Goal: Information Seeking & Learning: Learn about a topic

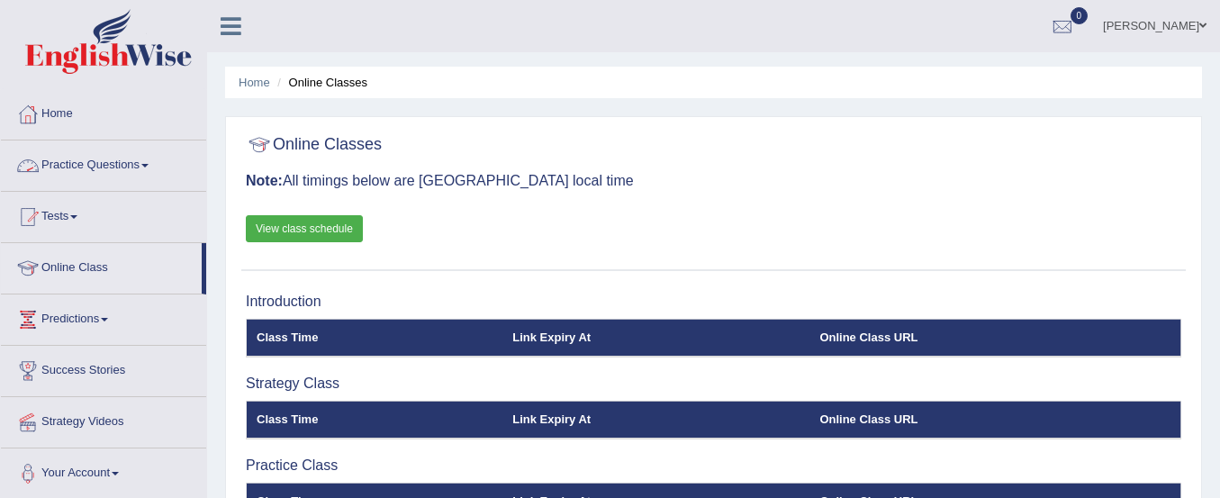
click at [104, 161] on link "Practice Questions" at bounding box center [103, 163] width 205 height 45
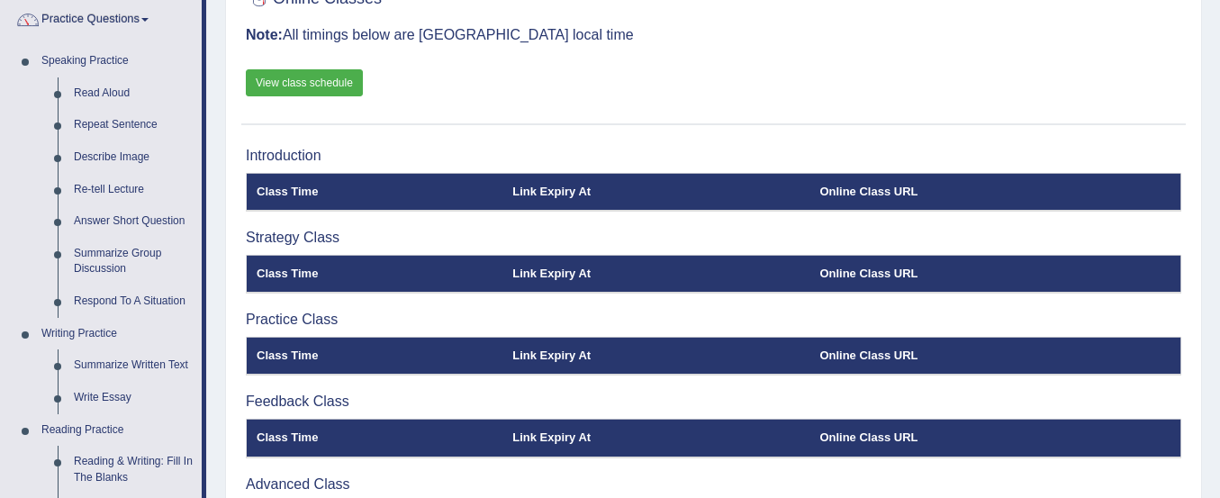
scroll to position [178, 0]
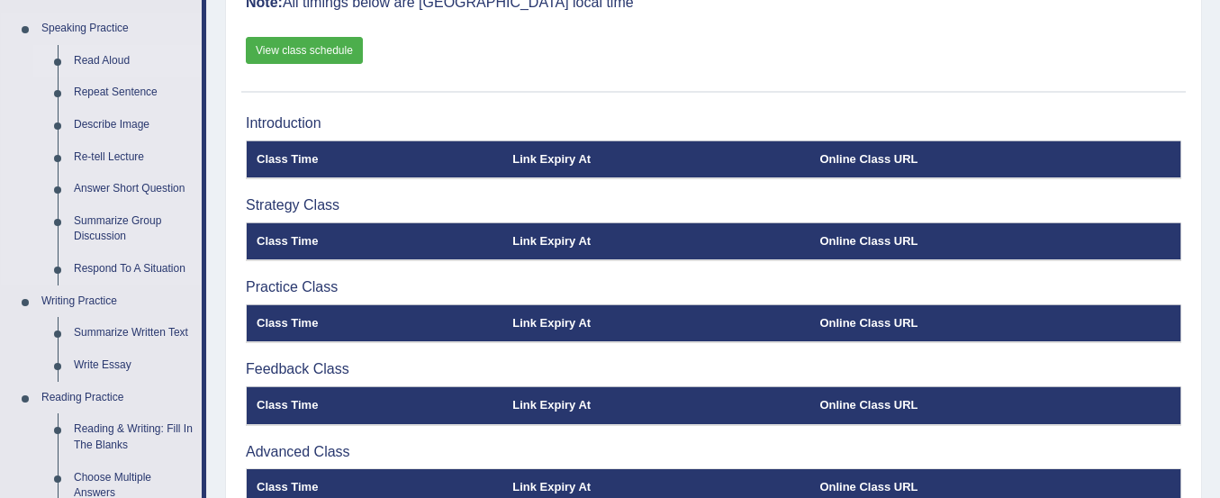
click at [114, 55] on link "Read Aloud" at bounding box center [134, 61] width 136 height 32
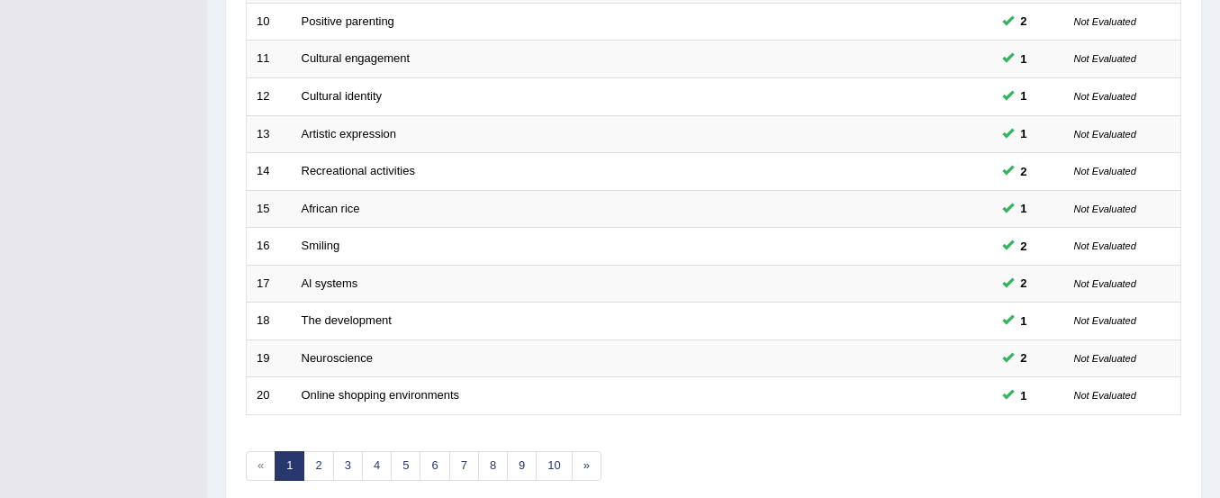
scroll to position [694, 0]
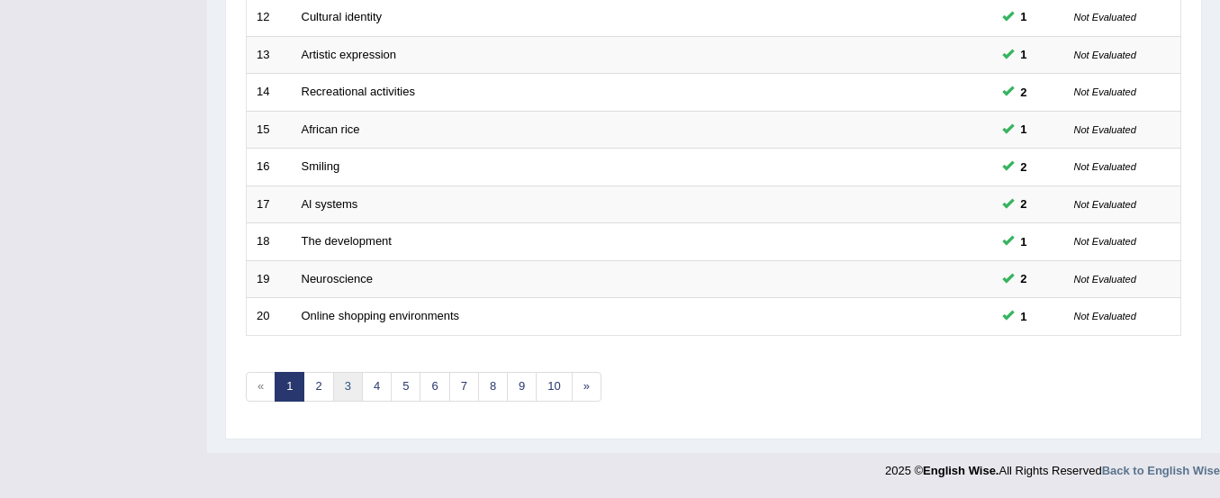
click at [350, 380] on link "3" at bounding box center [348, 387] width 30 height 30
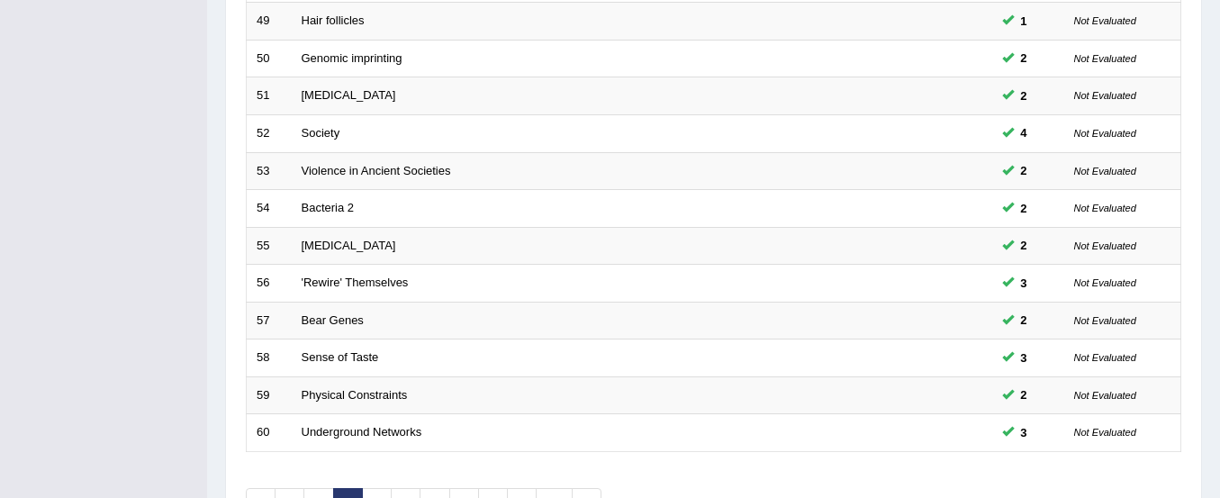
scroll to position [694, 0]
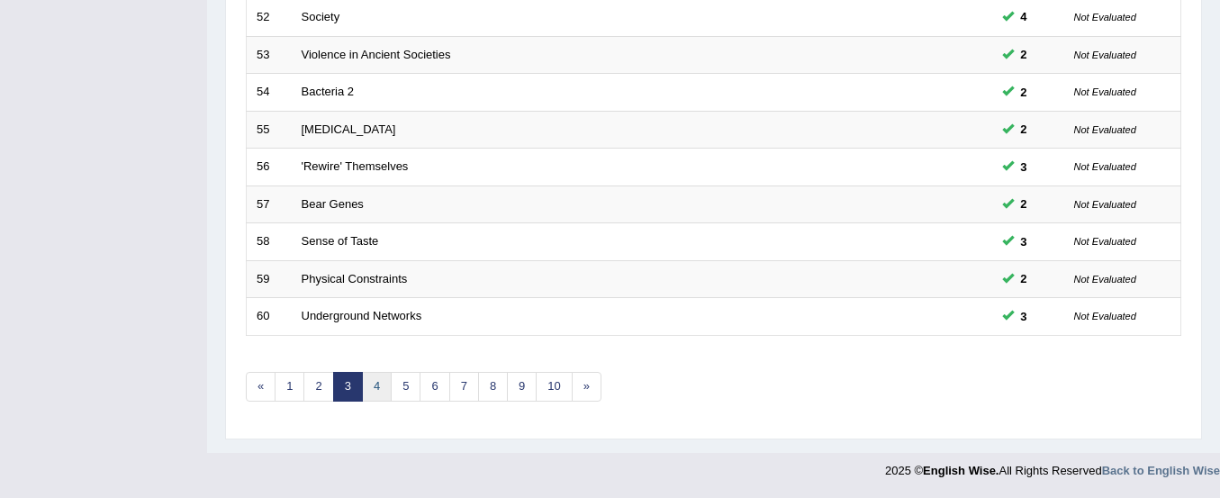
click at [378, 387] on link "4" at bounding box center [377, 387] width 30 height 30
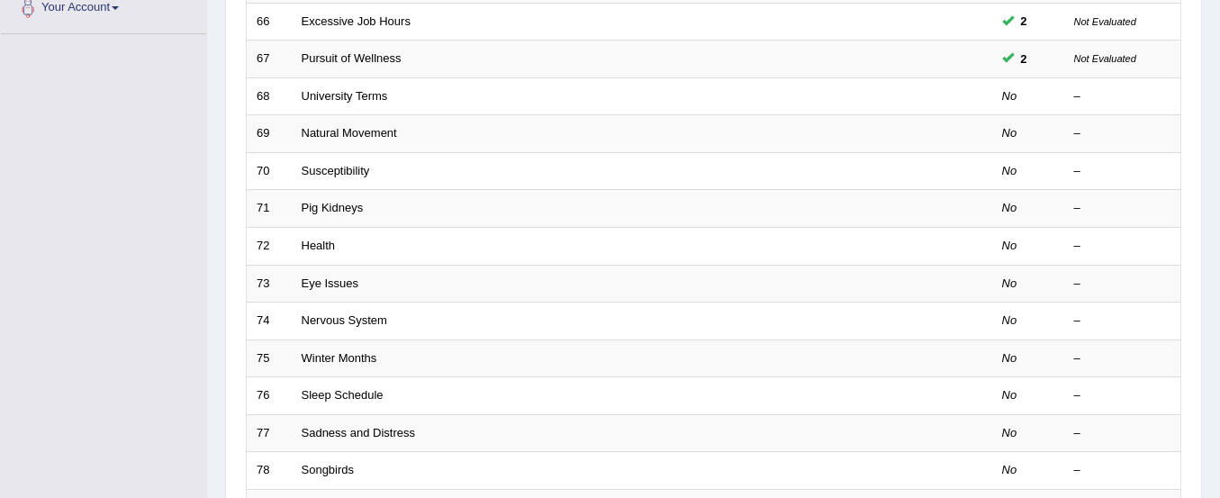
scroll to position [465, 0]
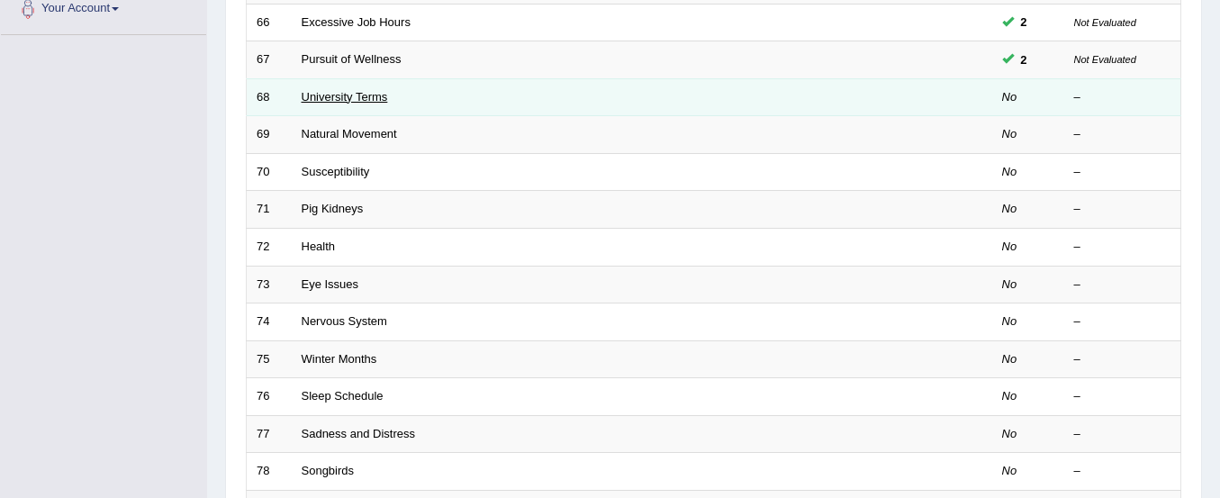
click at [356, 97] on link "University Terms" at bounding box center [345, 97] width 86 height 14
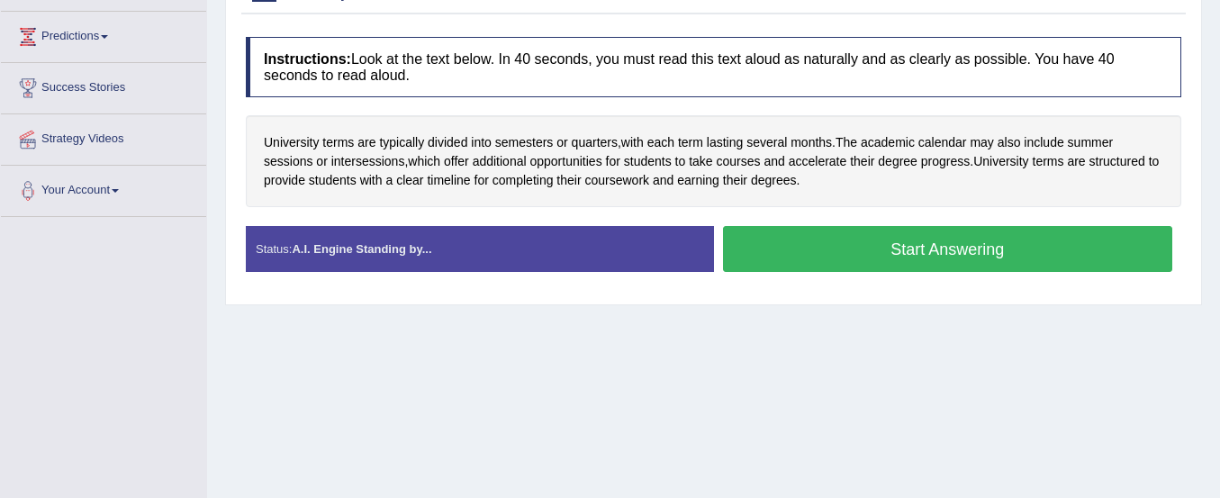
scroll to position [280, 0]
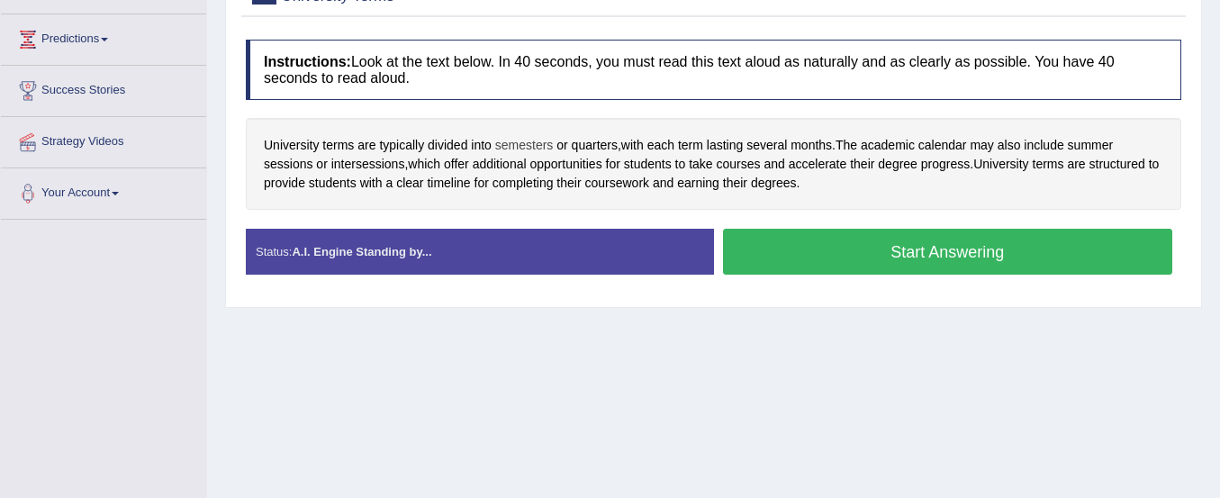
click at [532, 141] on span "semesters" at bounding box center [524, 145] width 59 height 19
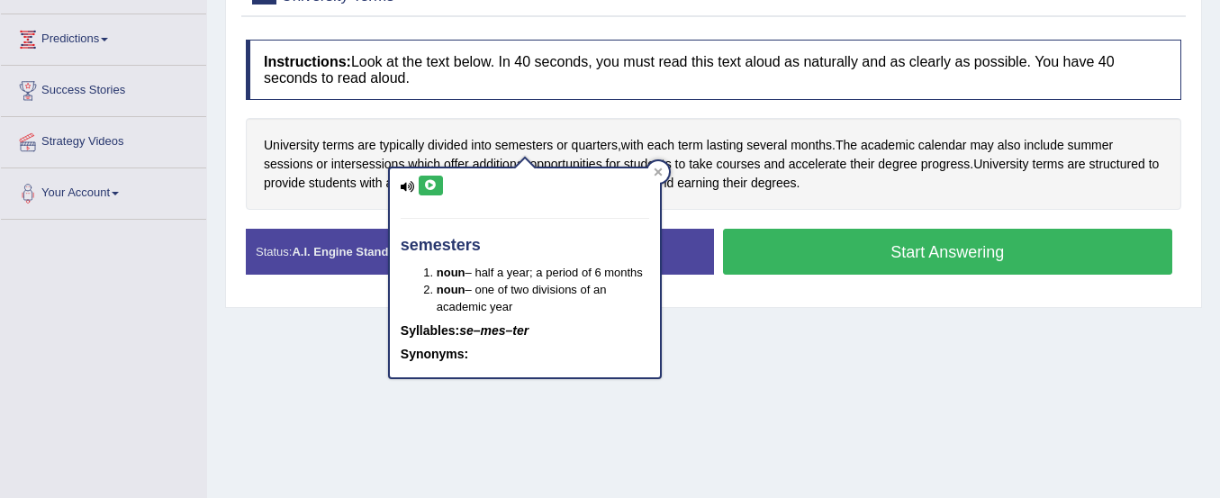
click at [433, 183] on icon at bounding box center [431, 185] width 14 height 11
click at [585, 147] on span "quarters" at bounding box center [595, 145] width 46 height 19
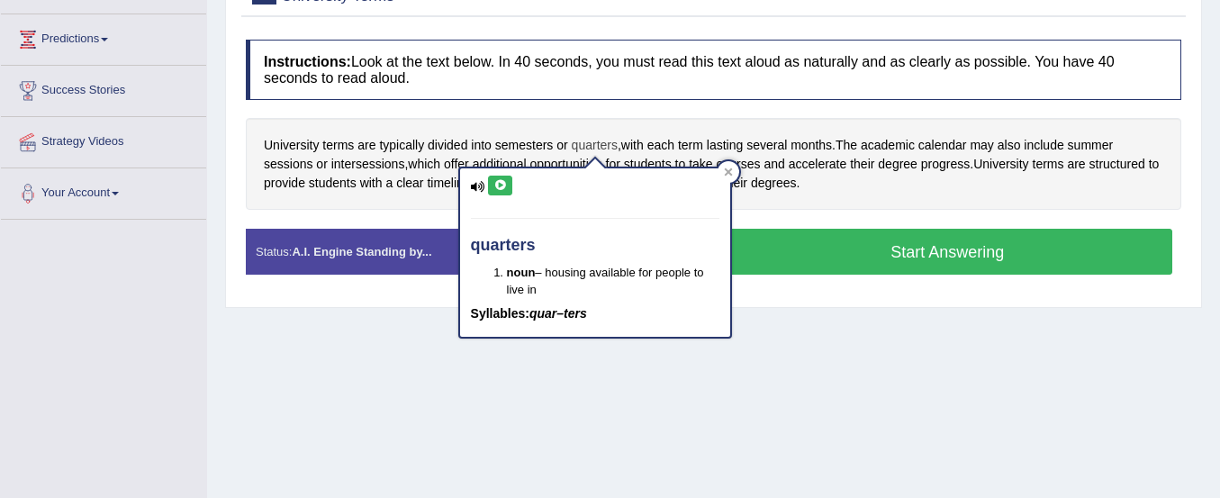
click at [585, 147] on span "quarters" at bounding box center [595, 145] width 46 height 19
click at [504, 186] on icon at bounding box center [501, 185] width 14 height 11
click at [502, 186] on icon at bounding box center [501, 185] width 14 height 11
click at [659, 107] on div "Instructions: Look at the text below. In 40 seconds, you must read this text al…" at bounding box center [713, 165] width 945 height 268
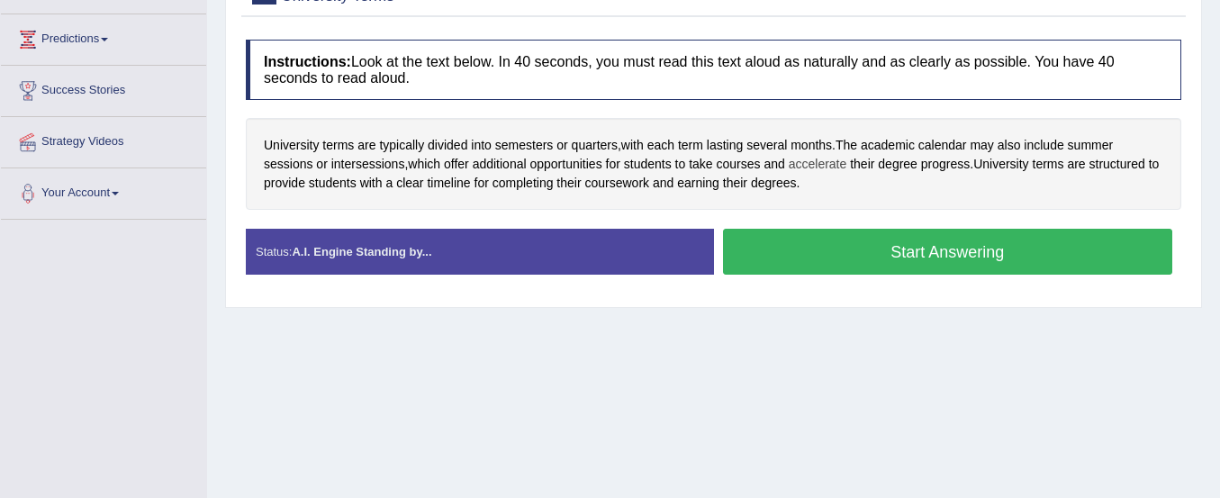
click at [833, 166] on span "accelerate" at bounding box center [818, 164] width 59 height 19
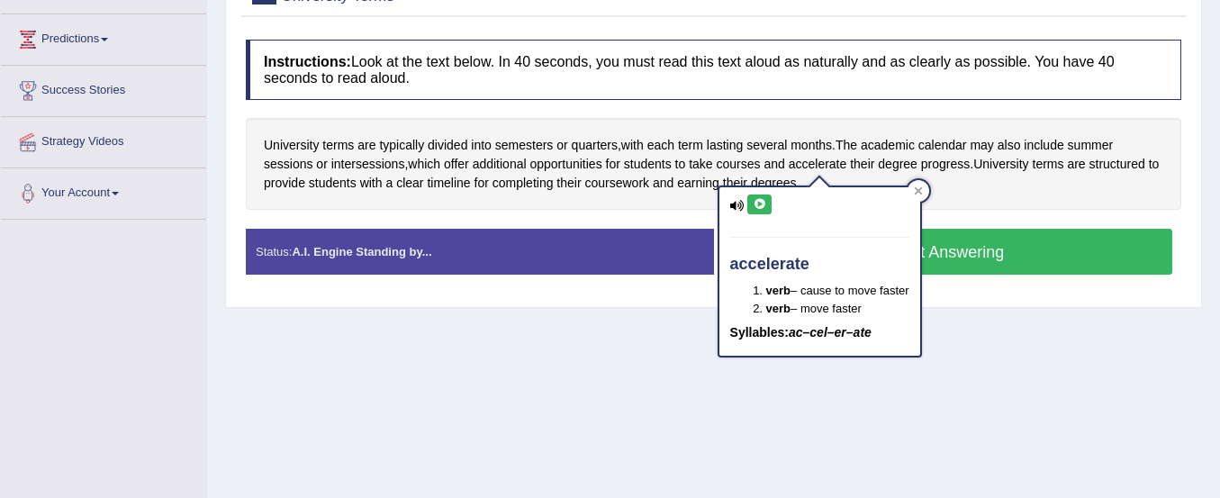
click at [767, 202] on button at bounding box center [760, 205] width 24 height 20
click at [658, 332] on div "Home Practice Speaking: Read Aloud University Terms * Remember to use the devic…" at bounding box center [713, 170] width 1013 height 901
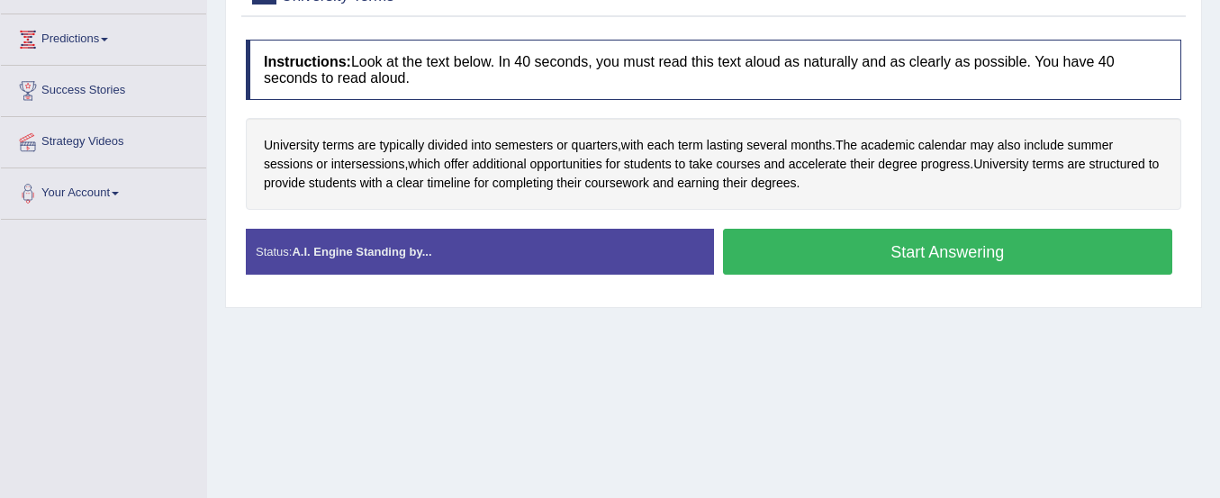
click at [846, 256] on button "Start Answering" at bounding box center [948, 252] width 450 height 46
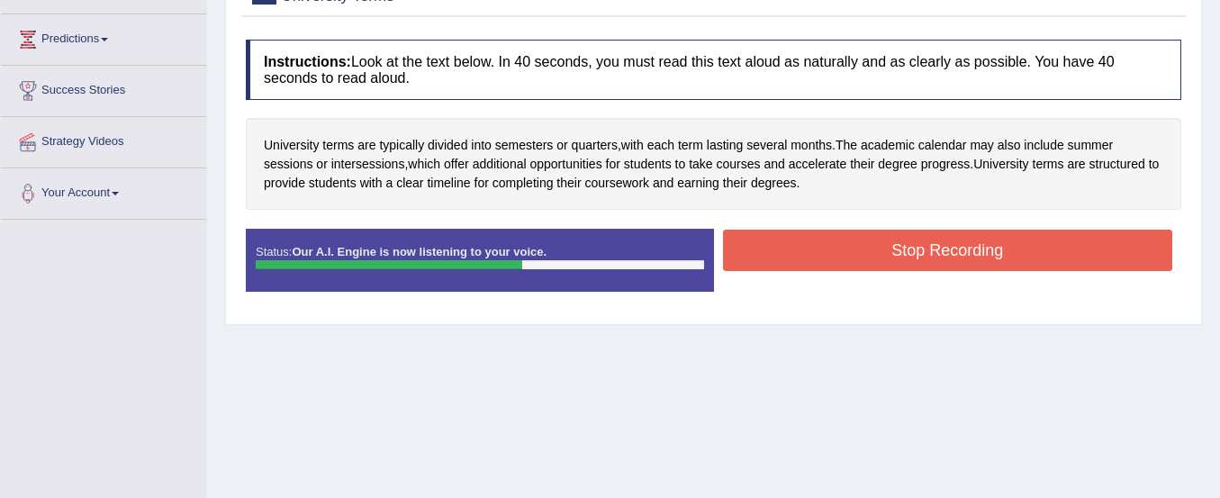
click at [846, 256] on button "Stop Recording" at bounding box center [948, 250] width 450 height 41
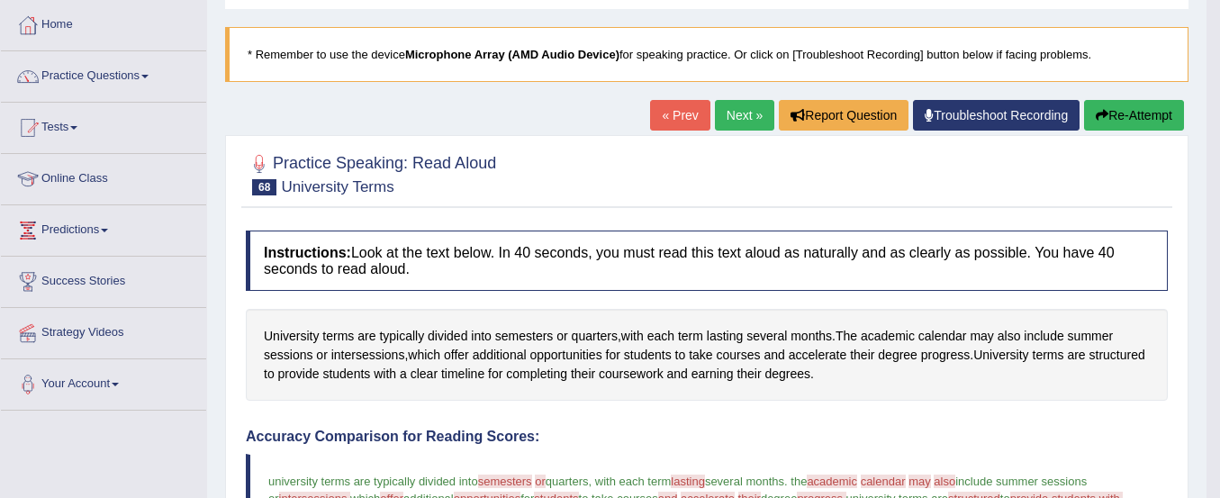
scroll to position [87, 0]
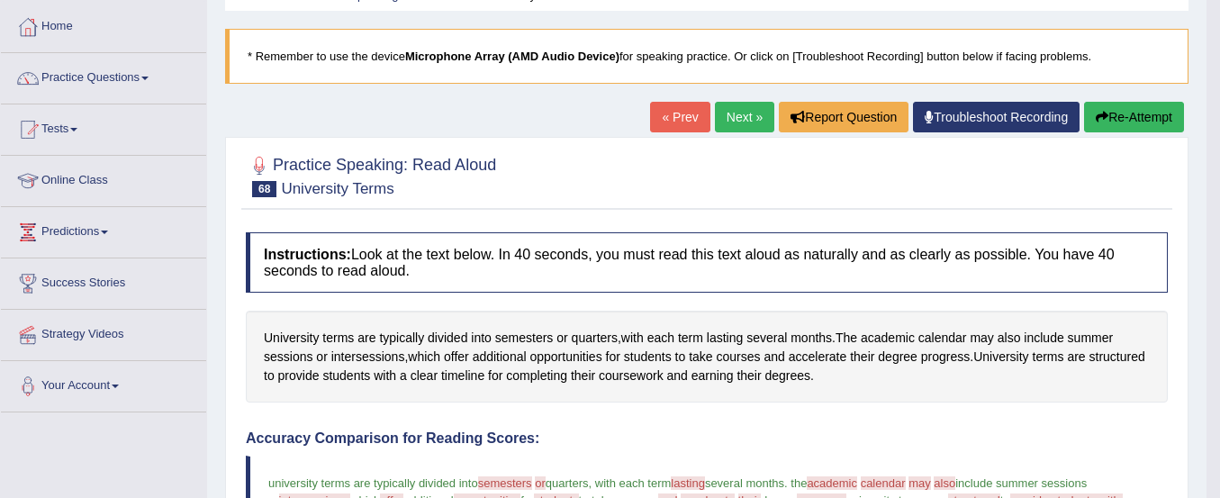
click at [1123, 123] on button "Re-Attempt" at bounding box center [1134, 117] width 100 height 31
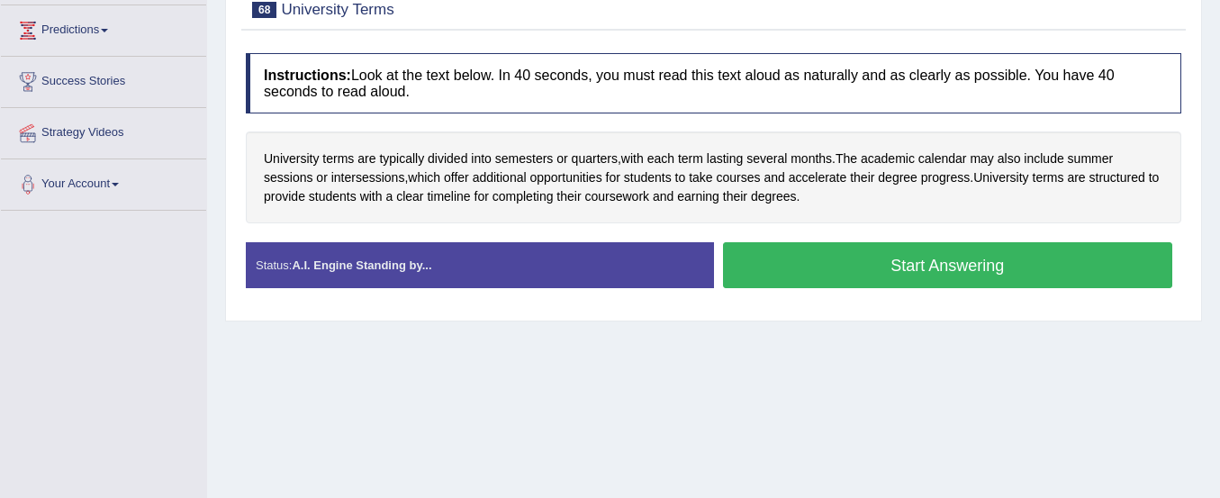
scroll to position [290, 0]
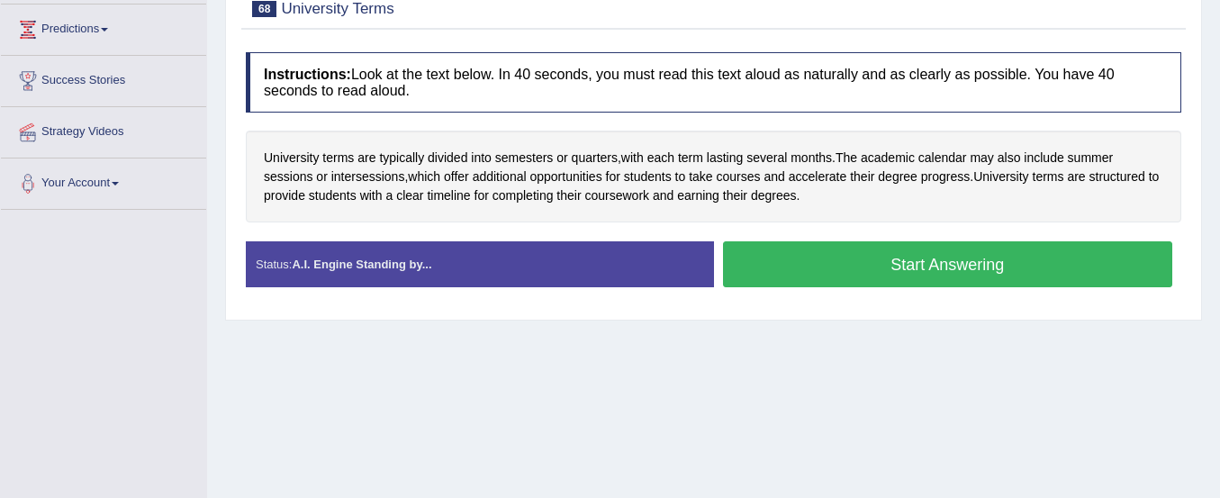
click at [968, 268] on button "Start Answering" at bounding box center [948, 264] width 450 height 46
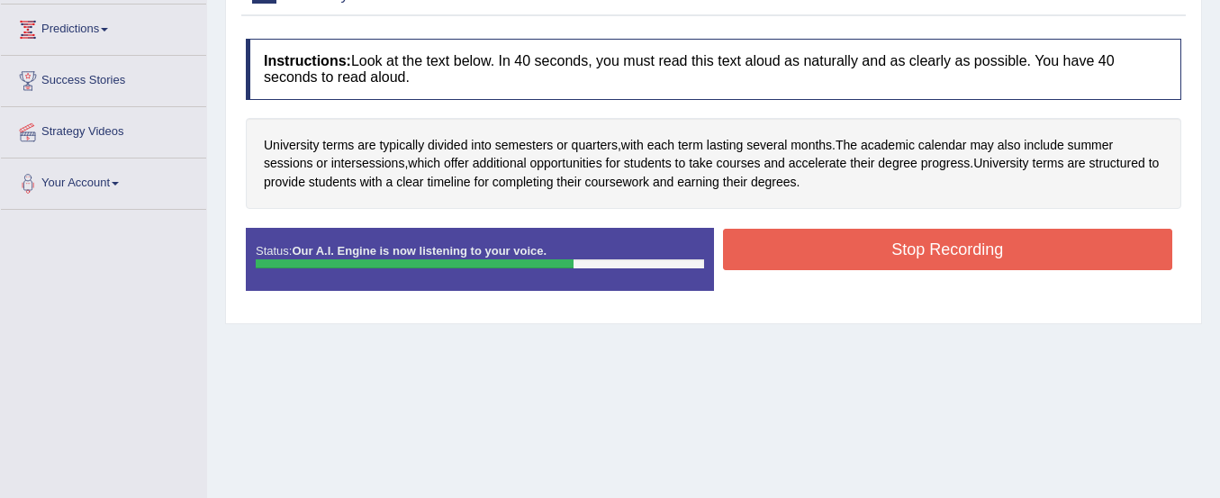
click at [968, 268] on button "Stop Recording" at bounding box center [948, 249] width 450 height 41
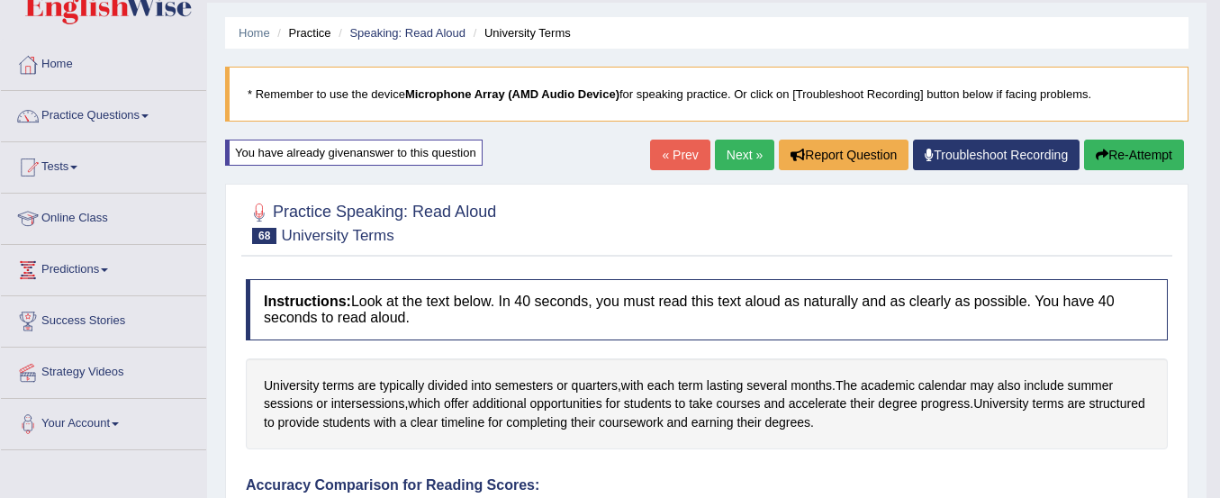
scroll to position [0, 0]
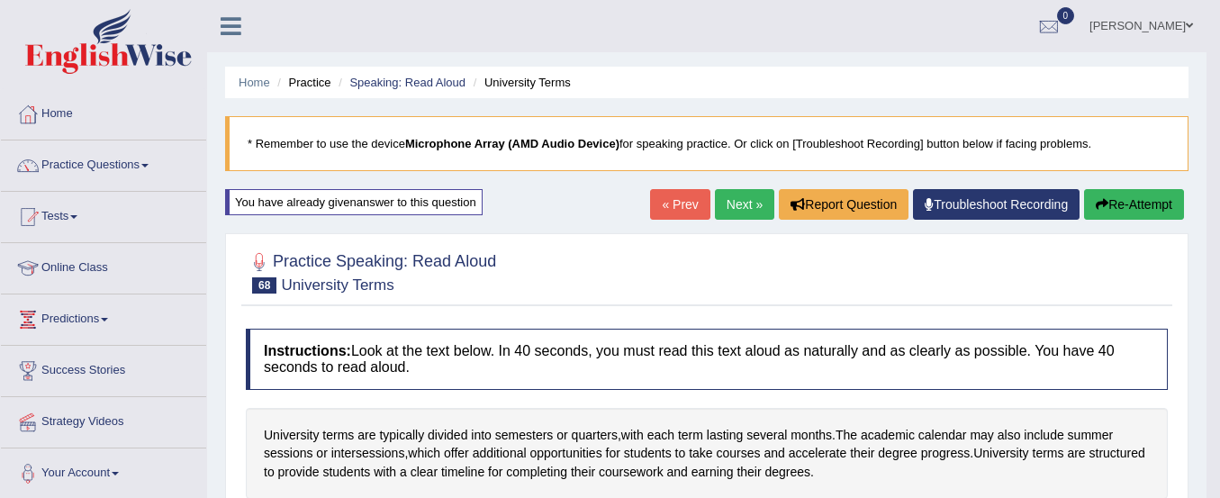
click at [419, 202] on div "You have already given answer to this question" at bounding box center [354, 202] width 258 height 26
click at [346, 205] on div "You have already given answer to this question" at bounding box center [354, 202] width 258 height 26
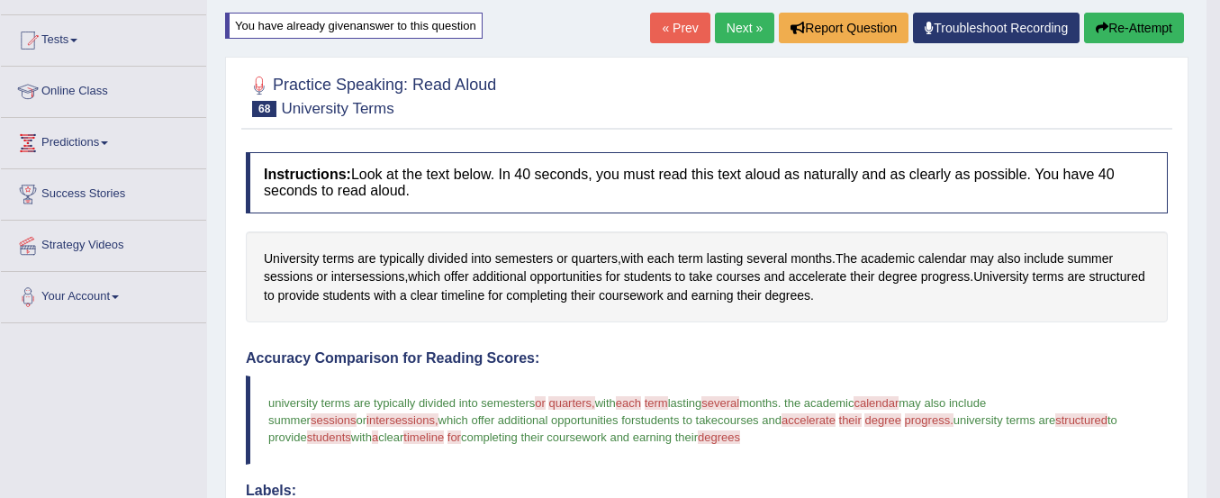
scroll to position [176, 0]
click at [1121, 29] on button "Re-Attempt" at bounding box center [1134, 29] width 100 height 31
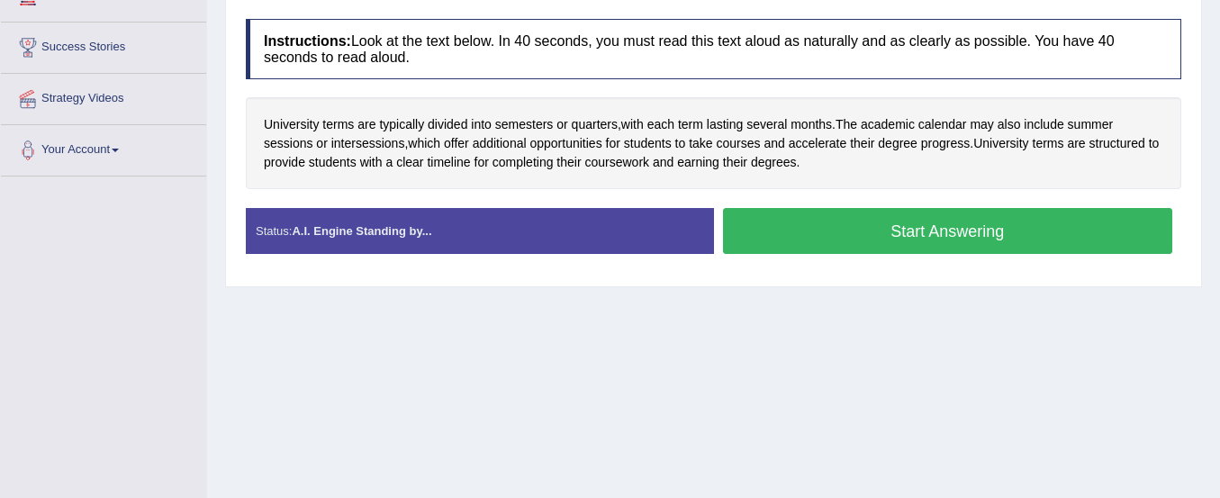
scroll to position [325, 0]
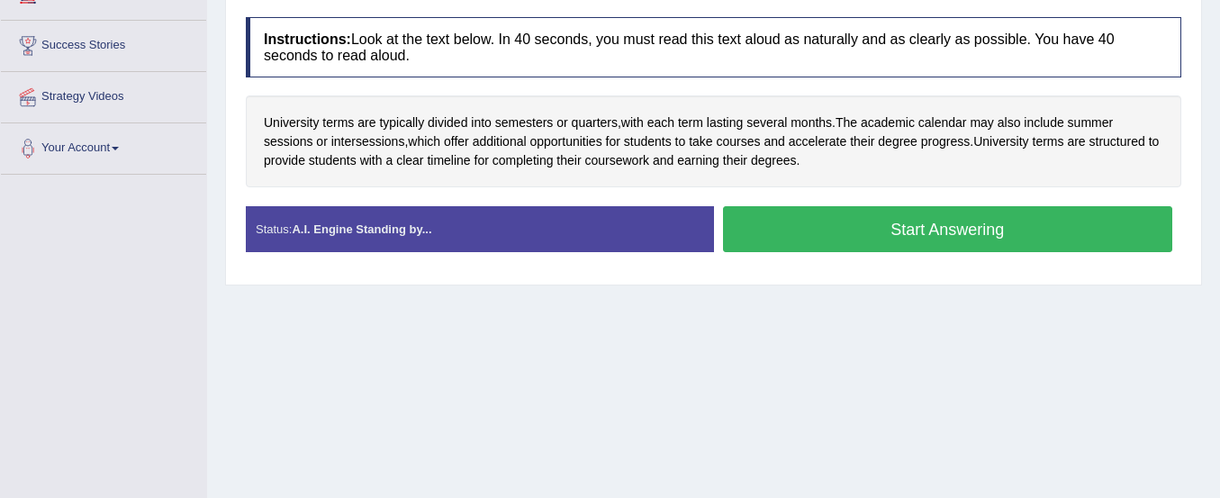
click at [979, 240] on button "Start Answering" at bounding box center [948, 229] width 450 height 46
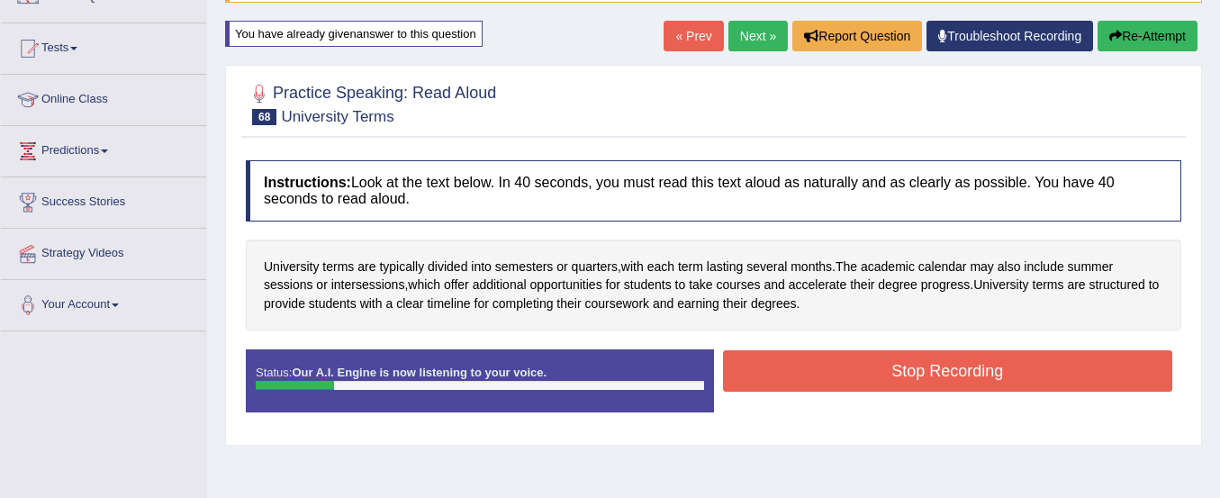
scroll to position [170, 0]
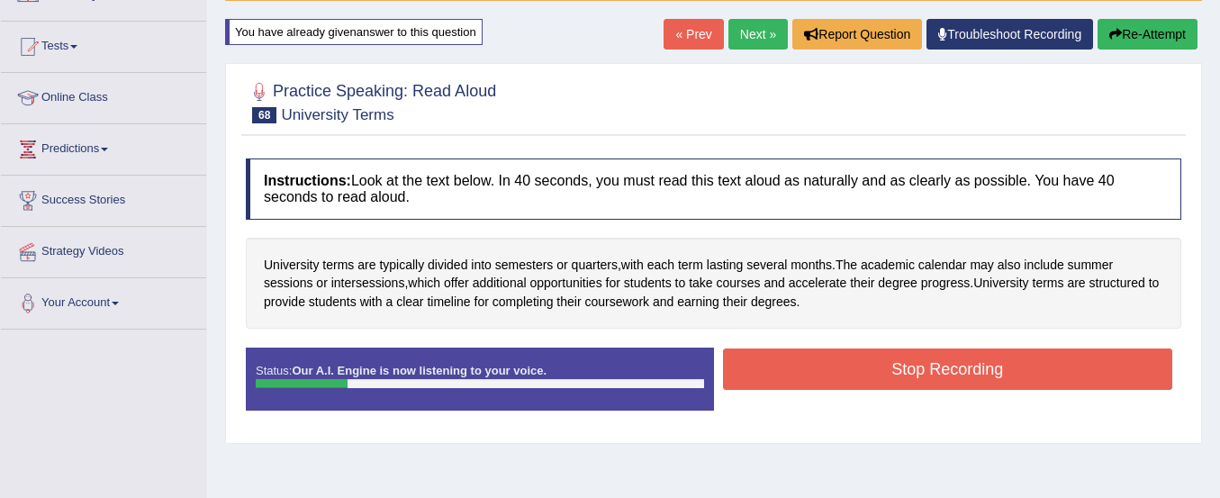
click at [1145, 25] on button "Re-Attempt" at bounding box center [1148, 34] width 100 height 31
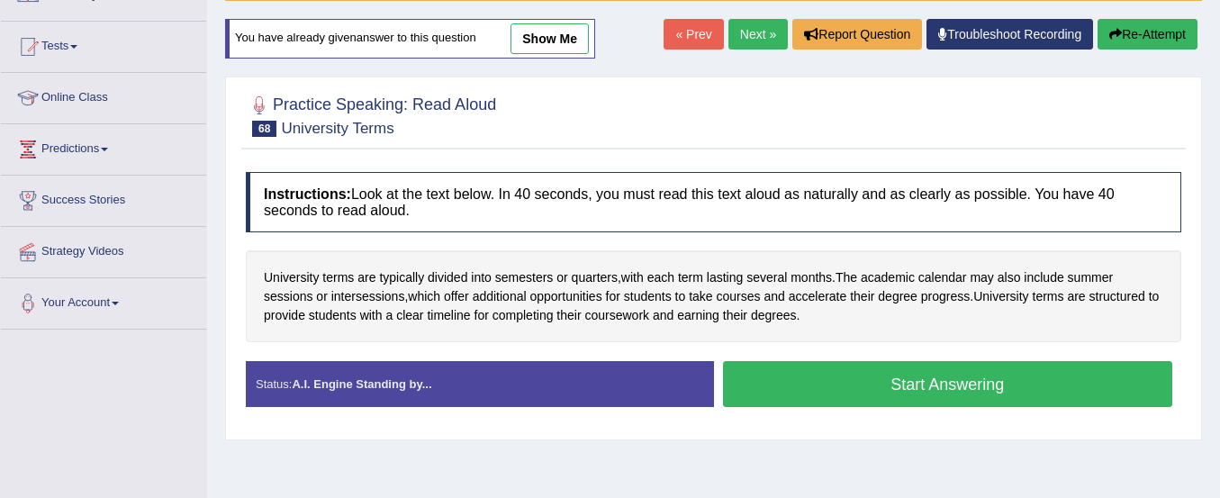
click at [861, 379] on button "Start Answering" at bounding box center [948, 384] width 450 height 46
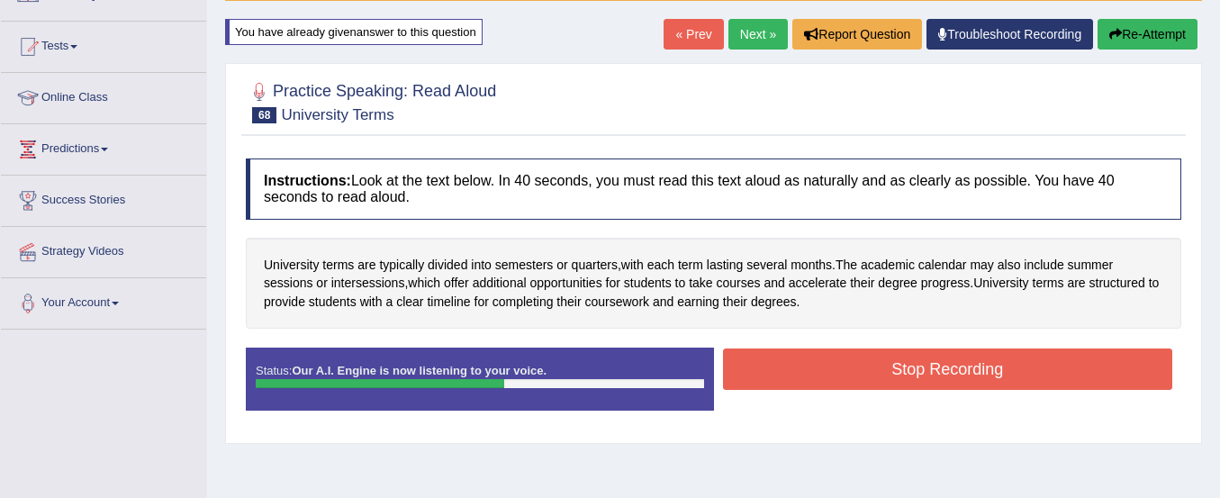
click at [861, 379] on button "Stop Recording" at bounding box center [948, 369] width 450 height 41
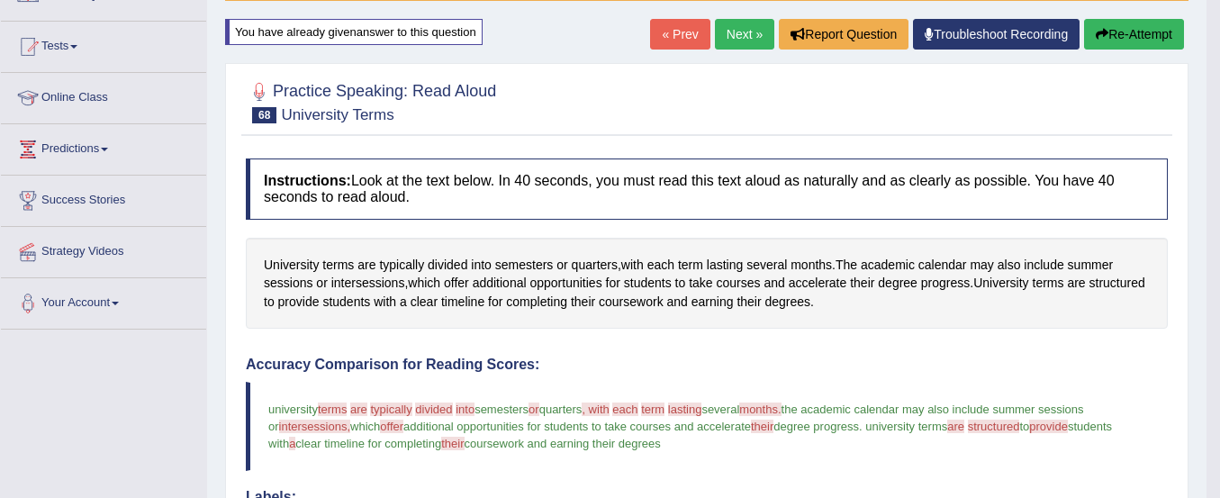
click at [861, 379] on div "Accuracy Comparison for Reading Scores: university terms term are certificate t…" at bounding box center [707, 502] width 922 height 290
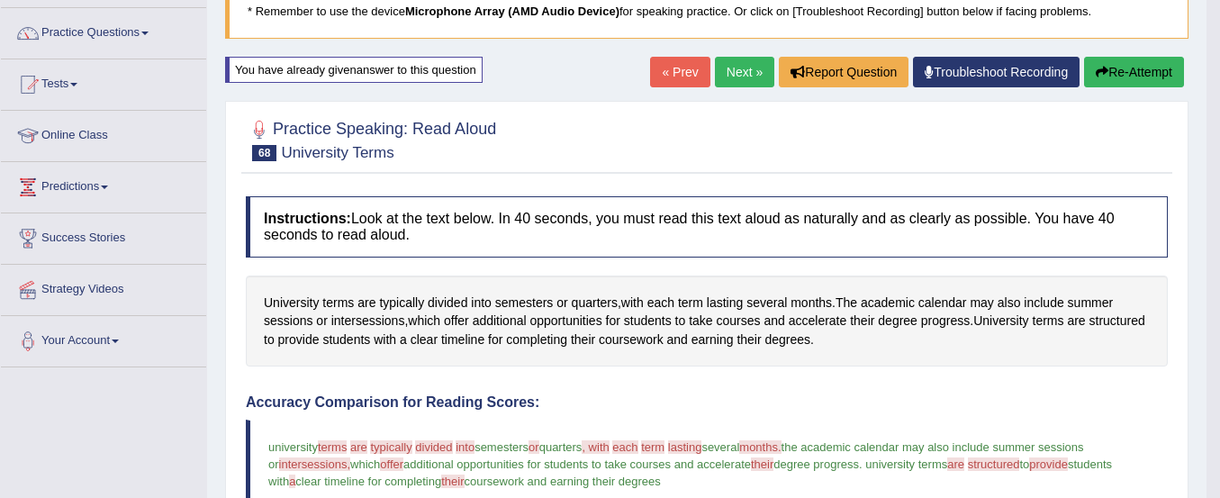
scroll to position [132, 0]
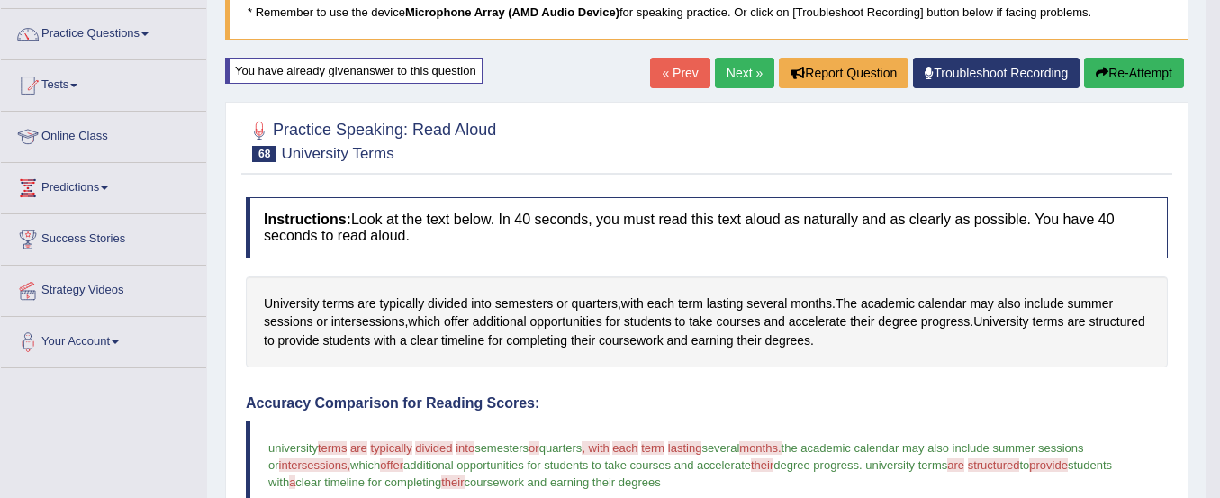
click at [1101, 75] on icon "button" at bounding box center [1102, 73] width 13 height 13
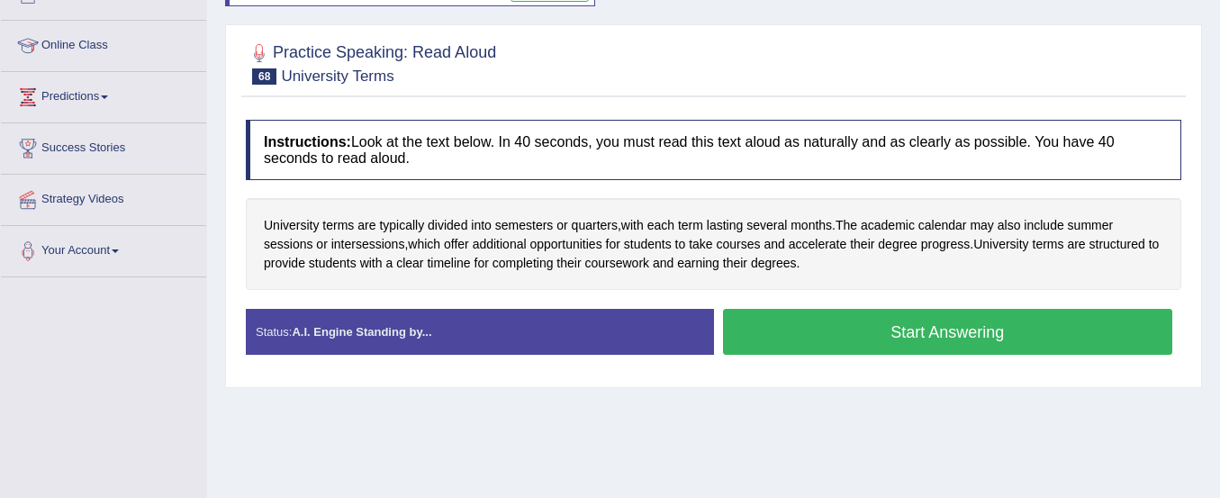
scroll to position [224, 0]
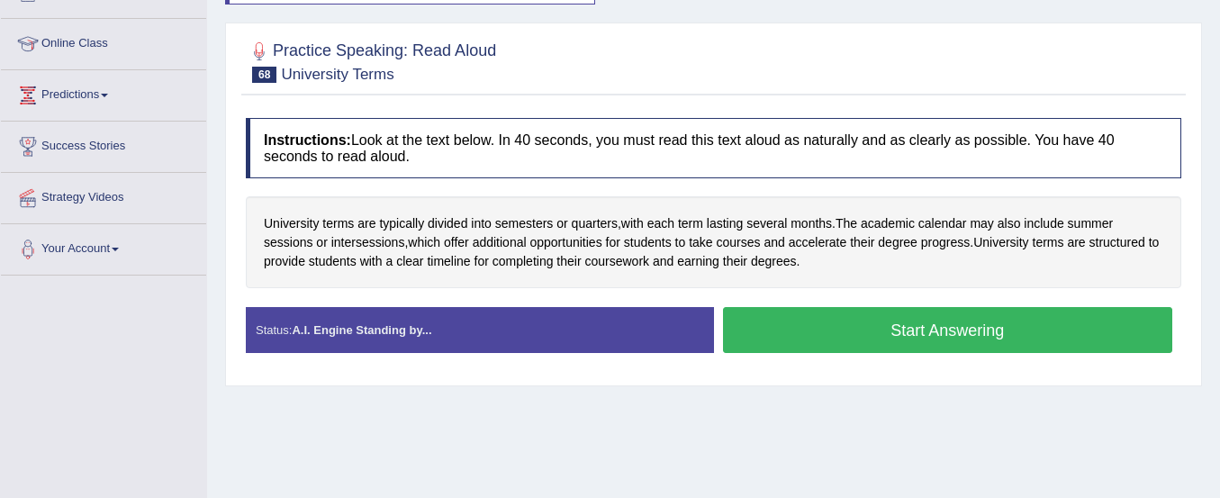
click at [899, 314] on button "Start Answering" at bounding box center [948, 330] width 450 height 46
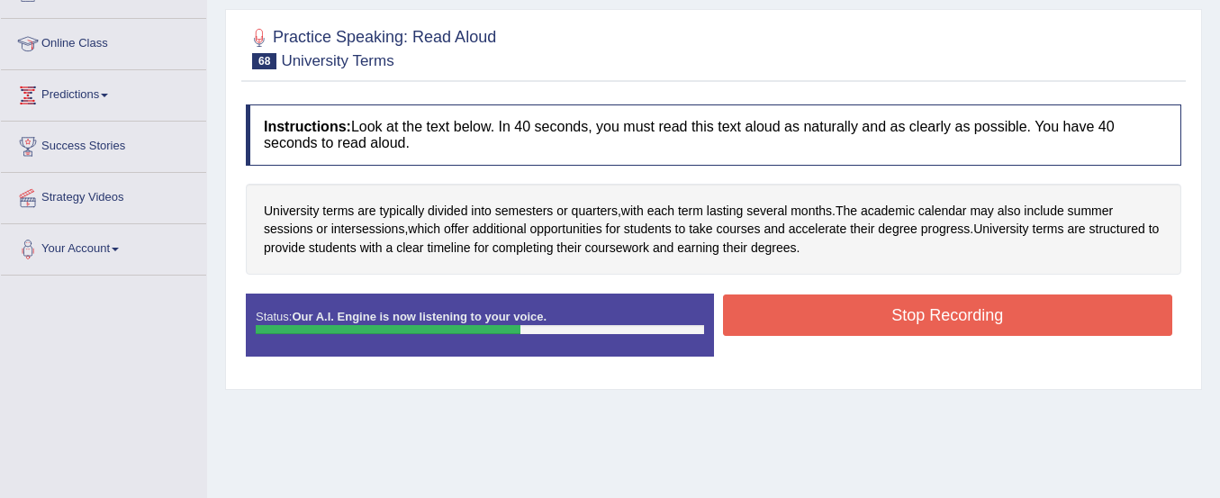
click at [899, 314] on button "Stop Recording" at bounding box center [948, 315] width 450 height 41
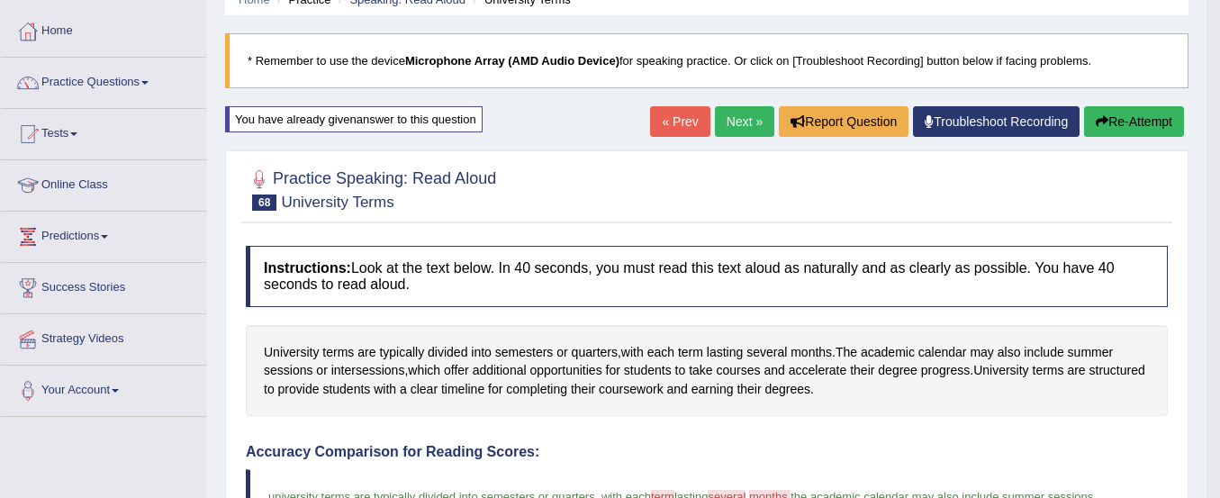
scroll to position [0, 0]
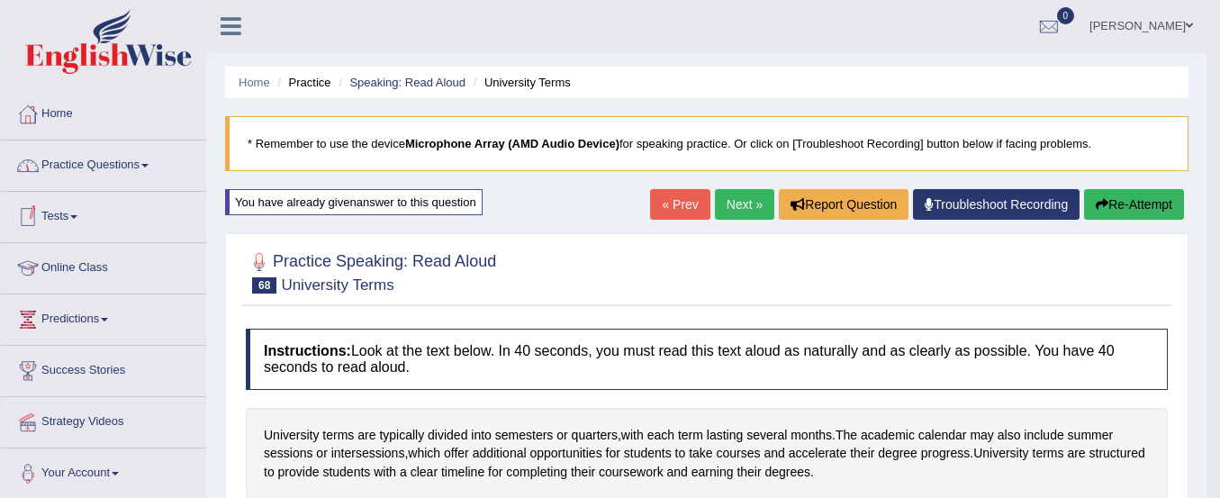
click at [105, 166] on link "Practice Questions" at bounding box center [103, 163] width 205 height 45
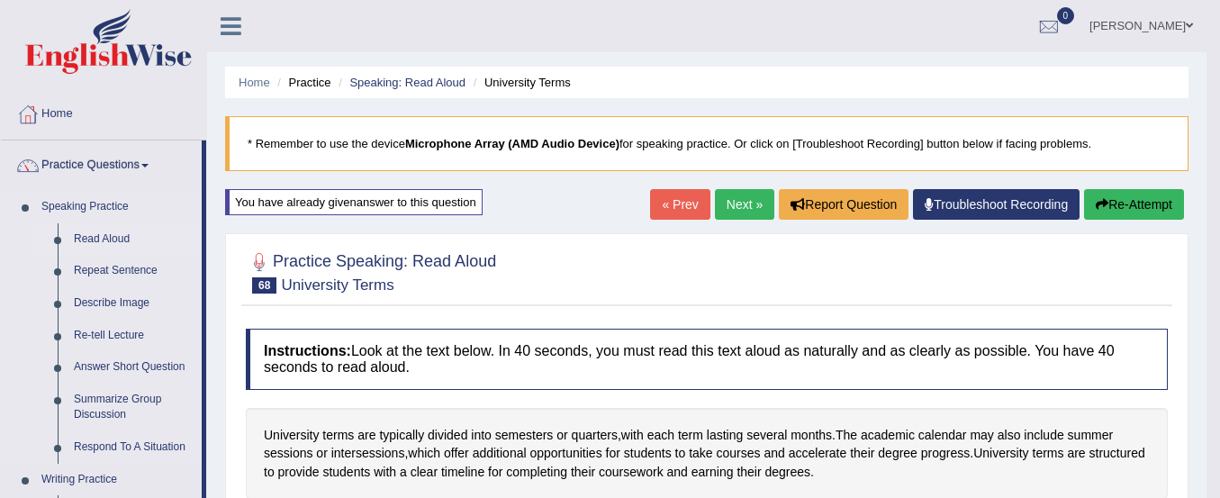
click at [107, 241] on link "Read Aloud" at bounding box center [134, 239] width 136 height 32
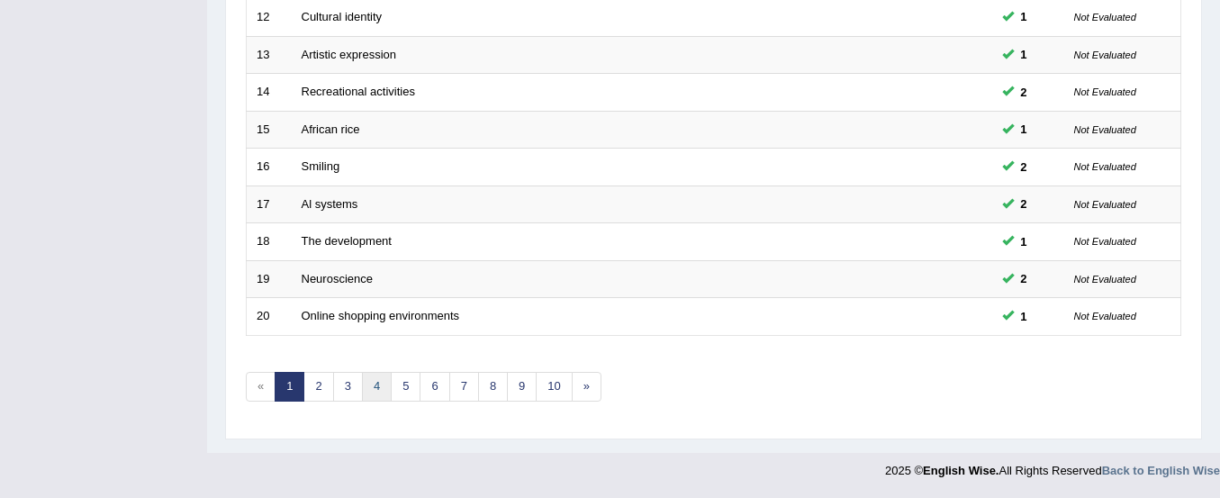
click at [383, 394] on link "4" at bounding box center [377, 387] width 30 height 30
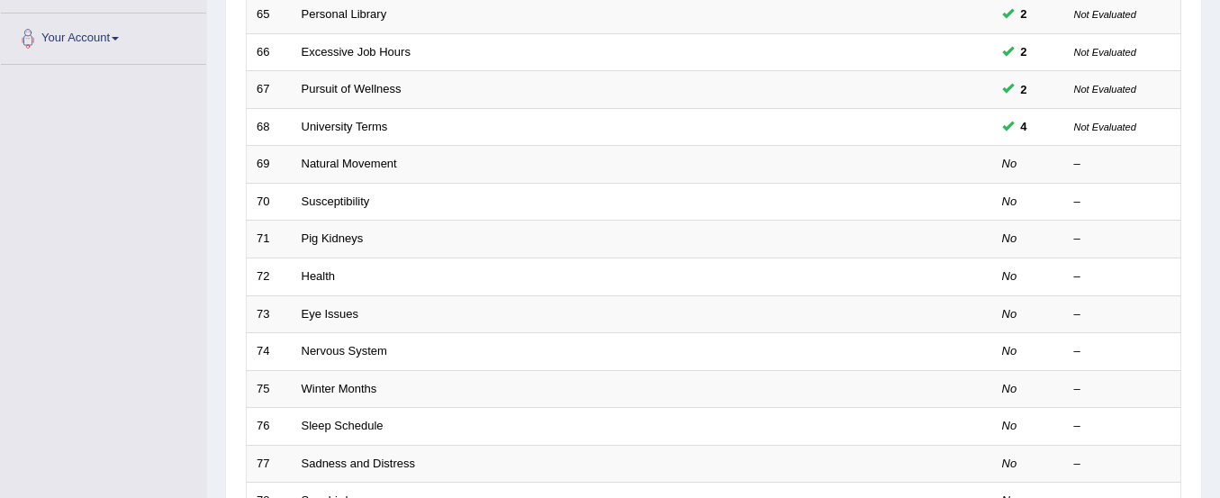
scroll to position [433, 0]
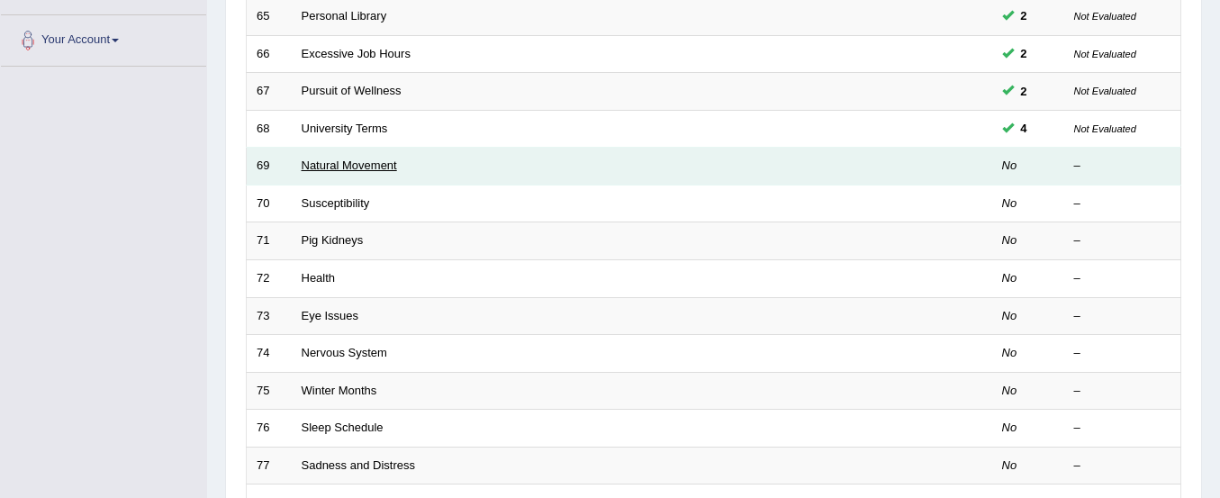
click at [376, 164] on link "Natural Movement" at bounding box center [349, 166] width 95 height 14
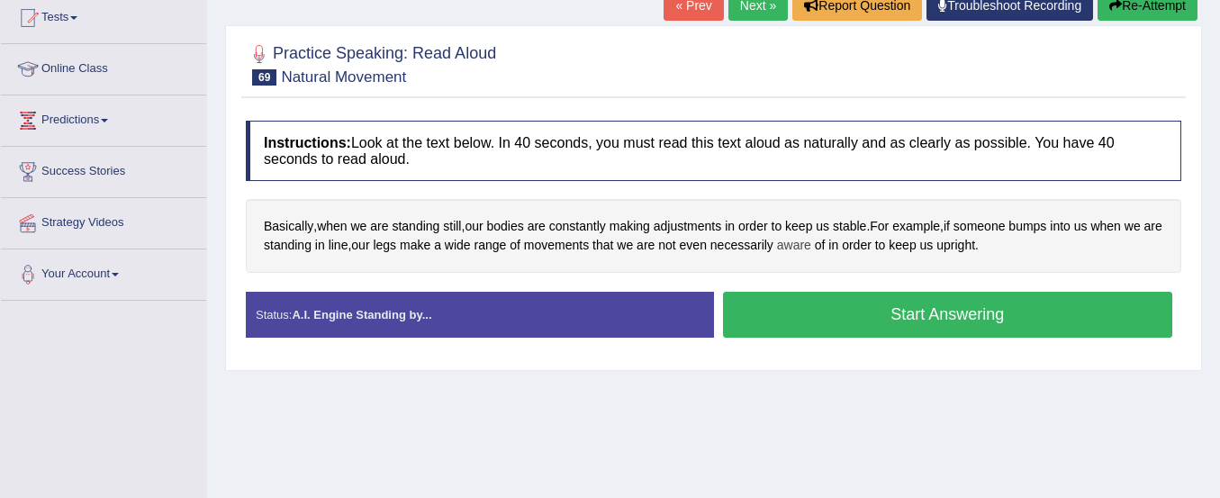
click at [810, 245] on span "aware" at bounding box center [794, 245] width 34 height 19
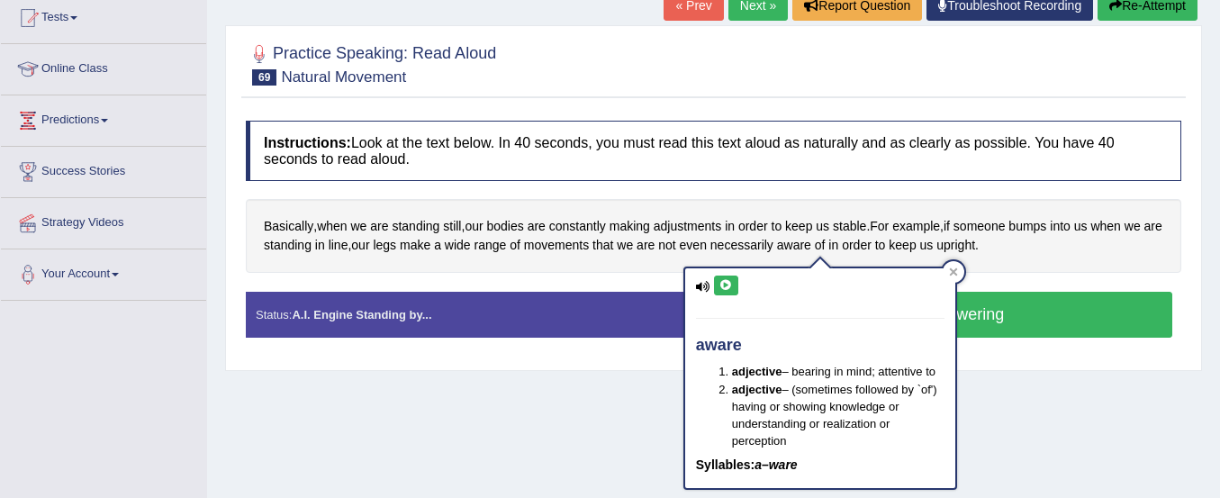
click at [834, 204] on div "Basically , when we are standing still , our bodies are constantly making adjus…" at bounding box center [714, 235] width 936 height 73
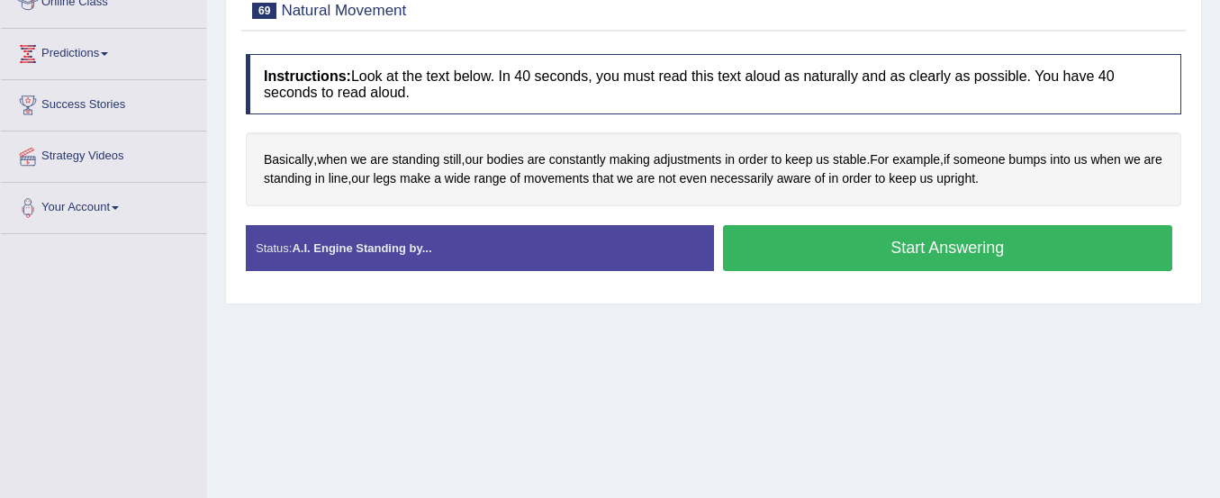
scroll to position [264, 0]
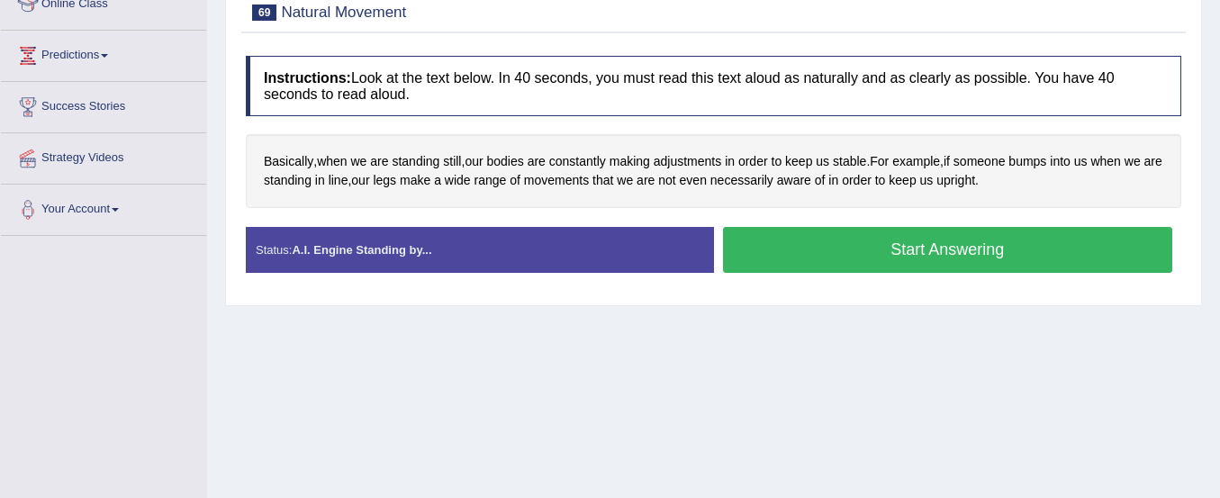
click at [893, 253] on button "Start Answering" at bounding box center [948, 250] width 450 height 46
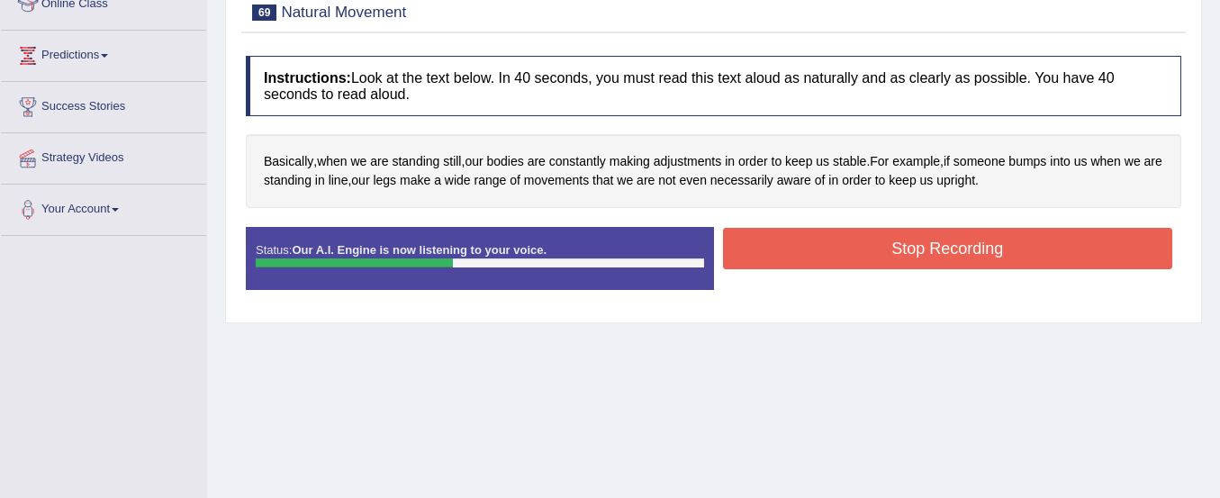
click at [893, 253] on button "Stop Recording" at bounding box center [948, 248] width 450 height 41
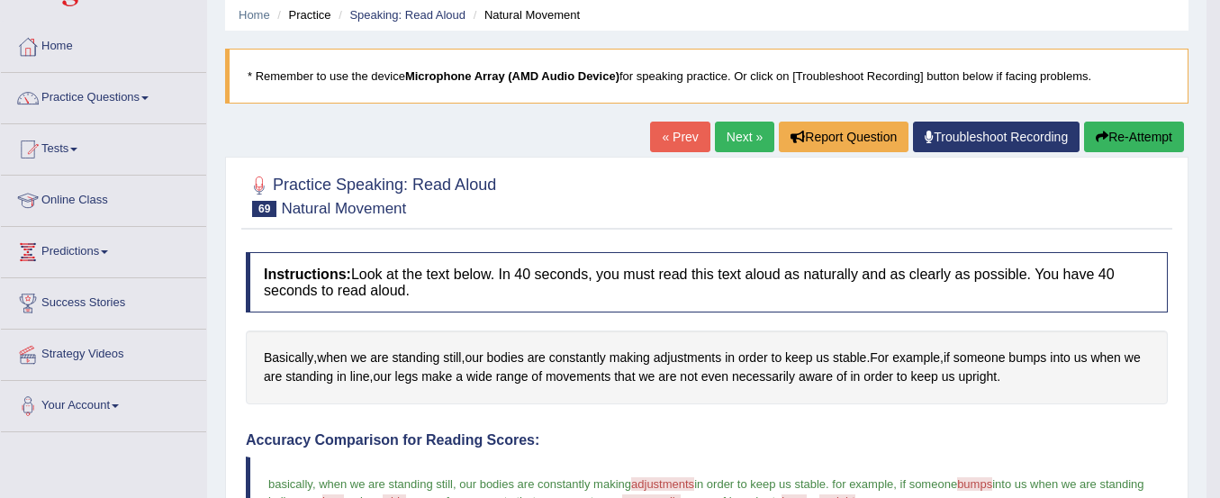
scroll to position [67, 0]
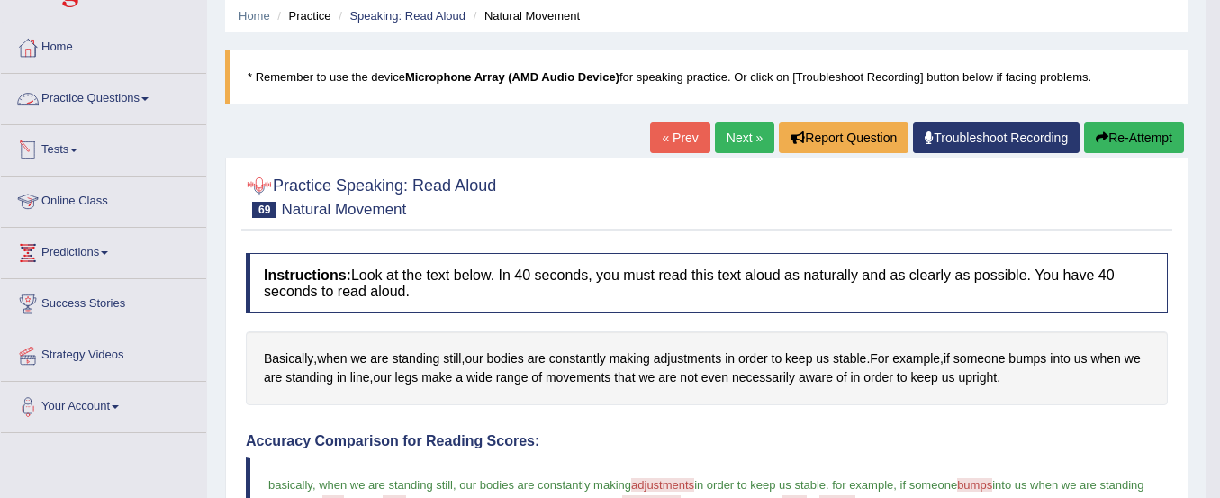
click at [121, 102] on link "Practice Questions" at bounding box center [103, 96] width 205 height 45
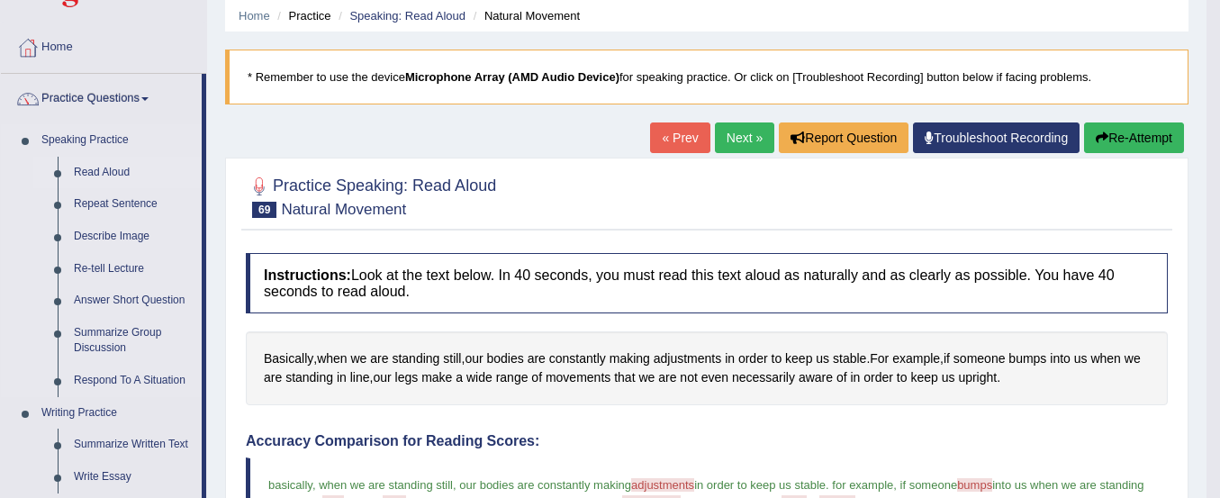
click at [103, 174] on link "Read Aloud" at bounding box center [134, 173] width 136 height 32
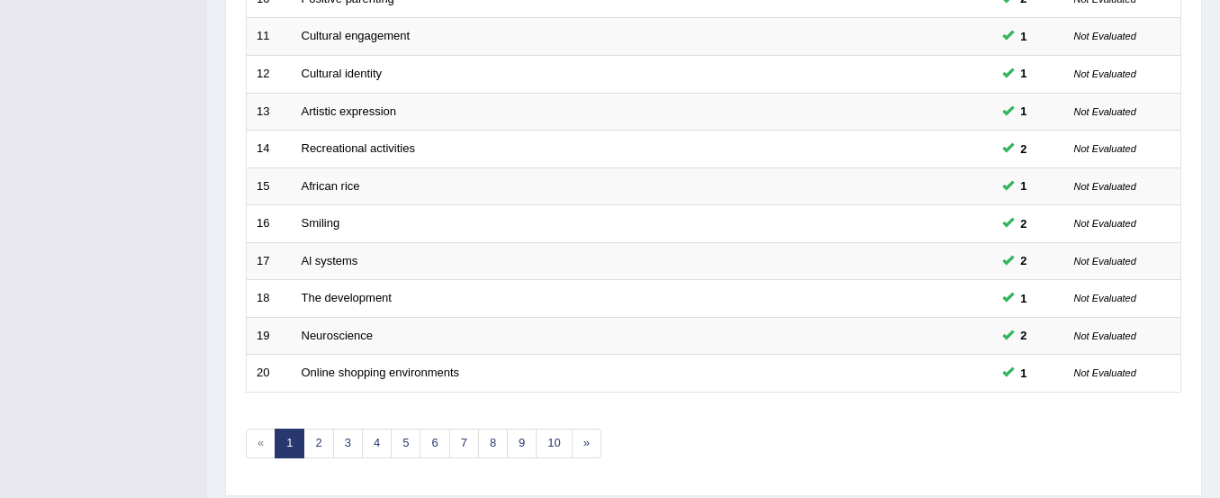
scroll to position [694, 0]
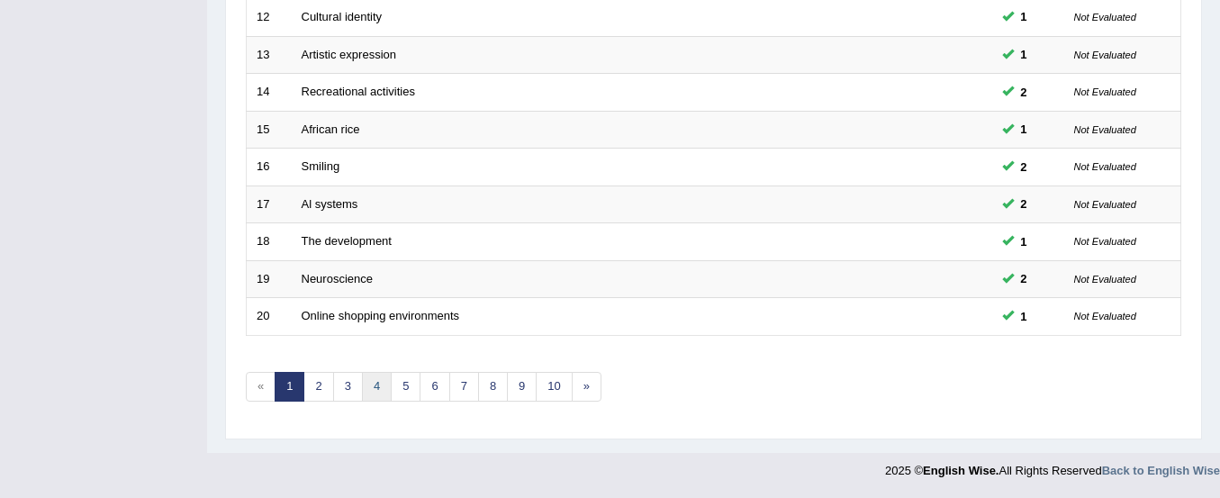
click at [380, 382] on link "4" at bounding box center [377, 387] width 30 height 30
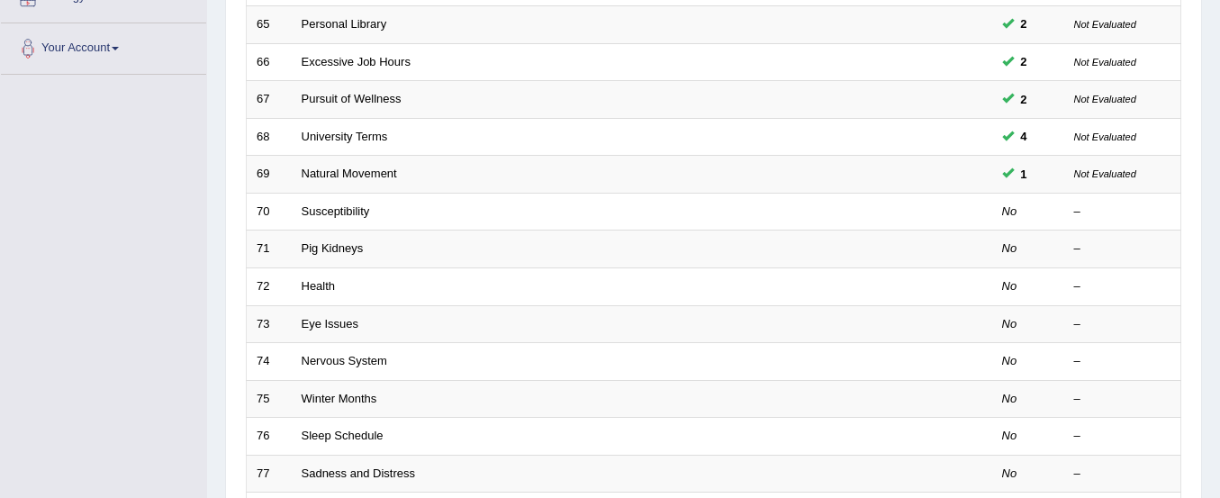
scroll to position [422, 0]
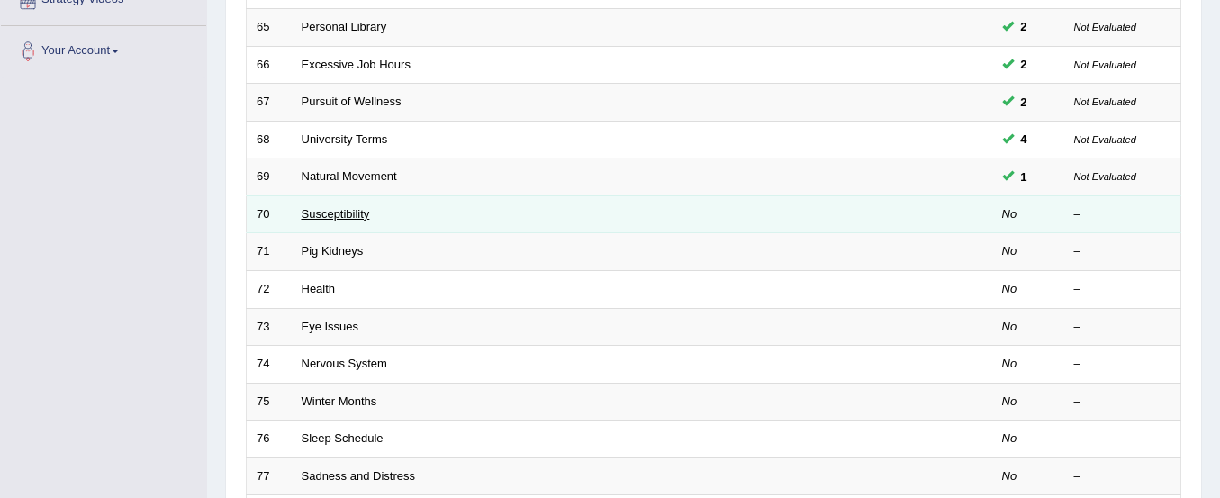
click at [348, 213] on link "Susceptibility" at bounding box center [336, 214] width 68 height 14
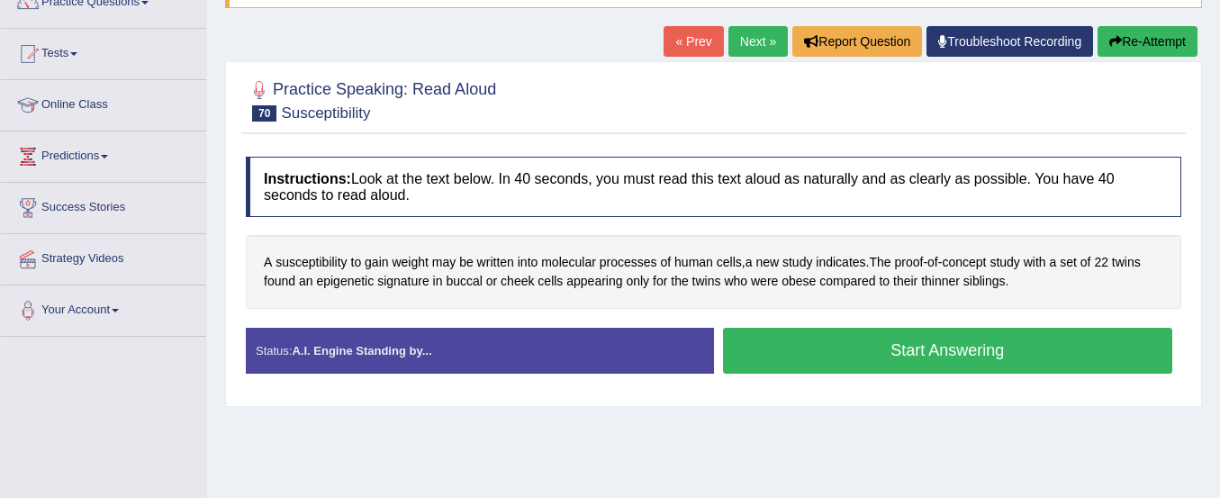
scroll to position [164, 0]
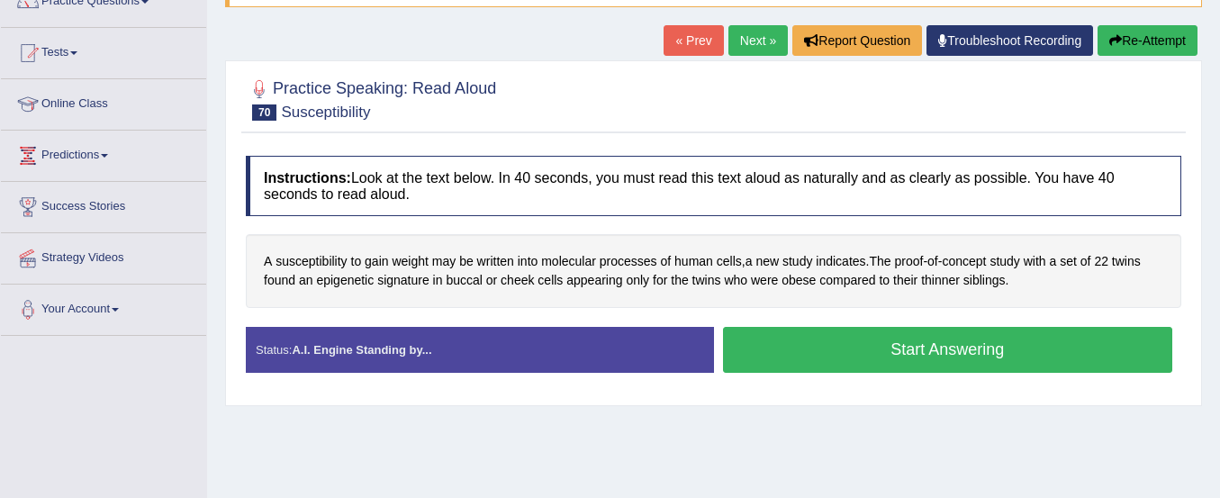
click at [794, 344] on button "Start Answering" at bounding box center [948, 350] width 450 height 46
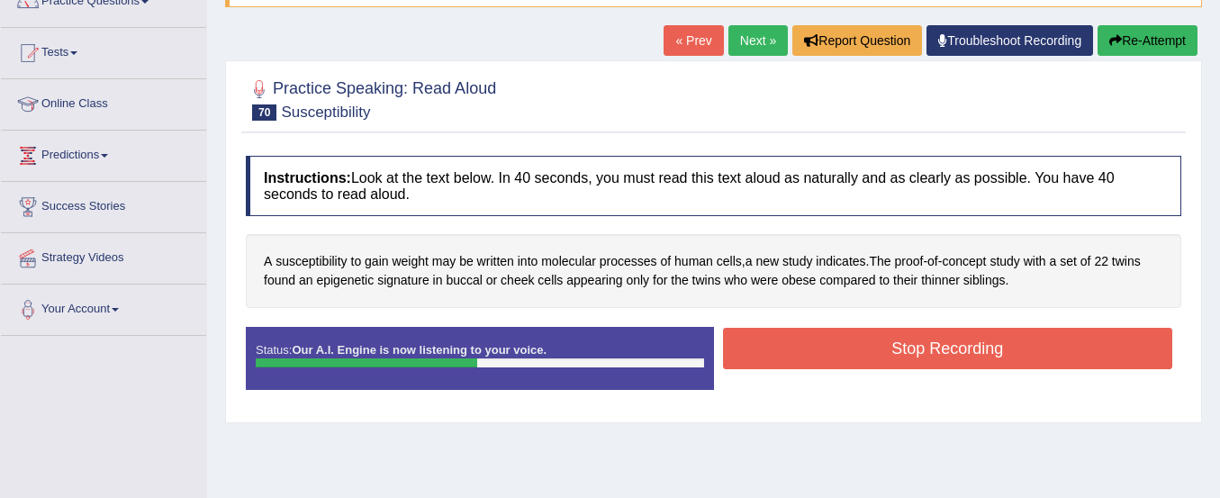
click at [794, 344] on button "Stop Recording" at bounding box center [948, 348] width 450 height 41
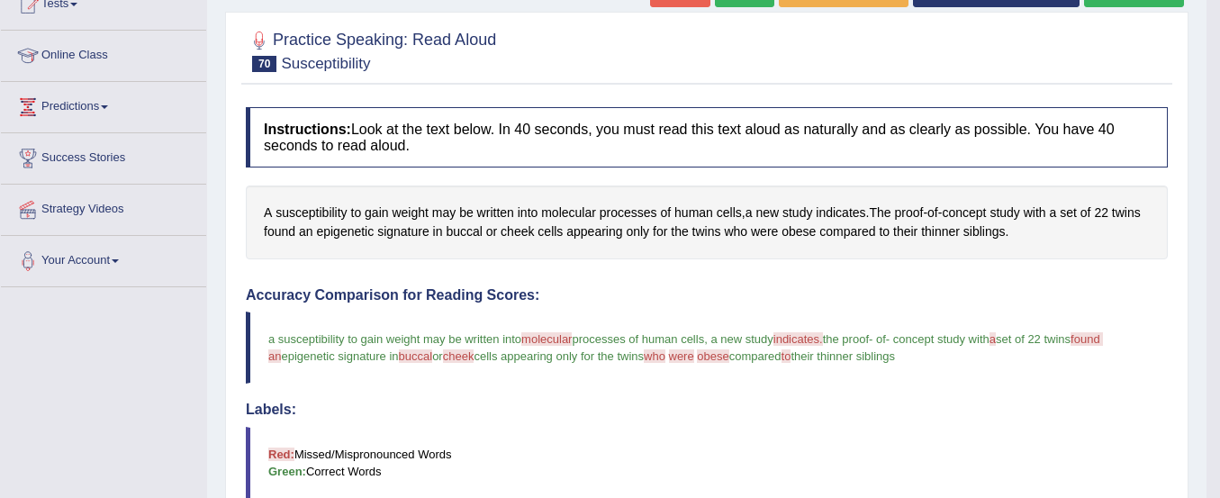
scroll to position [218, 0]
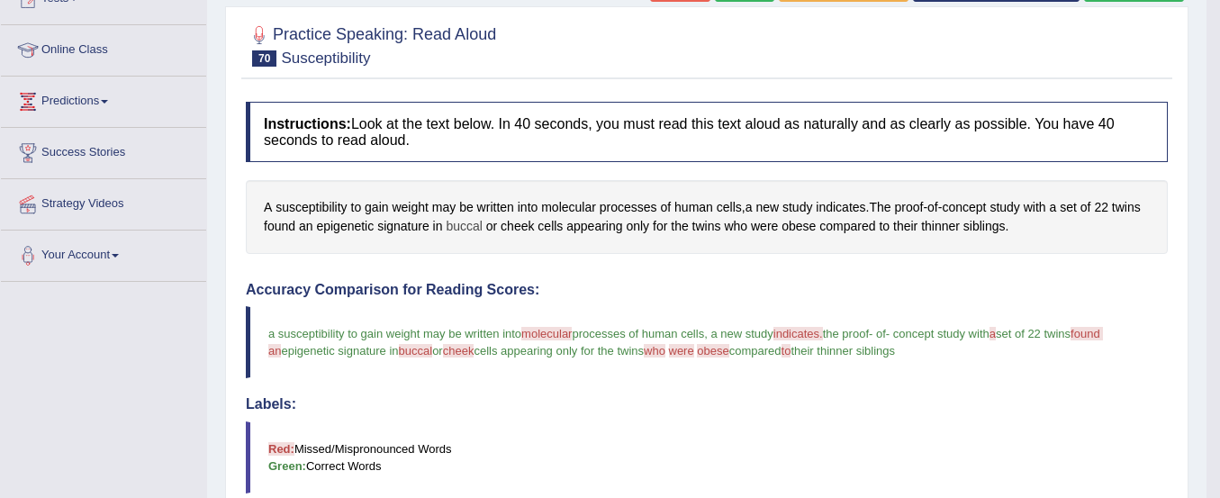
click at [471, 226] on span "buccal" at bounding box center [464, 226] width 36 height 19
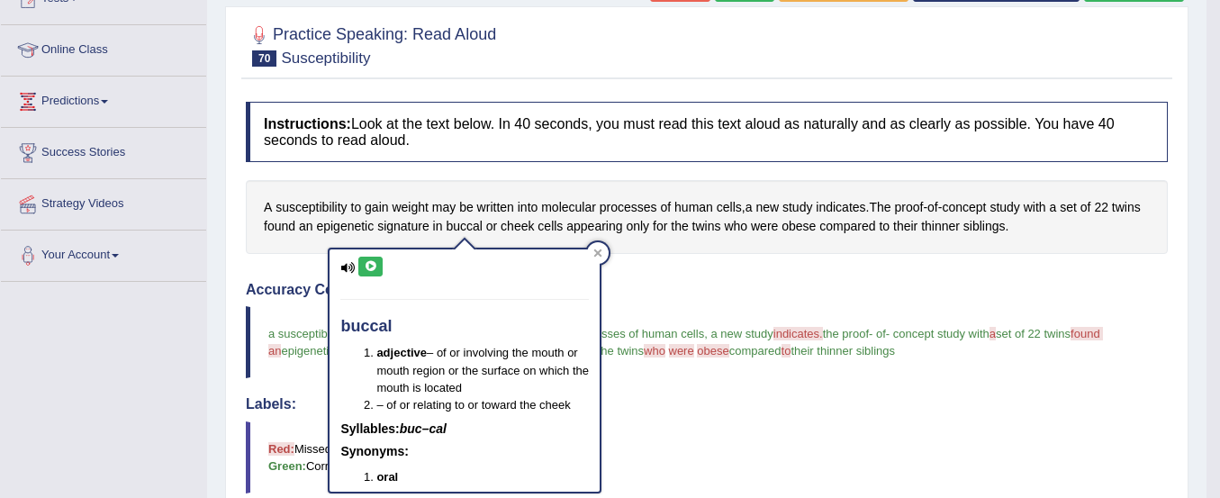
click at [368, 269] on icon at bounding box center [371, 266] width 14 height 11
click at [753, 274] on div "Instructions: Look at the text below. In 40 seconds, you must read this text al…" at bounding box center [706, 500] width 931 height 814
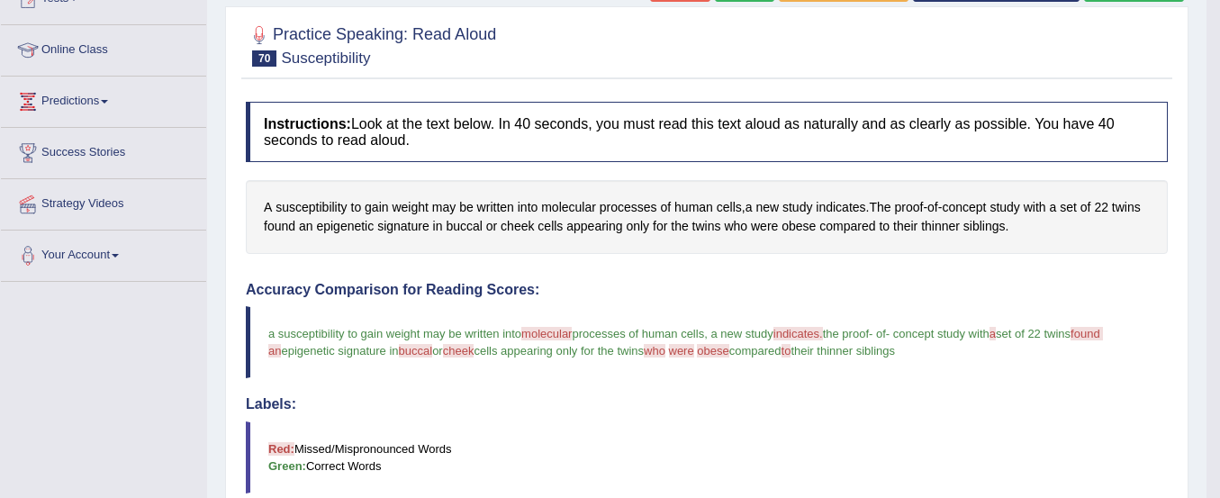
click at [547, 331] on span "molecular" at bounding box center [546, 334] width 50 height 14
click at [585, 208] on span "molecular" at bounding box center [568, 207] width 55 height 19
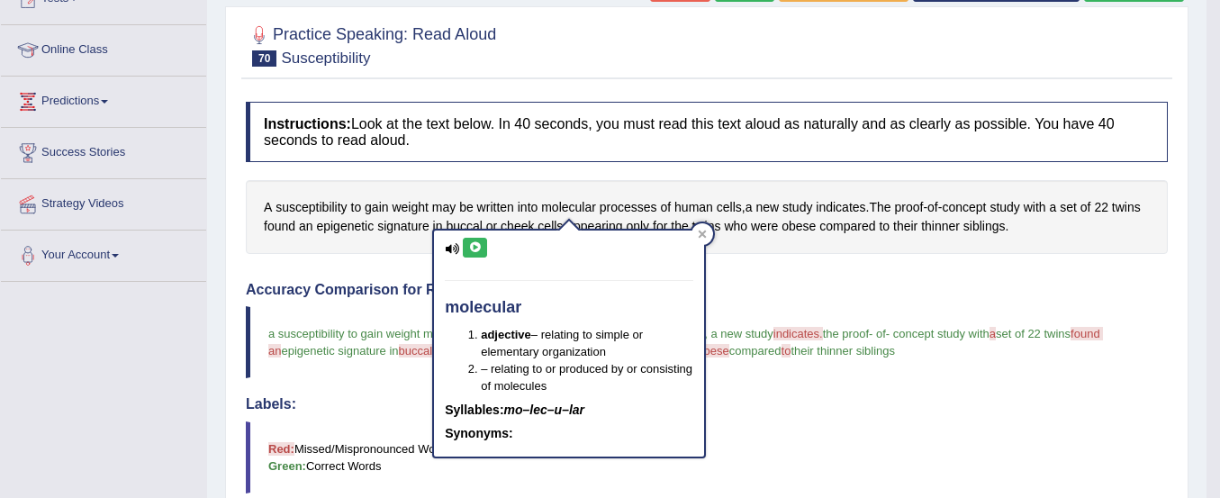
click at [473, 247] on icon at bounding box center [475, 247] width 14 height 11
click at [775, 242] on div "A susceptibility to gain weight may be written into molecular processes of huma…" at bounding box center [707, 216] width 922 height 73
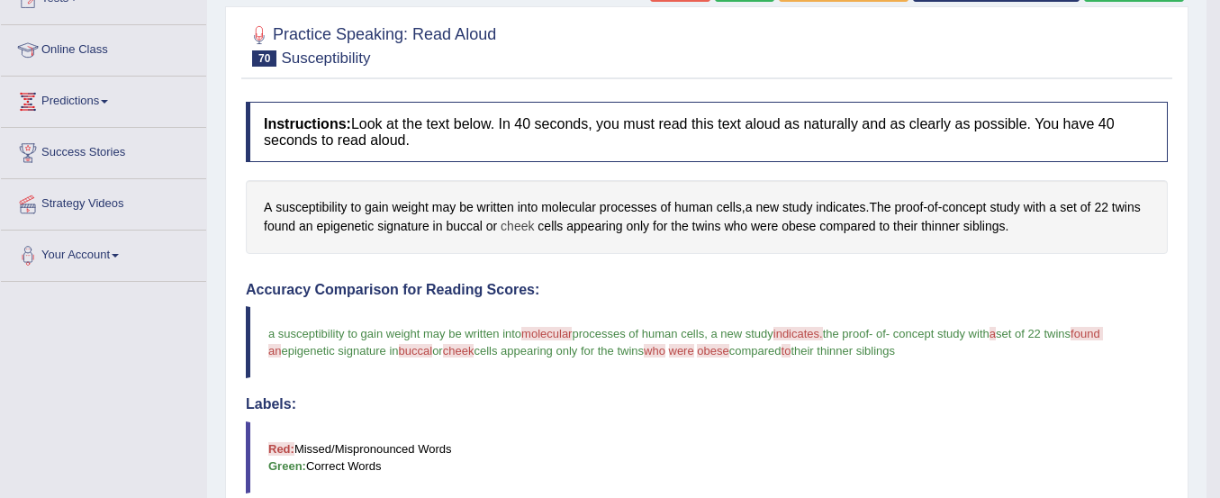
click at [523, 222] on span "cheek" at bounding box center [517, 226] width 33 height 19
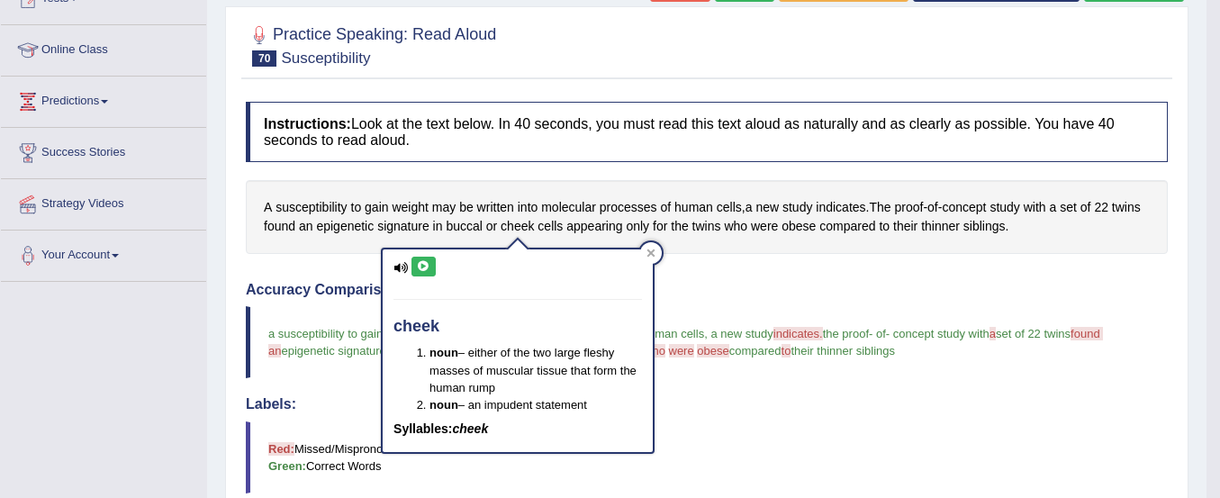
click at [423, 265] on icon at bounding box center [424, 266] width 14 height 11
click at [742, 238] on div "A susceptibility to gain weight may be written into molecular processes of huma…" at bounding box center [707, 216] width 922 height 73
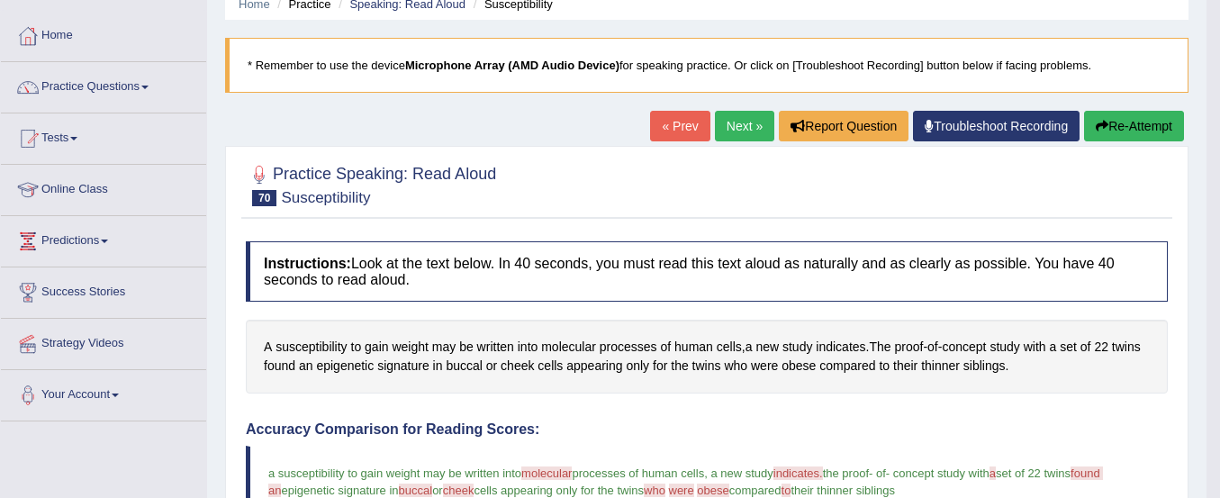
scroll to position [77, 0]
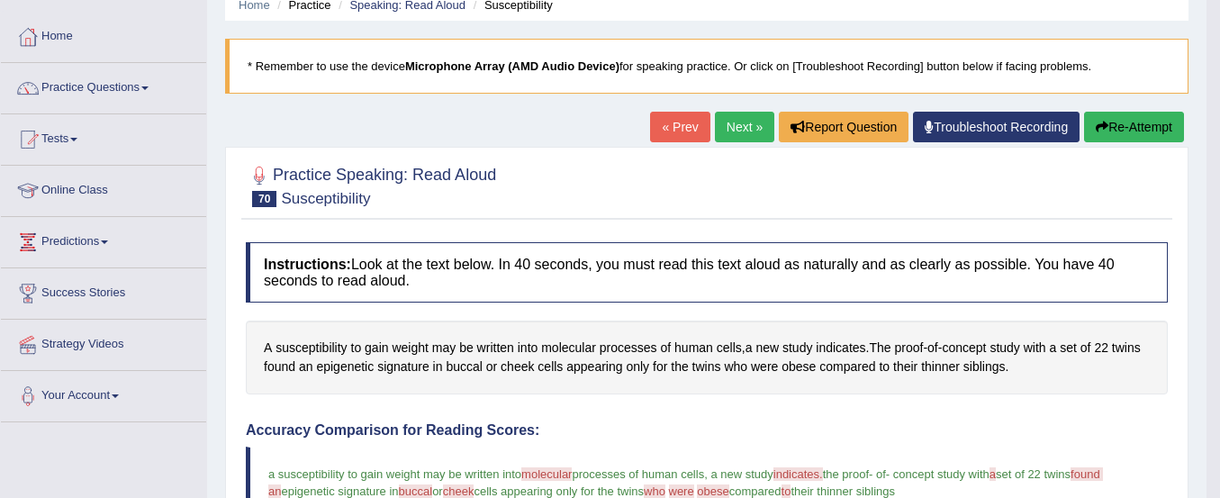
click at [1109, 120] on button "Re-Attempt" at bounding box center [1134, 127] width 100 height 31
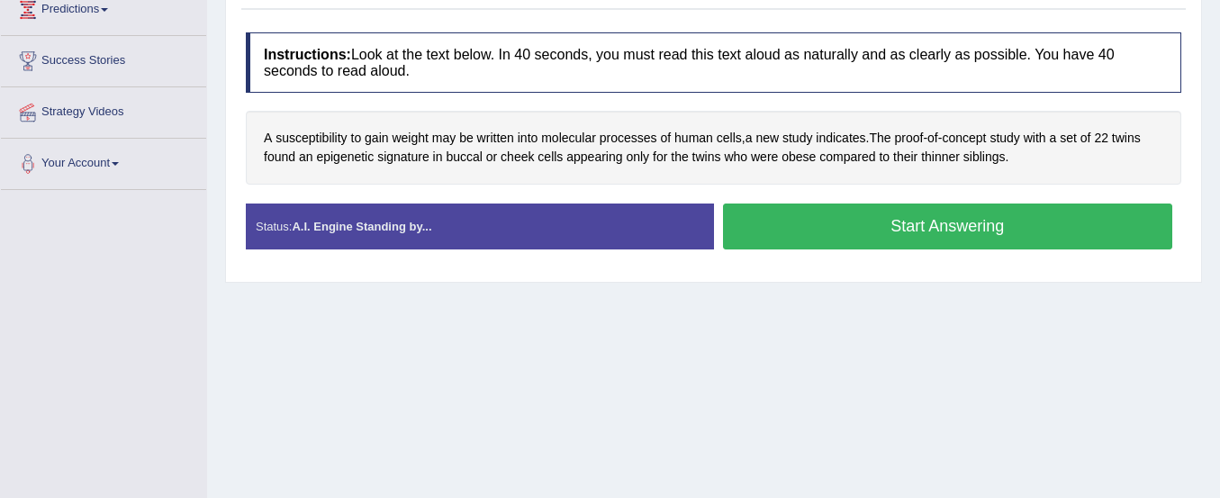
scroll to position [313, 0]
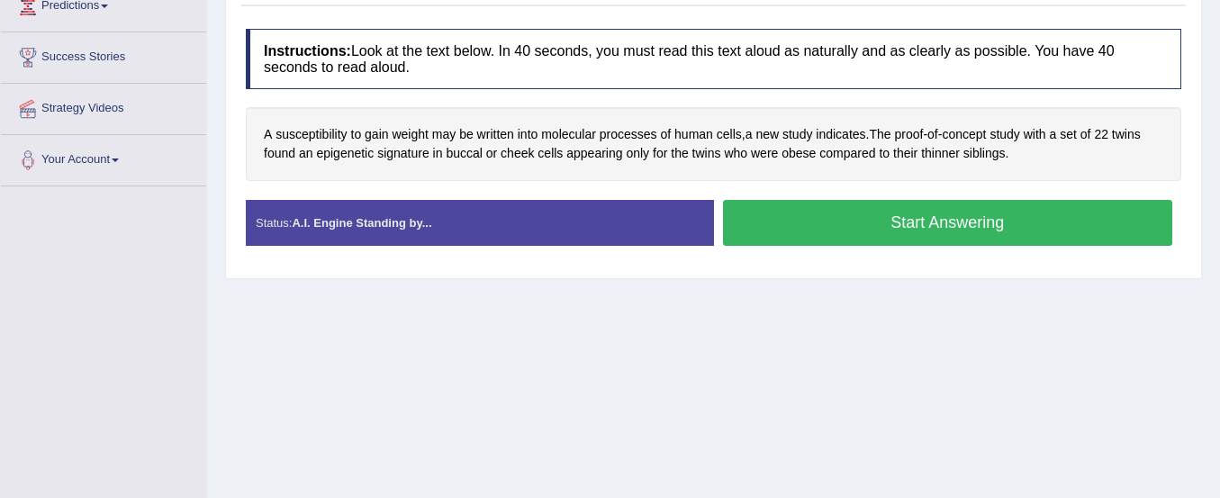
click at [1025, 235] on button "Start Answering" at bounding box center [948, 223] width 450 height 46
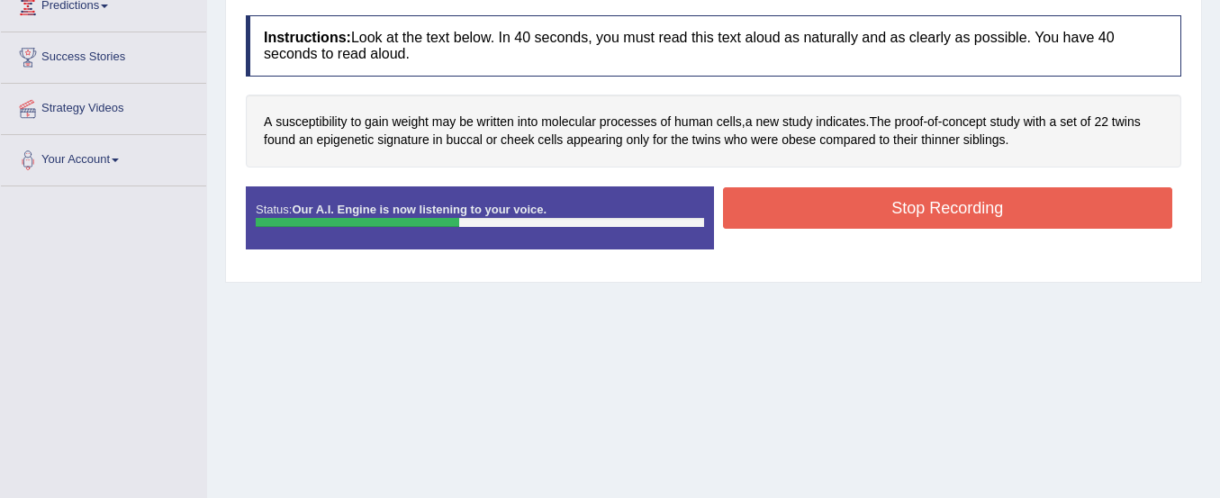
click at [1013, 195] on button "Stop Recording" at bounding box center [948, 207] width 450 height 41
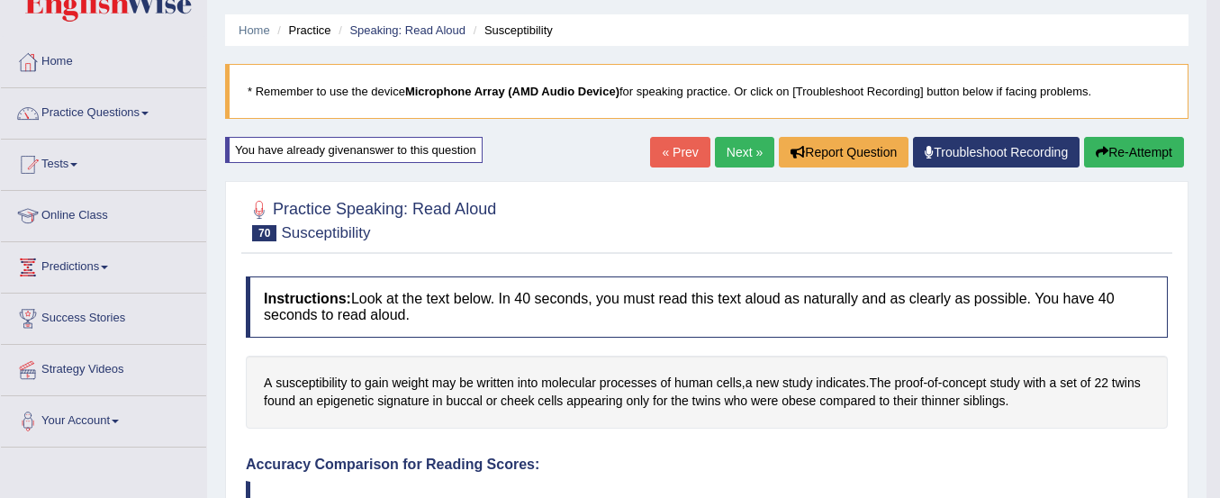
scroll to position [0, 0]
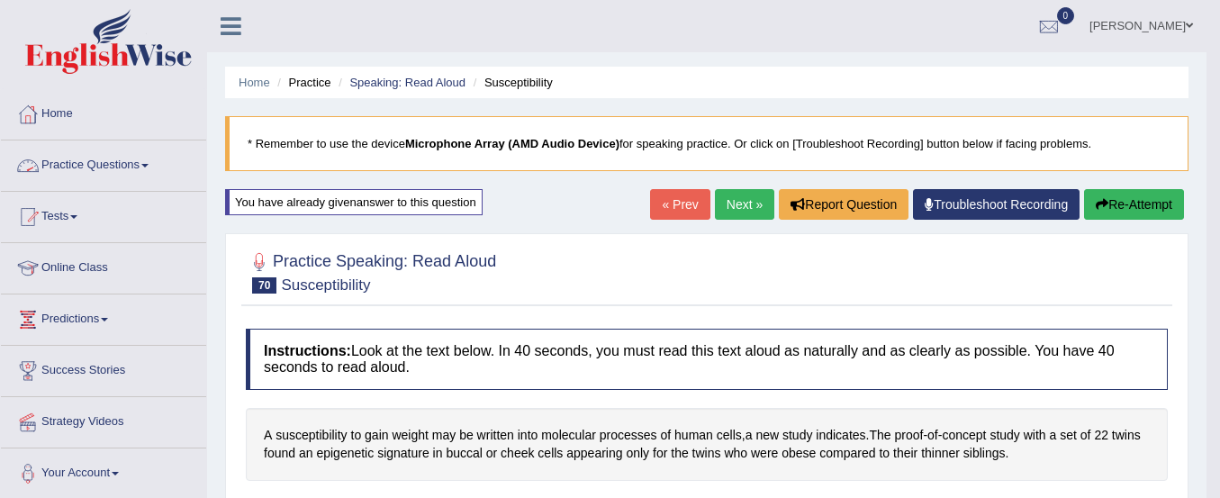
click at [87, 156] on link "Practice Questions" at bounding box center [103, 163] width 205 height 45
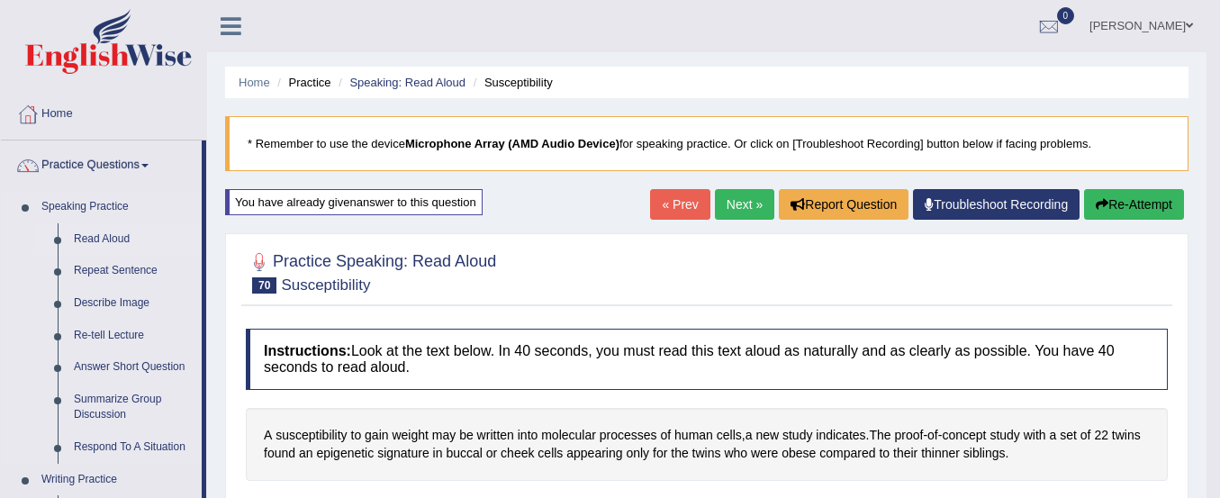
click at [91, 240] on link "Read Aloud" at bounding box center [134, 239] width 136 height 32
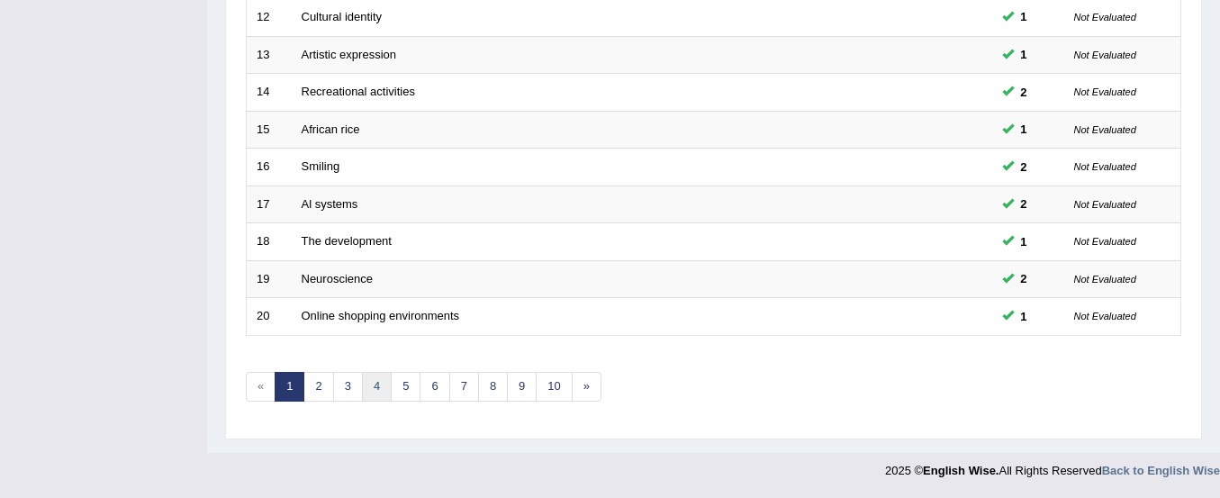
click at [377, 382] on link "4" at bounding box center [377, 387] width 30 height 30
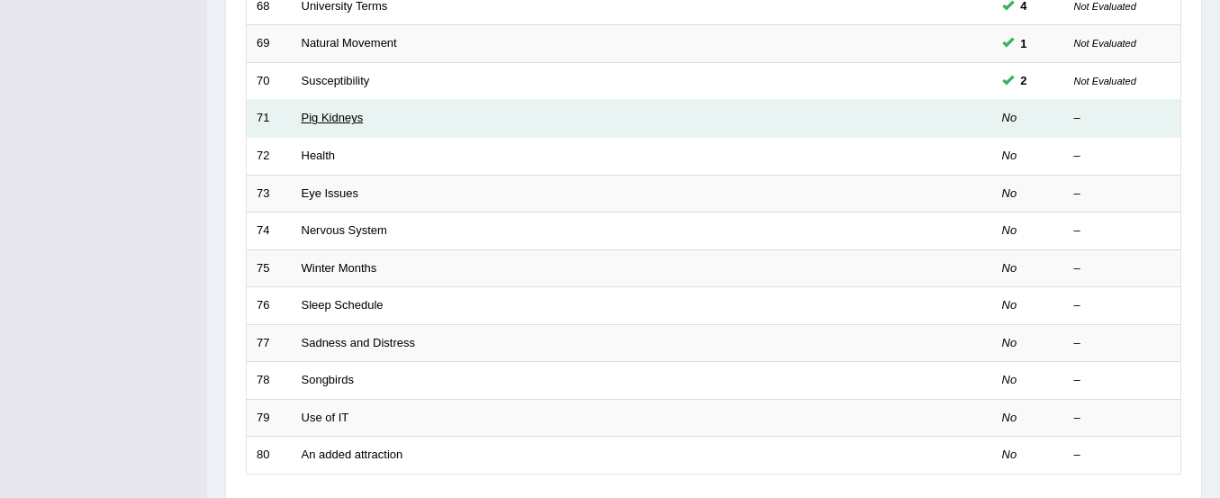
click at [329, 121] on link "Pig Kidneys" at bounding box center [333, 118] width 62 height 14
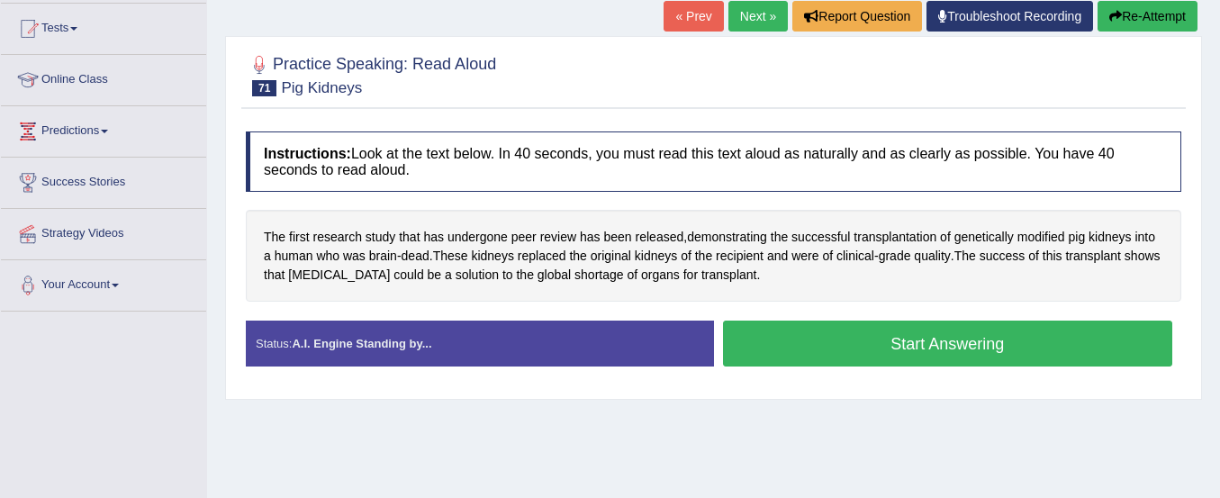
click at [785, 338] on button "Start Answering" at bounding box center [948, 344] width 450 height 46
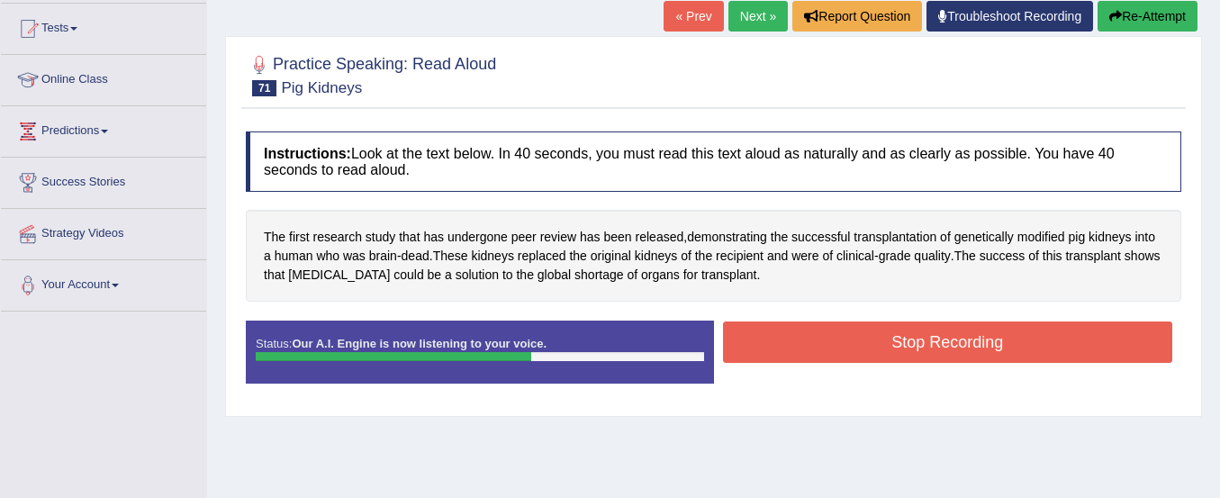
click at [785, 338] on button "Stop Recording" at bounding box center [948, 342] width 450 height 41
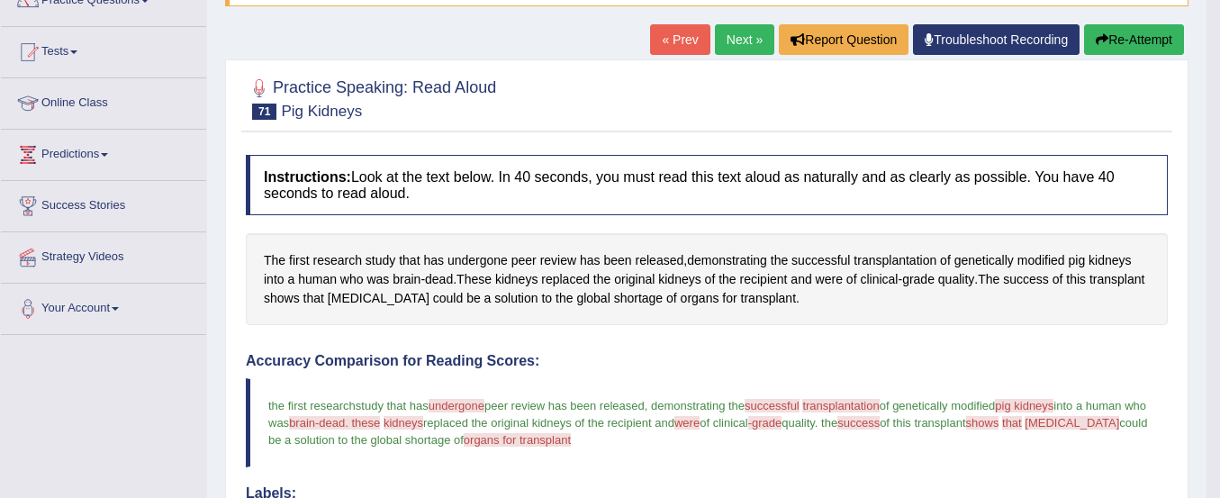
scroll to position [164, 0]
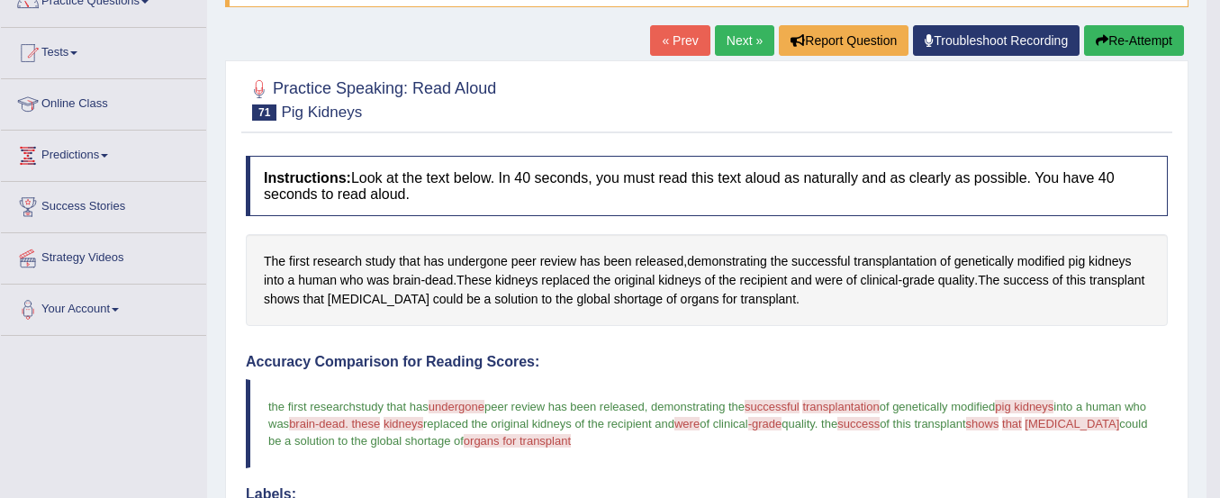
click at [1135, 47] on button "Re-Attempt" at bounding box center [1134, 40] width 100 height 31
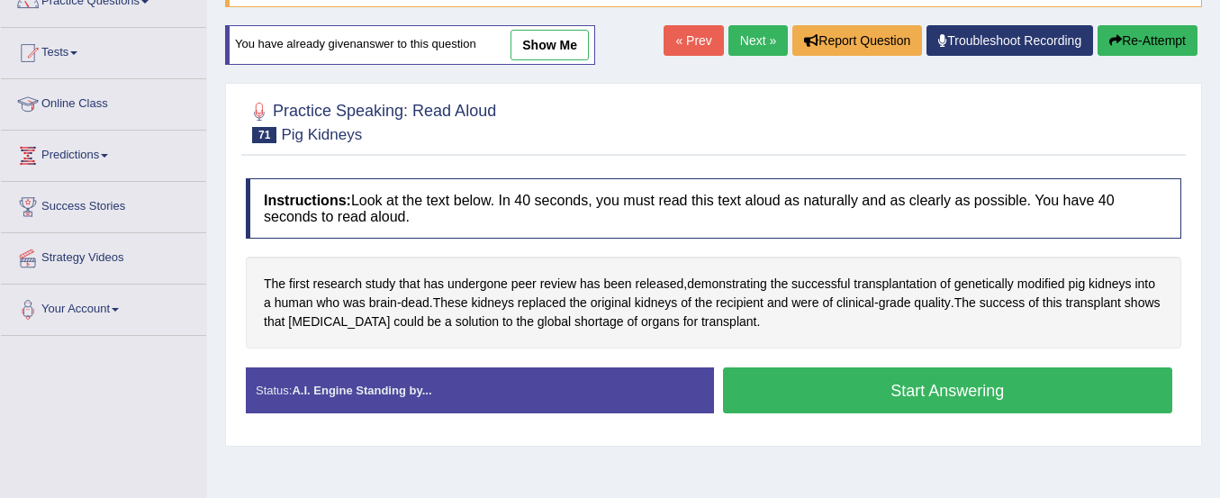
click at [952, 388] on button "Start Answering" at bounding box center [948, 390] width 450 height 46
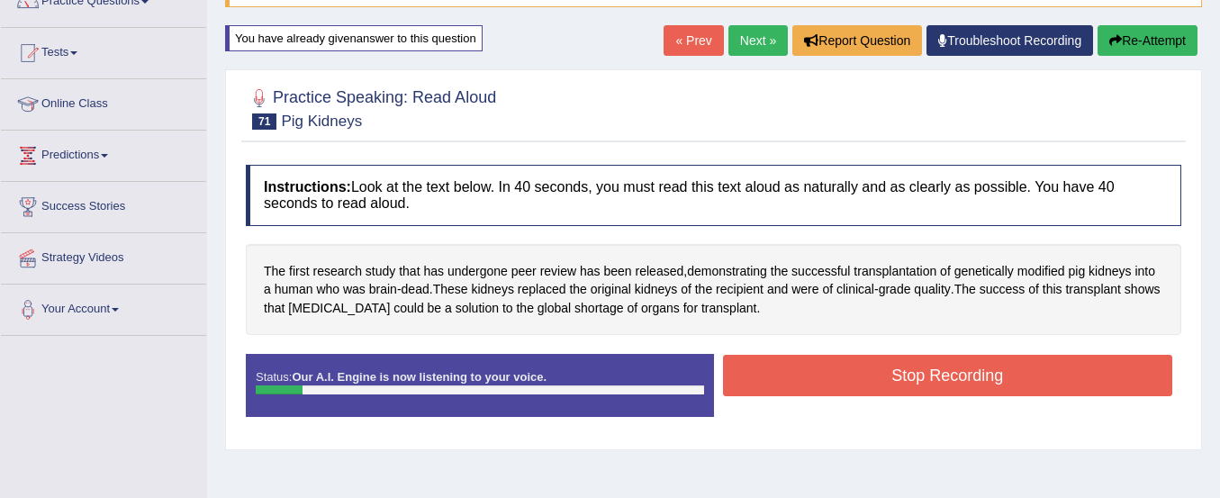
click at [1145, 37] on button "Re-Attempt" at bounding box center [1148, 40] width 100 height 31
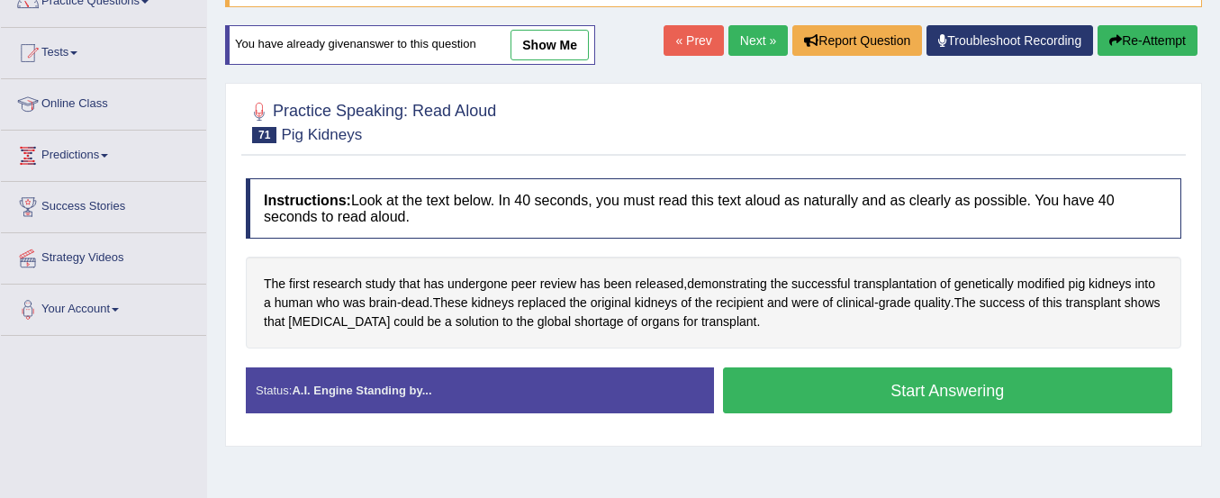
click at [947, 389] on button "Start Answering" at bounding box center [948, 390] width 450 height 46
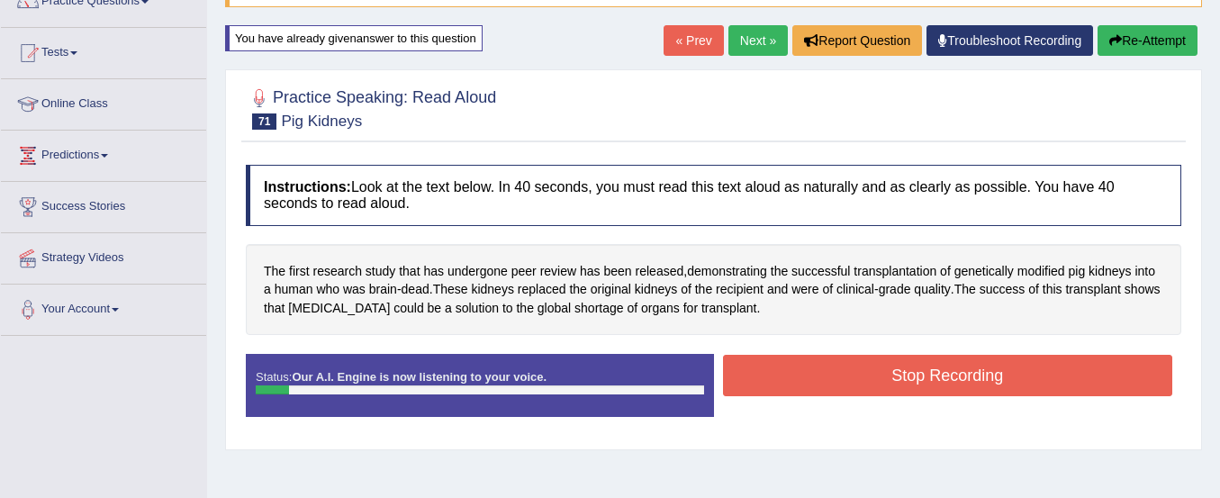
click at [1166, 41] on button "Re-Attempt" at bounding box center [1148, 40] width 100 height 31
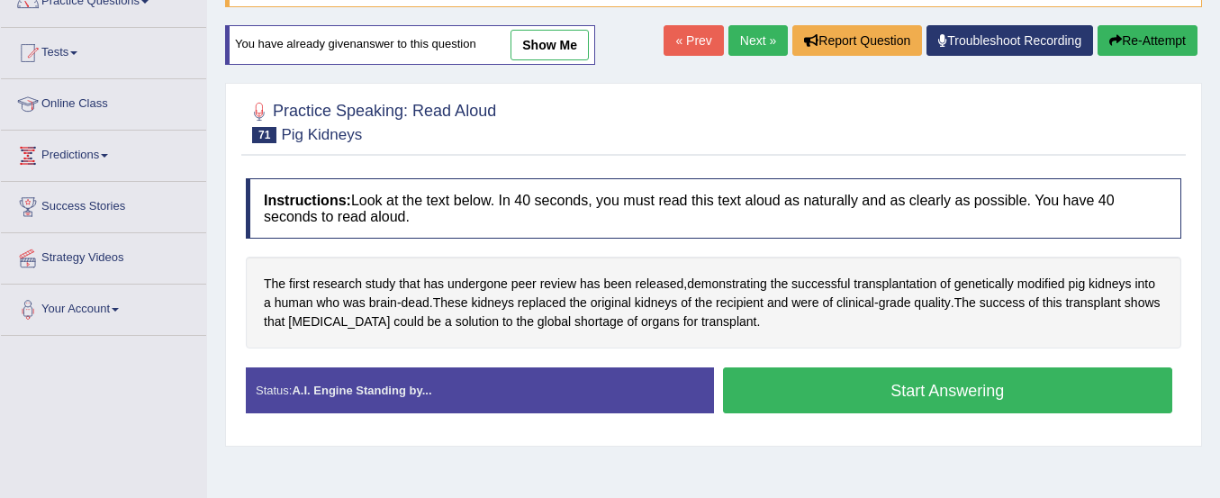
scroll to position [164, 0]
click at [962, 396] on button "Start Answering" at bounding box center [948, 390] width 450 height 46
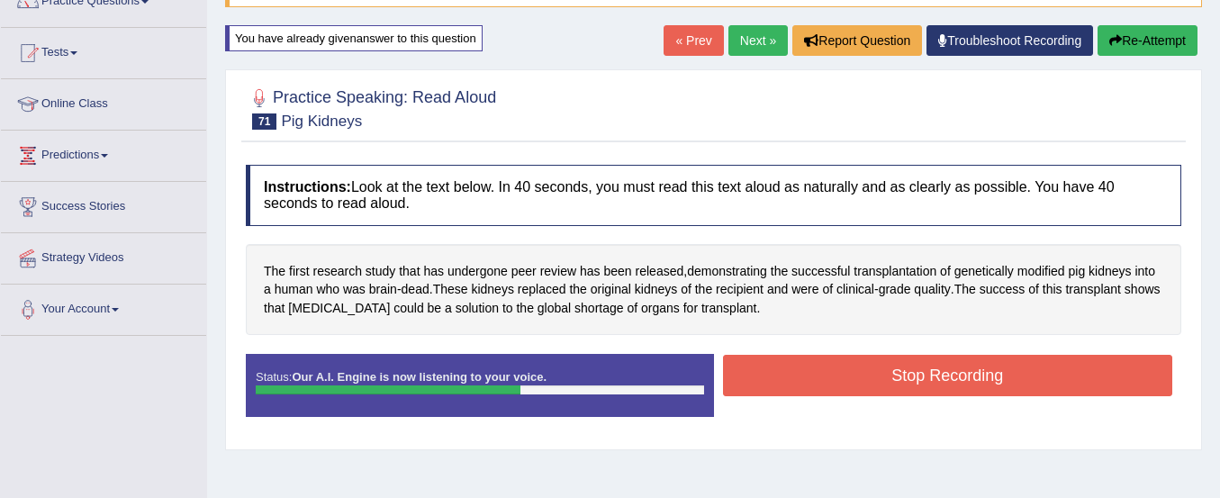
click at [961, 379] on button "Stop Recording" at bounding box center [948, 375] width 450 height 41
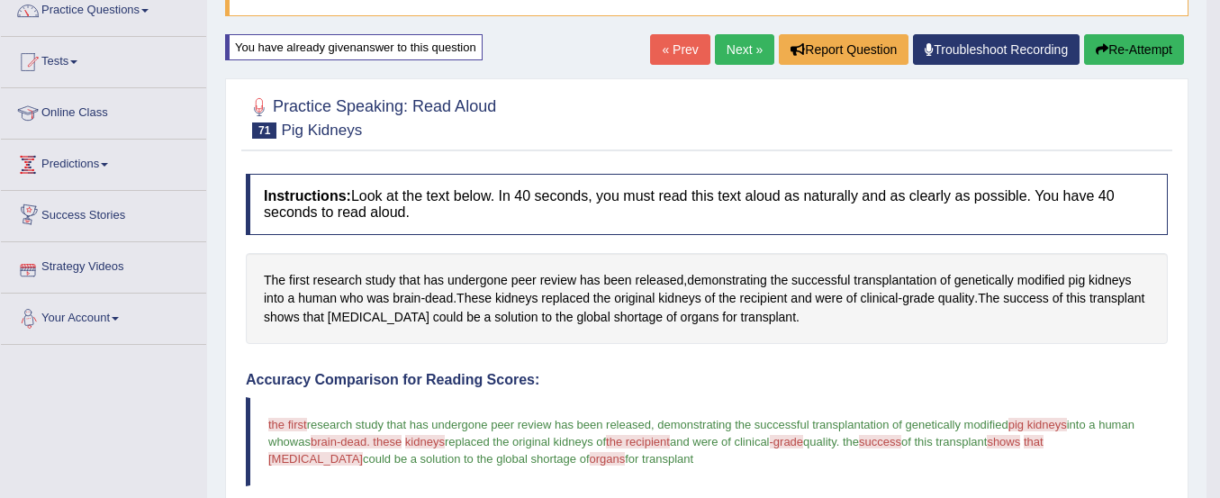
scroll to position [65, 0]
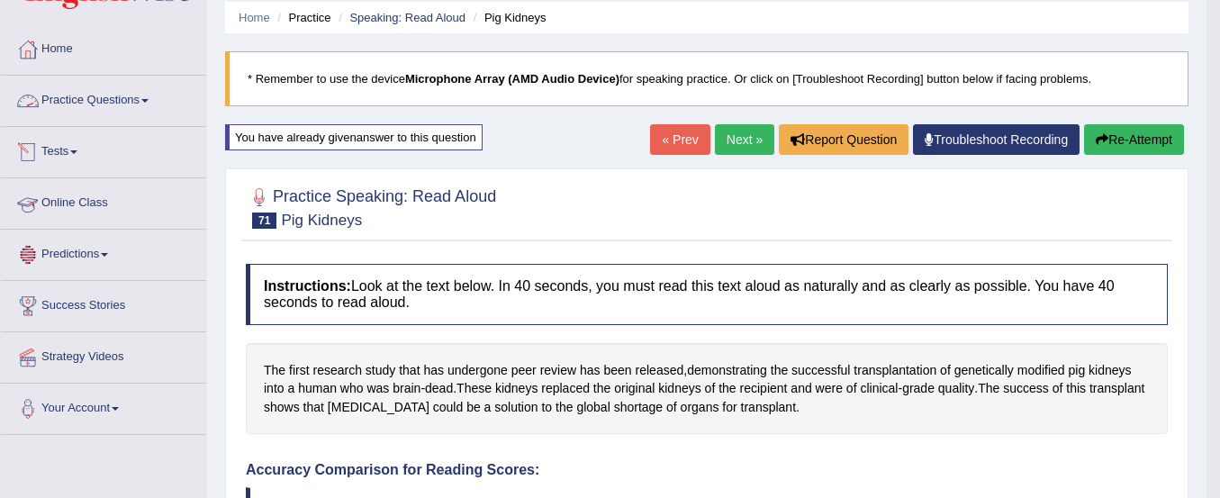
click at [118, 104] on link "Practice Questions" at bounding box center [103, 98] width 205 height 45
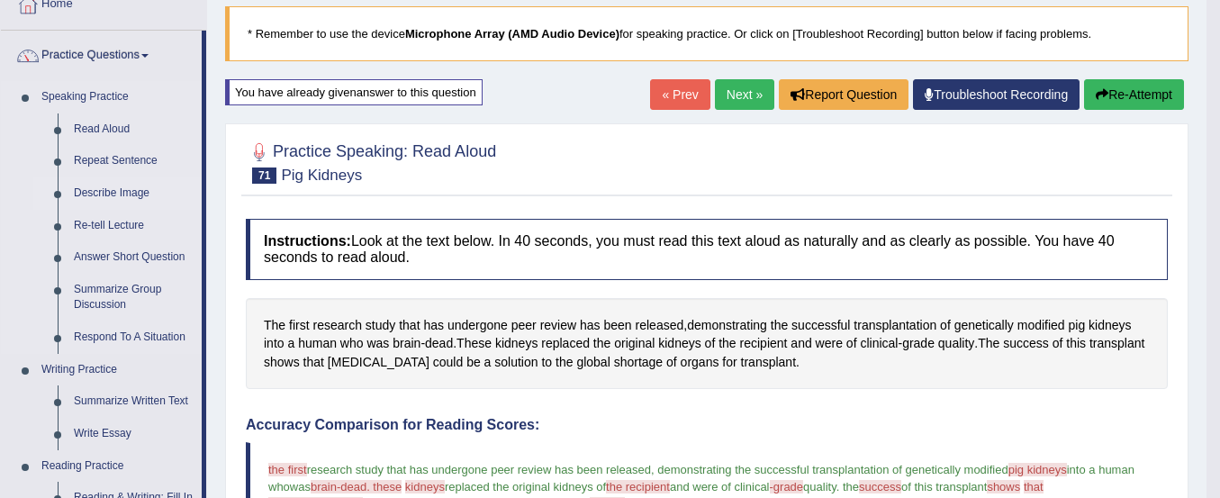
scroll to position [109, 0]
click at [116, 123] on link "Read Aloud" at bounding box center [134, 130] width 136 height 32
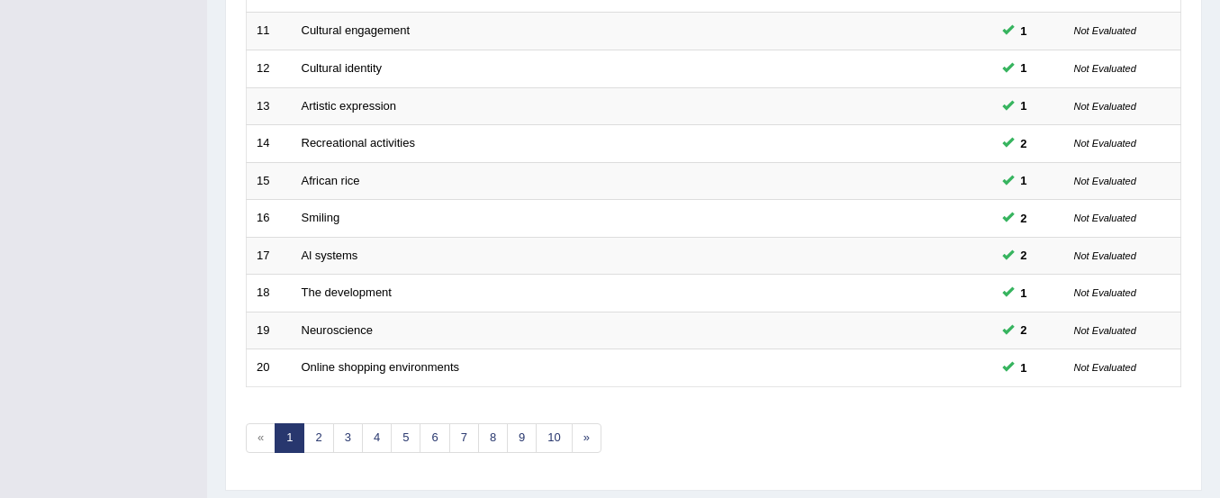
scroll to position [694, 0]
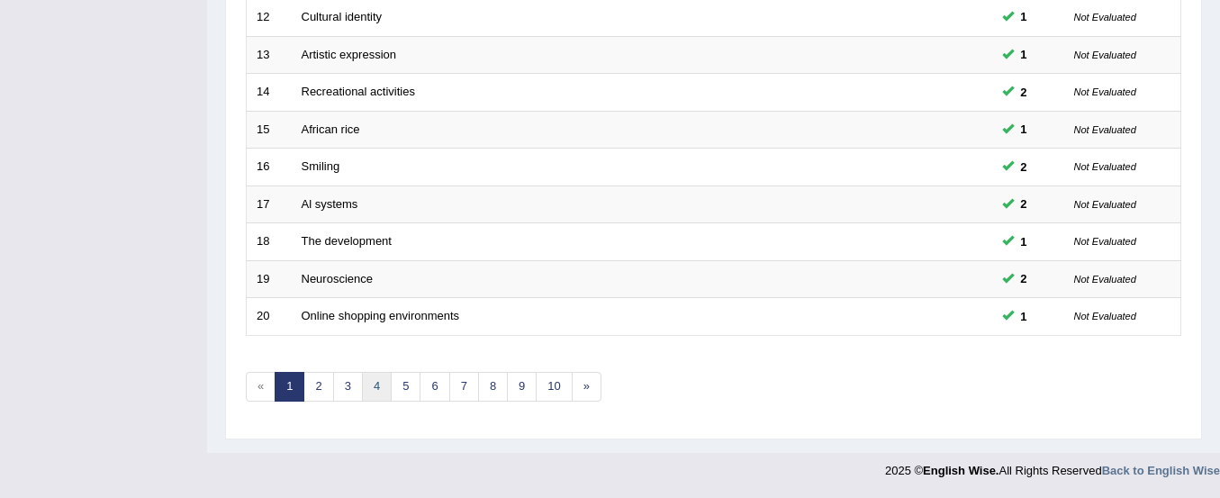
click at [379, 389] on link "4" at bounding box center [377, 387] width 30 height 30
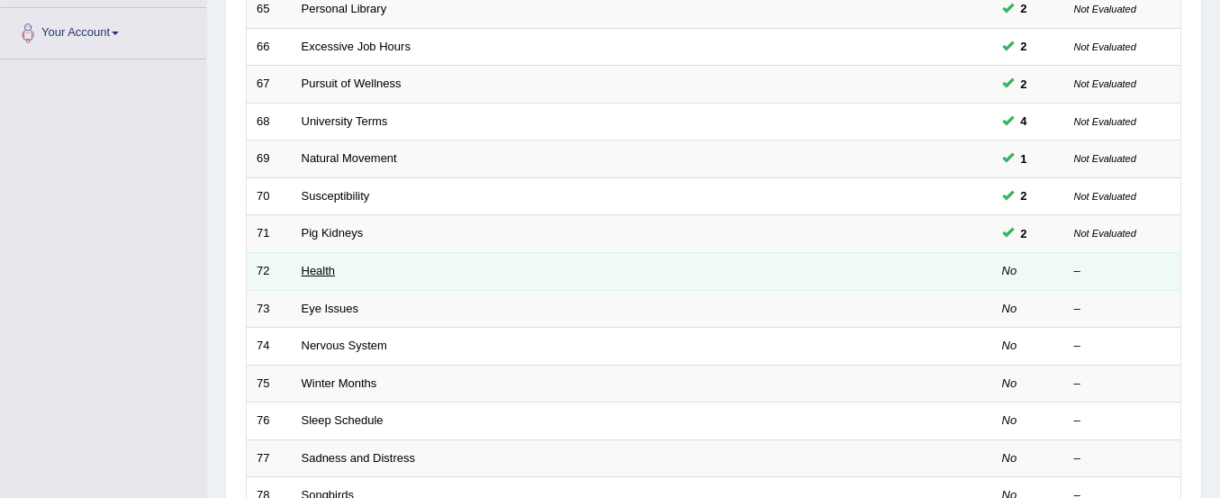
click at [306, 272] on link "Health" at bounding box center [319, 271] width 34 height 14
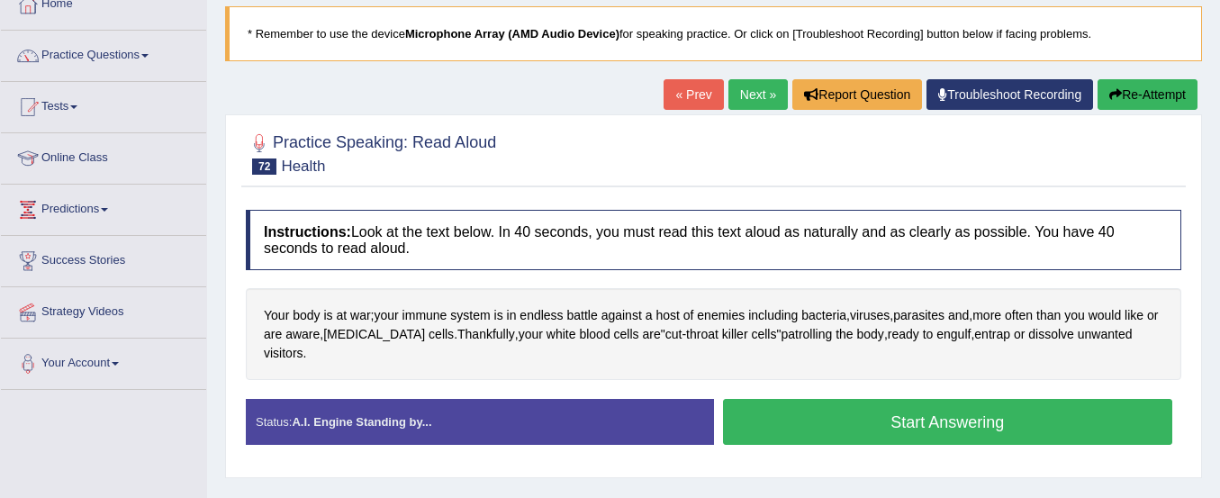
scroll to position [113, 0]
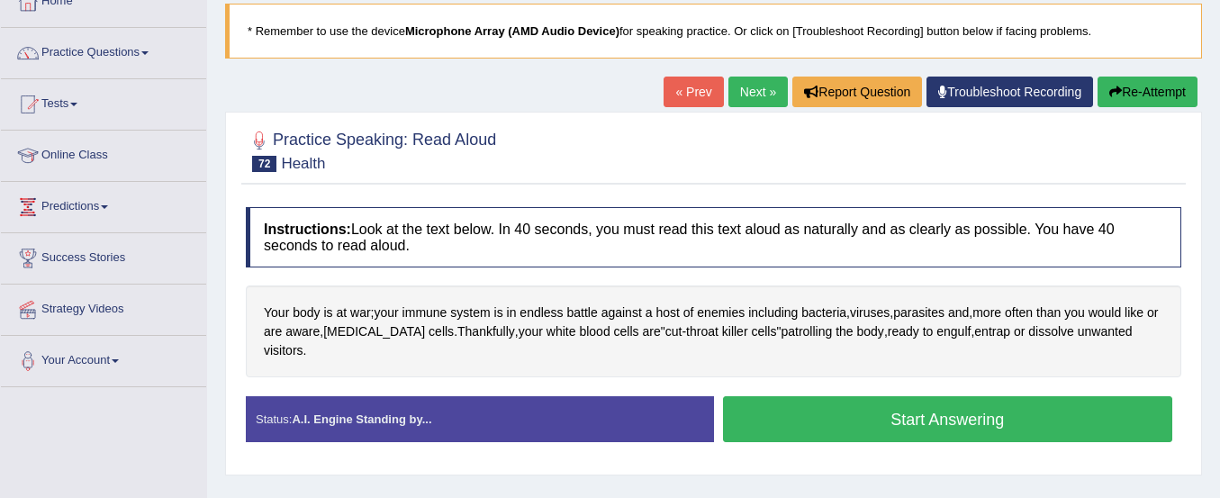
click at [808, 399] on button "Start Answering" at bounding box center [948, 419] width 450 height 46
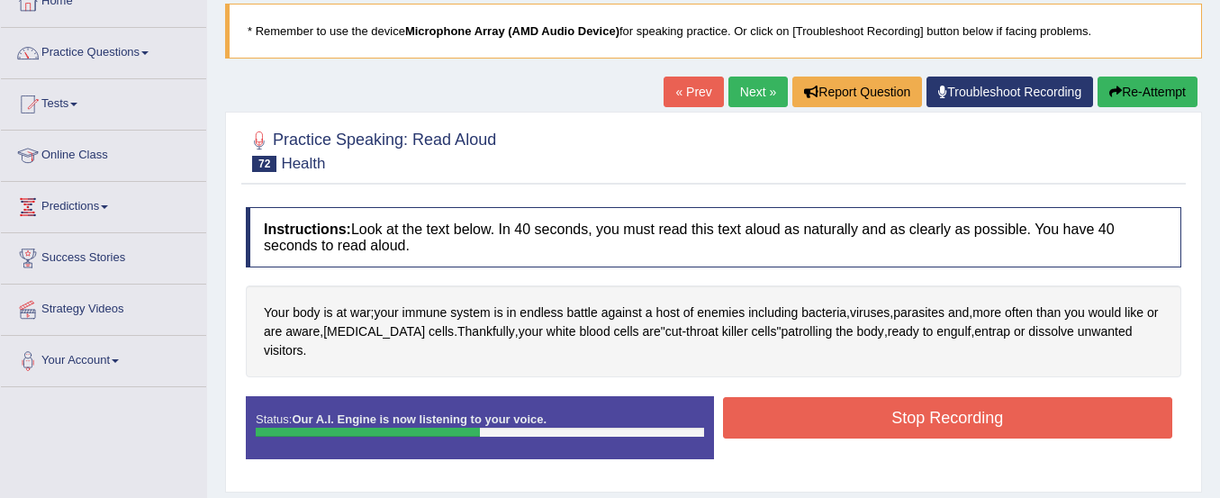
click at [808, 399] on button "Stop Recording" at bounding box center [948, 417] width 450 height 41
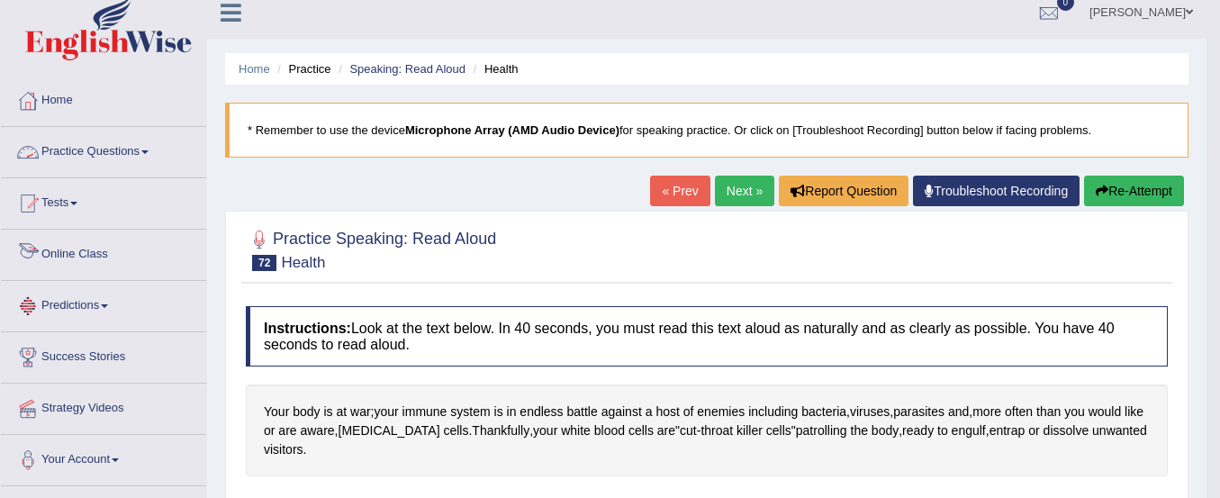
scroll to position [0, 0]
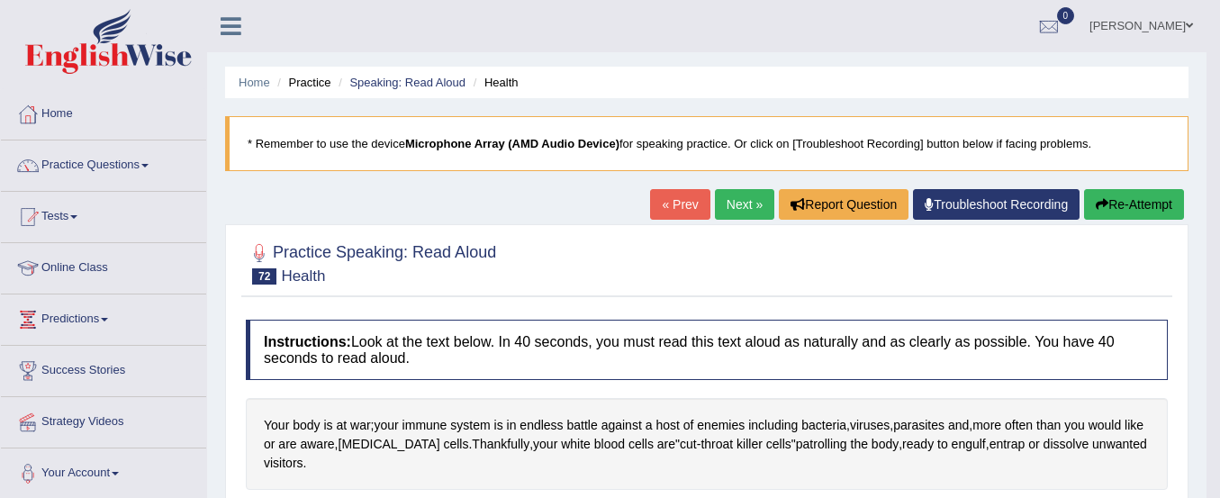
click at [128, 168] on link "Practice Questions" at bounding box center [103, 163] width 205 height 45
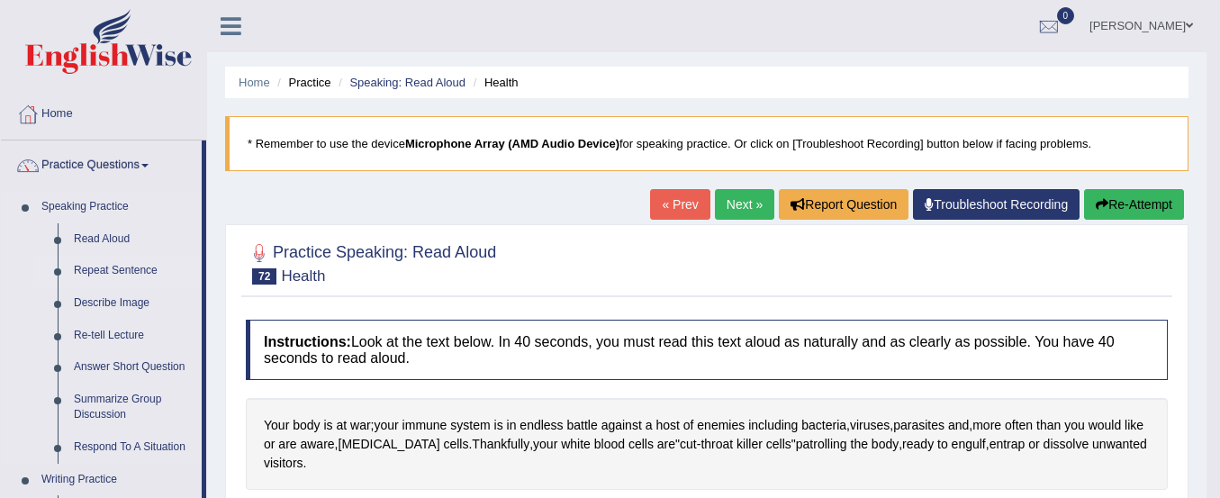
click at [92, 272] on link "Repeat Sentence" at bounding box center [134, 271] width 136 height 32
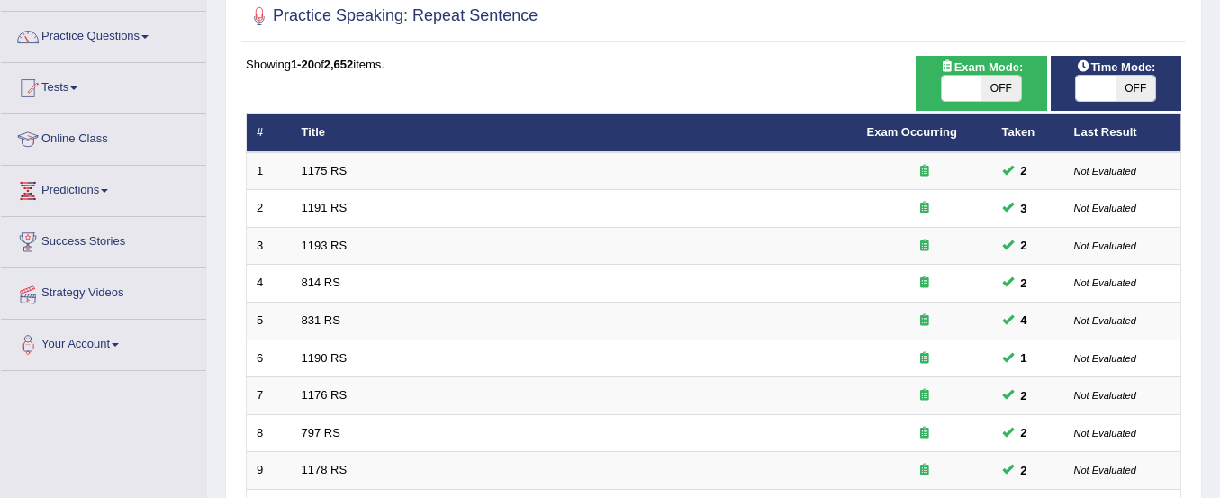
scroll to position [694, 0]
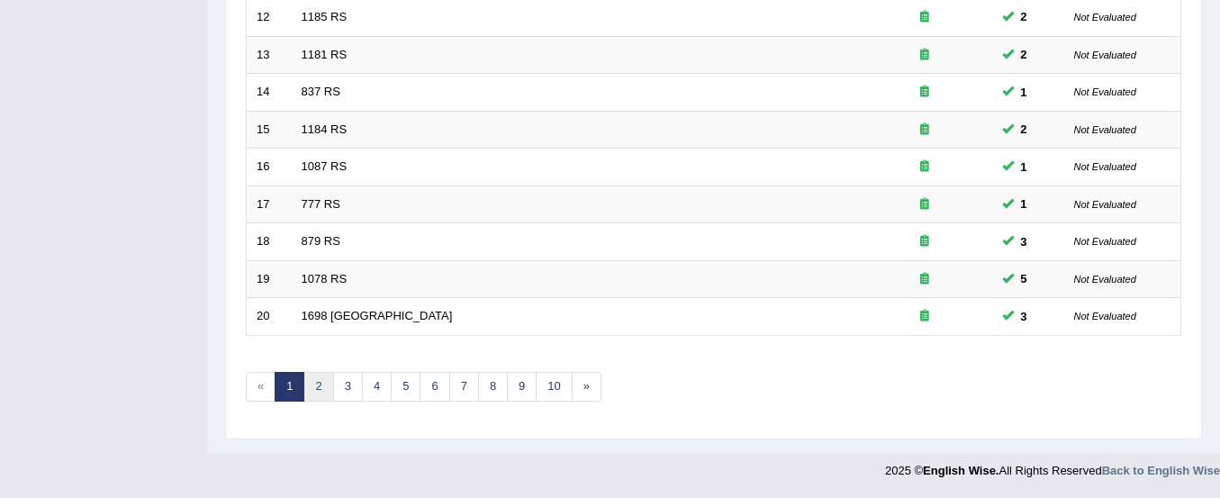
click at [314, 389] on link "2" at bounding box center [319, 387] width 30 height 30
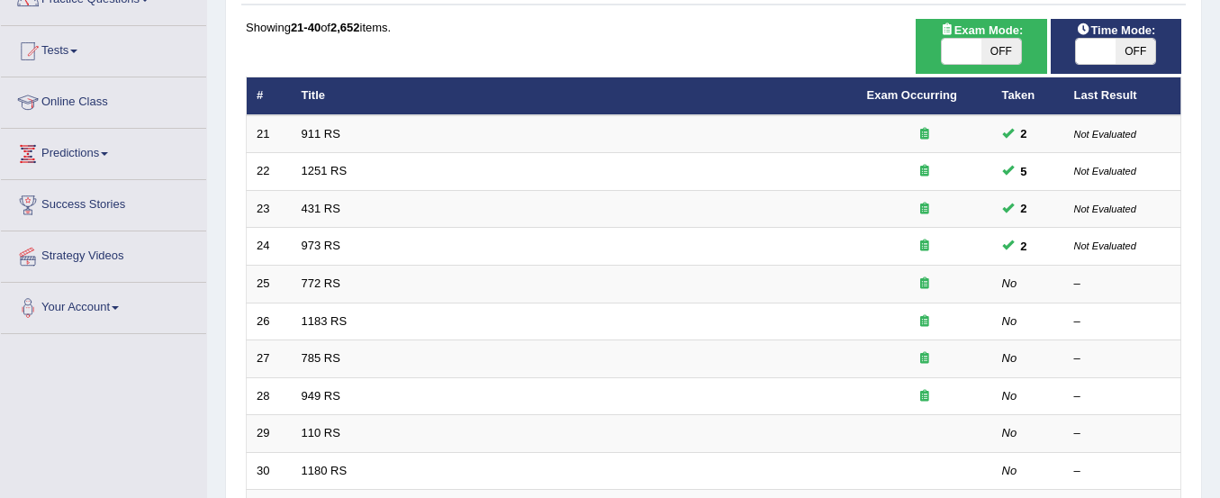
scroll to position [214, 0]
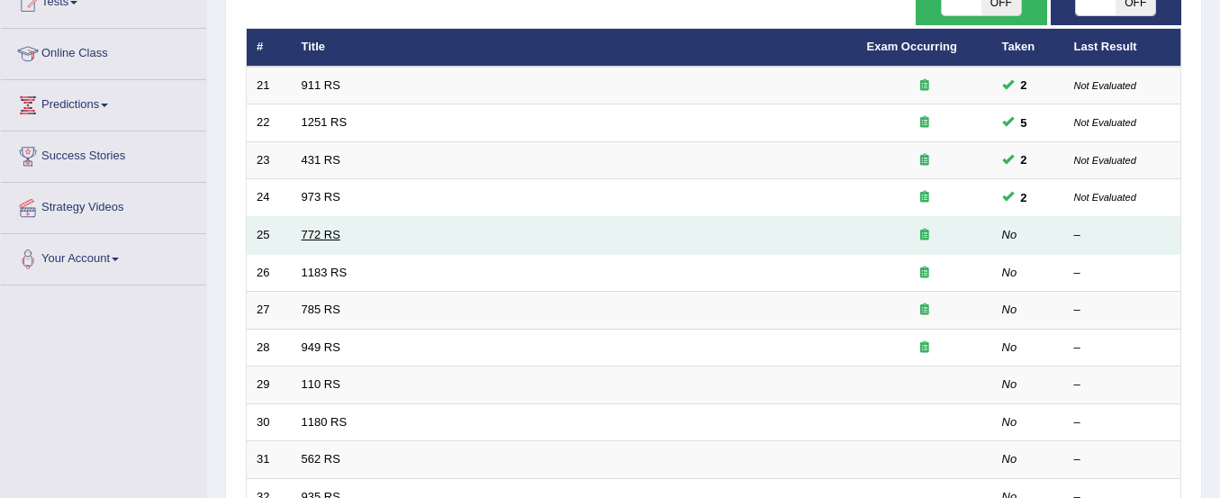
click at [337, 231] on link "772 RS" at bounding box center [321, 235] width 39 height 14
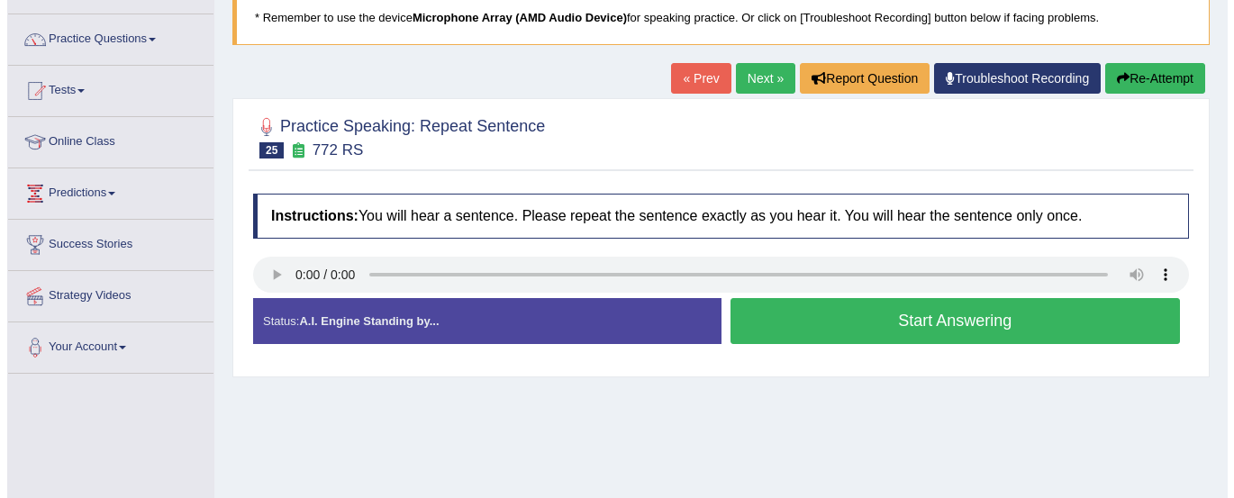
scroll to position [166, 0]
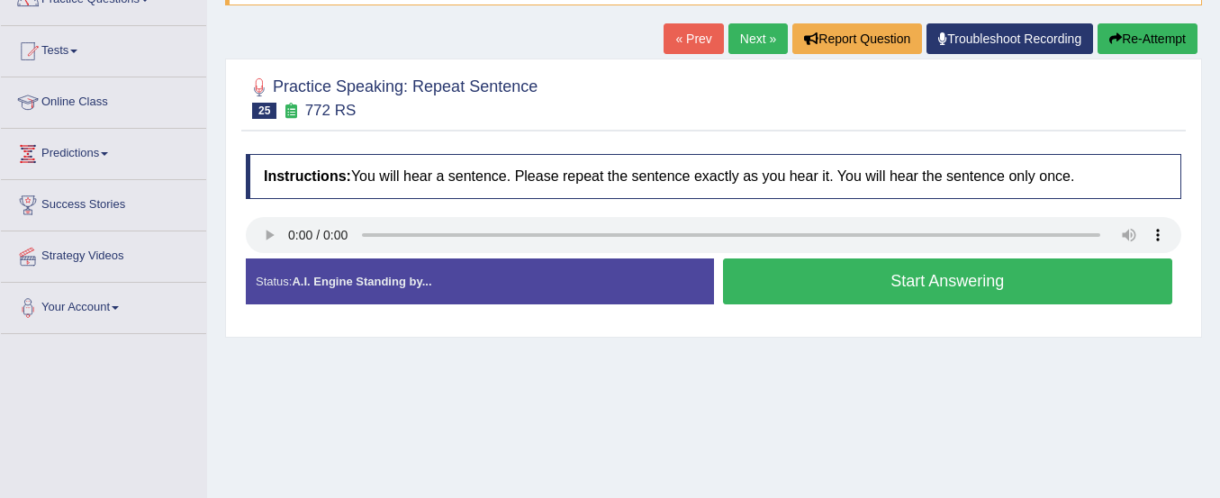
click at [779, 268] on button "Start Answering" at bounding box center [948, 281] width 450 height 46
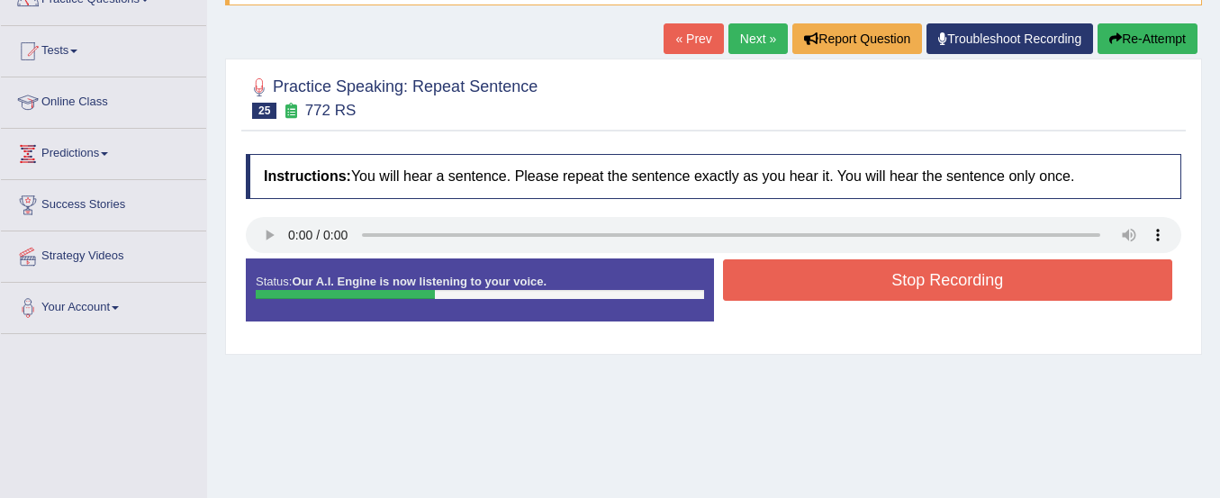
click at [779, 268] on button "Stop Recording" at bounding box center [948, 279] width 450 height 41
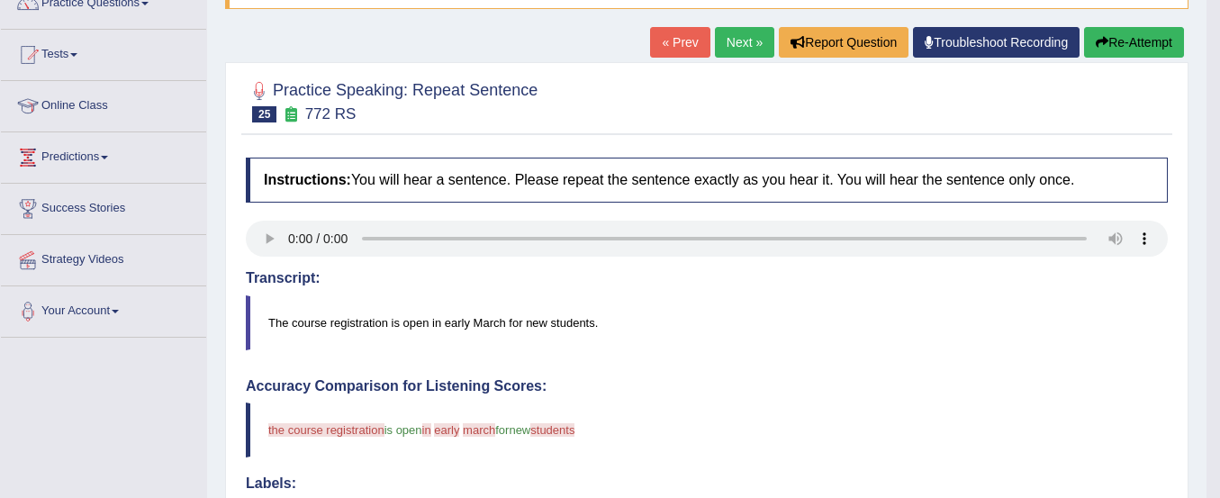
scroll to position [161, 0]
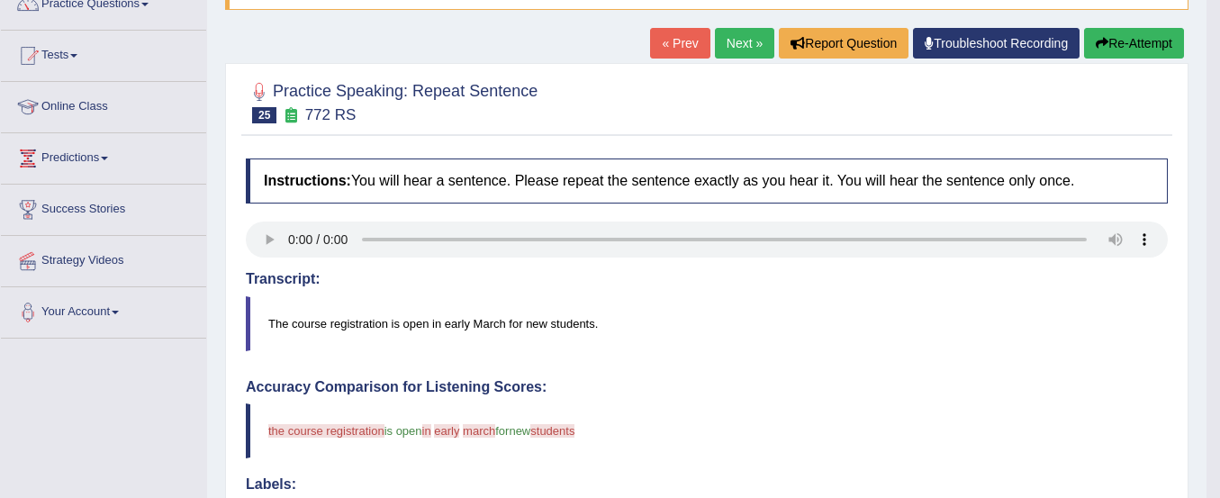
click at [1154, 43] on button "Re-Attempt" at bounding box center [1134, 43] width 100 height 31
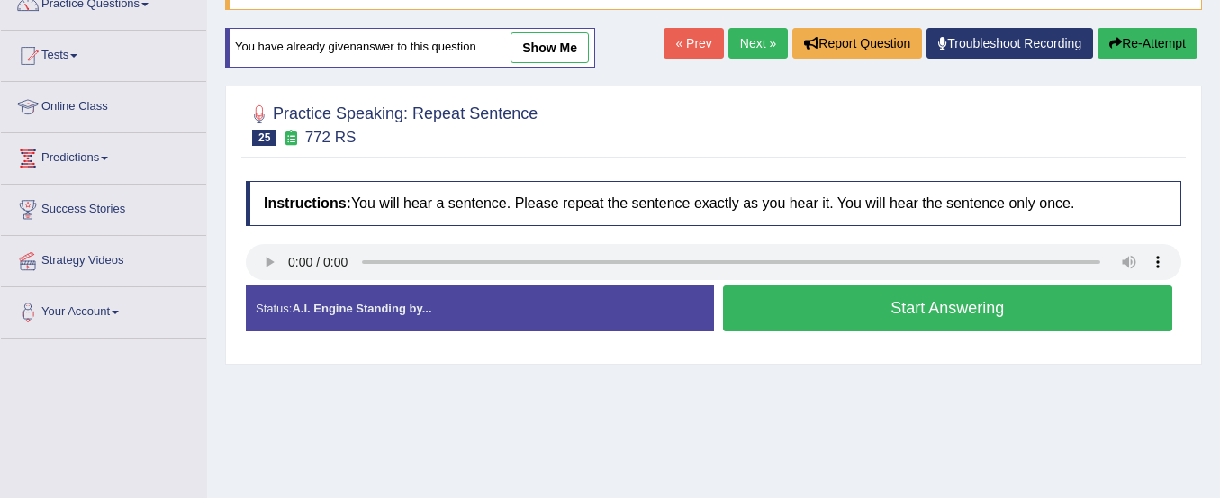
click at [966, 316] on button "Start Answering" at bounding box center [948, 309] width 450 height 46
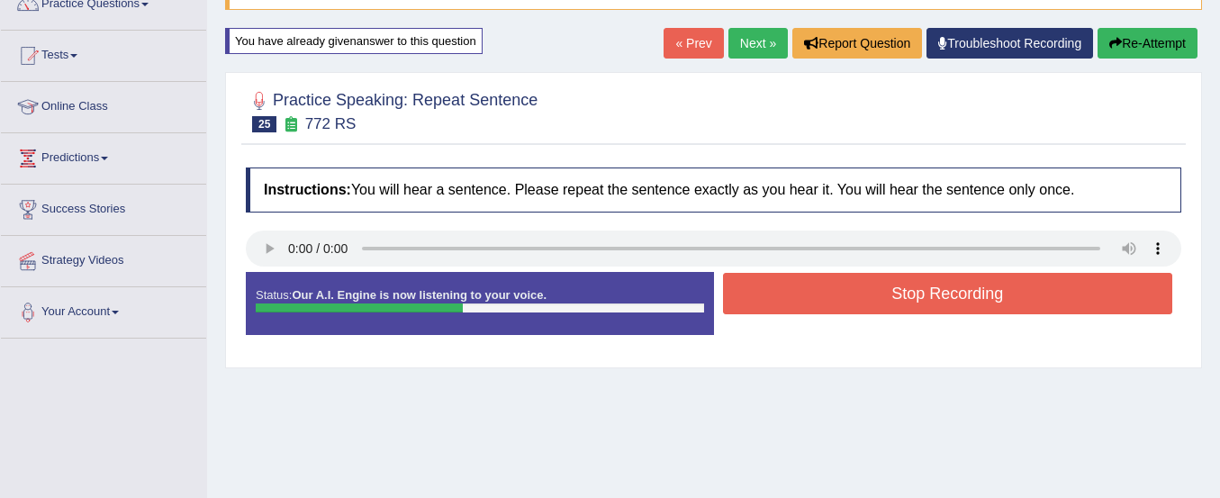
click at [966, 308] on button "Stop Recording" at bounding box center [948, 293] width 450 height 41
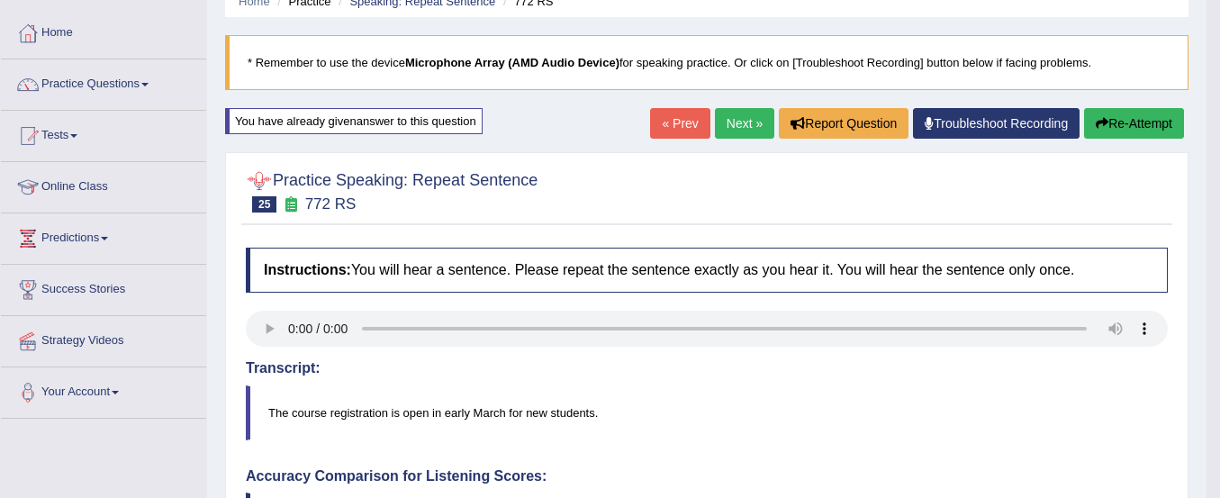
scroll to position [80, 0]
click at [118, 77] on link "Practice Questions" at bounding box center [103, 82] width 205 height 45
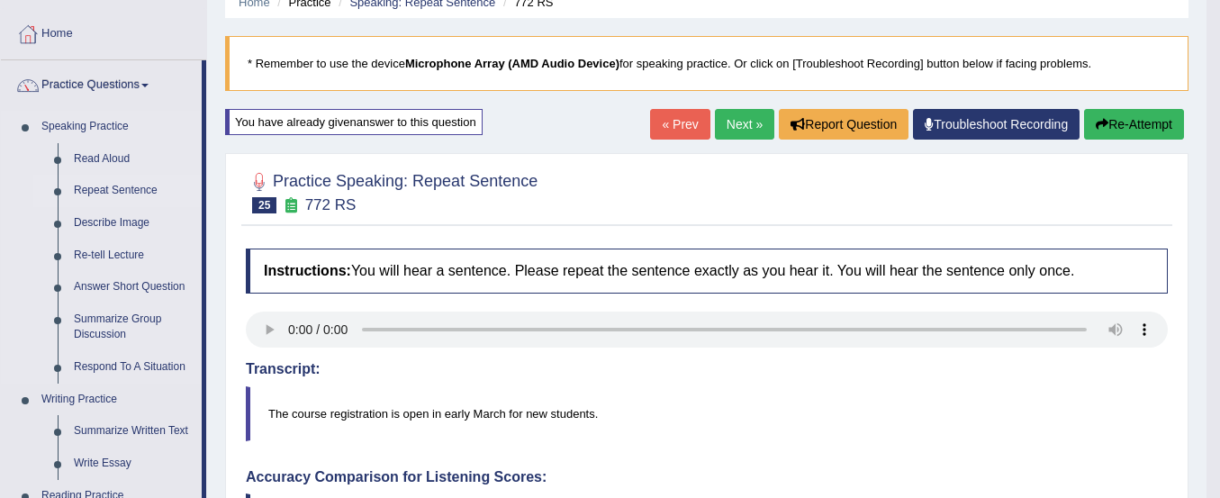
click at [113, 190] on link "Repeat Sentence" at bounding box center [134, 191] width 136 height 32
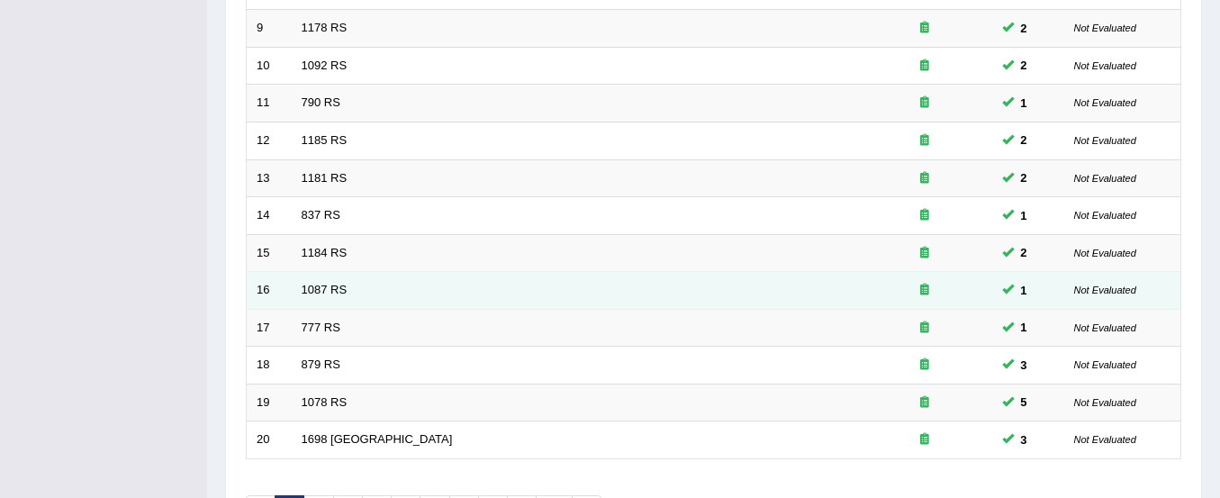
scroll to position [694, 0]
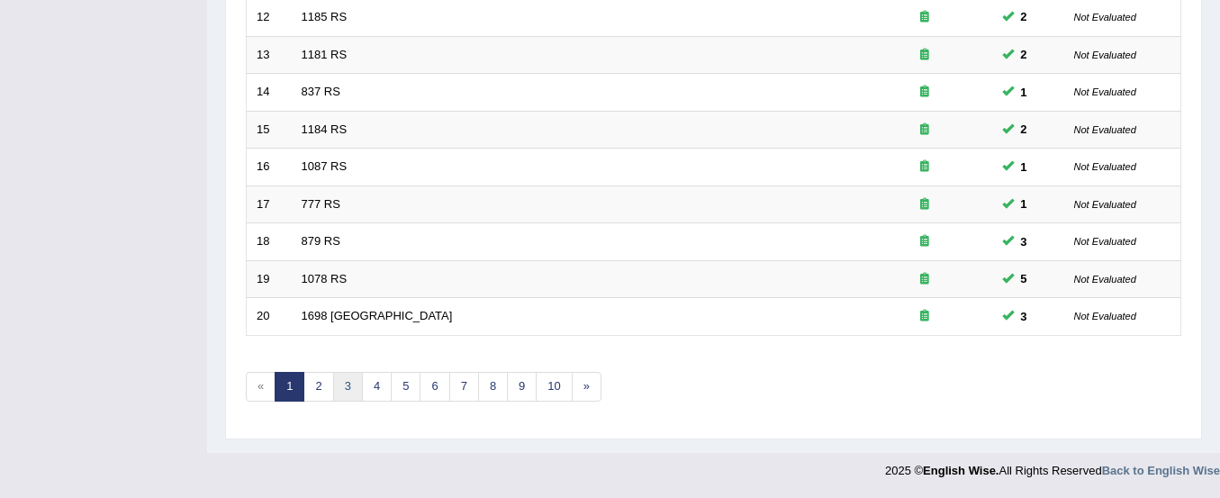
click at [349, 385] on link "3" at bounding box center [348, 387] width 30 height 30
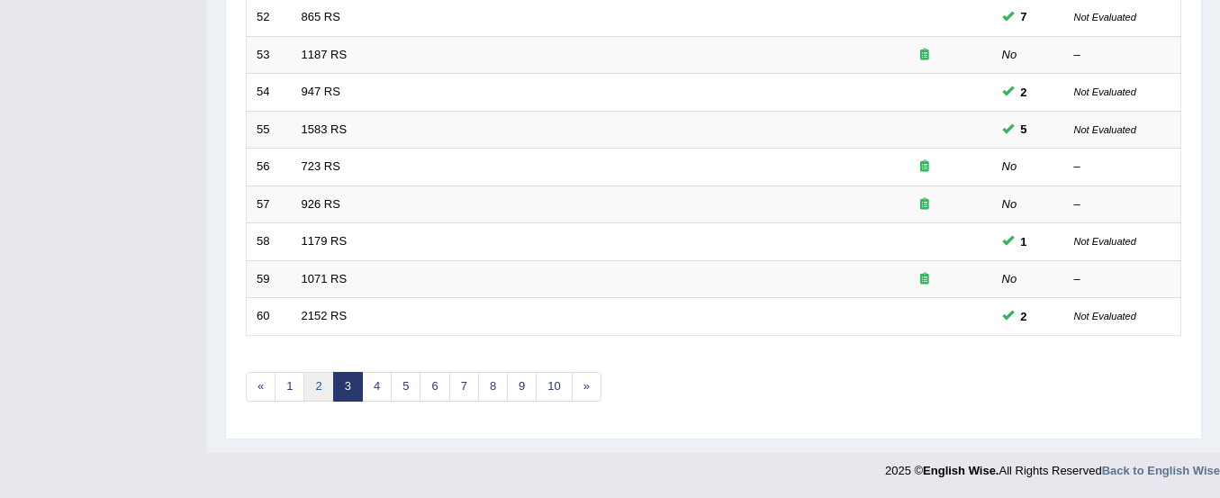
click at [319, 387] on link "2" at bounding box center [319, 387] width 30 height 30
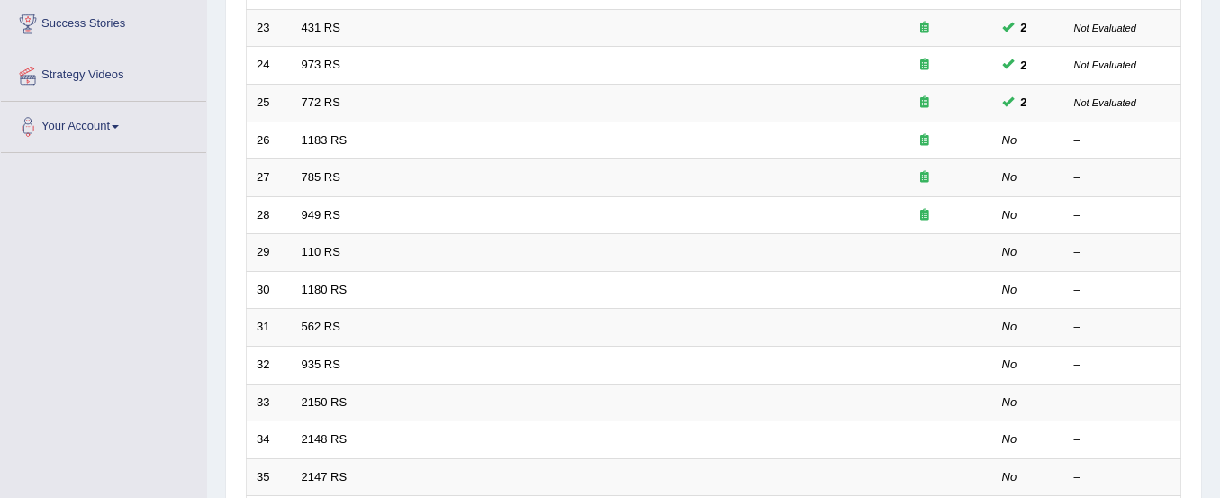
scroll to position [338, 0]
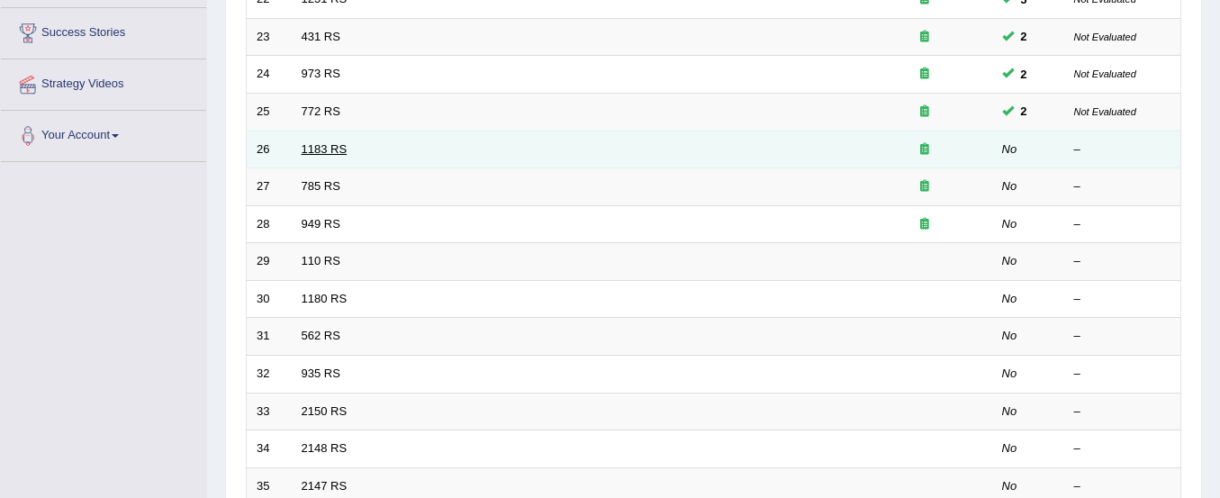
click at [335, 150] on link "1183 RS" at bounding box center [325, 149] width 46 height 14
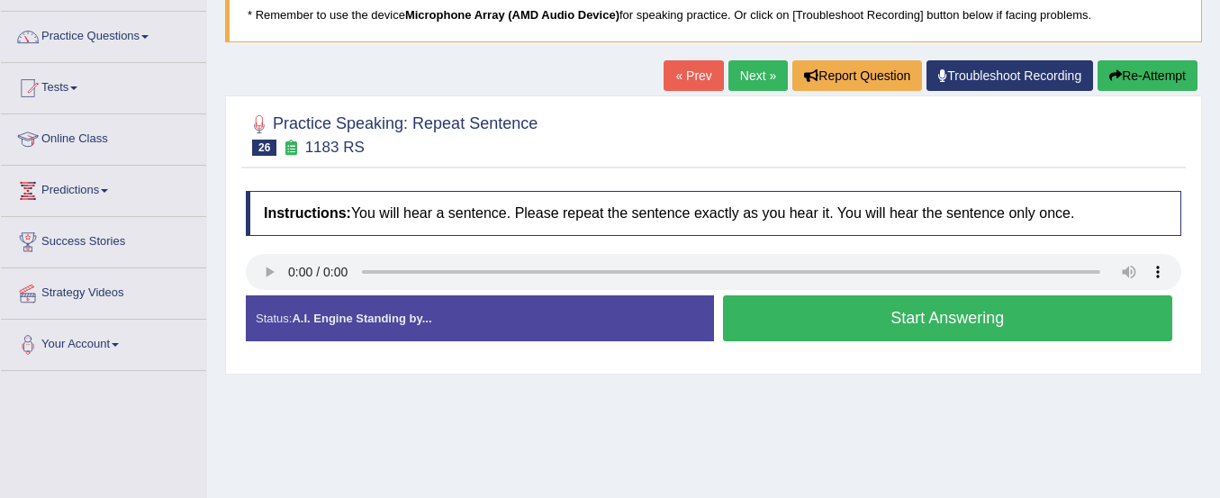
click at [798, 313] on button "Start Answering" at bounding box center [948, 318] width 450 height 46
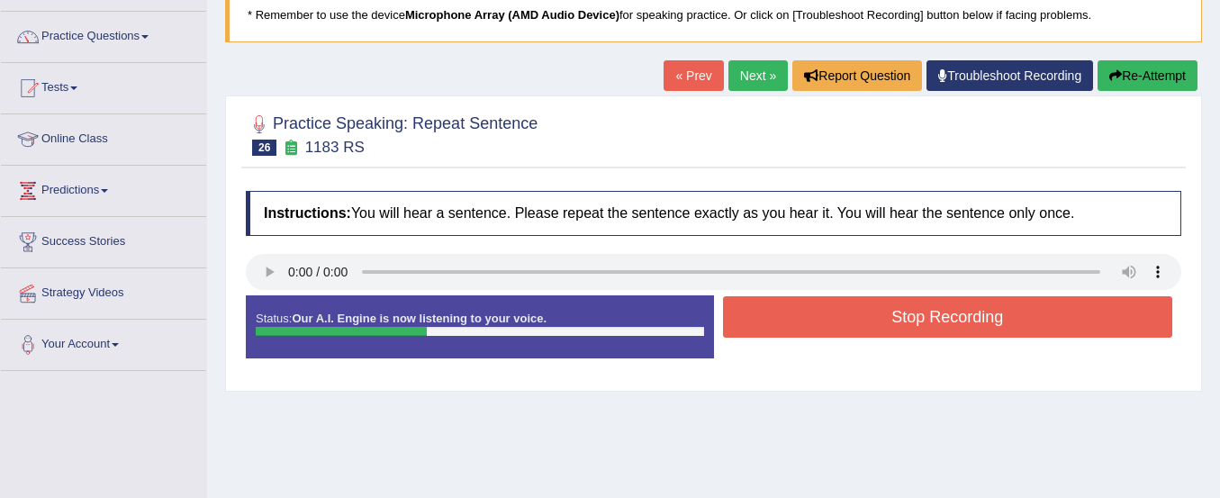
click at [798, 313] on button "Stop Recording" at bounding box center [948, 316] width 450 height 41
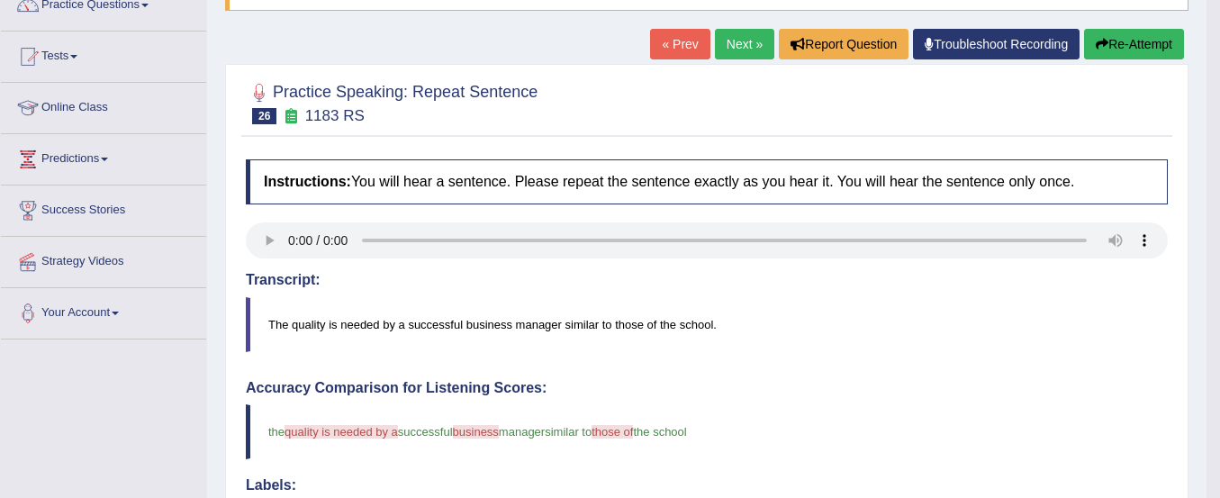
scroll to position [159, 0]
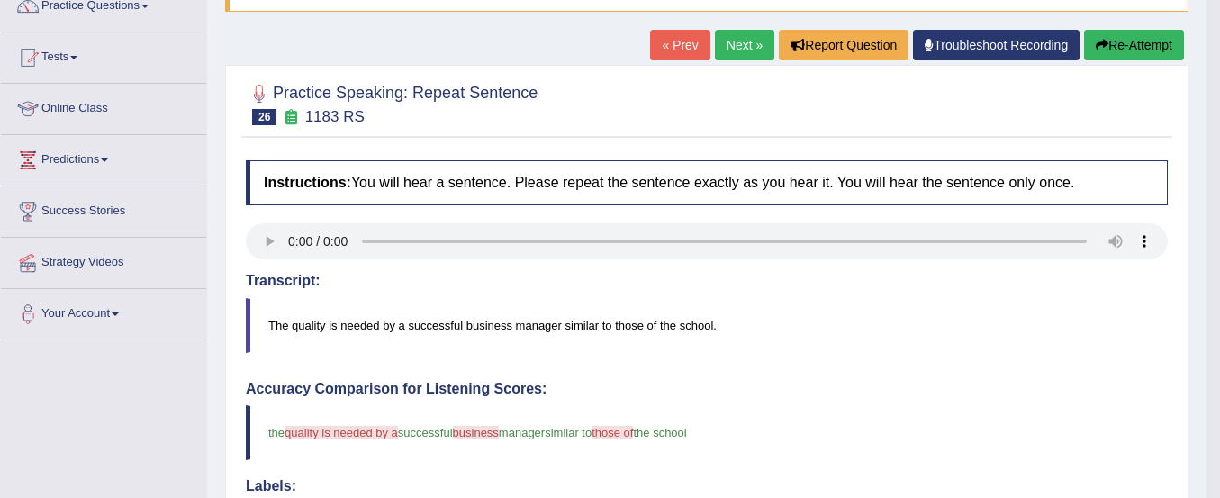
click at [1127, 40] on button "Re-Attempt" at bounding box center [1134, 45] width 100 height 31
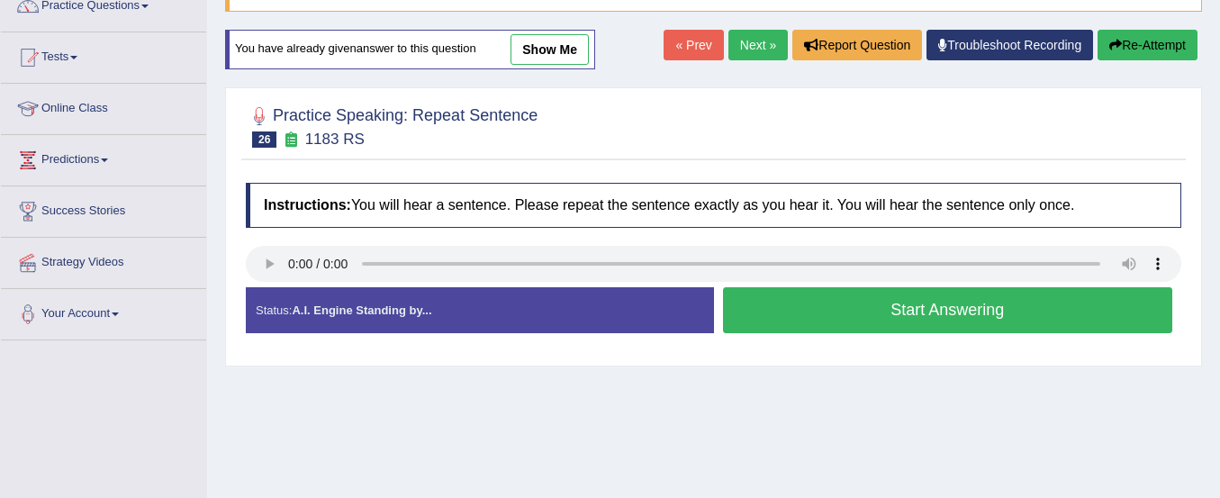
scroll to position [159, 0]
click at [896, 313] on button "Start Answering" at bounding box center [948, 310] width 450 height 46
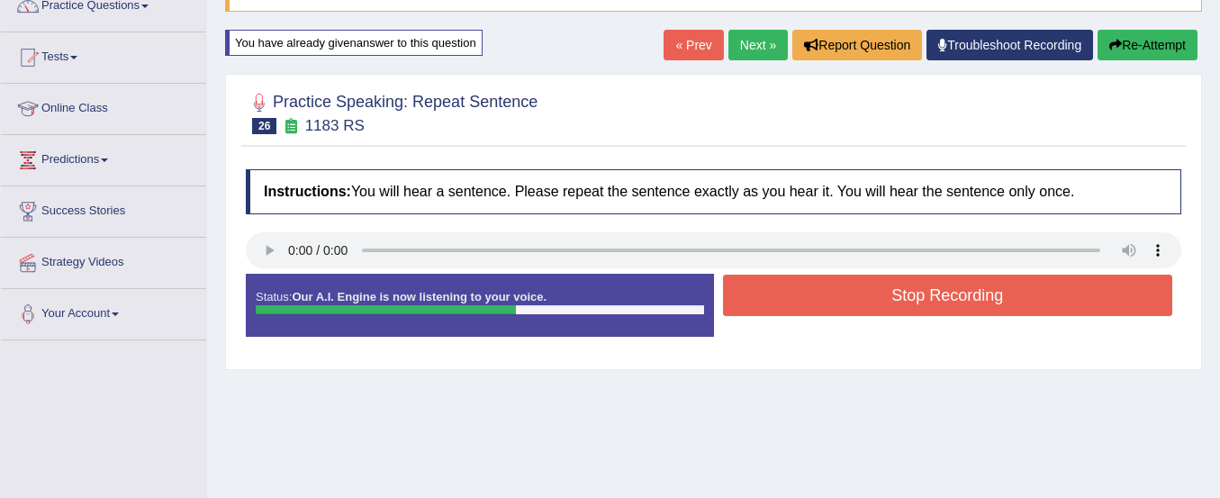
click at [896, 312] on button "Stop Recording" at bounding box center [948, 295] width 450 height 41
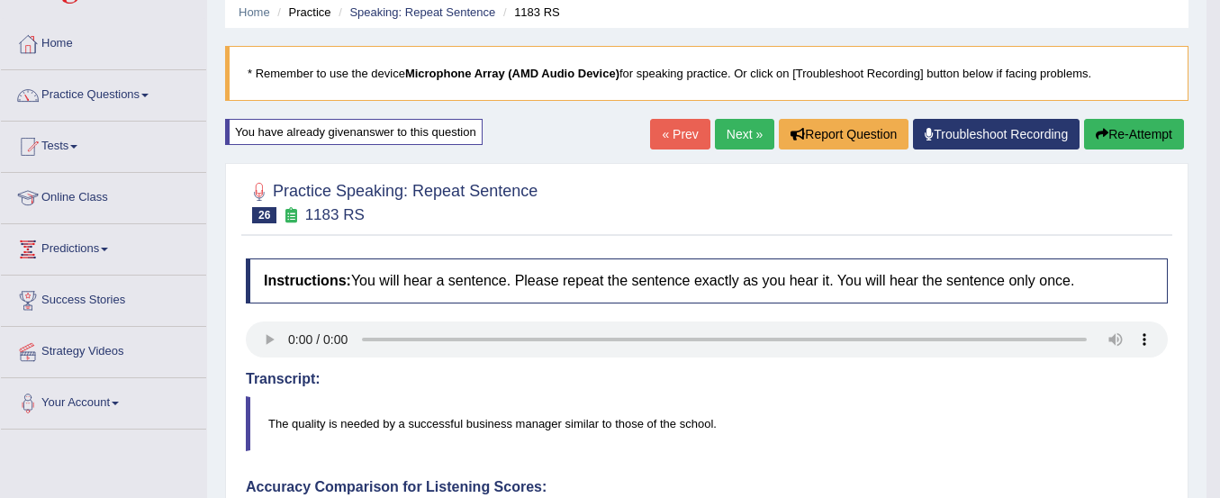
scroll to position [69, 0]
click at [118, 86] on link "Practice Questions" at bounding box center [103, 93] width 205 height 45
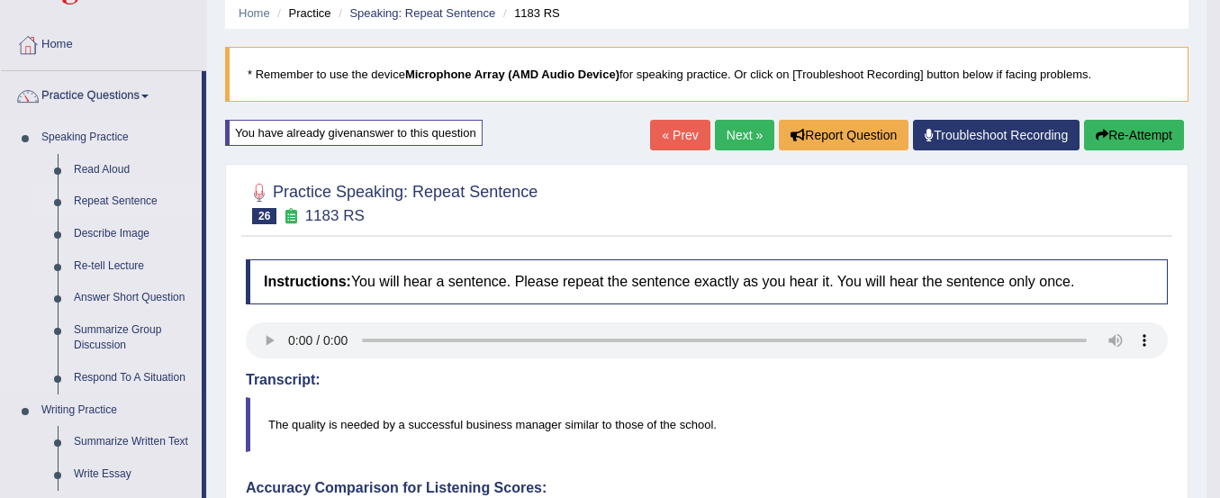
click at [95, 205] on link "Repeat Sentence" at bounding box center [134, 202] width 136 height 32
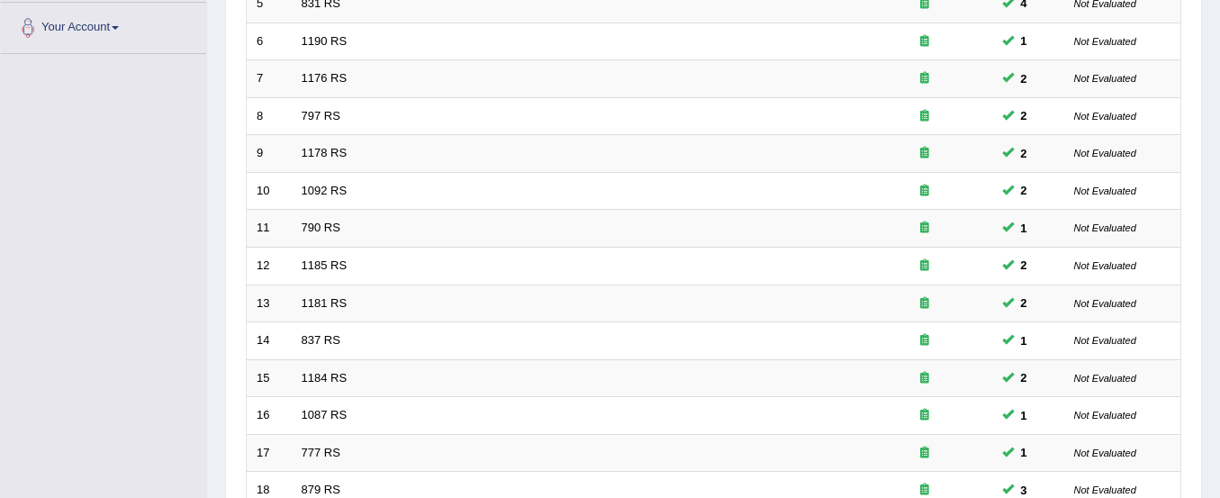
scroll to position [694, 0]
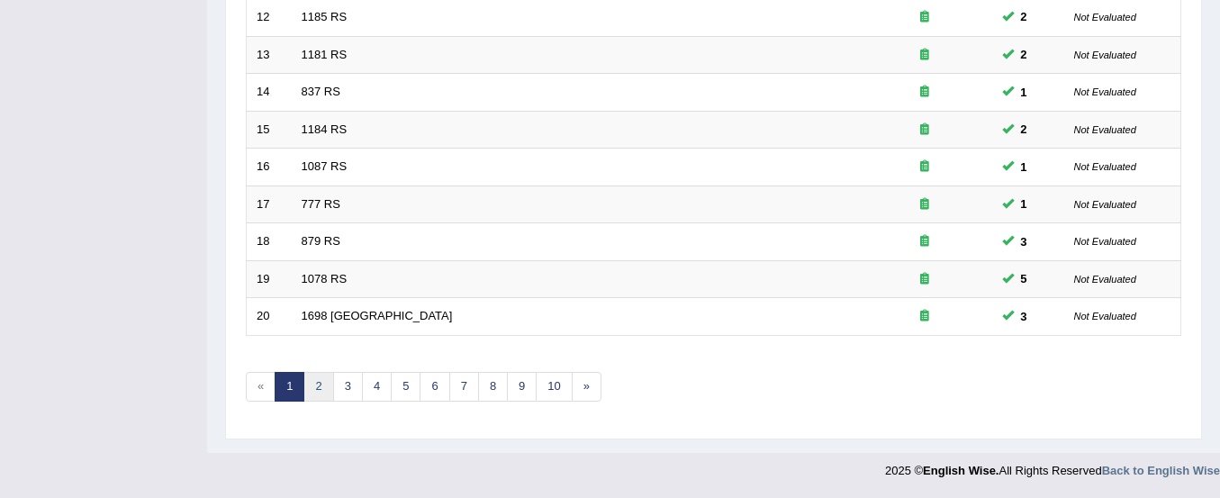
click at [329, 382] on link "2" at bounding box center [319, 387] width 30 height 30
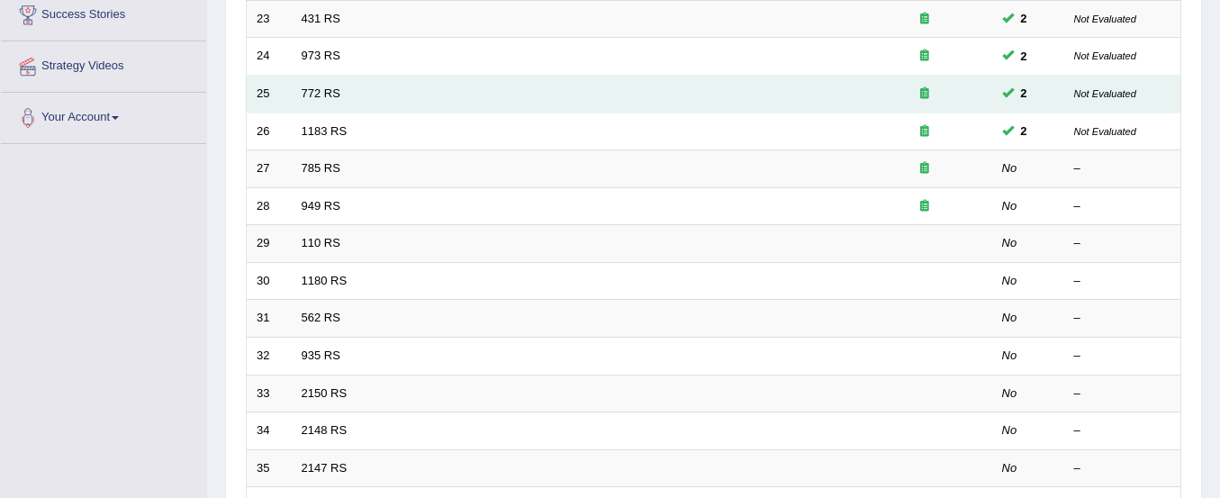
scroll to position [357, 0]
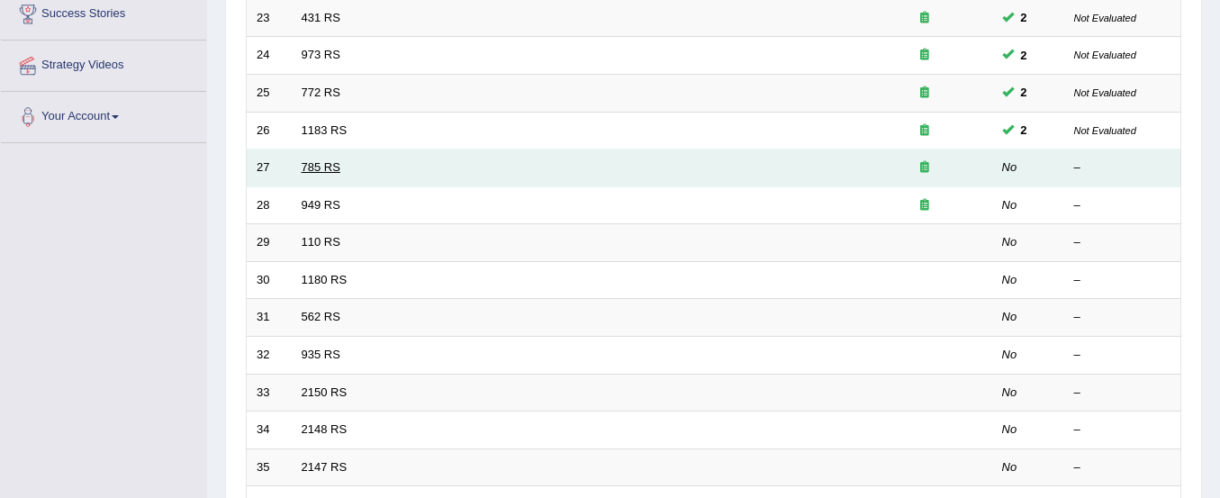
click at [322, 164] on link "785 RS" at bounding box center [321, 167] width 39 height 14
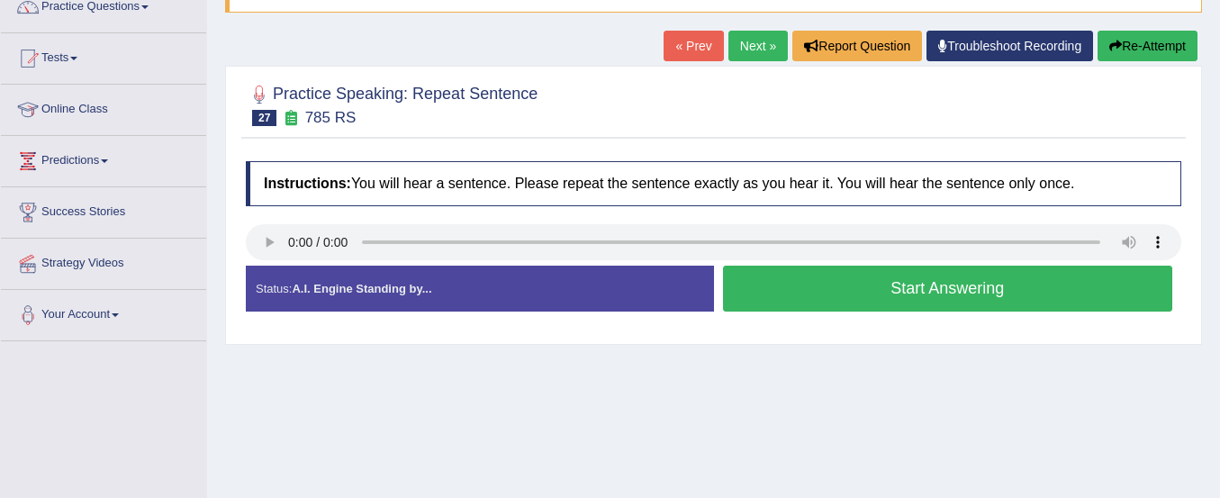
scroll to position [240, 0]
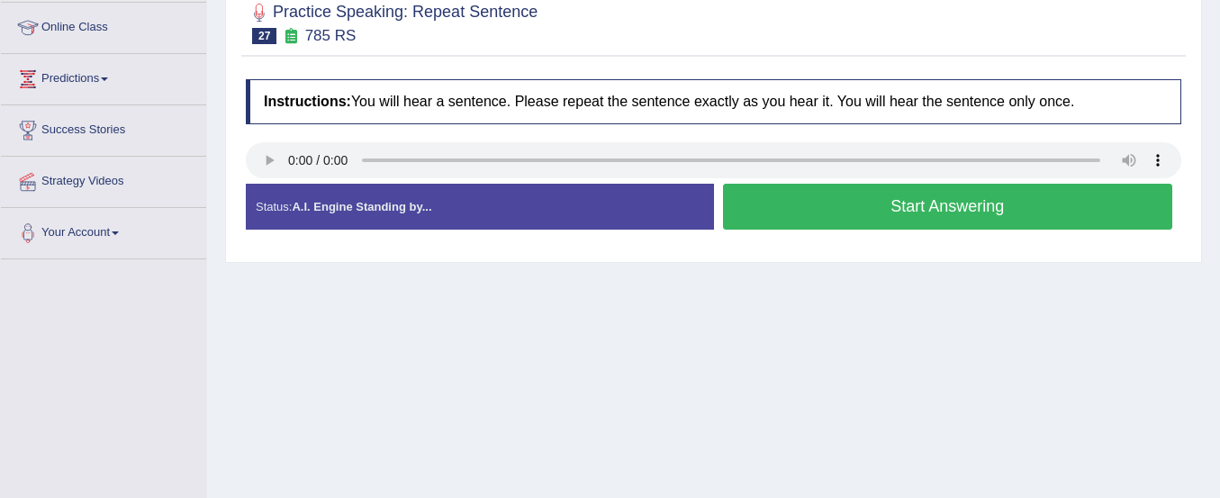
click at [773, 206] on button "Start Answering" at bounding box center [948, 207] width 450 height 46
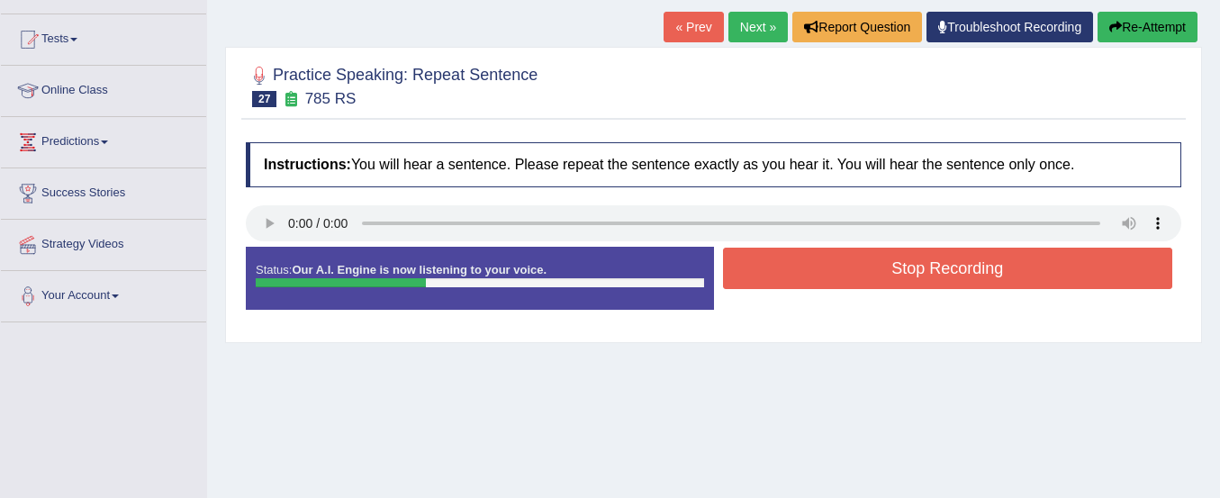
scroll to position [176, 0]
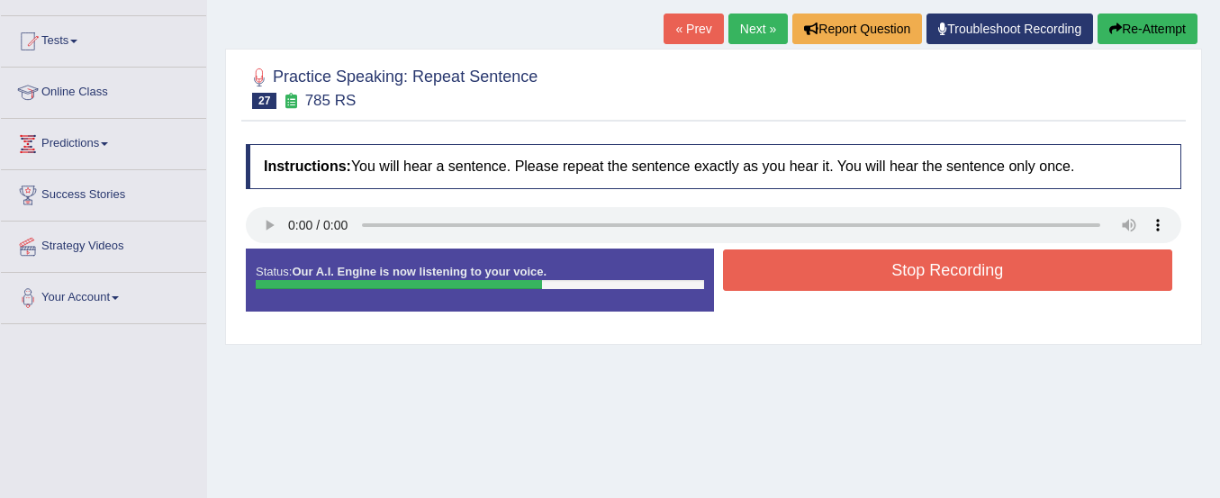
click at [1135, 19] on button "Re-Attempt" at bounding box center [1148, 29] width 100 height 31
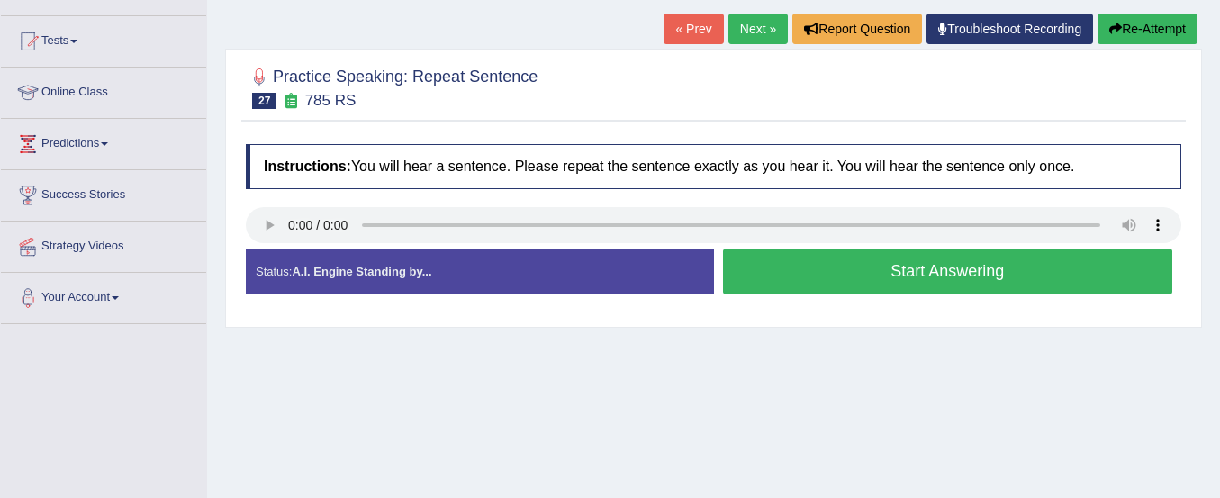
click at [813, 269] on button "Start Answering" at bounding box center [948, 272] width 450 height 46
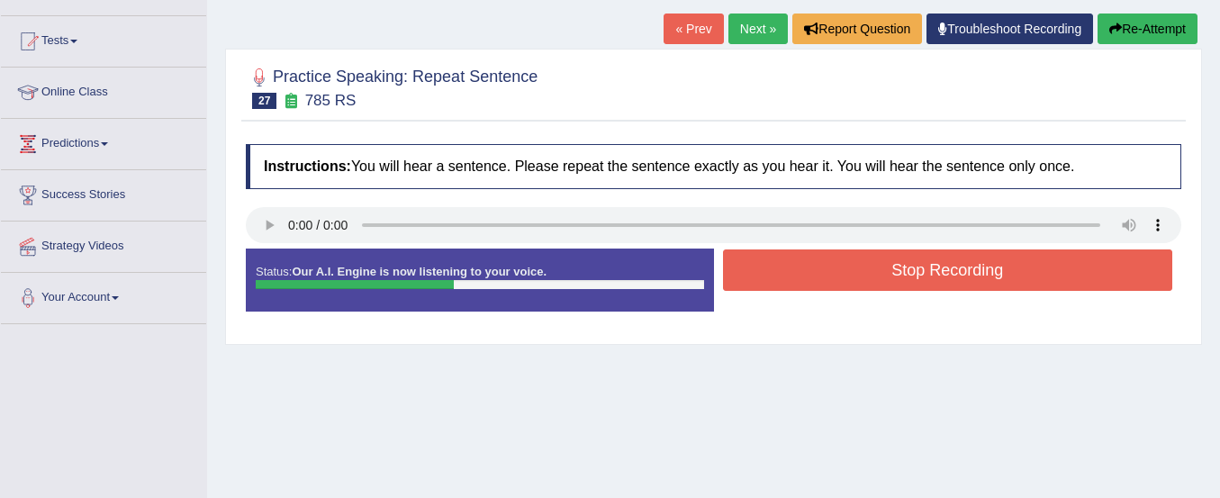
click at [813, 269] on button "Stop Recording" at bounding box center [948, 269] width 450 height 41
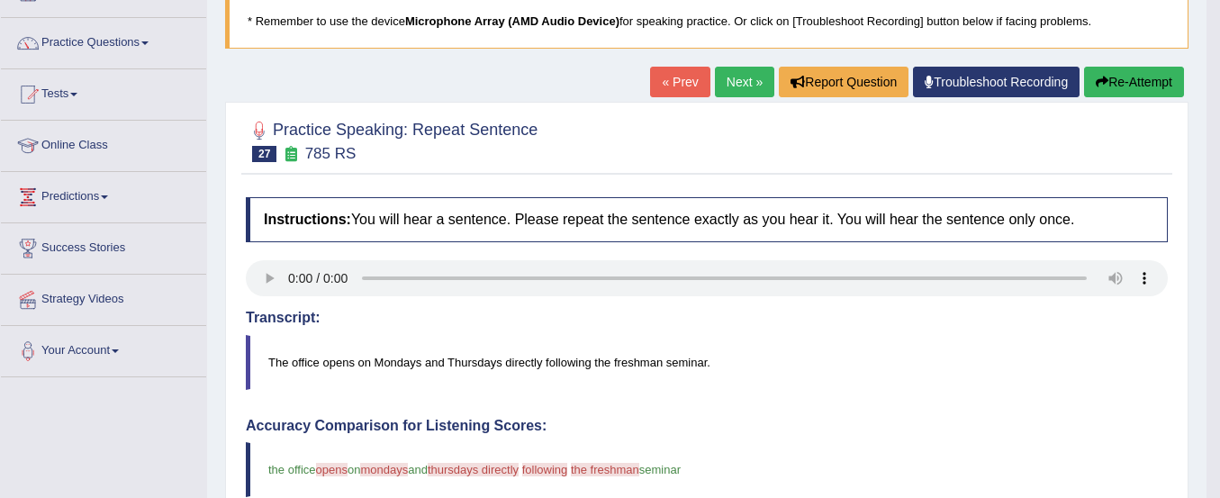
scroll to position [122, 0]
click at [1149, 89] on button "Re-Attempt" at bounding box center [1134, 83] width 100 height 31
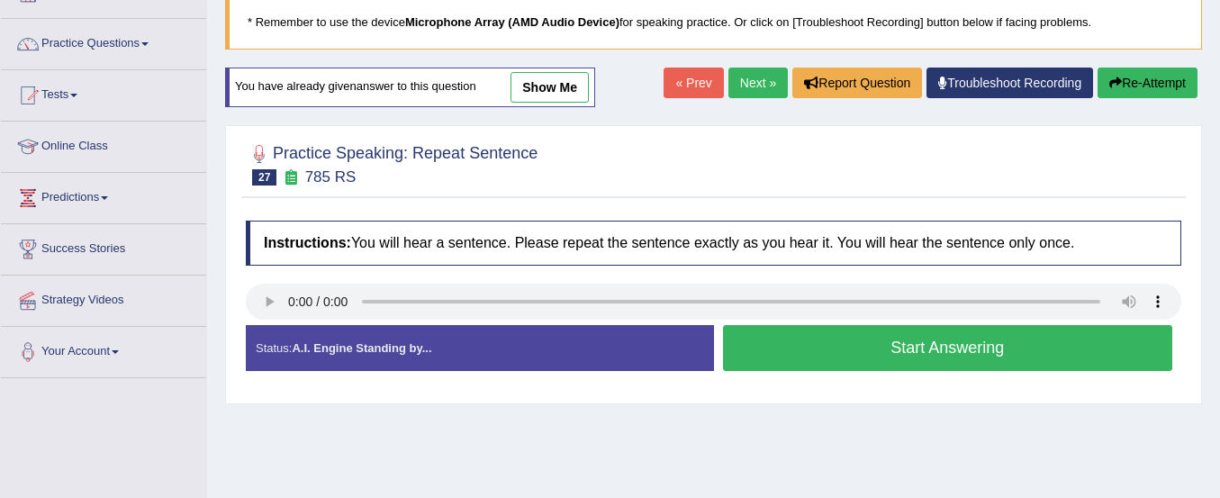
click at [799, 349] on button "Start Answering" at bounding box center [948, 348] width 450 height 46
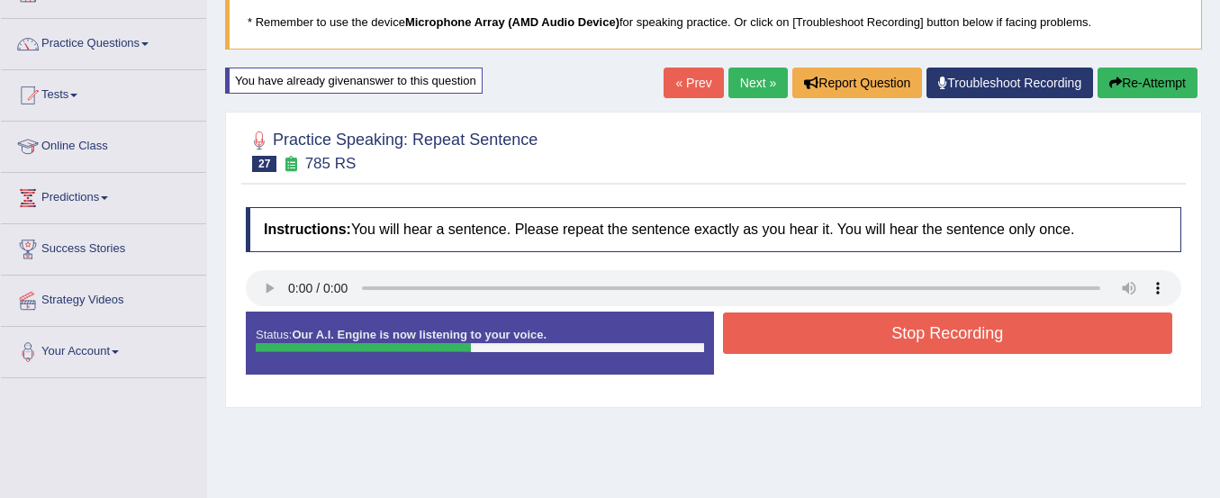
click at [799, 349] on button "Stop Recording" at bounding box center [948, 333] width 450 height 41
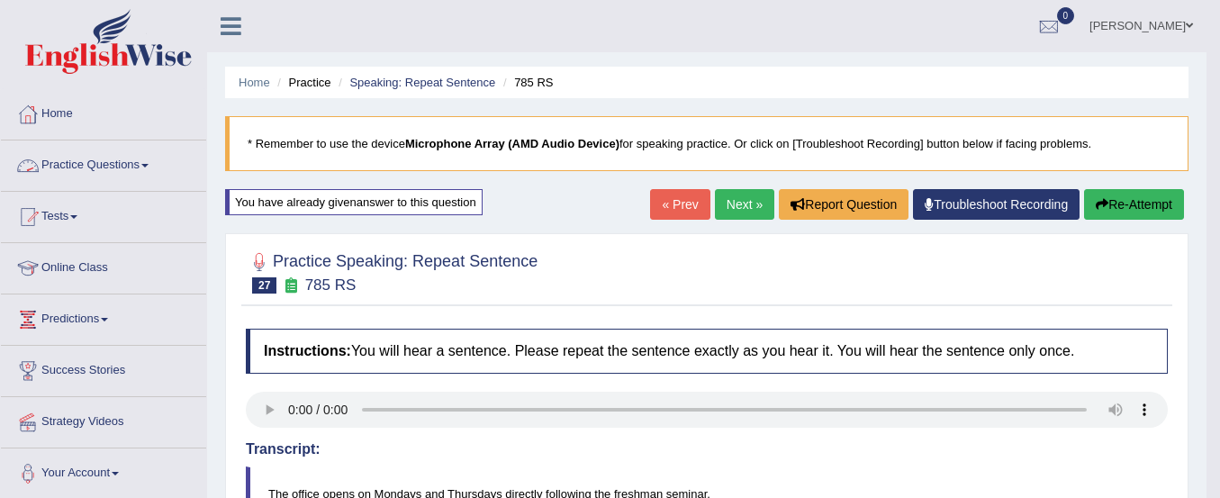
click at [128, 164] on link "Practice Questions" at bounding box center [103, 163] width 205 height 45
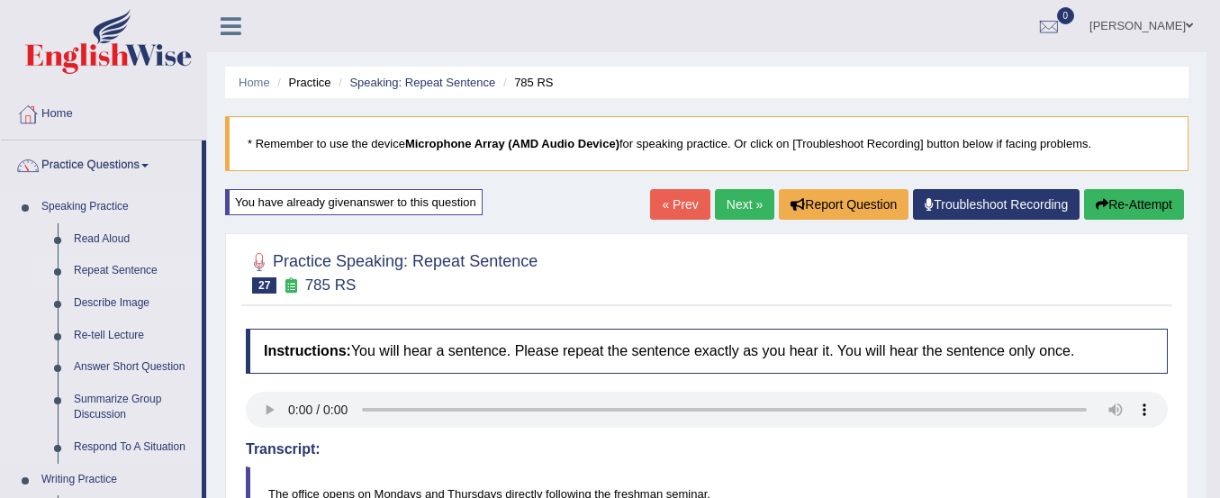
click at [105, 268] on link "Repeat Sentence" at bounding box center [134, 271] width 136 height 32
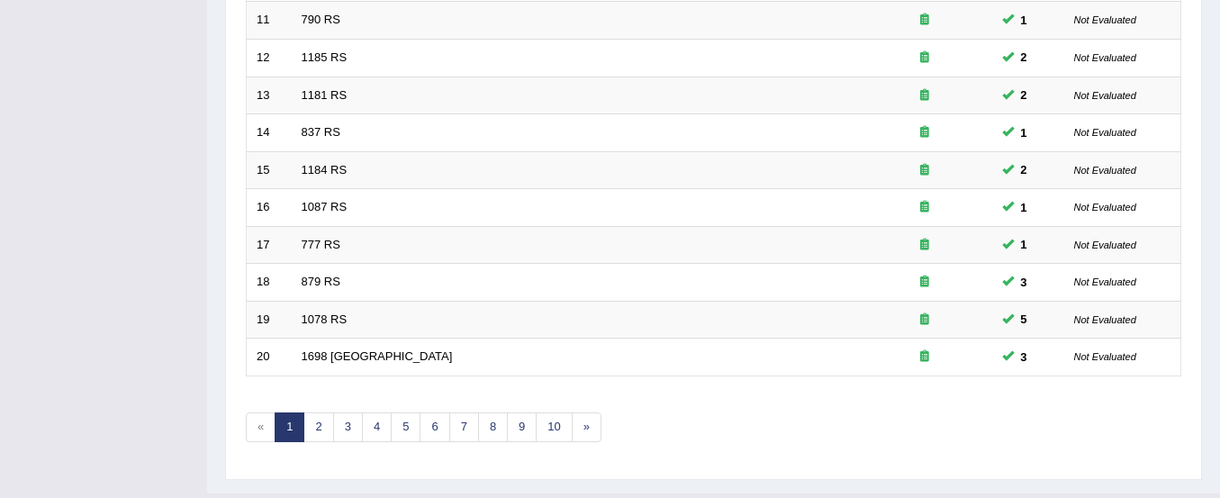
scroll to position [694, 0]
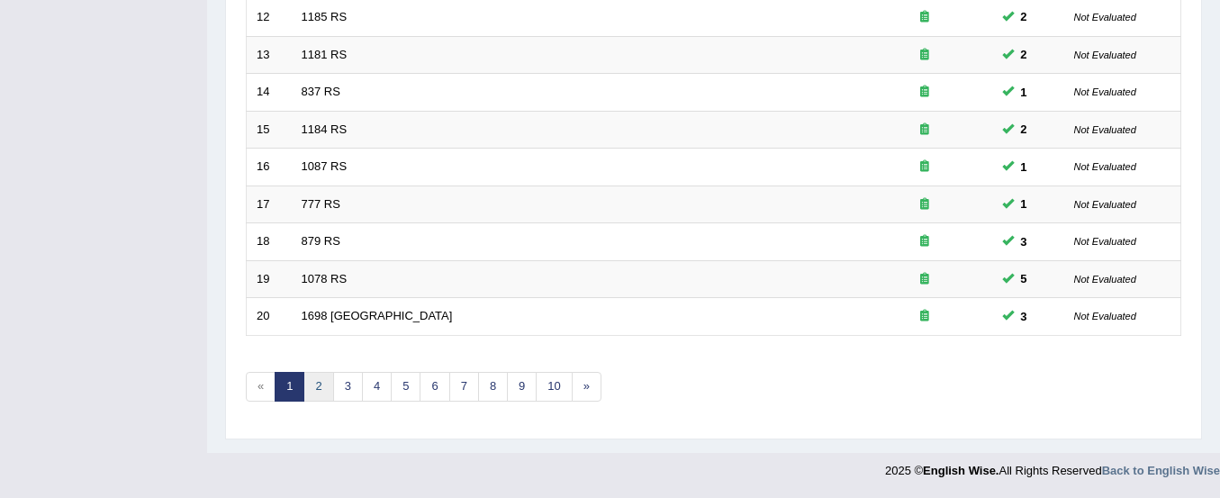
click at [324, 390] on link "2" at bounding box center [319, 387] width 30 height 30
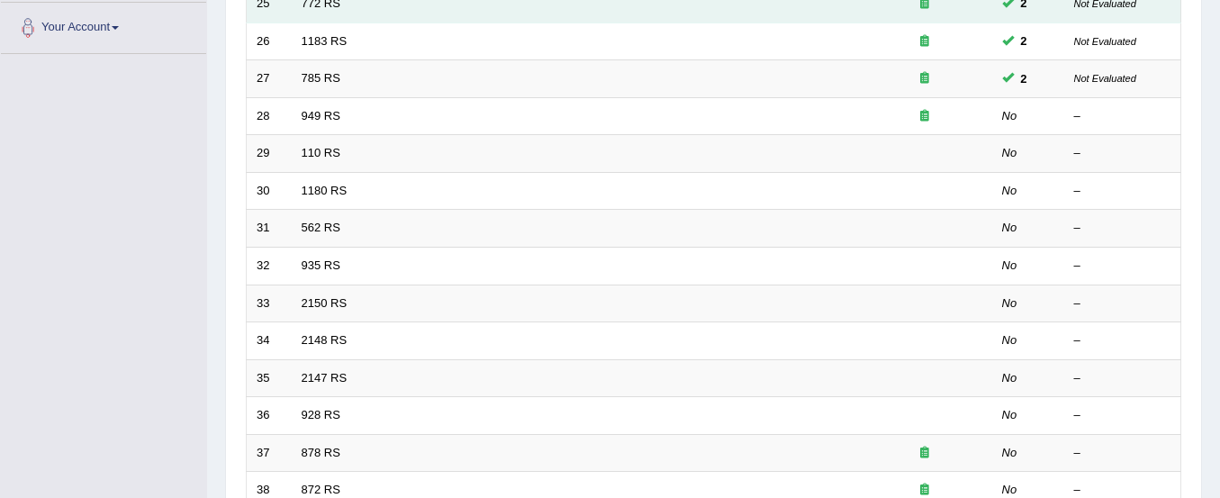
scroll to position [402, 0]
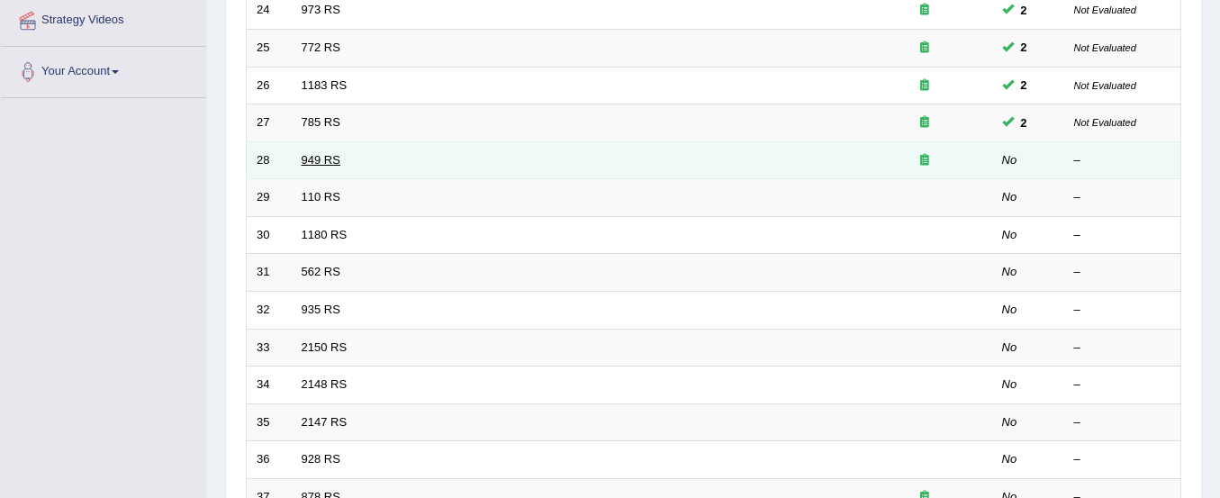
click at [326, 161] on link "949 RS" at bounding box center [321, 160] width 39 height 14
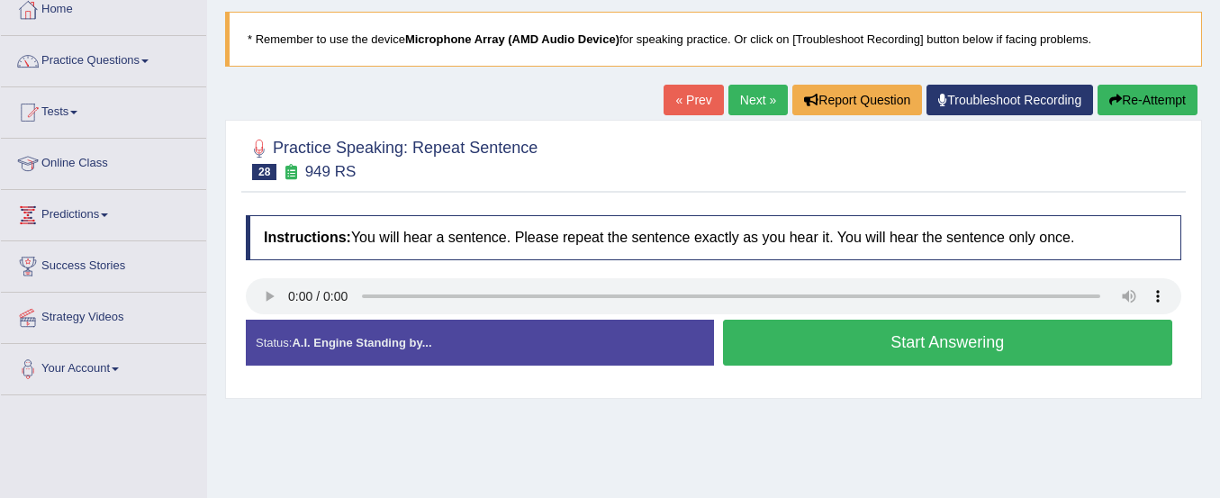
click at [832, 331] on button "Start Answering" at bounding box center [948, 343] width 450 height 46
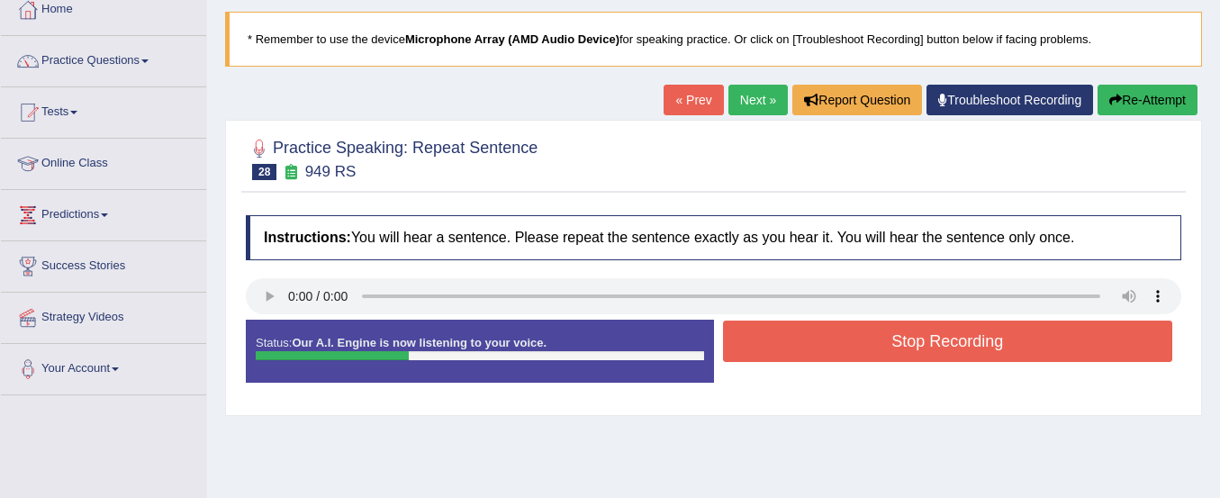
click at [832, 331] on button "Stop Recording" at bounding box center [948, 341] width 450 height 41
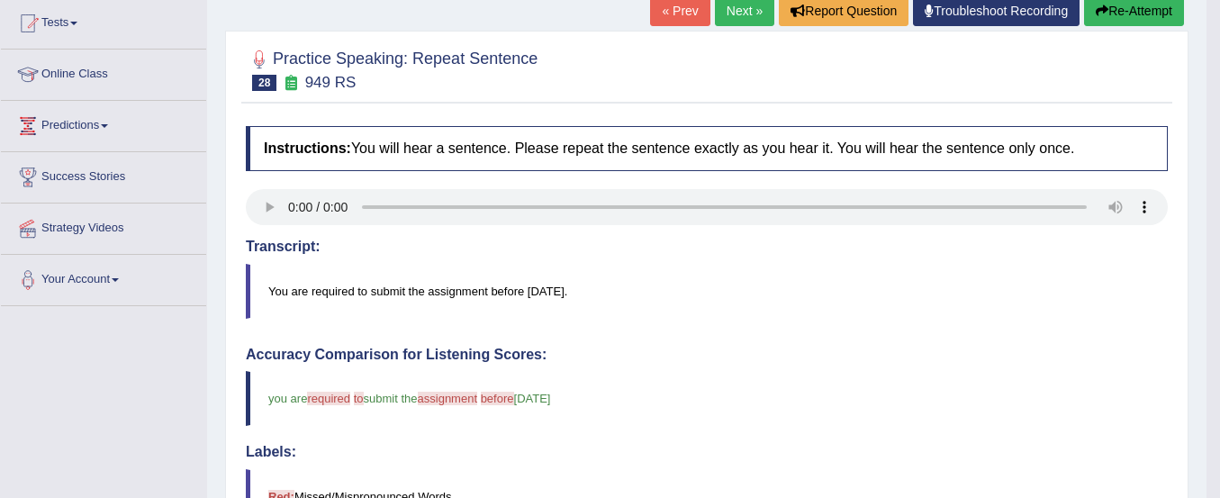
scroll to position [145, 0]
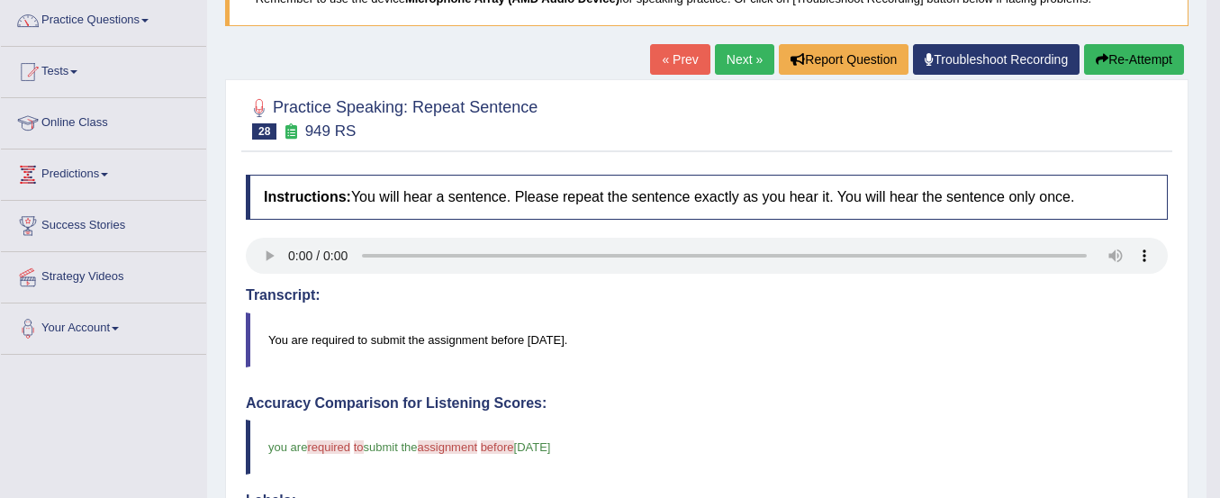
click at [1122, 54] on button "Re-Attempt" at bounding box center [1134, 59] width 100 height 31
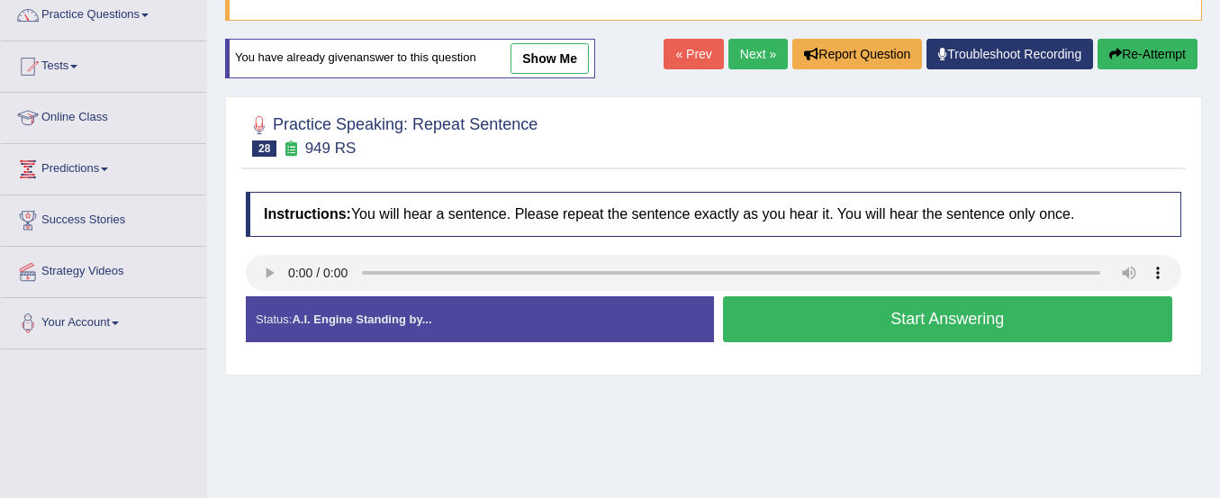
click at [875, 330] on button "Start Answering" at bounding box center [948, 319] width 450 height 46
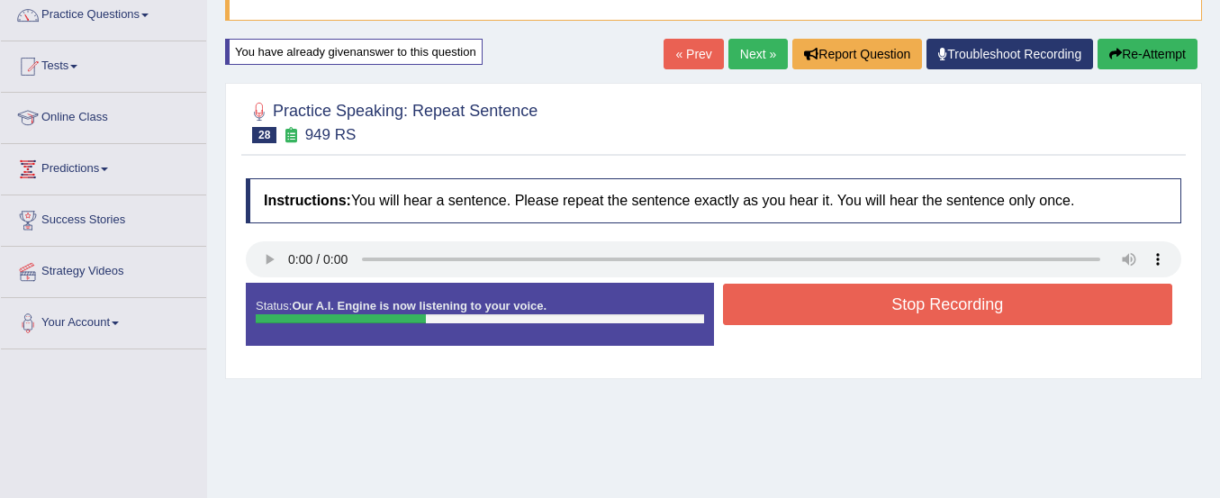
click at [1135, 61] on button "Re-Attempt" at bounding box center [1148, 54] width 100 height 31
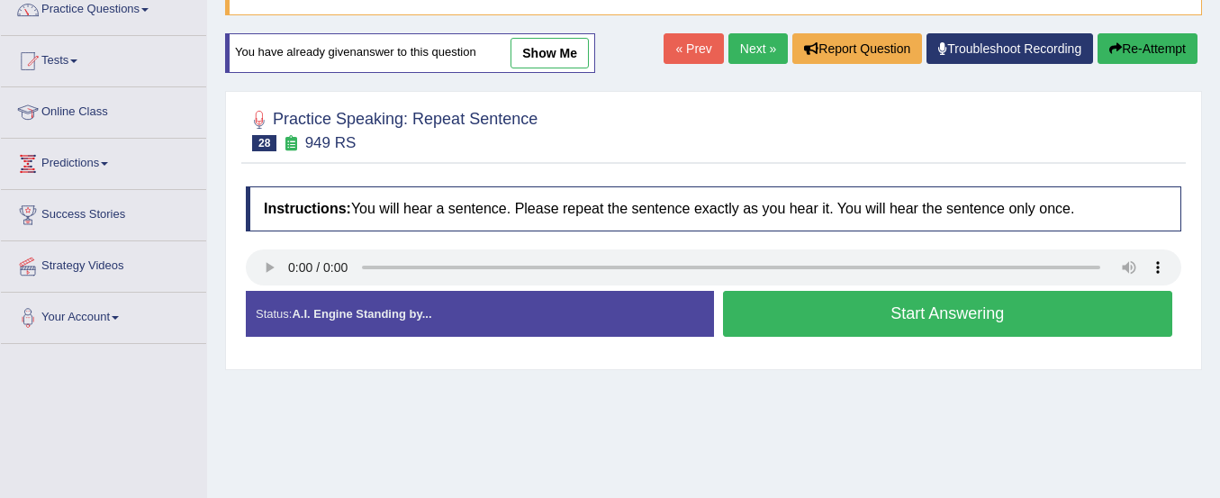
click at [999, 313] on button "Start Answering" at bounding box center [948, 314] width 450 height 46
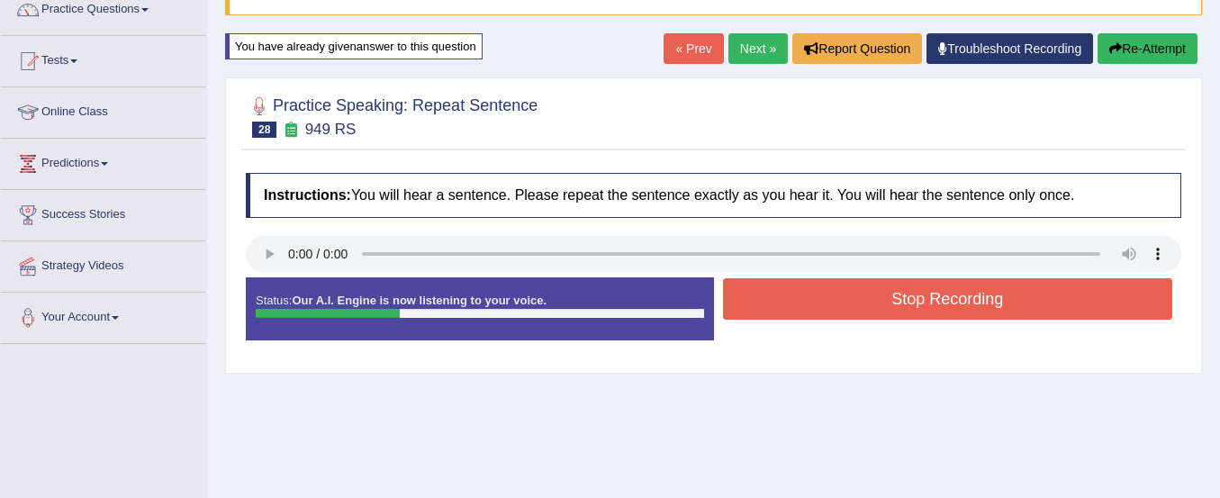
click at [999, 313] on button "Stop Recording" at bounding box center [948, 298] width 450 height 41
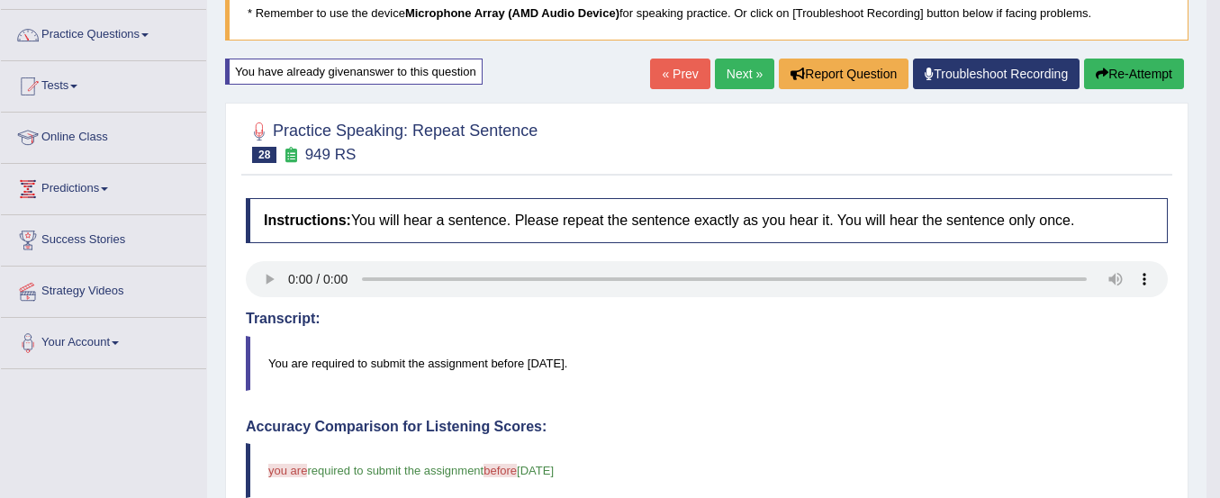
scroll to position [89, 0]
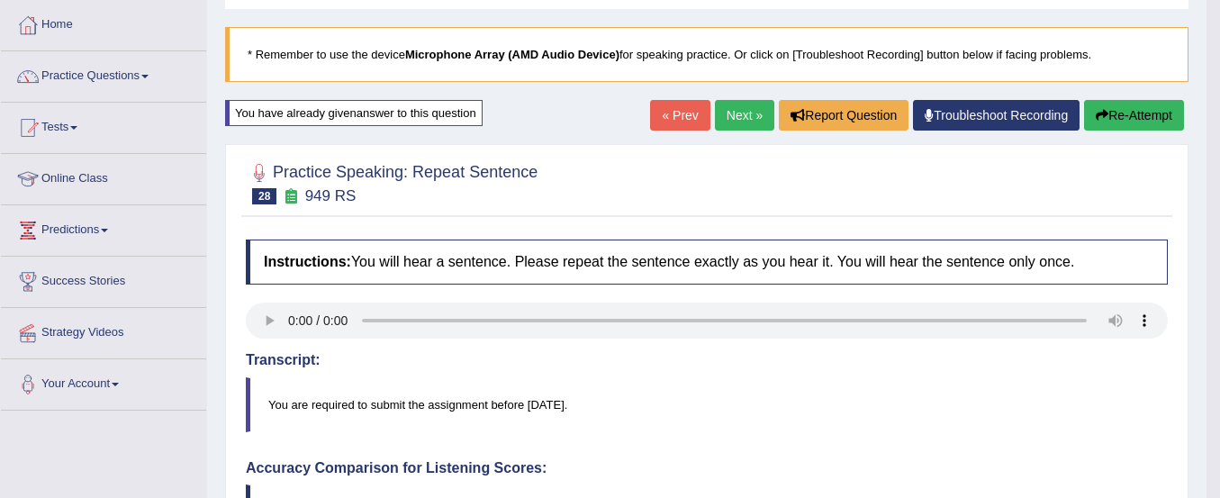
click at [1132, 116] on button "Re-Attempt" at bounding box center [1134, 115] width 100 height 31
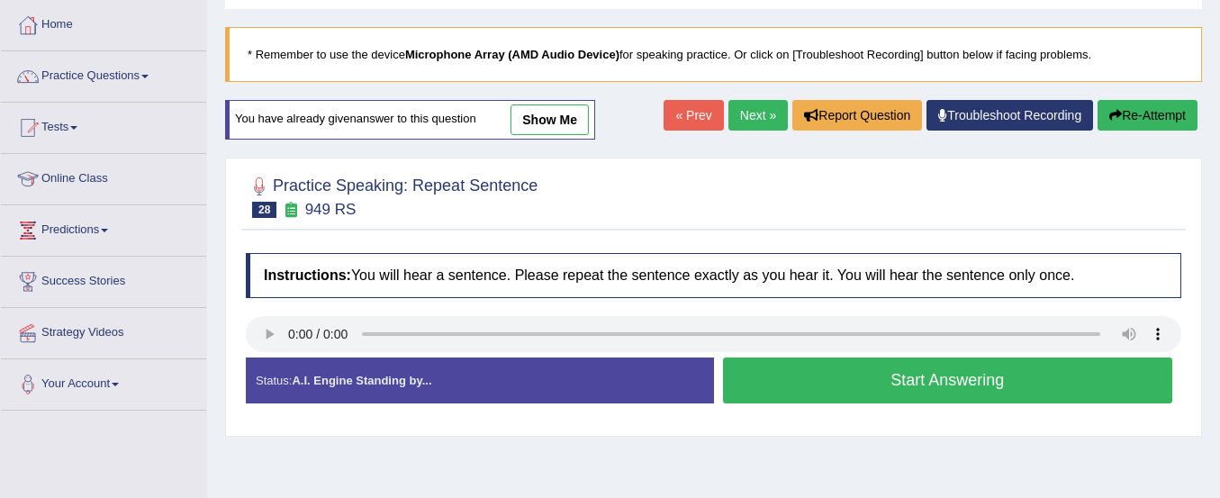
drag, startPoint x: 0, startPoint y: 0, endPoint x: 1011, endPoint y: 374, distance: 1078.3
click at [1011, 374] on button "Start Answering" at bounding box center [948, 381] width 450 height 46
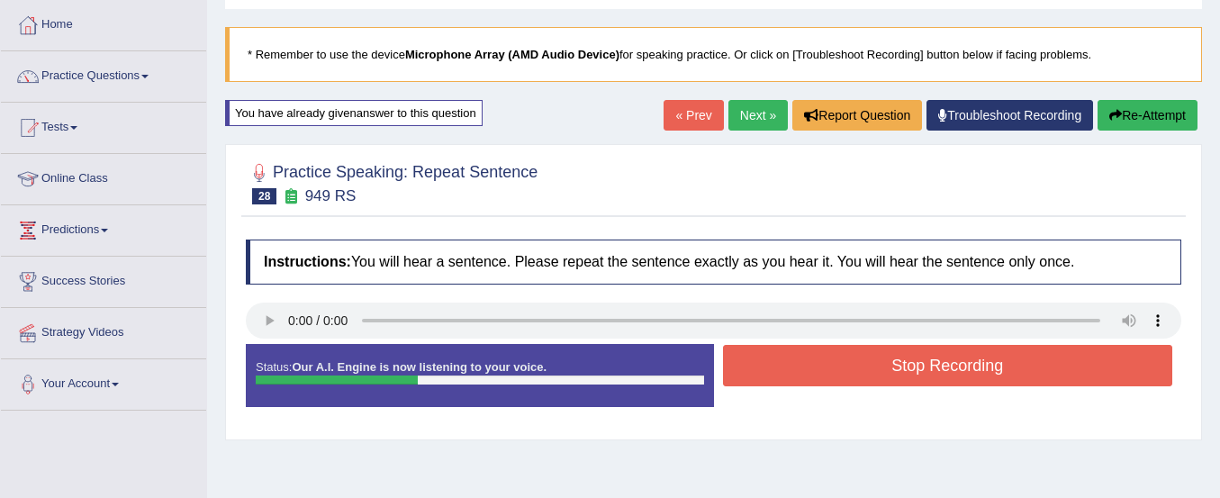
click at [1011, 374] on button "Stop Recording" at bounding box center [948, 365] width 450 height 41
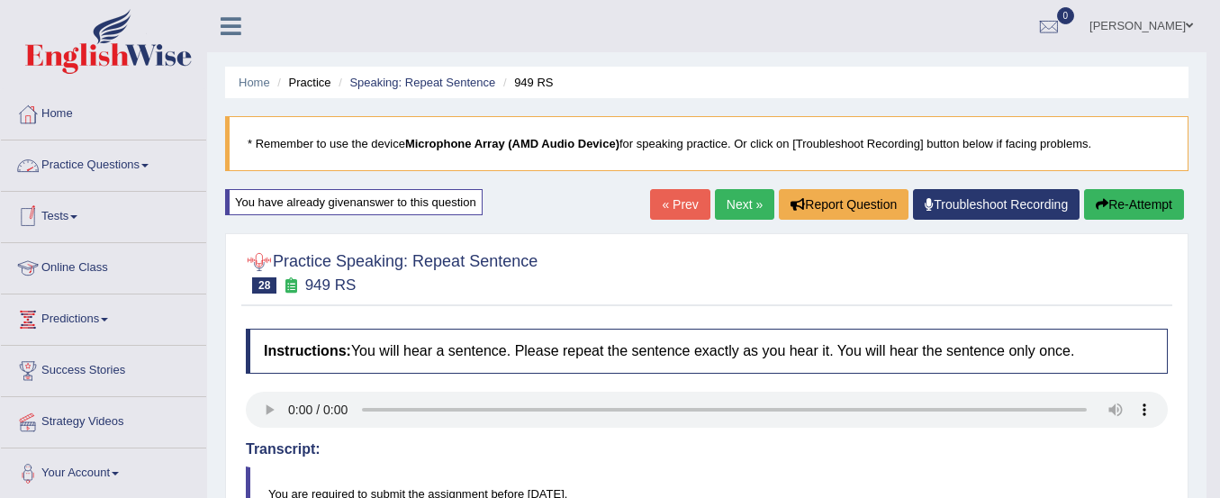
click at [125, 162] on link "Practice Questions" at bounding box center [103, 163] width 205 height 45
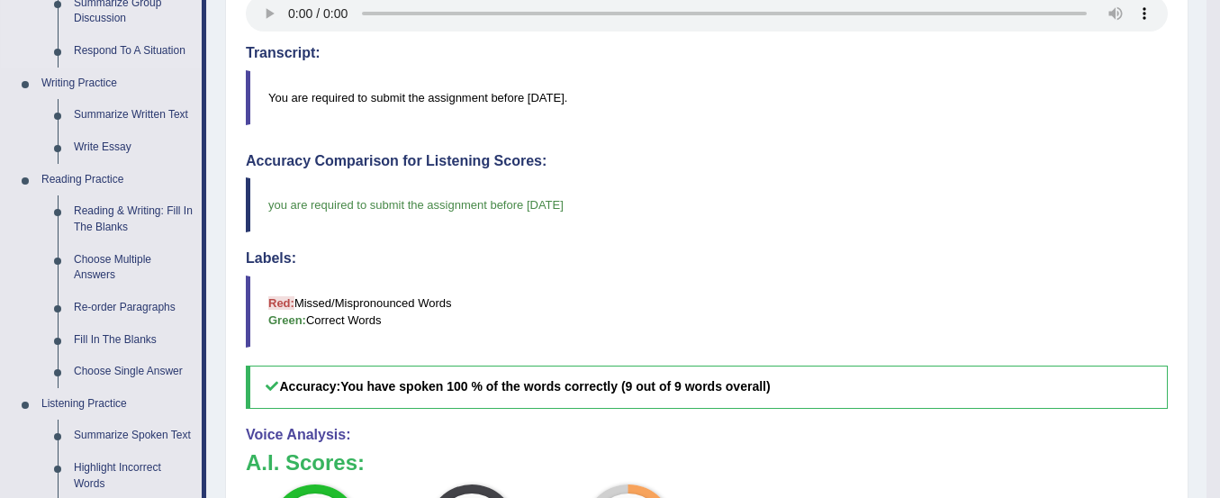
scroll to position [388, 0]
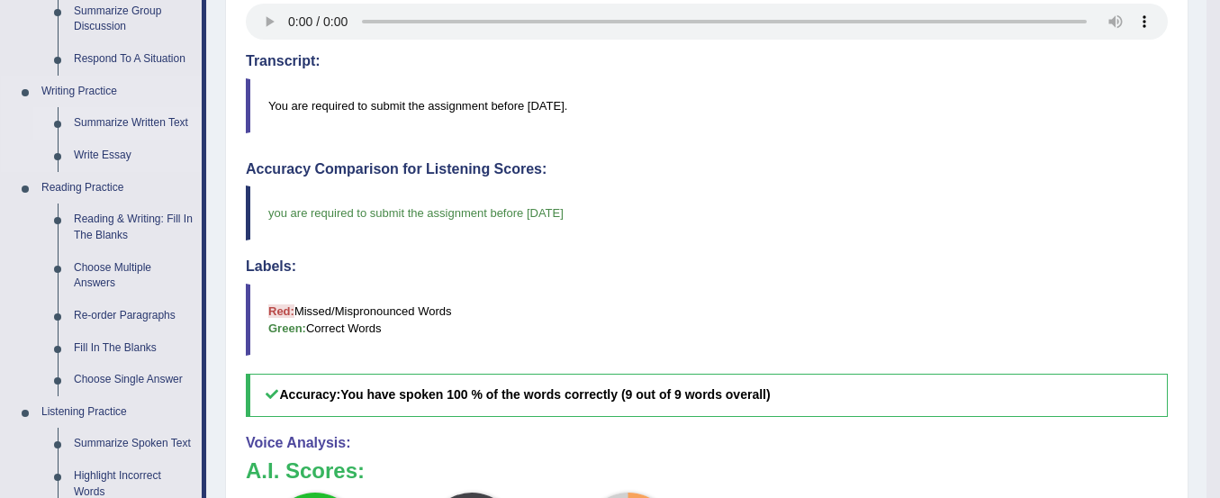
click at [148, 114] on link "Summarize Written Text" at bounding box center [134, 123] width 136 height 32
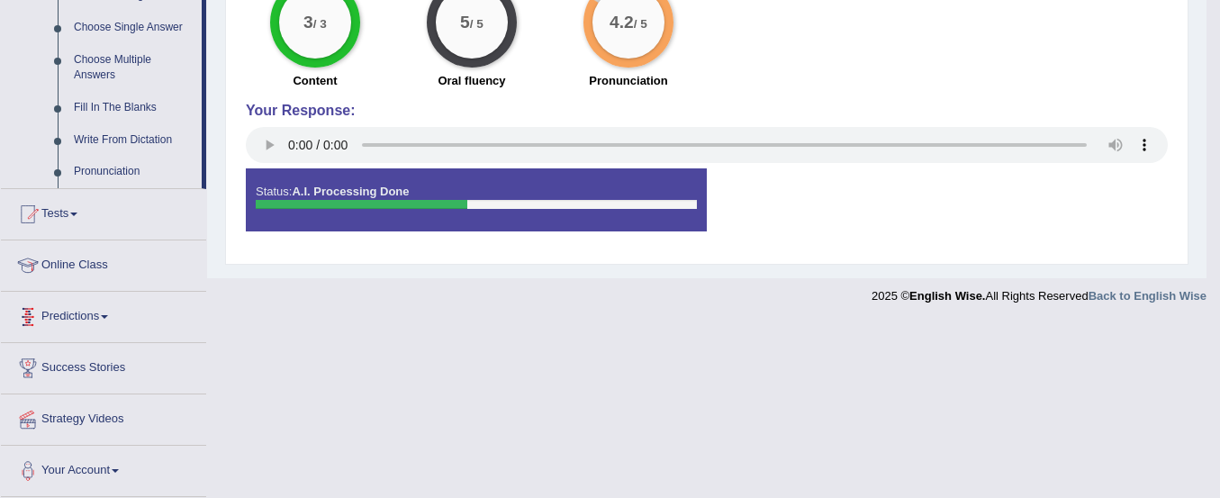
scroll to position [948, 0]
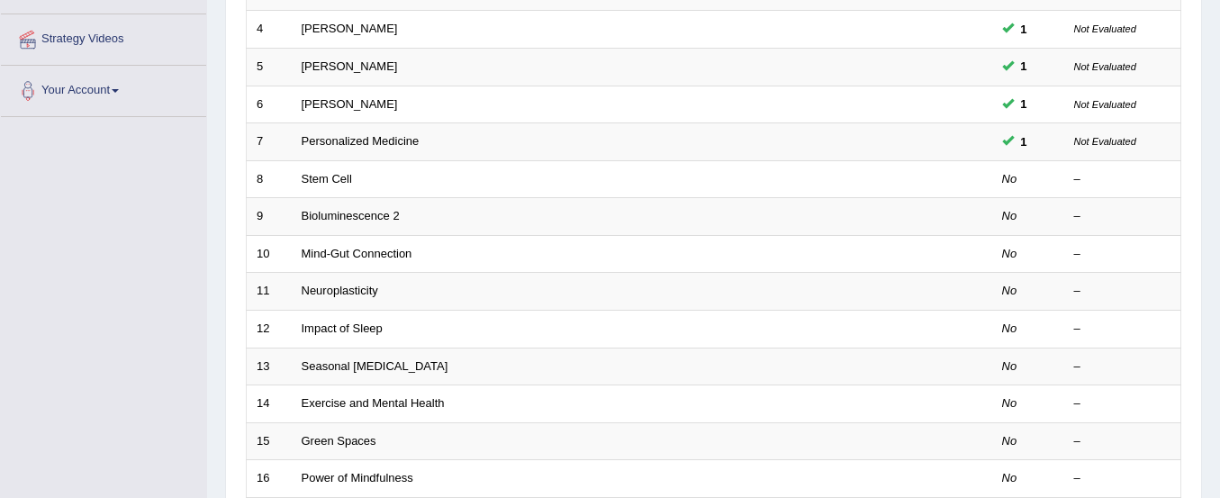
scroll to position [365, 0]
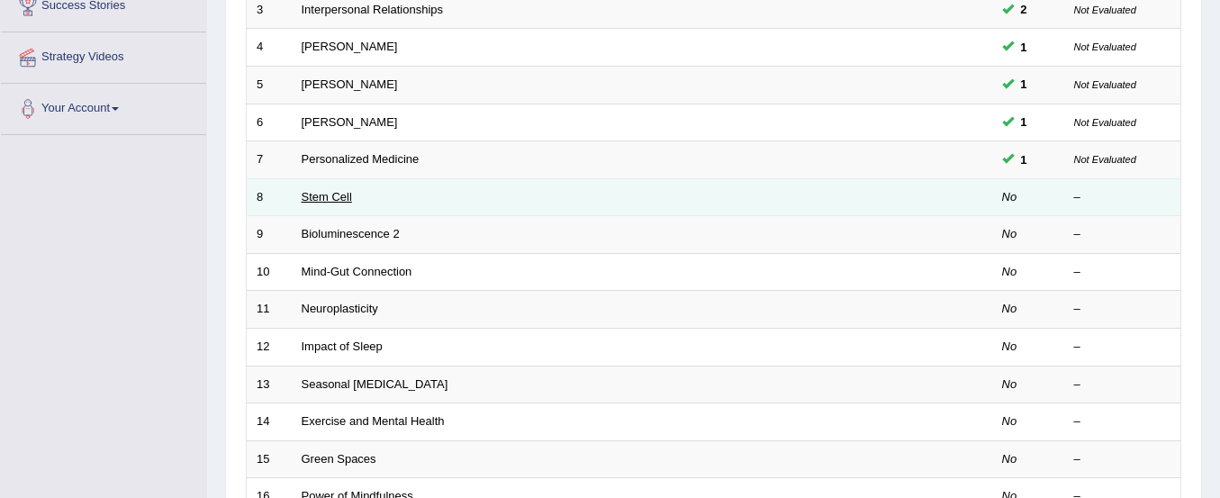
click at [332, 199] on link "Stem Cell" at bounding box center [327, 197] width 50 height 14
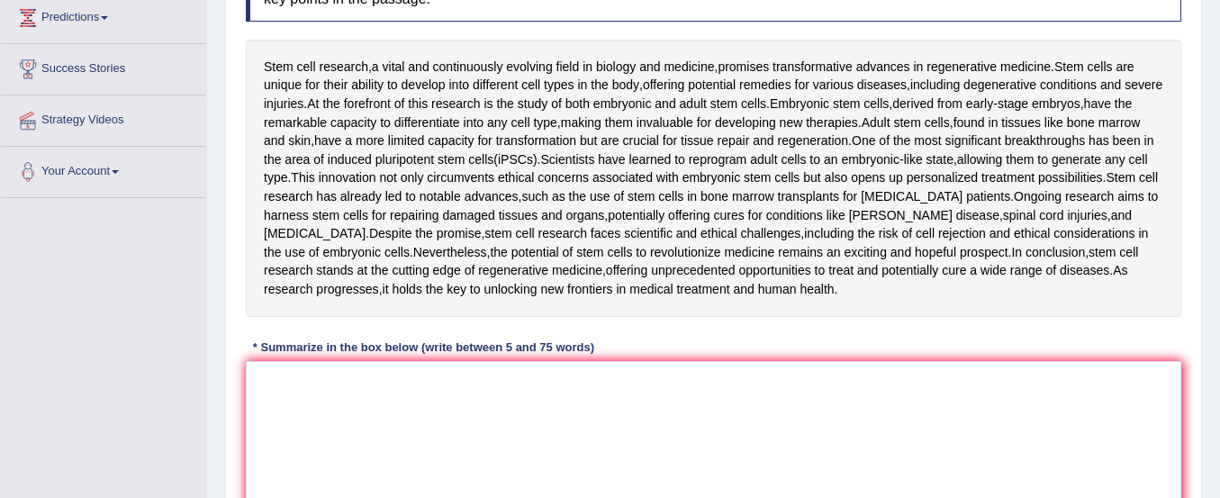
scroll to position [304, 0]
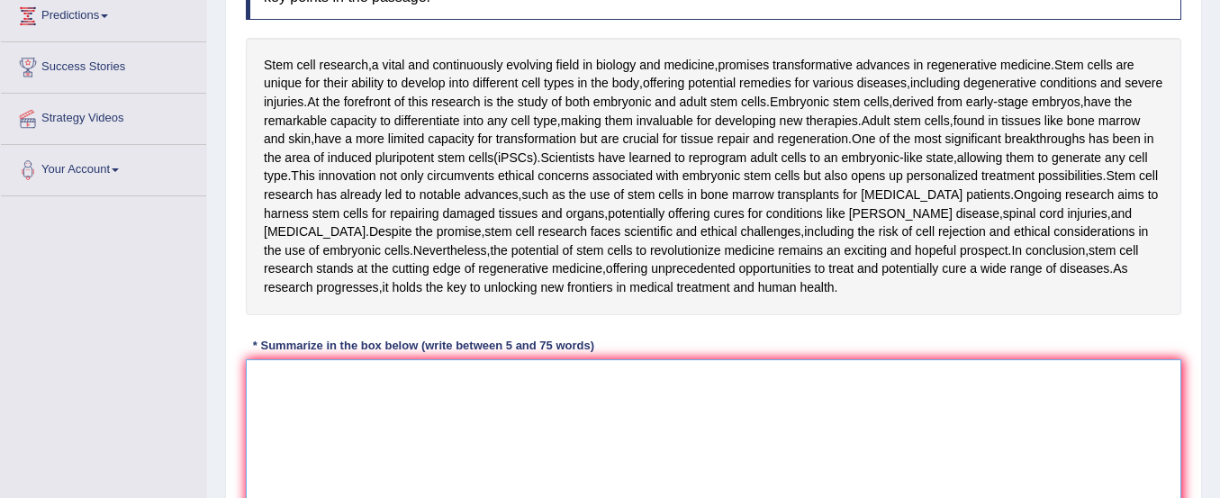
click at [313, 398] on textarea at bounding box center [714, 446] width 936 height 175
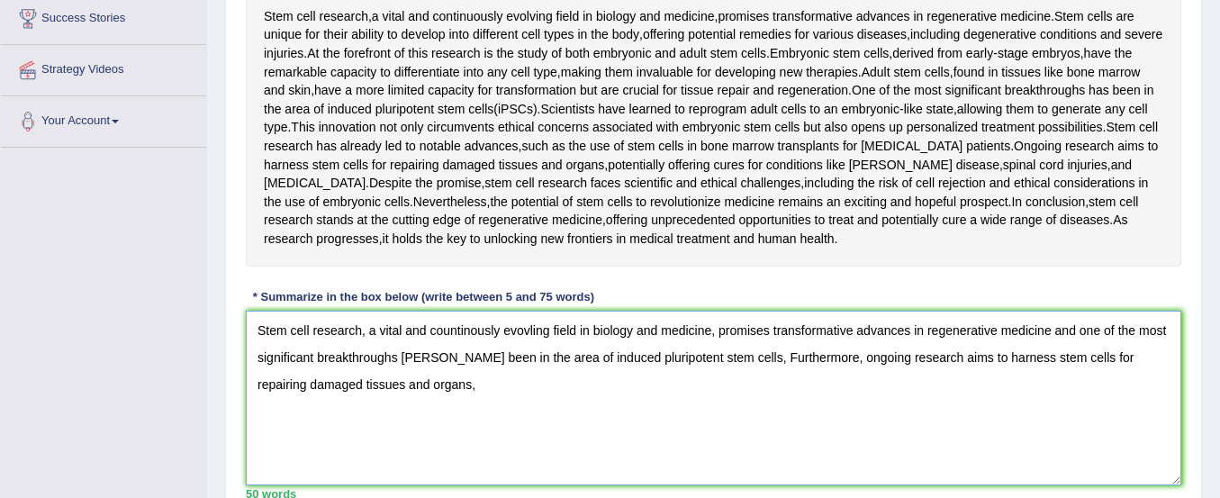
scroll to position [470, 0]
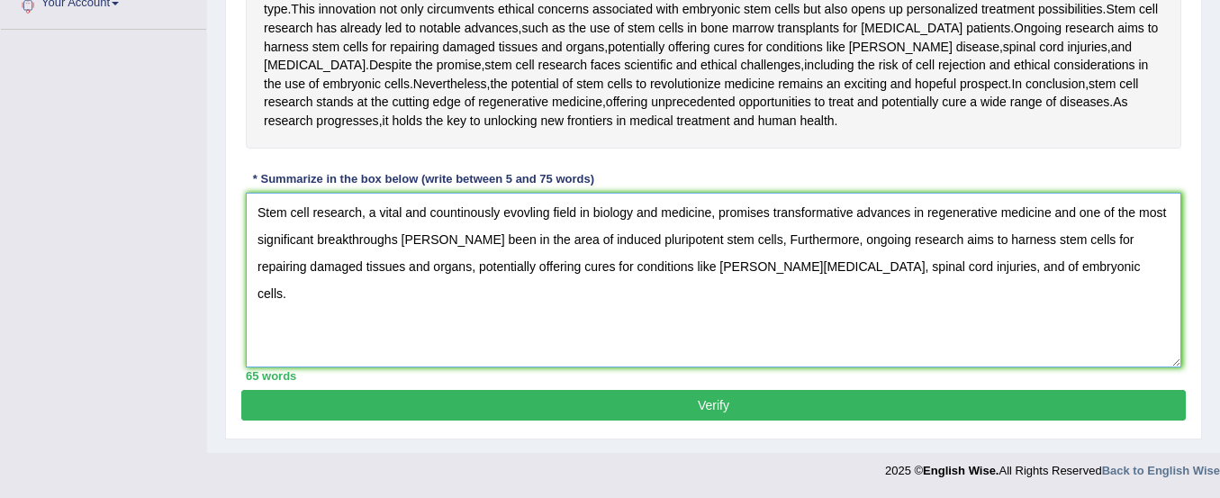
type textarea "Stem cell research, a vital and countinously evovling field in biology and medi…"
click at [445, 408] on button "Verify" at bounding box center [713, 405] width 945 height 31
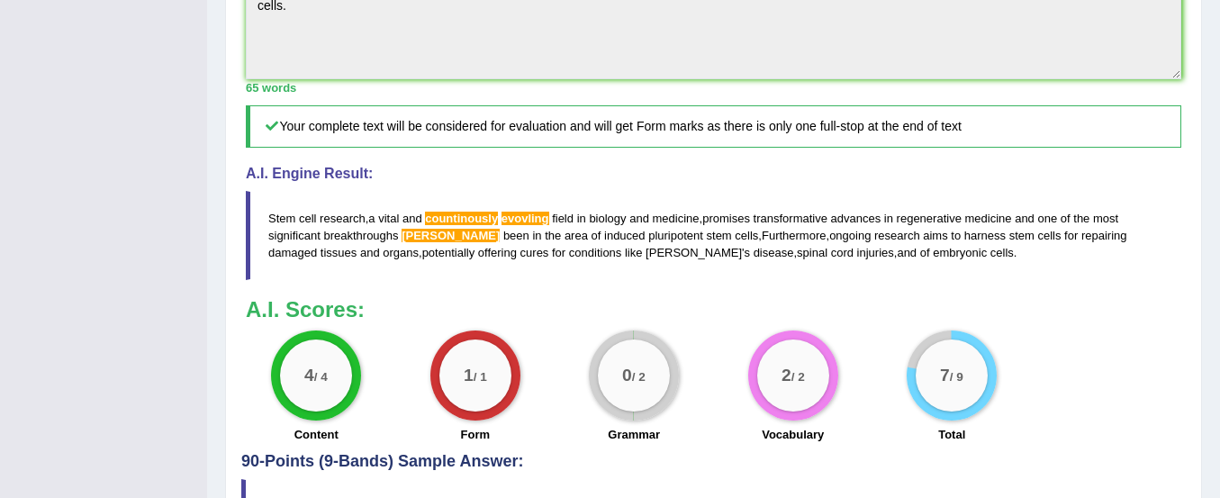
scroll to position [787, 0]
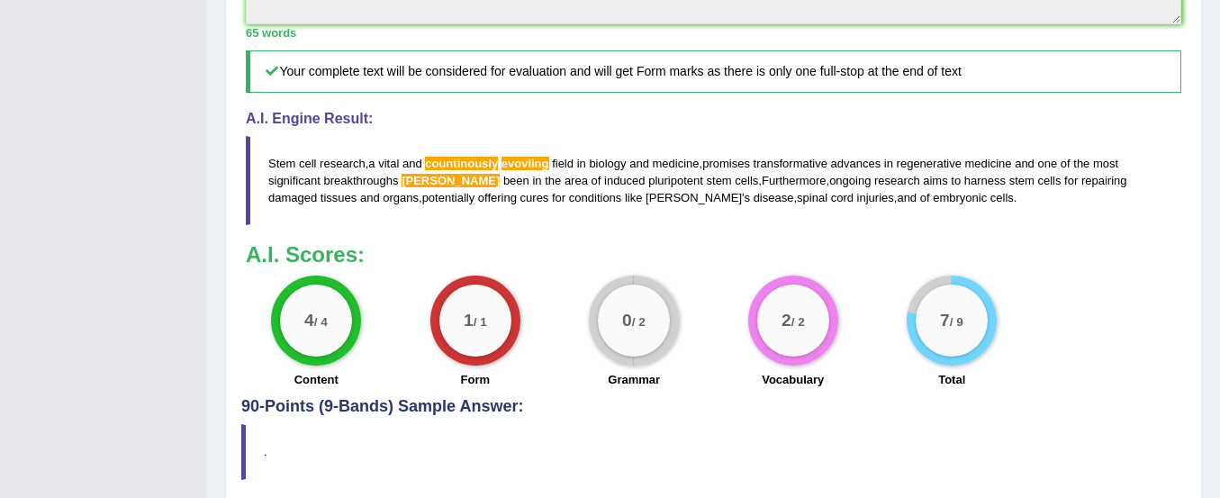
click at [457, 157] on span "countinously" at bounding box center [461, 164] width 73 height 14
click at [413, 178] on span "hass" at bounding box center [451, 181] width 98 height 14
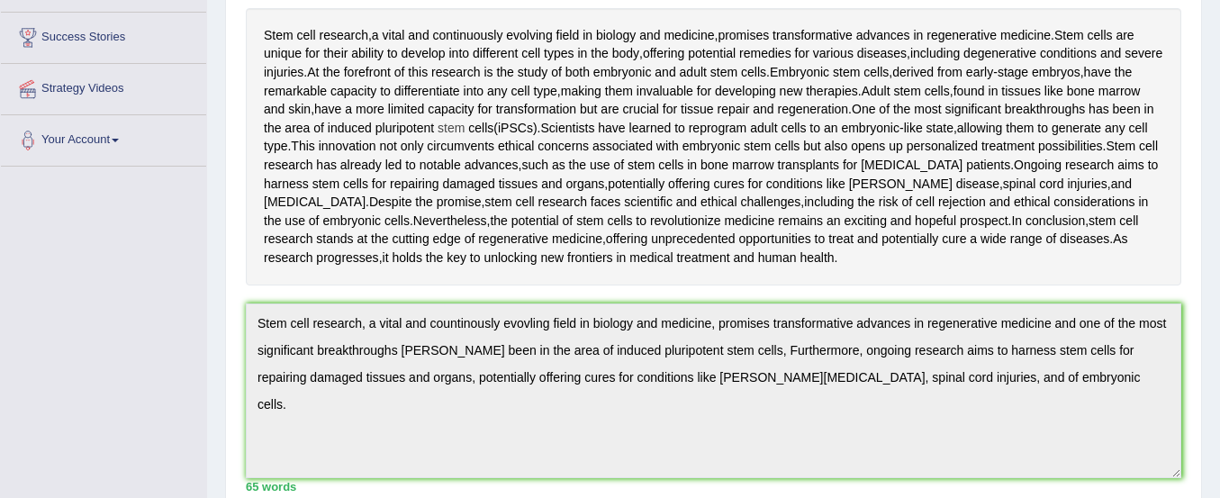
scroll to position [0, 0]
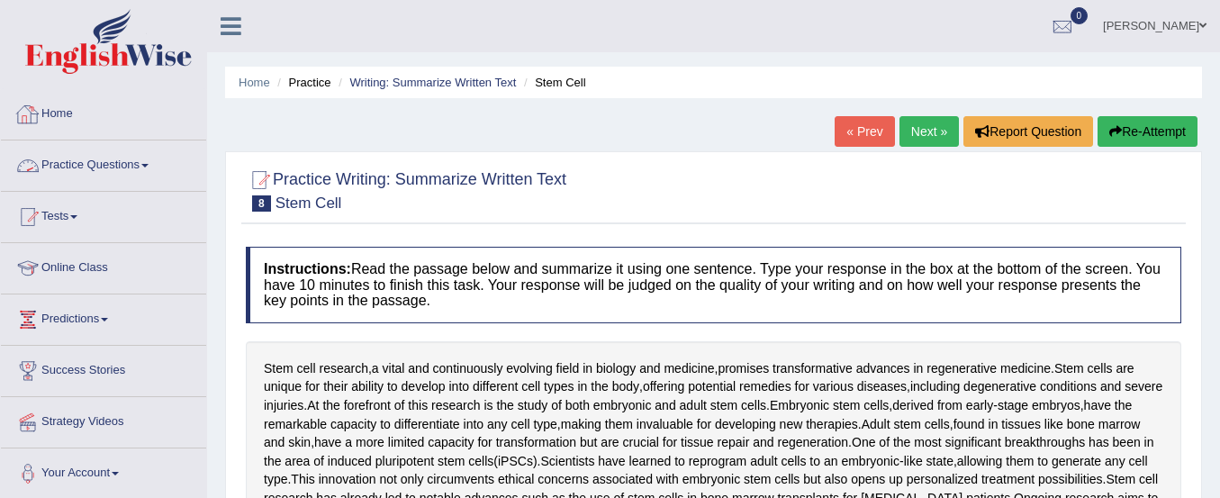
click at [137, 168] on link "Practice Questions" at bounding box center [103, 163] width 205 height 45
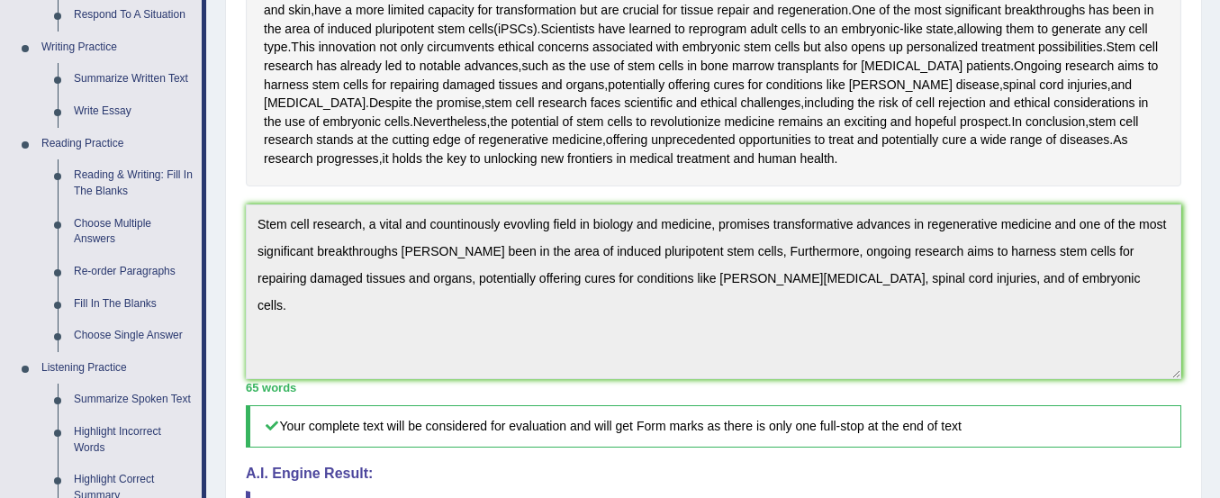
click at [137, 168] on link "Reading & Writing: Fill In The Blanks" at bounding box center [134, 183] width 136 height 48
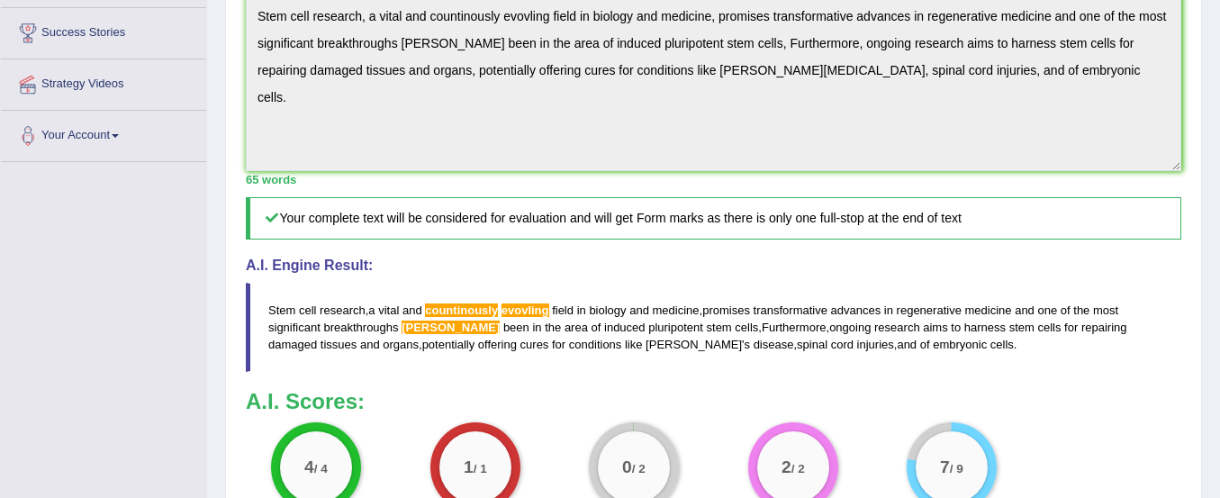
scroll to position [743, 0]
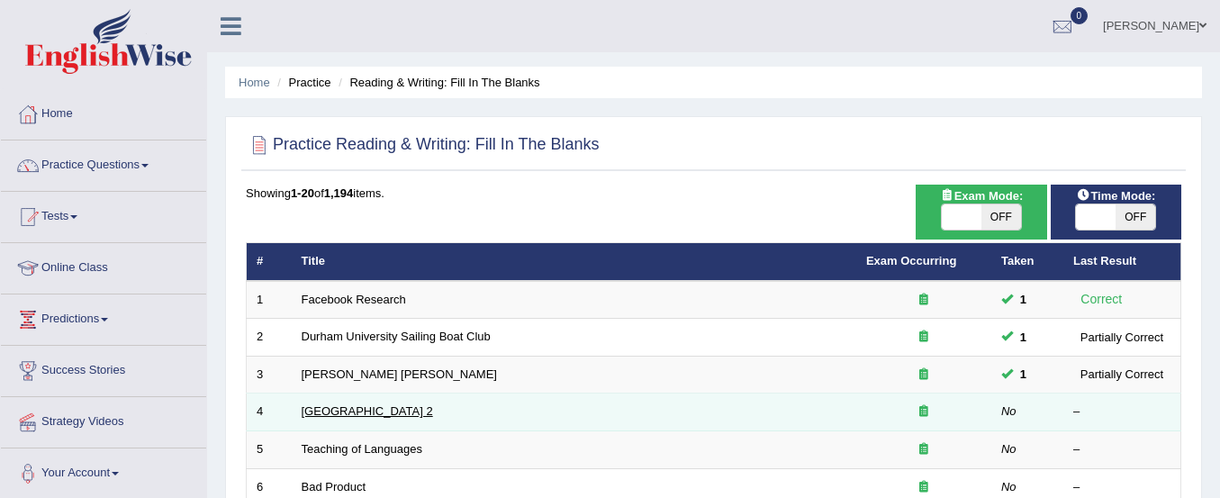
click at [337, 412] on link "[GEOGRAPHIC_DATA] 2" at bounding box center [368, 411] width 132 height 14
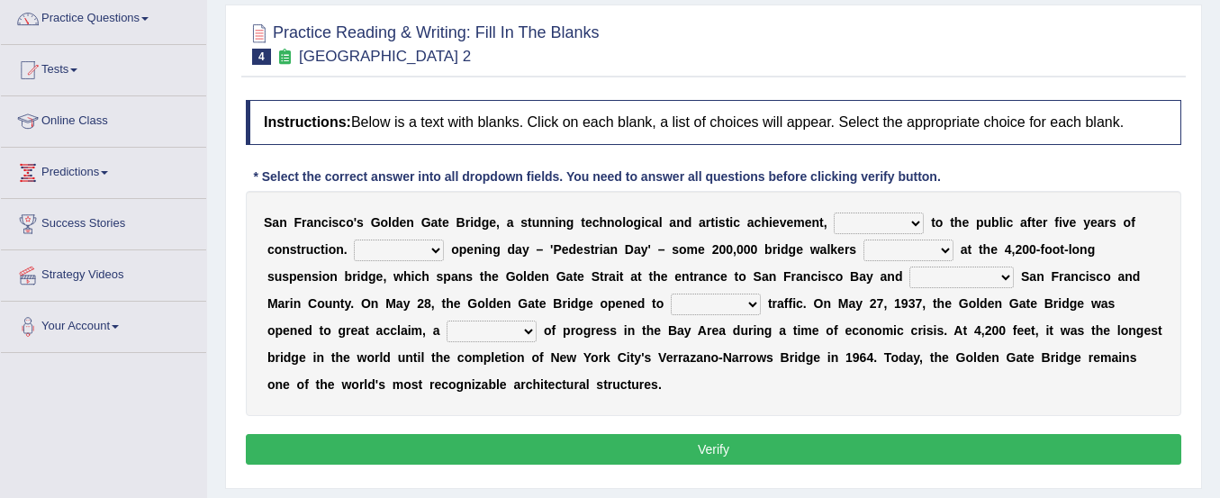
click at [886, 223] on select "opens closes appears equals" at bounding box center [879, 224] width 90 height 22
select select "opens"
click at [834, 213] on select "opens closes appears equals" at bounding box center [879, 224] width 90 height 22
click at [431, 253] on select "On During Since When" at bounding box center [399, 251] width 90 height 22
select select "During"
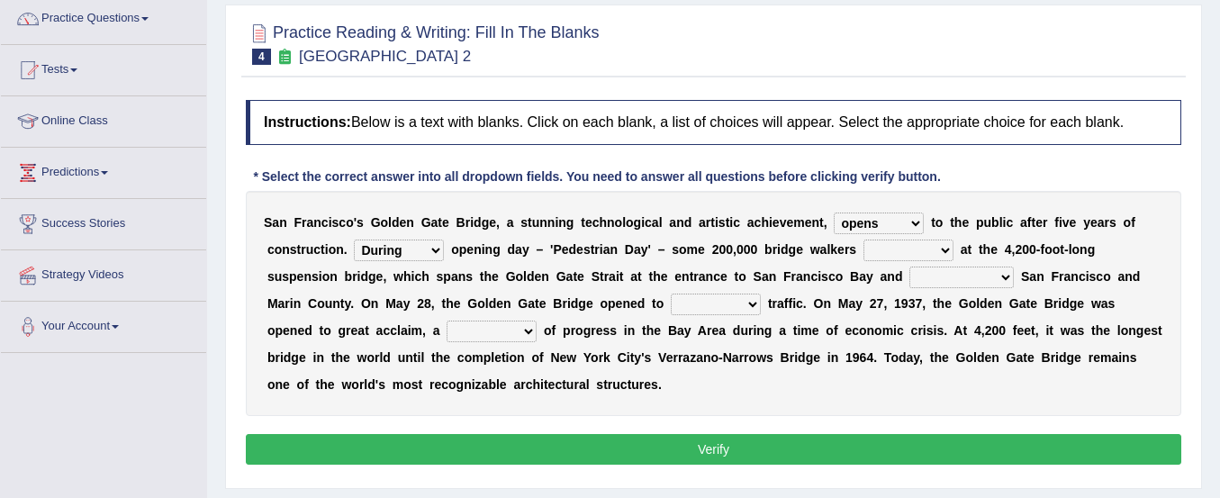
click at [354, 240] on select "On During Since When" at bounding box center [399, 251] width 90 height 22
click at [892, 246] on select "stationed looked marveled laughed" at bounding box center [909, 251] width 90 height 22
select select "stationed"
click at [864, 240] on select "stationed looked marveled laughed" at bounding box center [909, 251] width 90 height 22
click at [934, 272] on select "separates connects channels differentiates" at bounding box center [962, 278] width 104 height 22
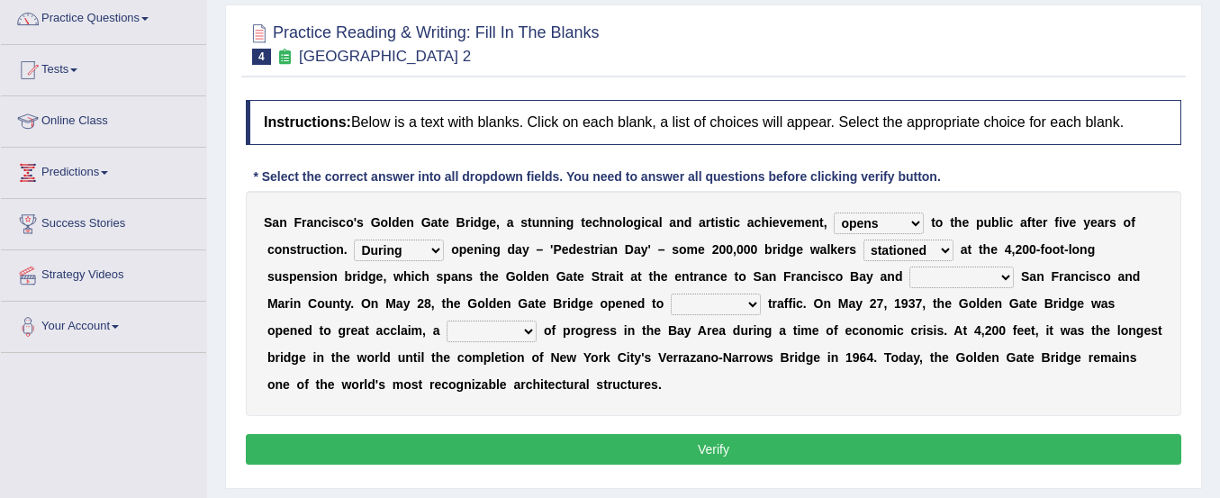
select select "connects"
click at [910, 267] on select "separates connects channels differentiates" at bounding box center [962, 278] width 104 height 22
click at [702, 305] on select "aquatic vehicular airborne watertight" at bounding box center [716, 305] width 90 height 22
select select "aquatic"
click at [671, 294] on select "aquatic vehicular airborne watertight" at bounding box center [716, 305] width 90 height 22
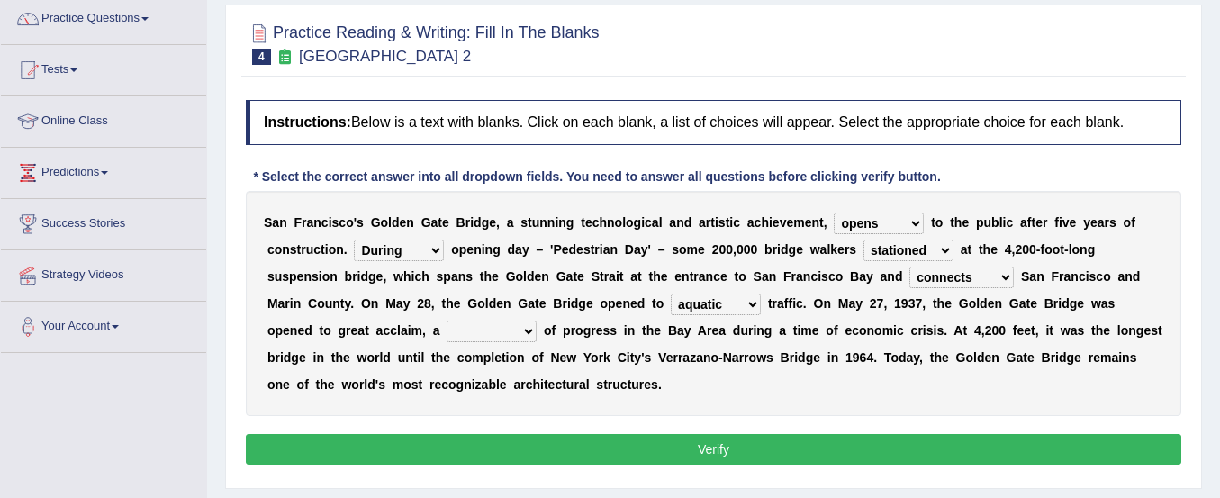
click at [467, 327] on select "denial symbol technique yield" at bounding box center [492, 332] width 90 height 22
select select "symbol"
click at [447, 321] on select "denial symbol technique yield" at bounding box center [492, 332] width 90 height 22
click at [553, 447] on button "Verify" at bounding box center [714, 449] width 936 height 31
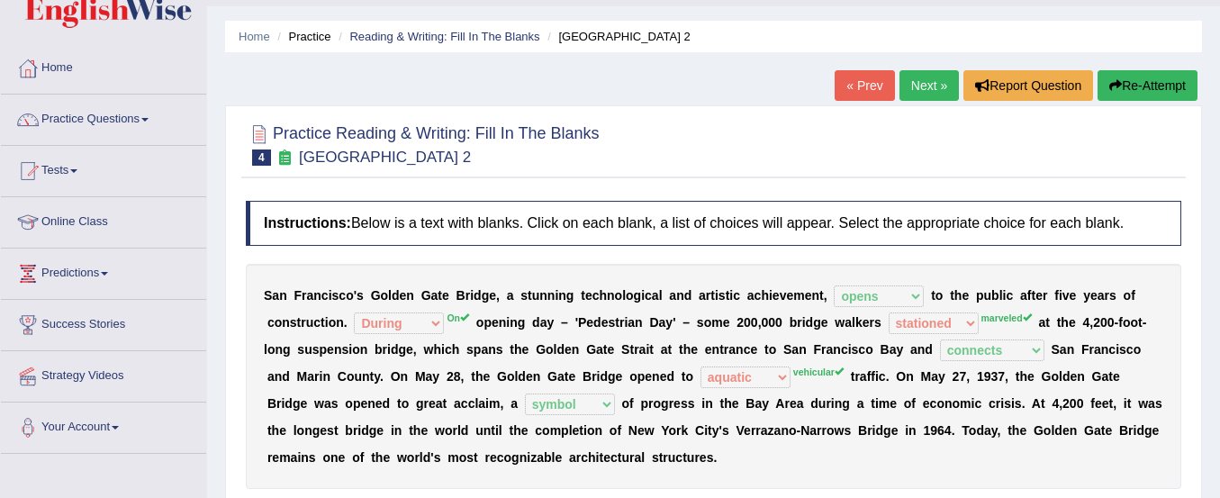
scroll to position [41, 0]
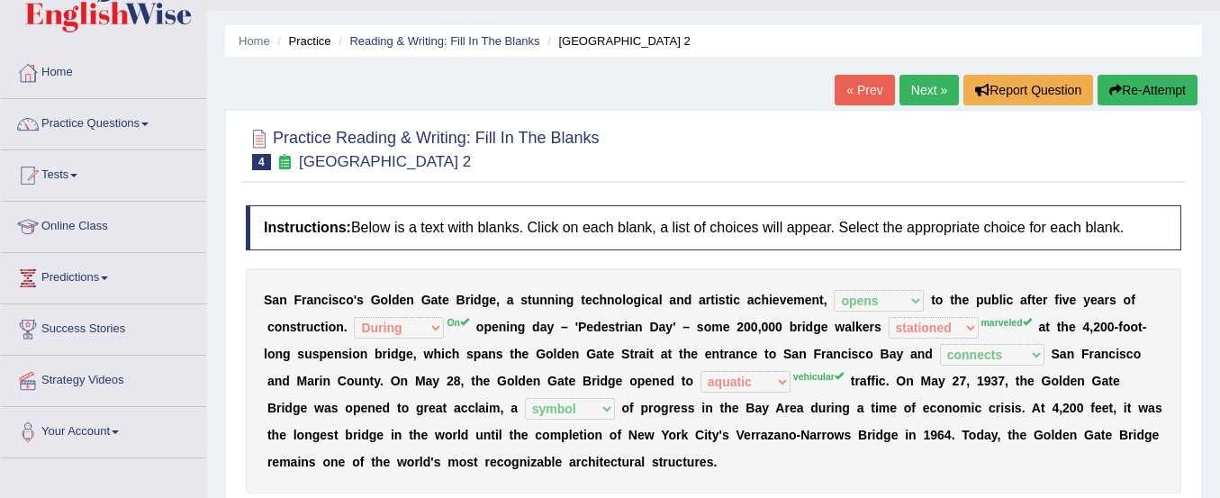
click at [1121, 95] on button "Re-Attempt" at bounding box center [1148, 90] width 100 height 31
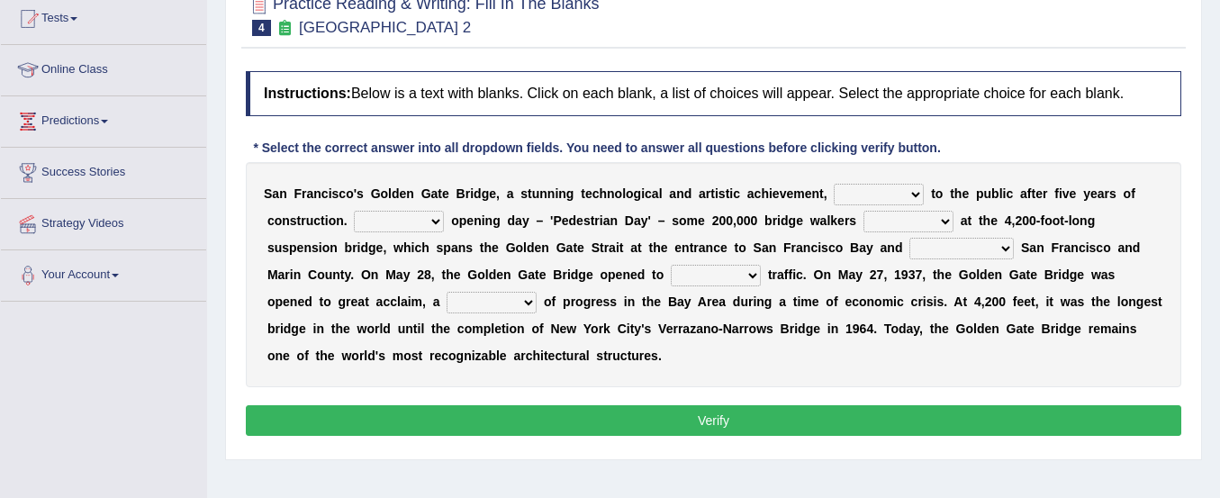
scroll to position [200, 0]
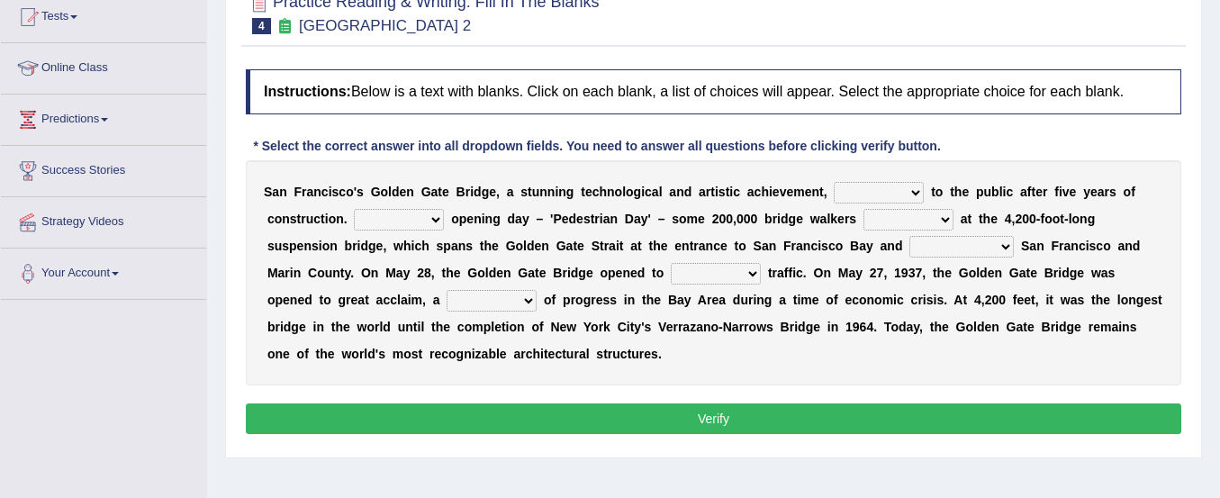
click at [872, 195] on select "opens closes appears equals" at bounding box center [879, 193] width 90 height 22
select select "opens"
click at [834, 182] on select "opens closes appears equals" at bounding box center [879, 193] width 90 height 22
click at [401, 220] on select "On During Since When" at bounding box center [399, 220] width 90 height 22
select select "On"
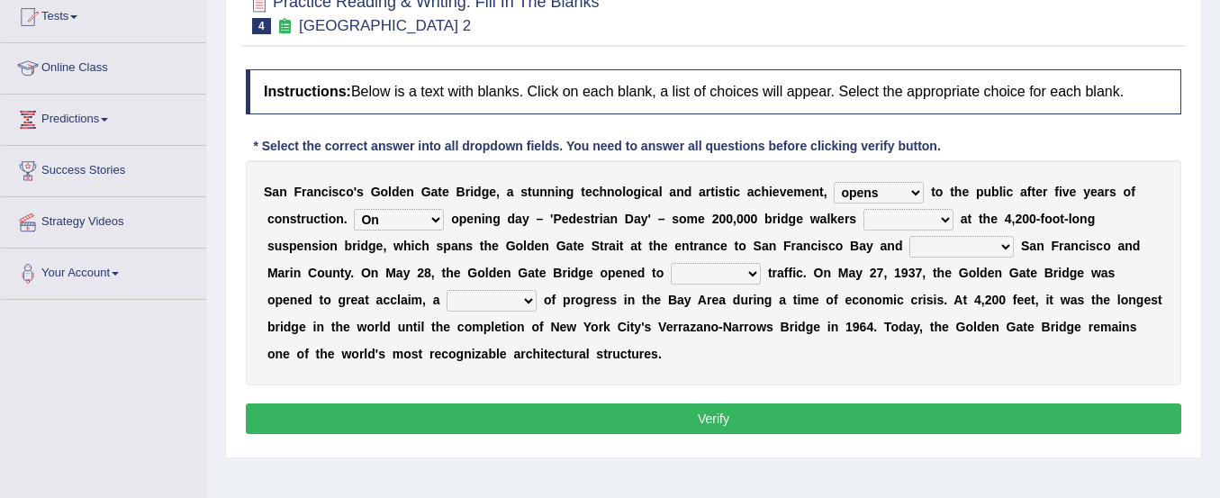
click at [354, 209] on select "On During Since When" at bounding box center [399, 220] width 90 height 22
click at [880, 222] on select "stationed looked marveled laughed" at bounding box center [909, 220] width 90 height 22
select select "marveled"
click at [864, 209] on select "stationed looked marveled laughed" at bounding box center [909, 220] width 90 height 22
click at [707, 282] on select "aquatic vehicular airborne watertight" at bounding box center [716, 274] width 90 height 22
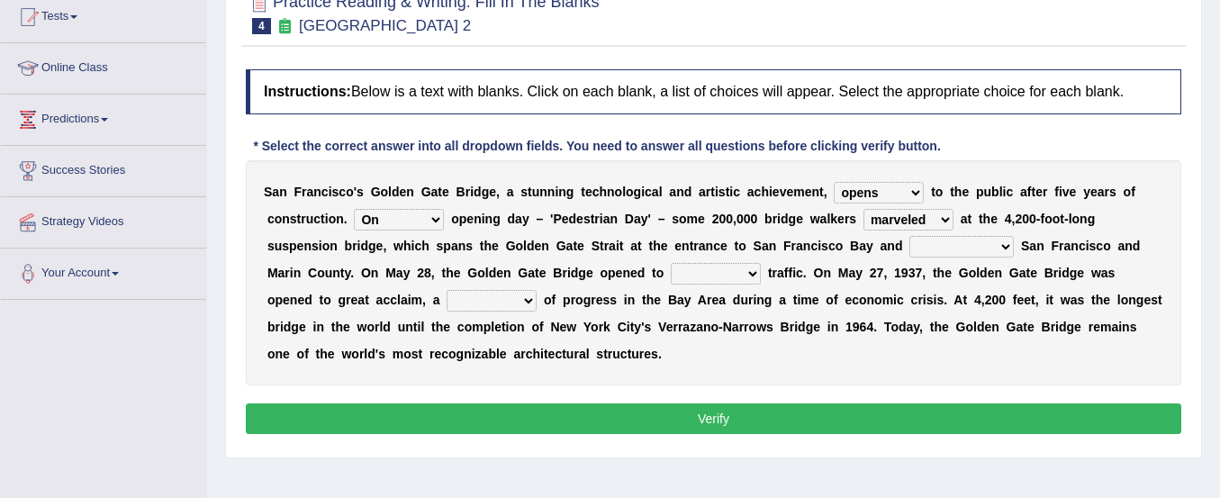
select select "vehicular"
click at [671, 263] on select "aquatic vehicular airborne watertight" at bounding box center [716, 274] width 90 height 22
click at [930, 246] on select "separates connects channels differentiates" at bounding box center [962, 247] width 104 height 22
select select "connects"
click at [910, 236] on select "separates connects channels differentiates" at bounding box center [962, 247] width 104 height 22
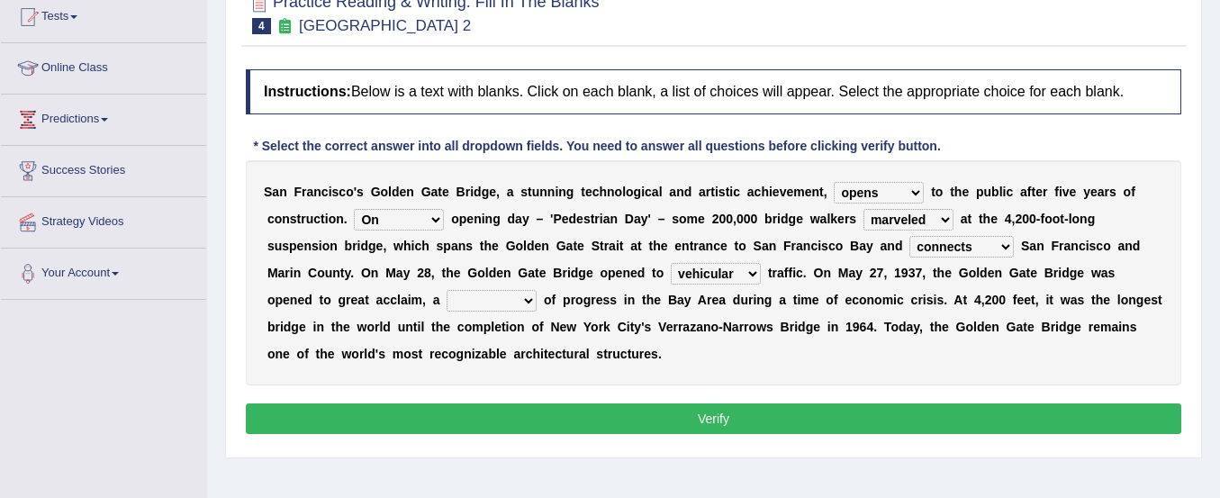
click at [481, 295] on select "denial symbol technique yield" at bounding box center [492, 301] width 90 height 22
select select "symbol"
click at [447, 290] on select "denial symbol technique yield" at bounding box center [492, 301] width 90 height 22
click at [612, 420] on button "Verify" at bounding box center [714, 419] width 936 height 31
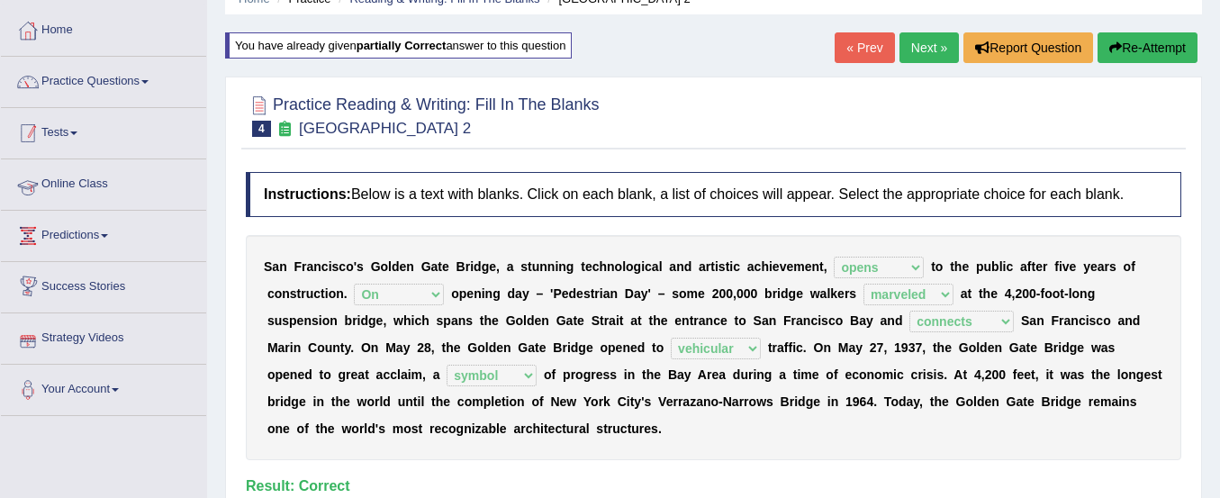
scroll to position [76, 0]
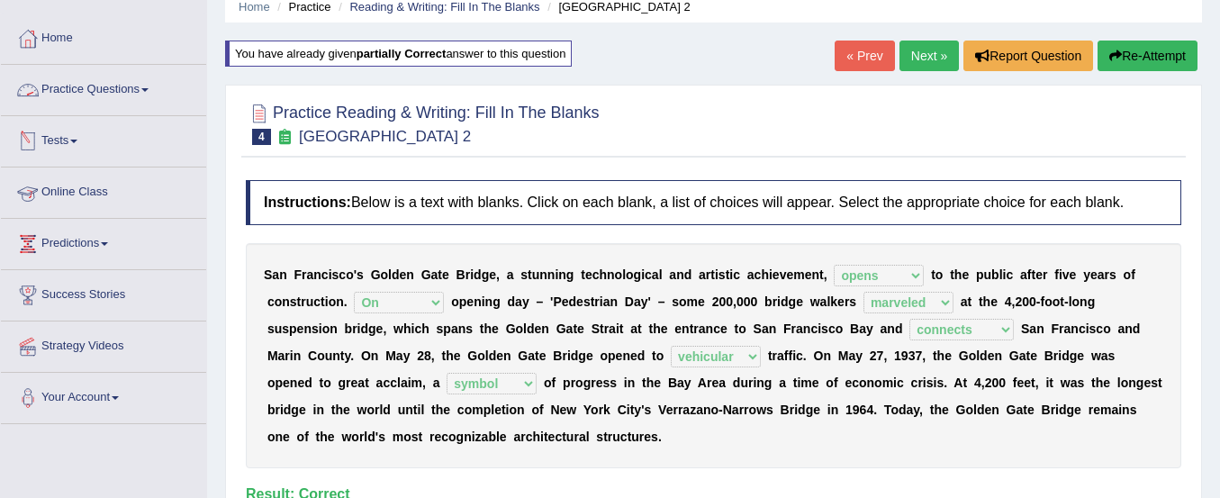
click at [104, 86] on link "Practice Questions" at bounding box center [103, 87] width 205 height 45
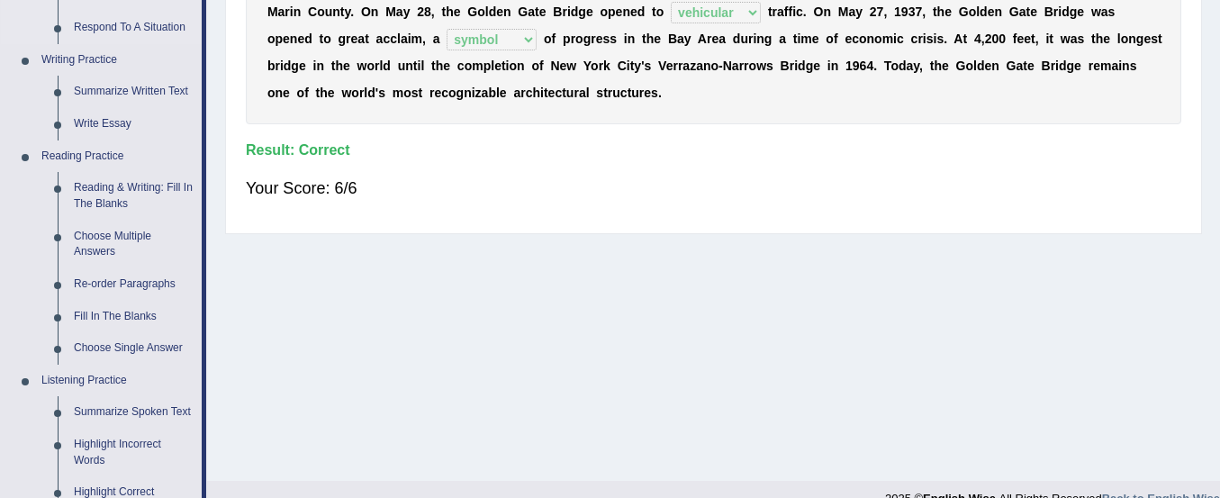
scroll to position [422, 0]
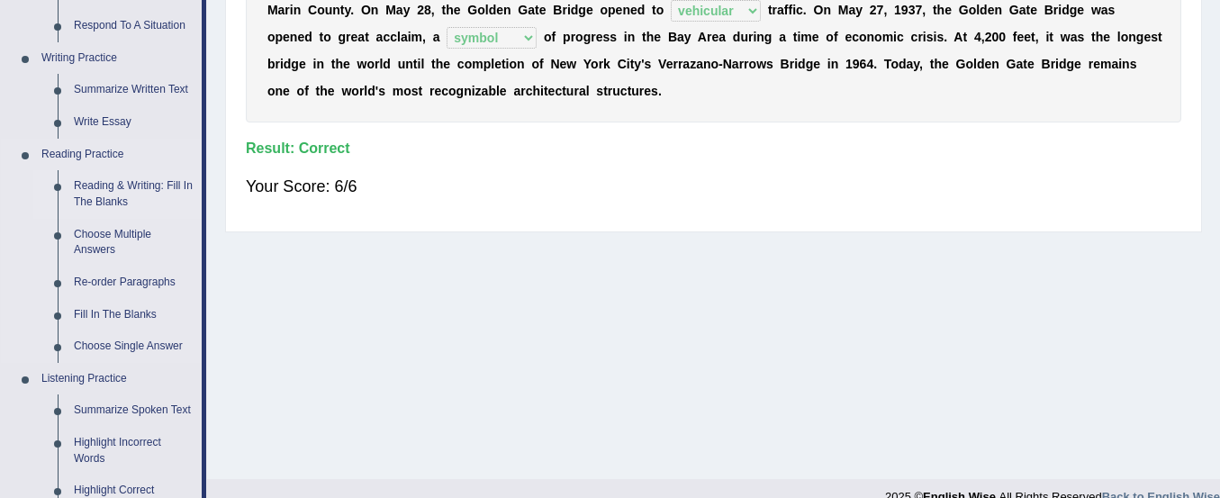
click at [163, 183] on link "Reading & Writing: Fill In The Blanks" at bounding box center [134, 194] width 136 height 48
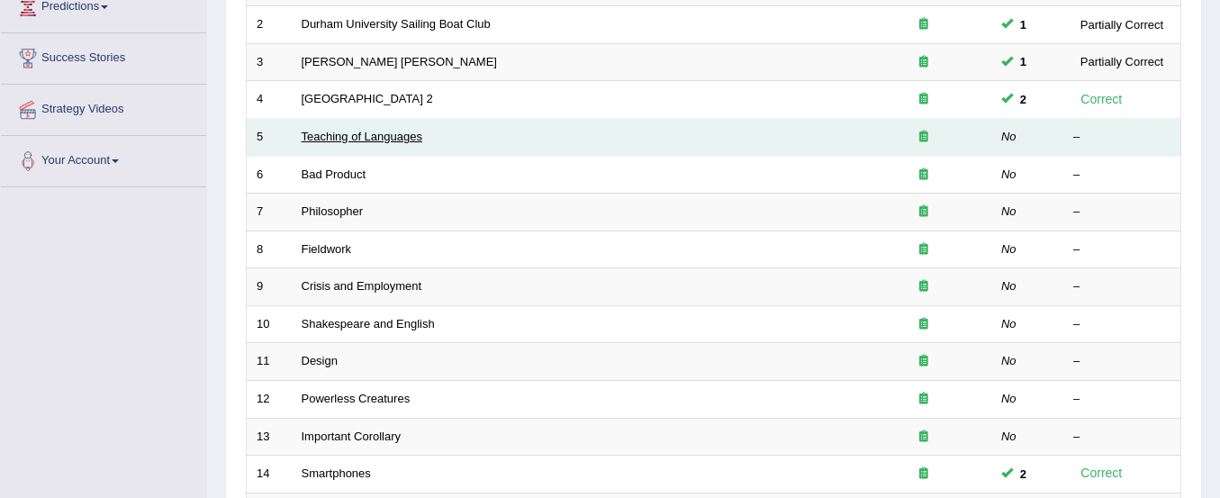
click at [392, 141] on link "Teaching of Languages" at bounding box center [362, 137] width 121 height 14
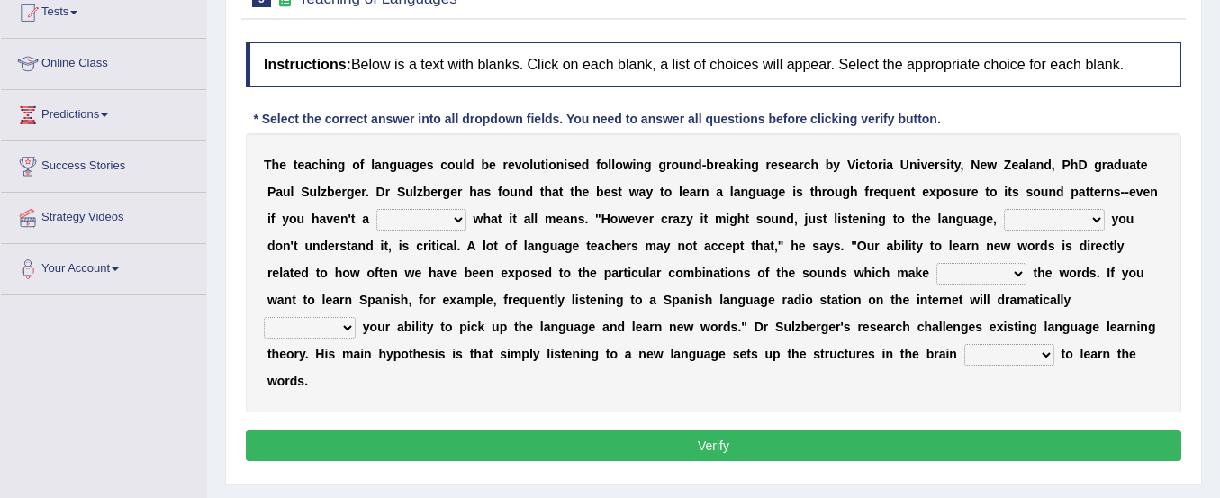
click at [420, 217] on select "dew claw clue due" at bounding box center [421, 220] width 90 height 22
select select "clue"
click at [376, 209] on select "dew claw clue due" at bounding box center [421, 220] width 90 height 22
click at [1048, 223] on select "but also all together even though if so" at bounding box center [1054, 220] width 101 height 22
select select "even though"
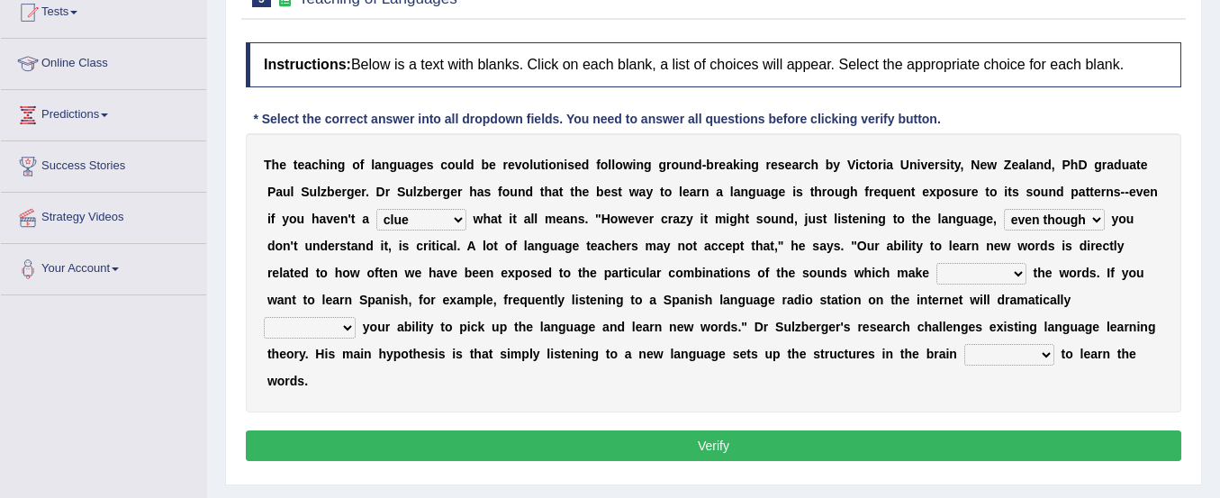
click at [1004, 209] on select "but also all together even though if so" at bounding box center [1054, 220] width 101 height 22
click at [993, 277] on select "down up of on" at bounding box center [982, 274] width 90 height 22
select select "up"
click at [937, 263] on select "down up of on" at bounding box center [982, 274] width 90 height 22
click at [326, 330] on select "evaluate exaggerate describe boost" at bounding box center [310, 328] width 92 height 22
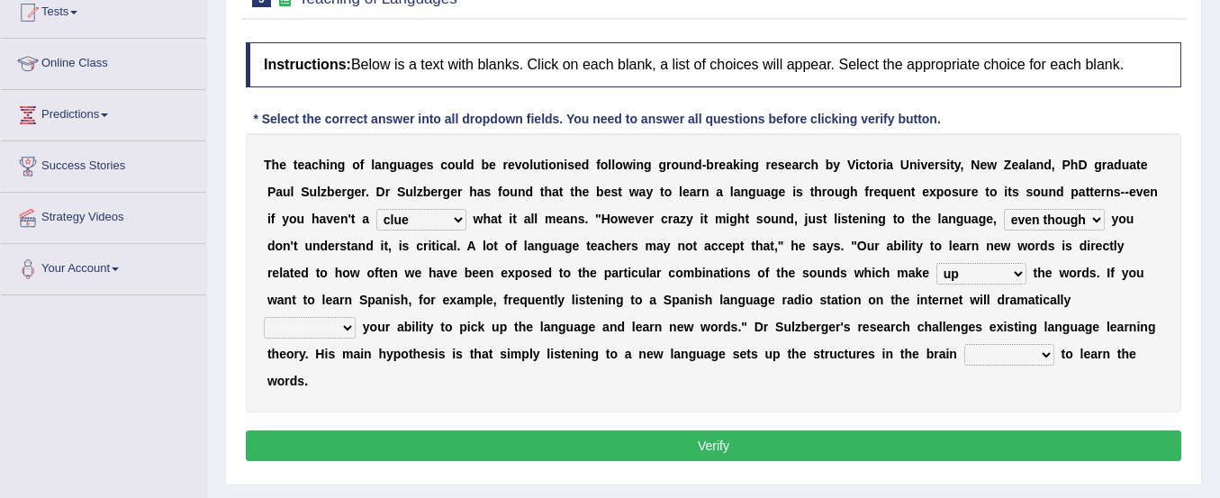
select select "boost"
click at [264, 317] on select "evaluate exaggerate describe boost" at bounding box center [310, 328] width 92 height 22
click at [975, 349] on select "requiring required directed to require" at bounding box center [1010, 355] width 90 height 22
select select "directed"
click at [965, 344] on select "requiring required directed to require" at bounding box center [1010, 355] width 90 height 22
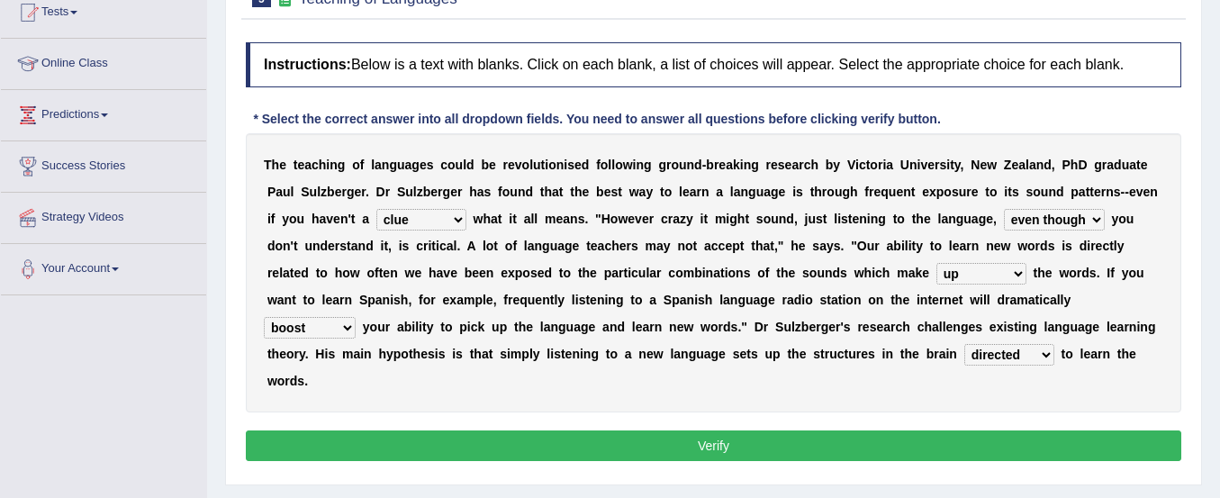
click at [965, 438] on button "Verify" at bounding box center [714, 446] width 936 height 31
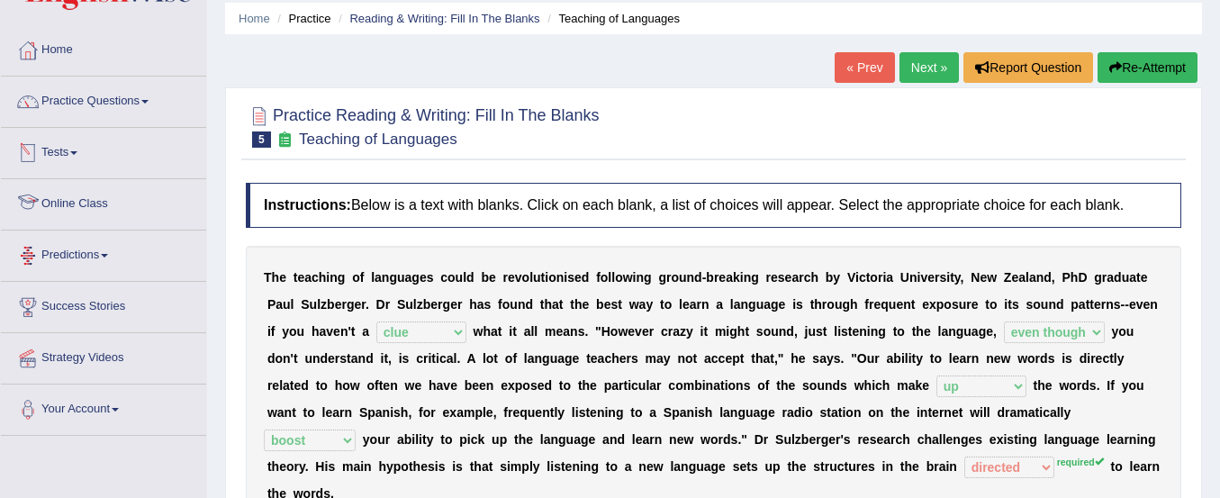
scroll to position [75, 0]
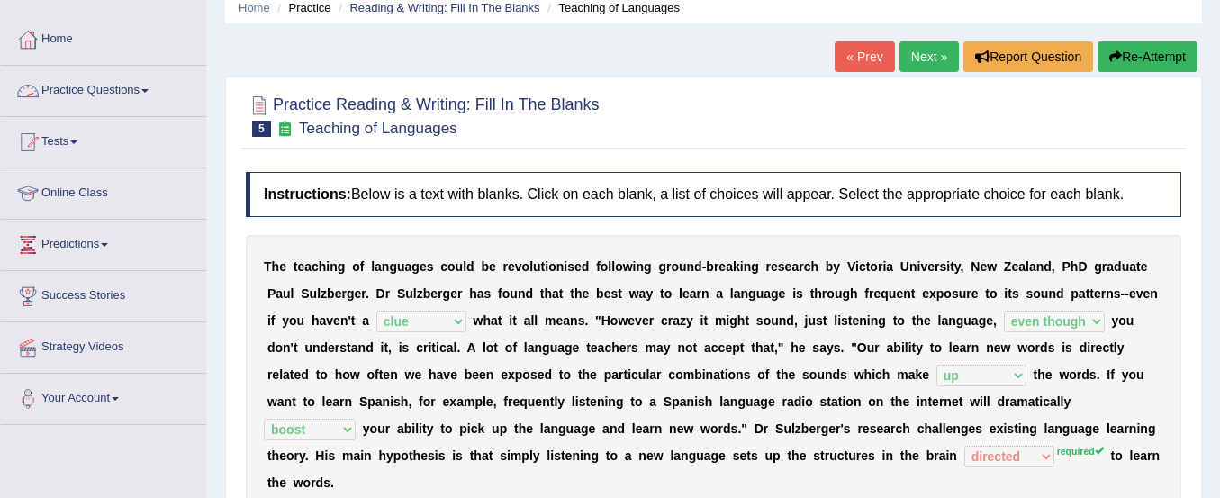
click at [117, 95] on link "Practice Questions" at bounding box center [103, 88] width 205 height 45
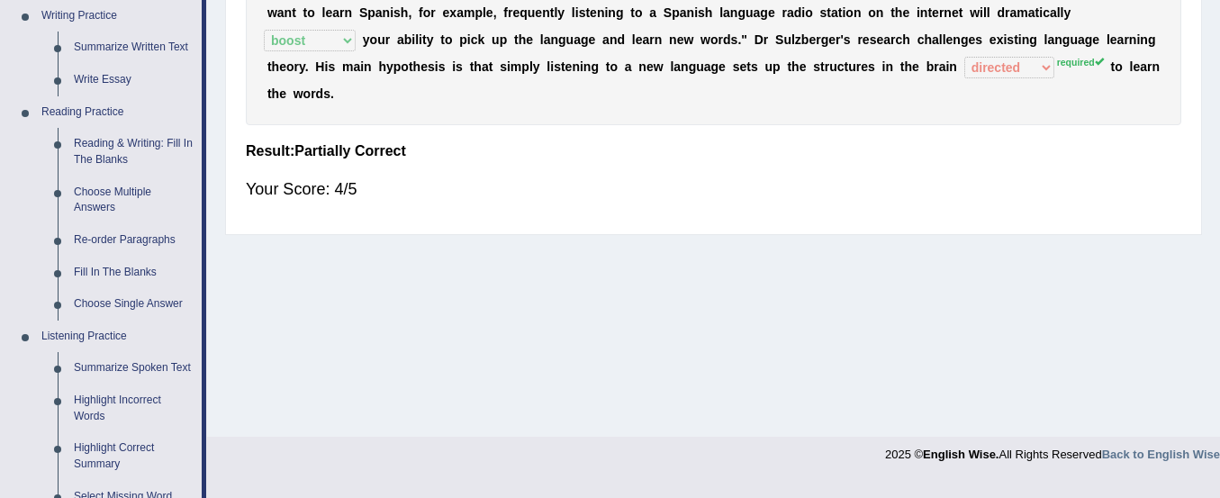
scroll to position [465, 0]
click at [146, 241] on link "Re-order Paragraphs" at bounding box center [134, 239] width 136 height 32
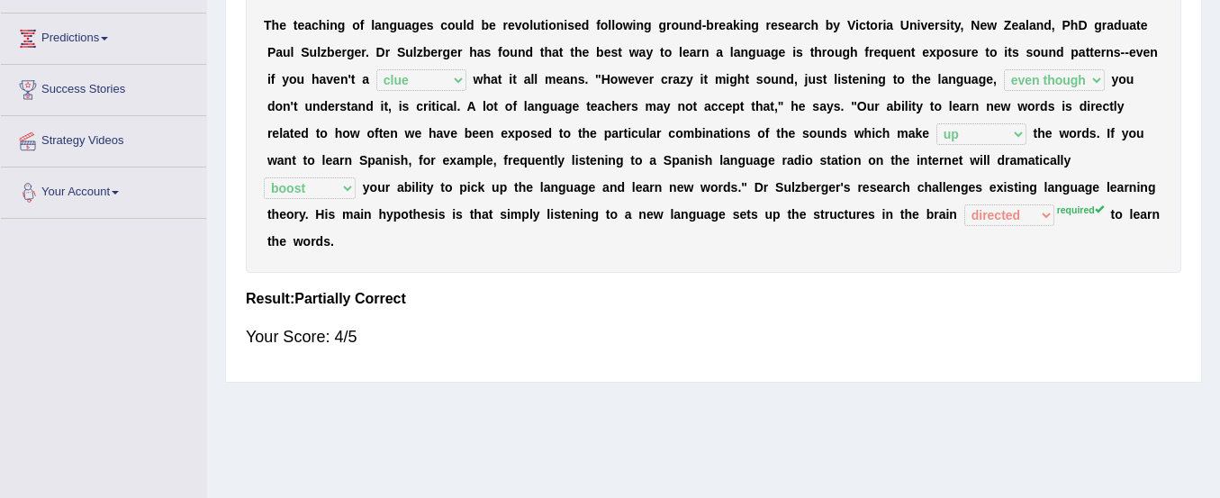
scroll to position [448, 0]
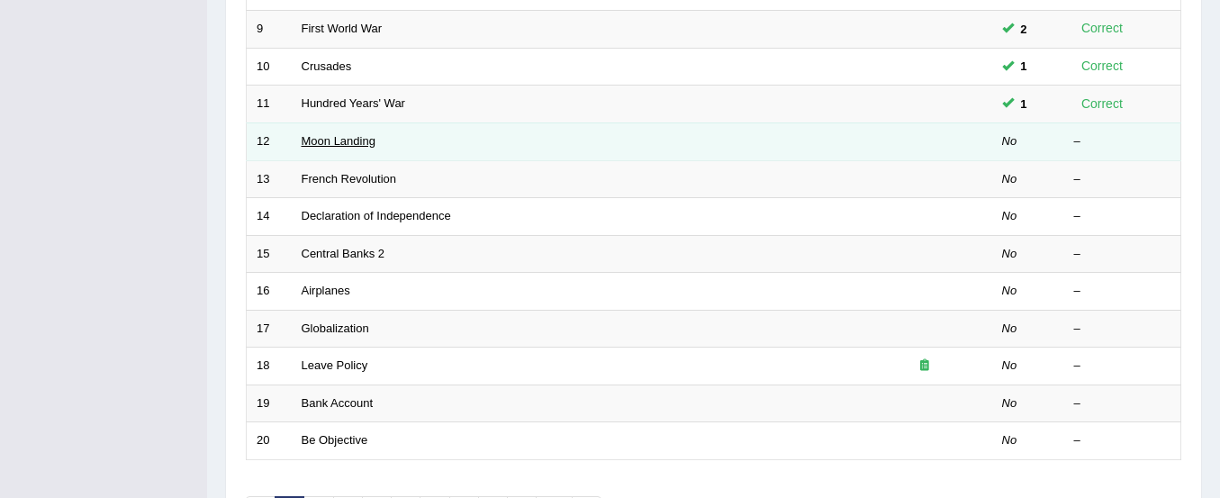
click at [346, 143] on link "Moon Landing" at bounding box center [339, 141] width 74 height 14
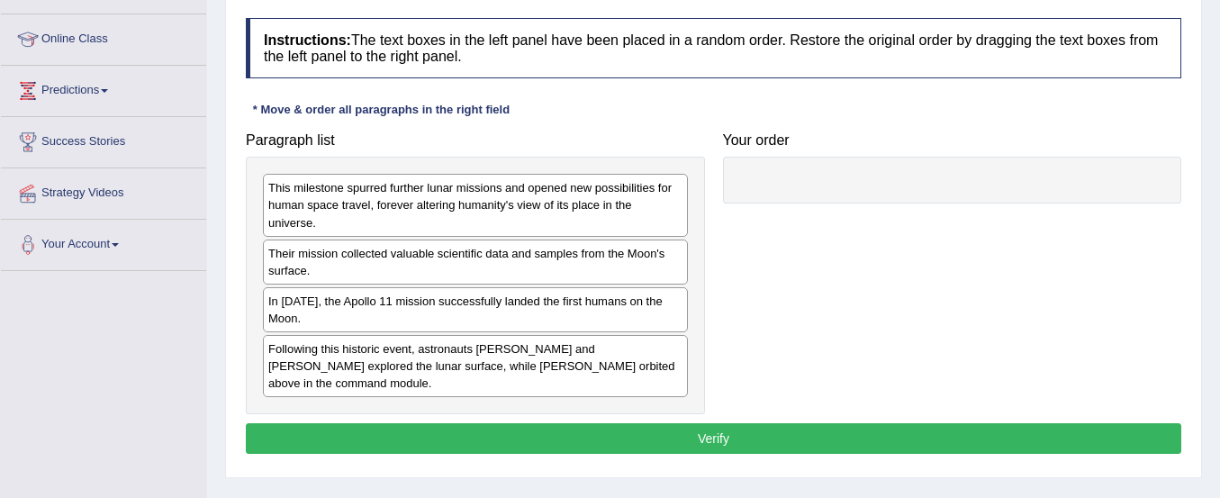
scroll to position [231, 0]
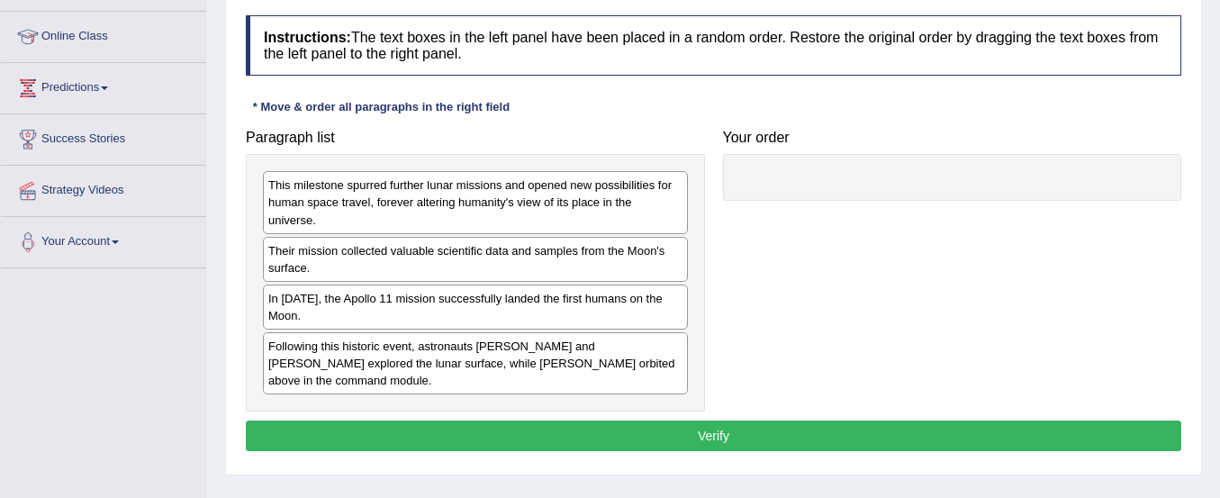
click at [346, 143] on h4 "Paragraph list" at bounding box center [475, 138] width 459 height 16
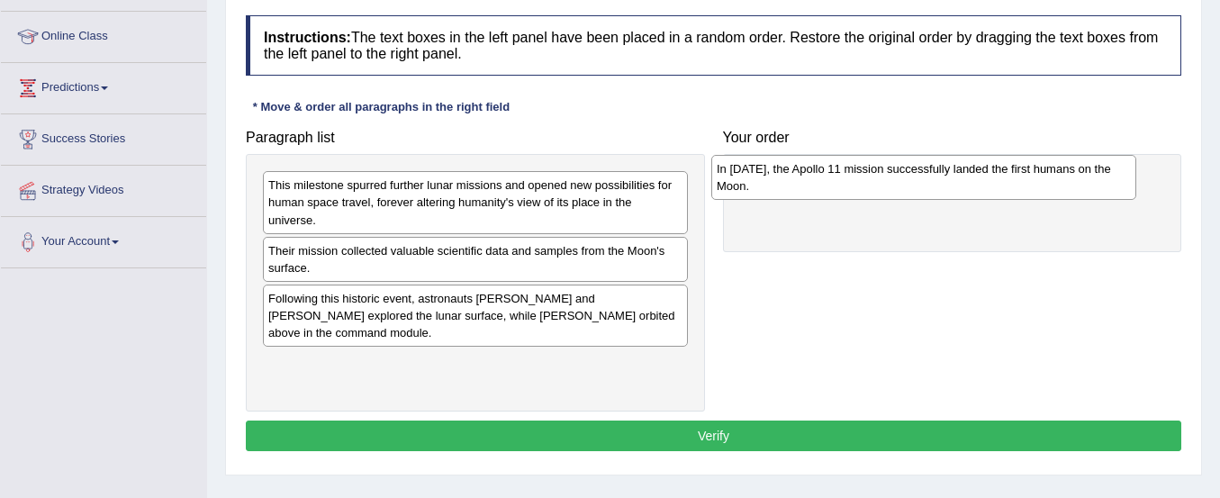
drag, startPoint x: 363, startPoint y: 319, endPoint x: 812, endPoint y: 189, distance: 466.9
click at [812, 189] on div "In [DATE], the Apollo 11 mission successfully landed the first humans on the Mo…" at bounding box center [924, 177] width 425 height 45
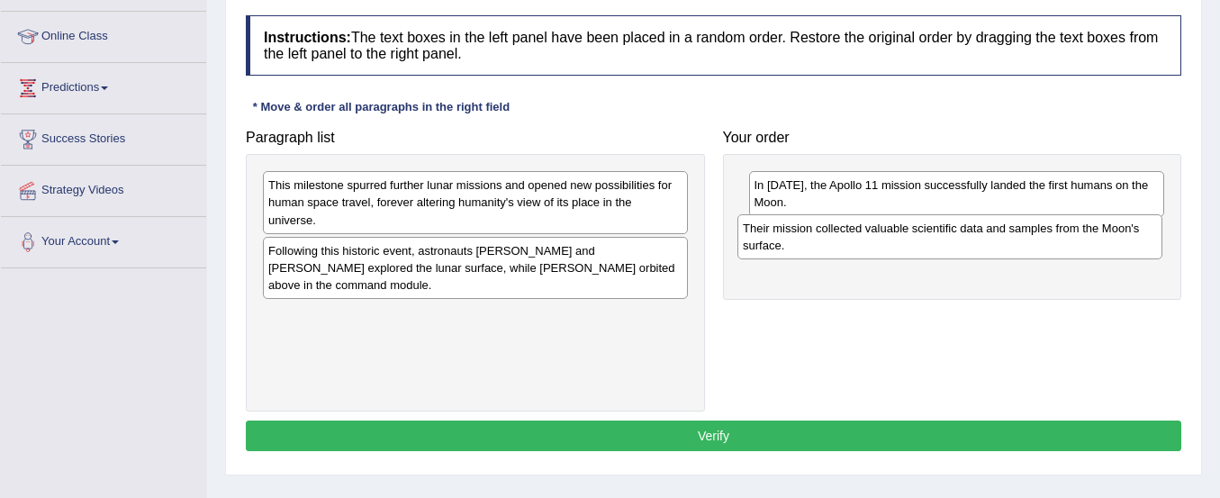
drag, startPoint x: 433, startPoint y: 265, endPoint x: 910, endPoint y: 242, distance: 477.0
click at [910, 242] on div "Their mission collected valuable scientific data and samples from the Moon's su…" at bounding box center [950, 236] width 425 height 45
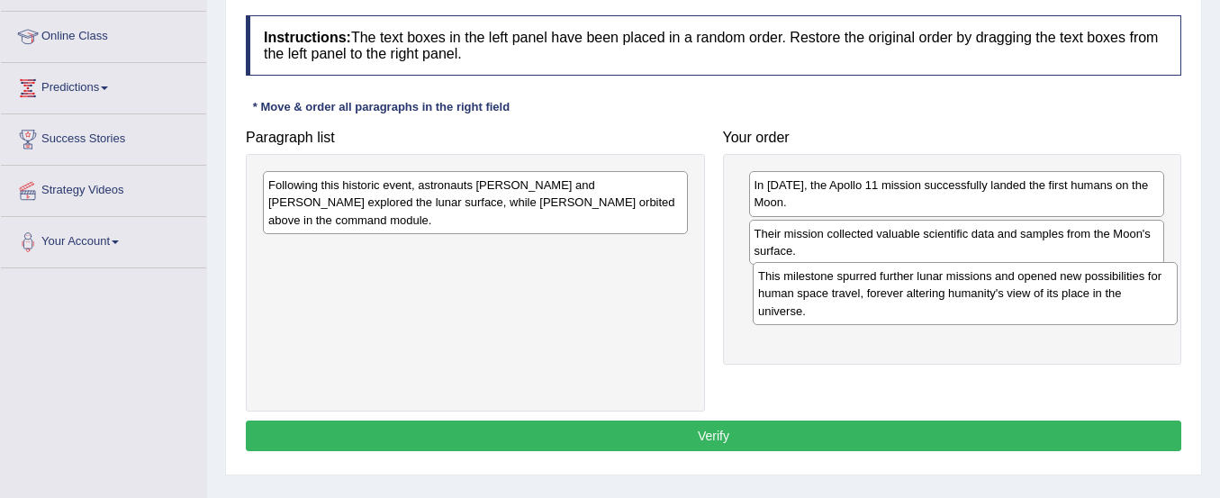
drag, startPoint x: 590, startPoint y: 210, endPoint x: 1080, endPoint y: 301, distance: 498.3
click at [1080, 301] on div "This milestone spurred further lunar missions and opened new possibilities for …" at bounding box center [965, 293] width 425 height 62
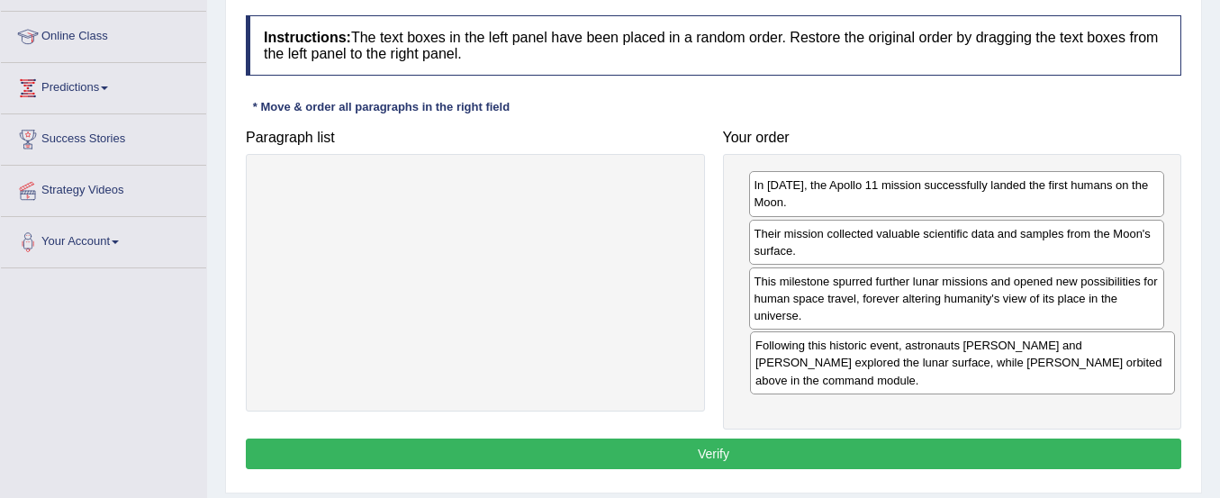
drag, startPoint x: 590, startPoint y: 205, endPoint x: 1074, endPoint y: 366, distance: 509.5
click at [1074, 366] on div "Following this historic event, astronauts Neil Armstrong and Buzz Aldrin explor…" at bounding box center [962, 362] width 425 height 62
click at [1075, 450] on button "Verify" at bounding box center [714, 454] width 936 height 31
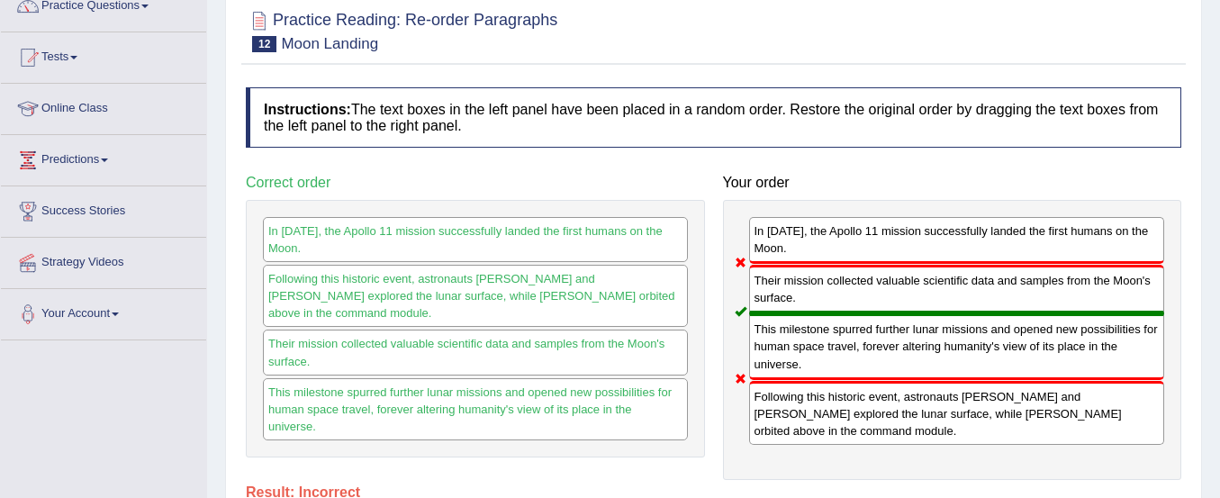
scroll to position [0, 0]
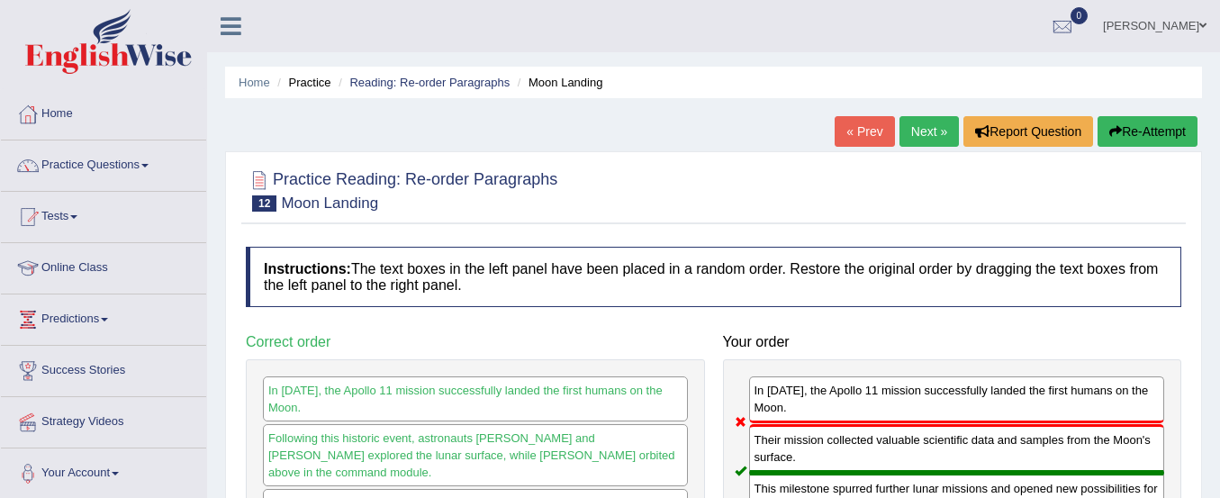
click at [1146, 123] on button "Re-Attempt" at bounding box center [1148, 131] width 100 height 31
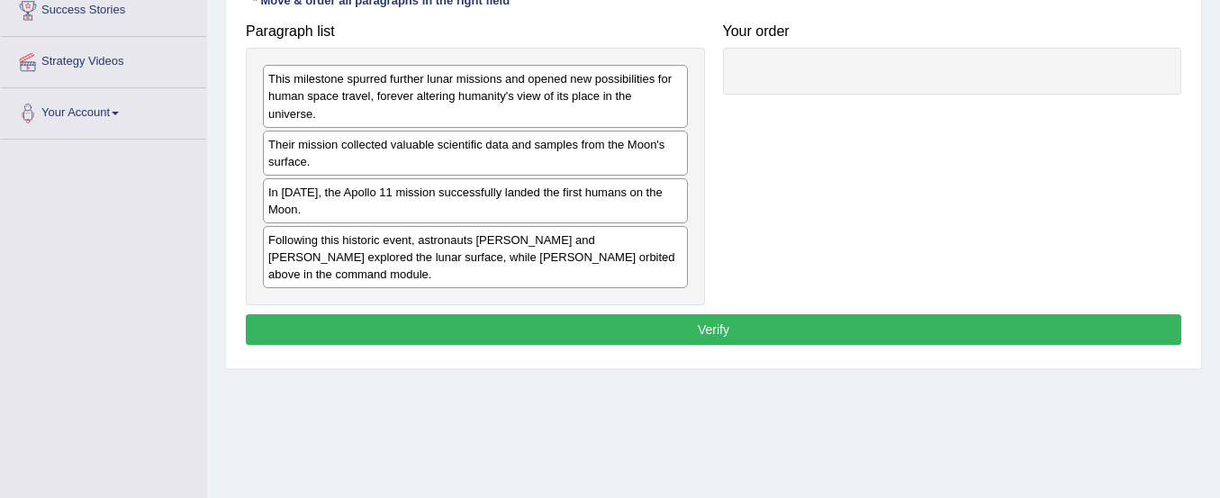
scroll to position [358, 0]
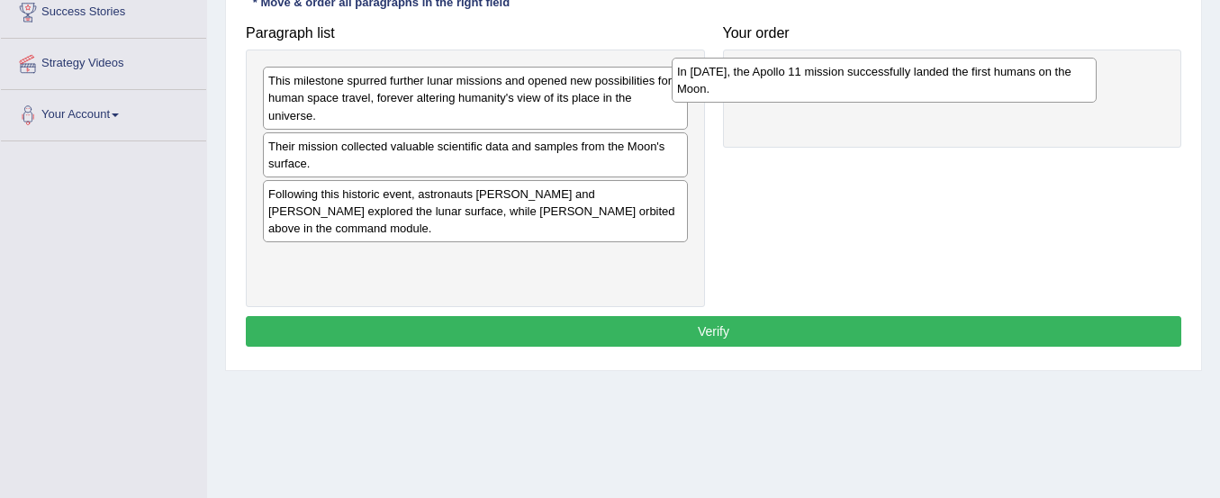
drag, startPoint x: 585, startPoint y: 218, endPoint x: 994, endPoint y: 95, distance: 426.9
click at [994, 95] on div "In [DATE], the Apollo 11 mission successfully landed the first humans on the Mo…" at bounding box center [884, 80] width 425 height 45
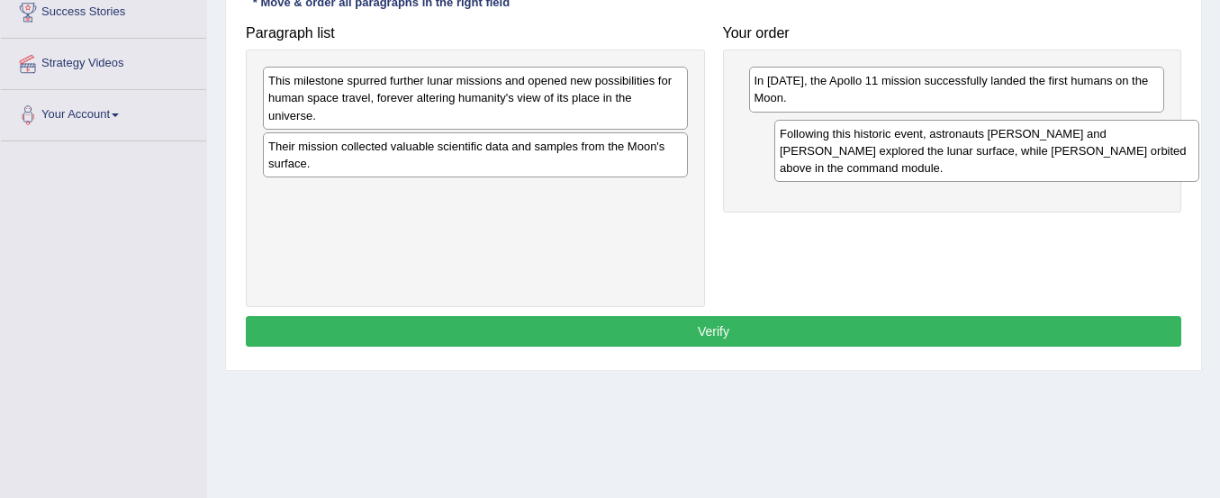
drag, startPoint x: 569, startPoint y: 213, endPoint x: 1084, endPoint y: 149, distance: 518.3
click at [1084, 149] on div "Following this historic event, astronauts [PERSON_NAME] and [PERSON_NAME] explo…" at bounding box center [987, 151] width 425 height 62
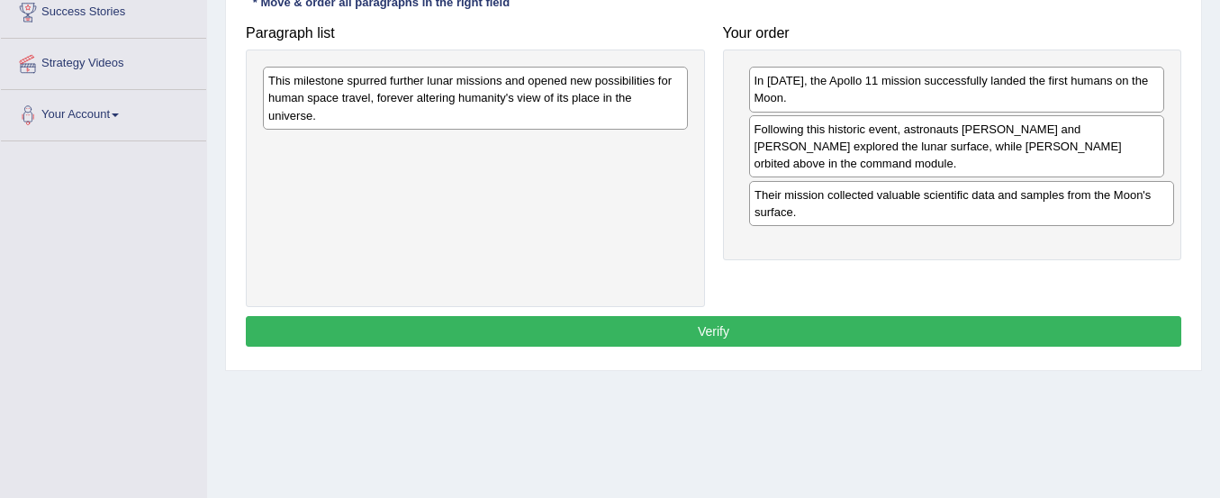
drag, startPoint x: 621, startPoint y: 154, endPoint x: 1114, endPoint y: 201, distance: 494.9
click at [1114, 201] on div "Their mission collected valuable scientific data and samples from the Moon's su…" at bounding box center [961, 203] width 425 height 45
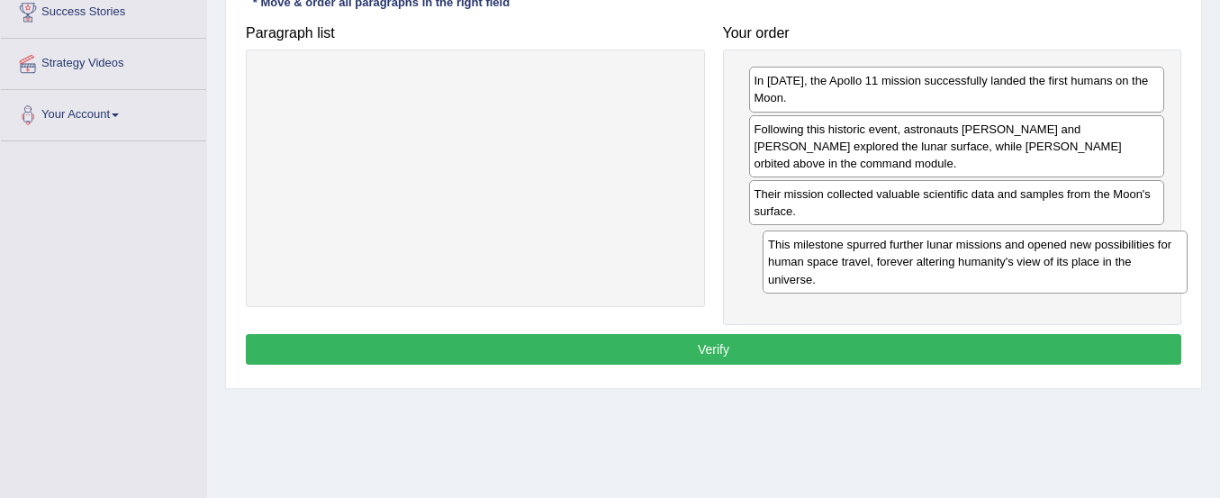
drag, startPoint x: 649, startPoint y: 94, endPoint x: 1149, endPoint y: 258, distance: 526.1
click at [1149, 258] on div "This milestone spurred further lunar missions and opened new possibilities for …" at bounding box center [975, 262] width 425 height 62
click at [1024, 358] on button "Verify" at bounding box center [714, 349] width 936 height 31
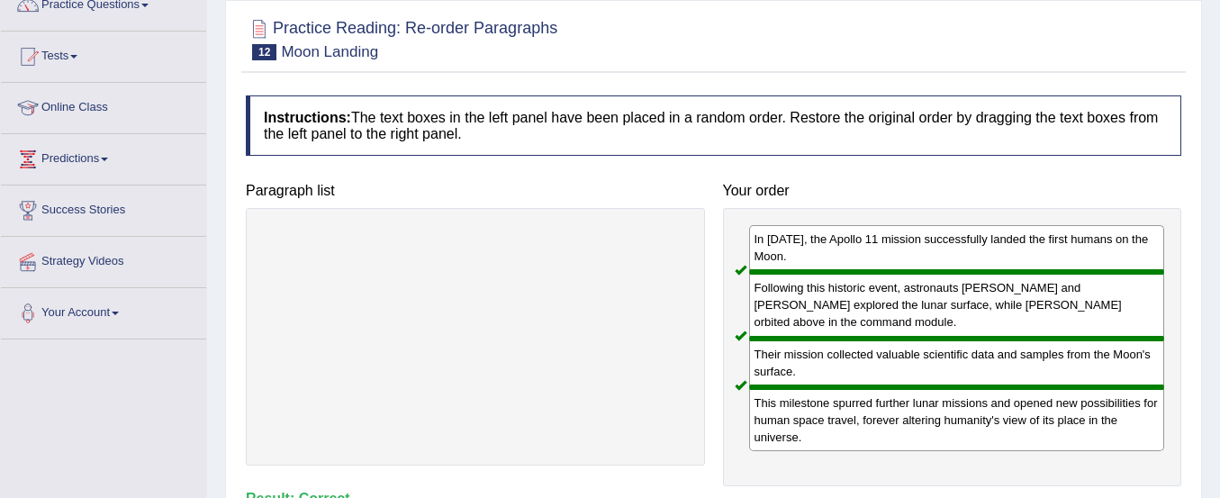
scroll to position [0, 0]
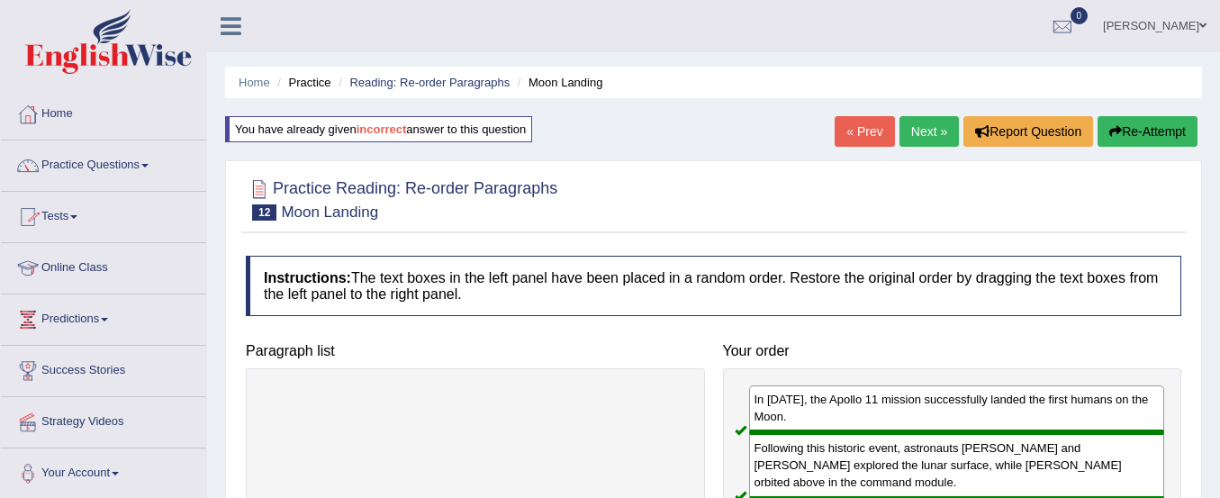
click at [127, 162] on link "Practice Questions" at bounding box center [103, 163] width 205 height 45
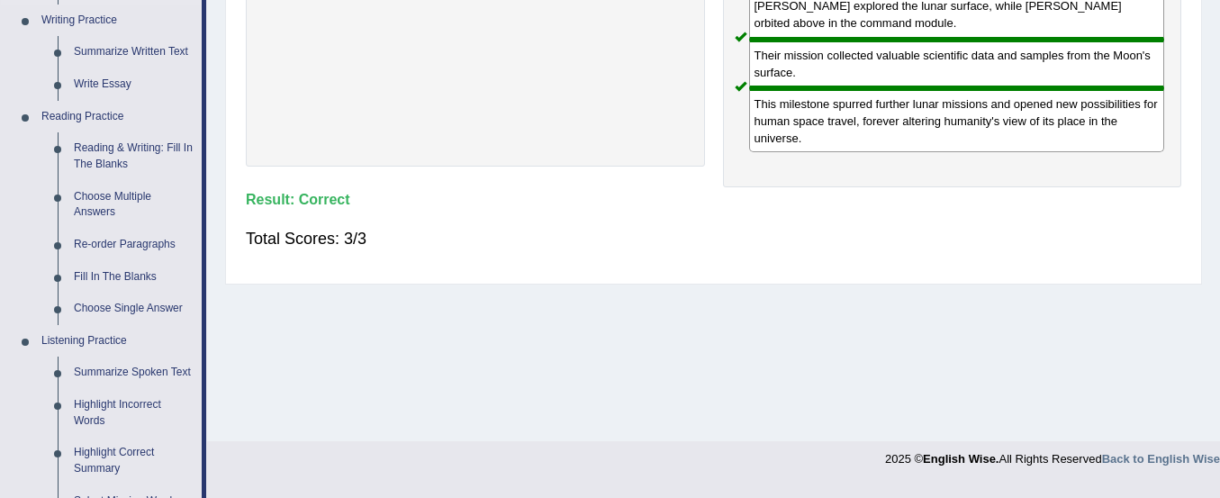
scroll to position [461, 0]
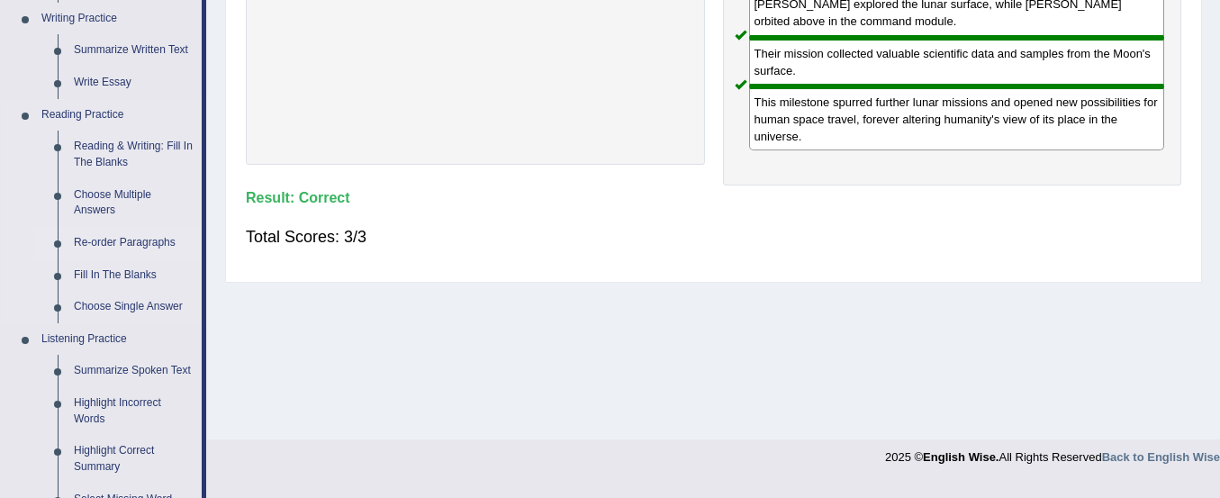
click at [126, 232] on link "Re-order Paragraphs" at bounding box center [134, 243] width 136 height 32
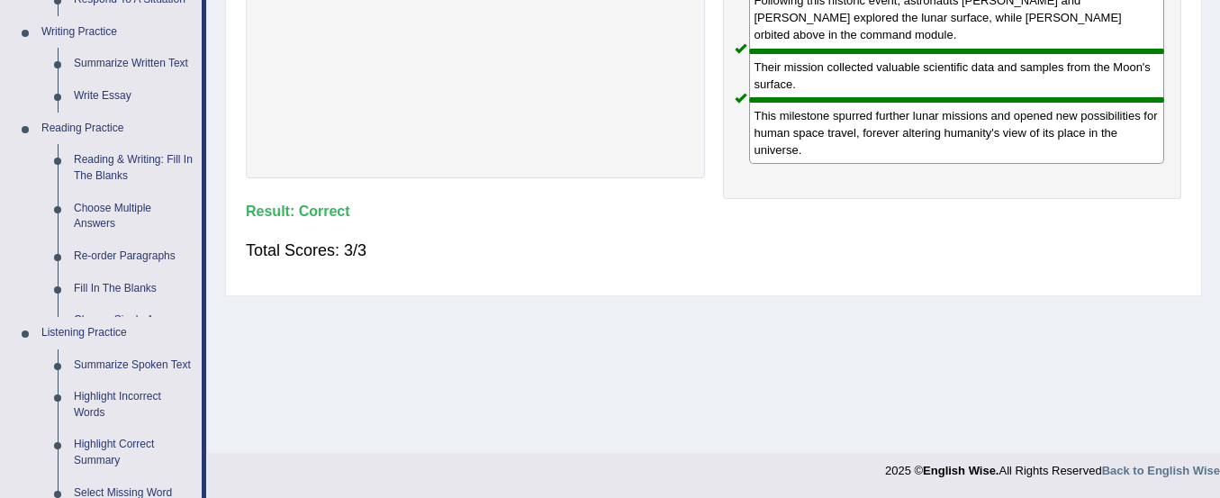
scroll to position [904, 0]
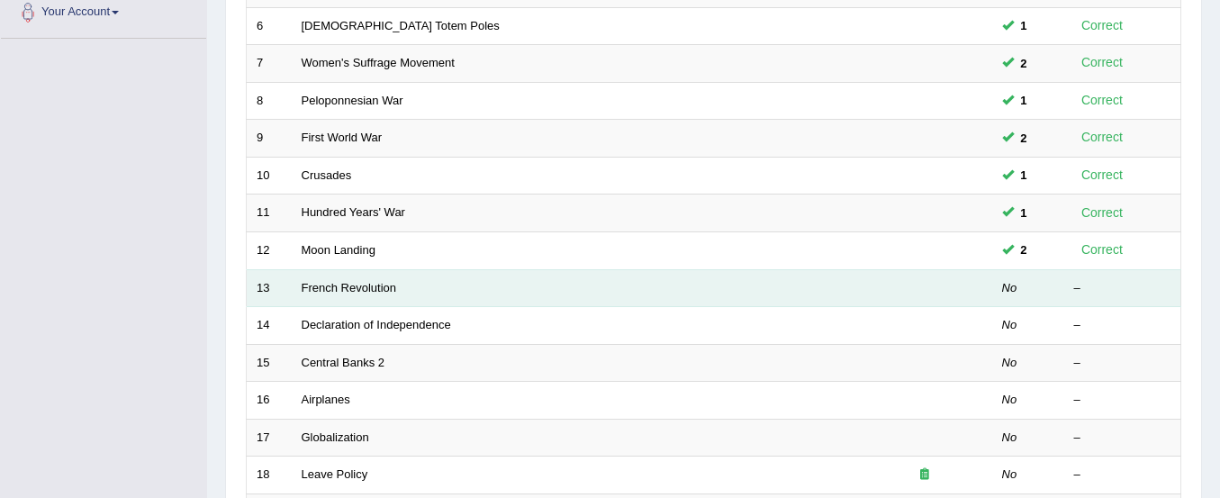
click at [372, 279] on td "French Revolution" at bounding box center [575, 288] width 566 height 38
click at [371, 286] on link "French Revolution" at bounding box center [349, 288] width 95 height 14
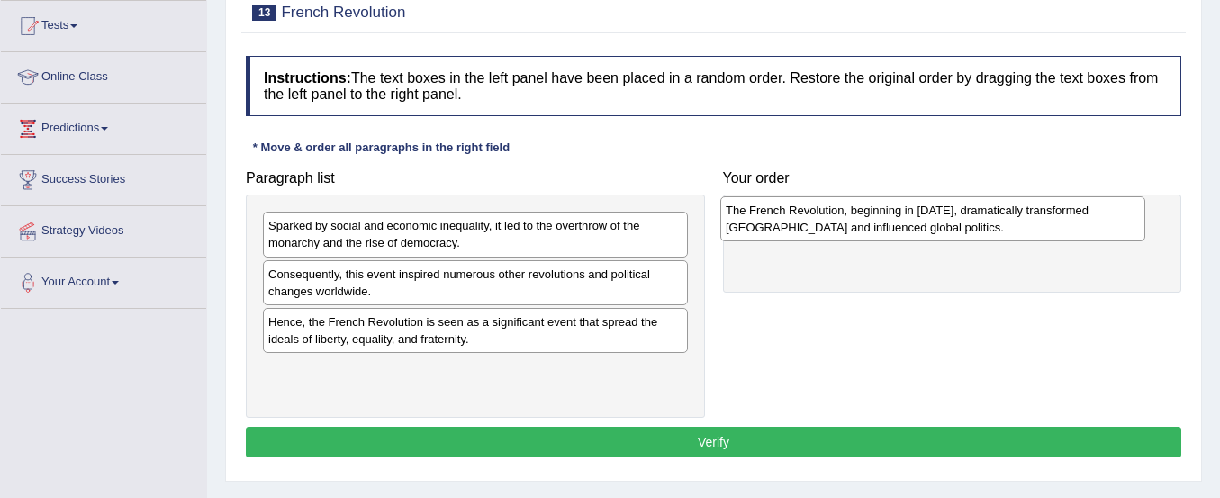
drag, startPoint x: 372, startPoint y: 286, endPoint x: 830, endPoint y: 222, distance: 462.0
click at [830, 222] on div "The French Revolution, beginning in [DATE], dramatically transformed [GEOGRAPHI…" at bounding box center [933, 218] width 425 height 45
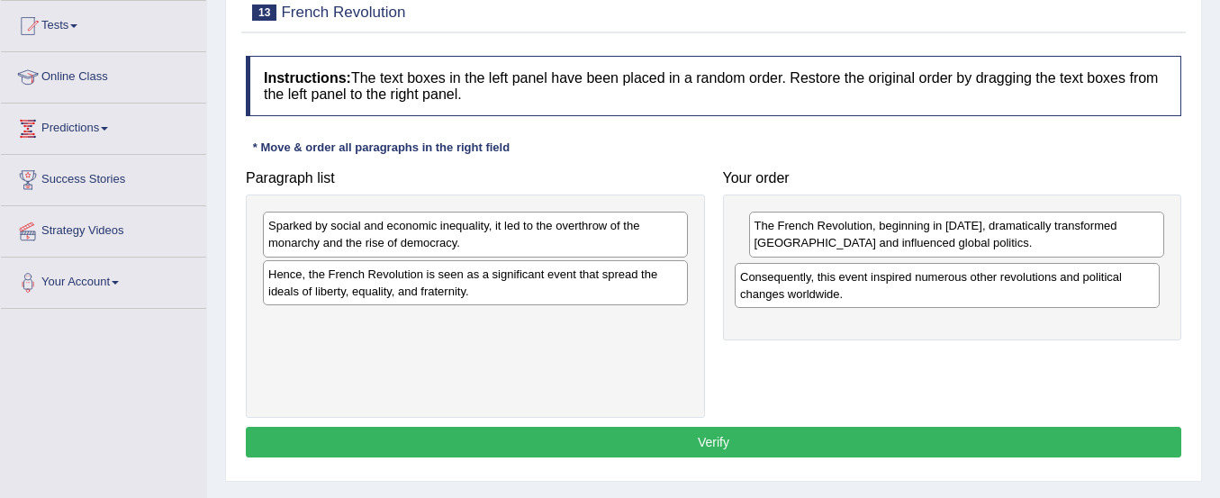
drag, startPoint x: 454, startPoint y: 286, endPoint x: 927, endPoint y: 288, distance: 472.9
click at [927, 288] on div "Consequently, this event inspired numerous other revolutions and political chan…" at bounding box center [947, 285] width 425 height 45
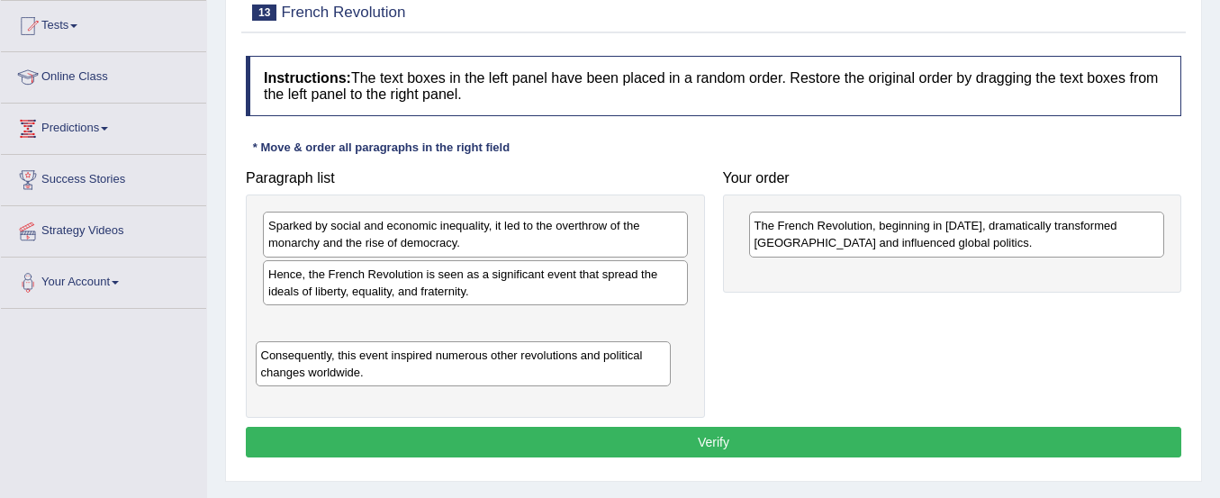
drag, startPoint x: 818, startPoint y: 300, endPoint x: 324, endPoint y: 376, distance: 499.3
click at [324, 376] on div "Consequently, this event inspired numerous other revolutions and political chan…" at bounding box center [464, 363] width 416 height 45
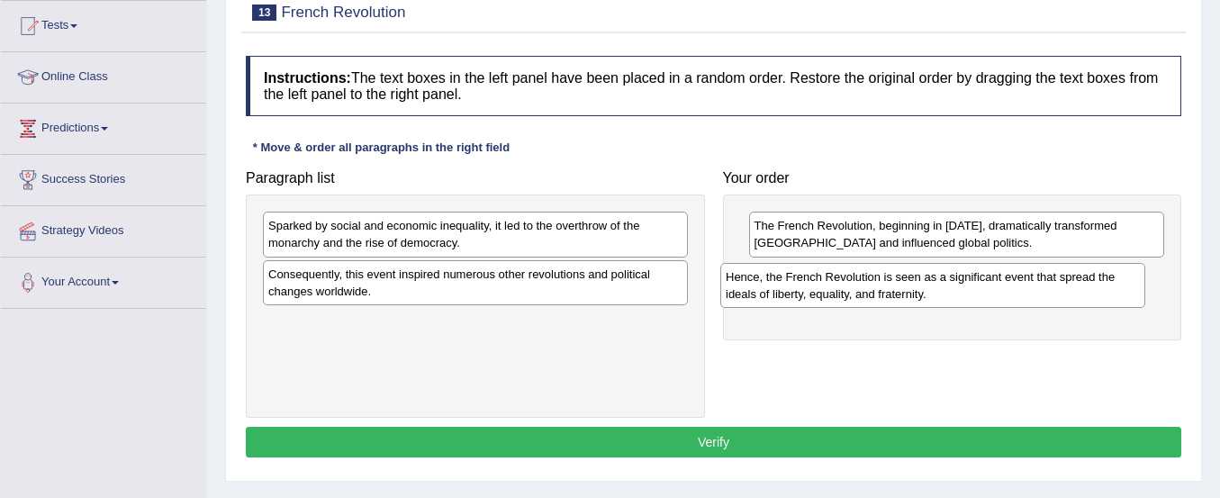
drag, startPoint x: 328, startPoint y: 291, endPoint x: 789, endPoint y: 292, distance: 461.2
click at [789, 292] on div "Hence, the French Revolution is seen as a significant event that spread the ide…" at bounding box center [933, 285] width 425 height 45
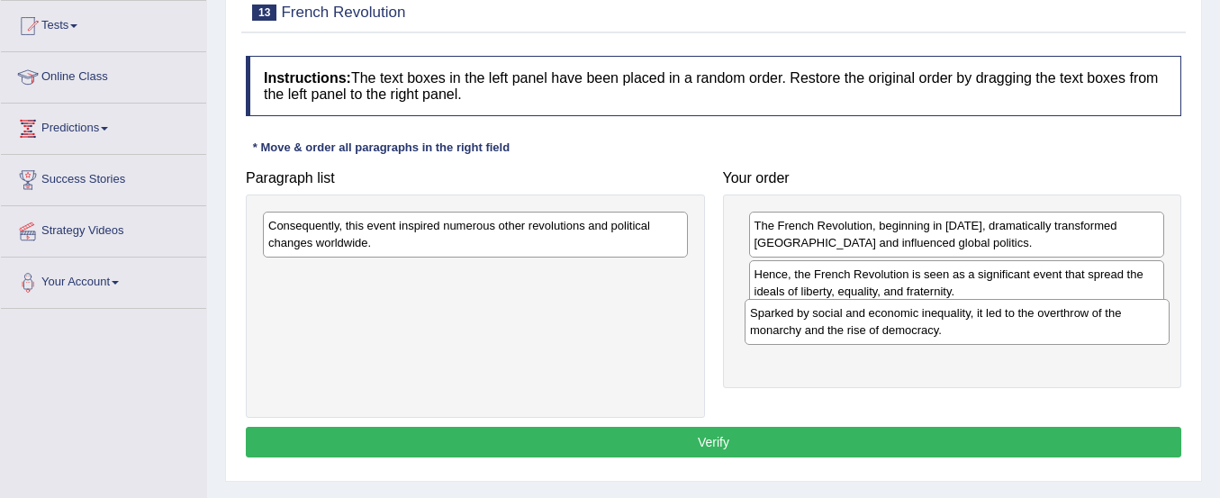
drag, startPoint x: 419, startPoint y: 230, endPoint x: 901, endPoint y: 317, distance: 489.7
click at [901, 317] on div "Sparked by social and economic inequality, it led to the overthrow of the monar…" at bounding box center [957, 321] width 425 height 45
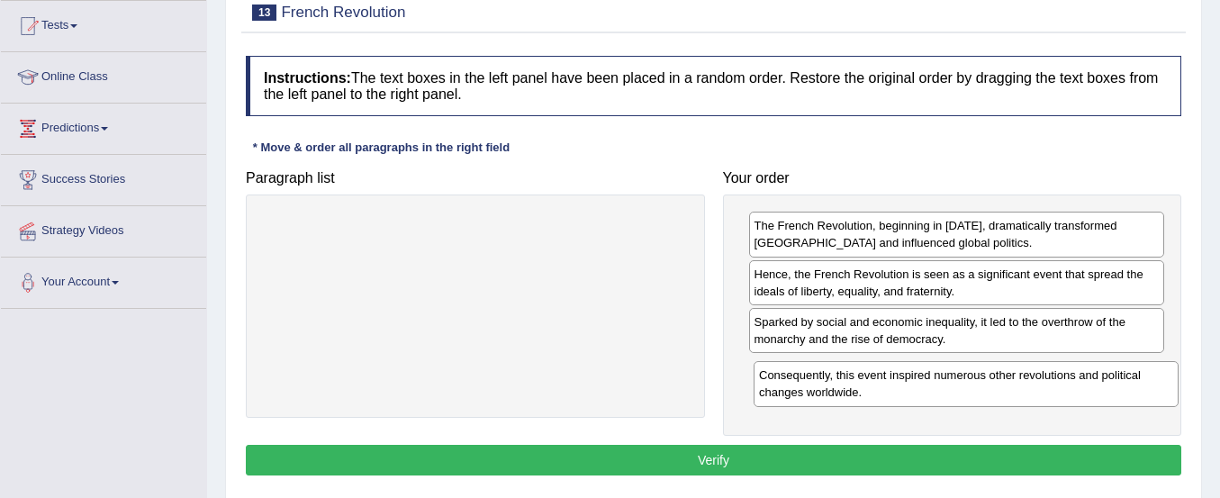
drag, startPoint x: 541, startPoint y: 237, endPoint x: 1029, endPoint y: 385, distance: 510.0
click at [1029, 385] on div "Consequently, this event inspired numerous other revolutions and political chan…" at bounding box center [966, 383] width 425 height 45
click at [957, 452] on button "Verify" at bounding box center [714, 460] width 936 height 31
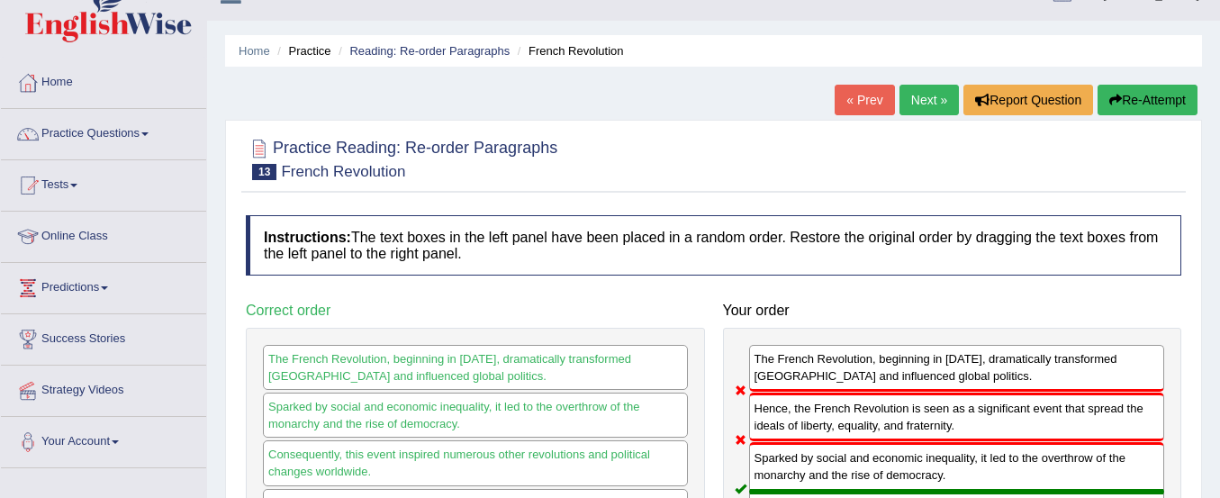
scroll to position [26, 0]
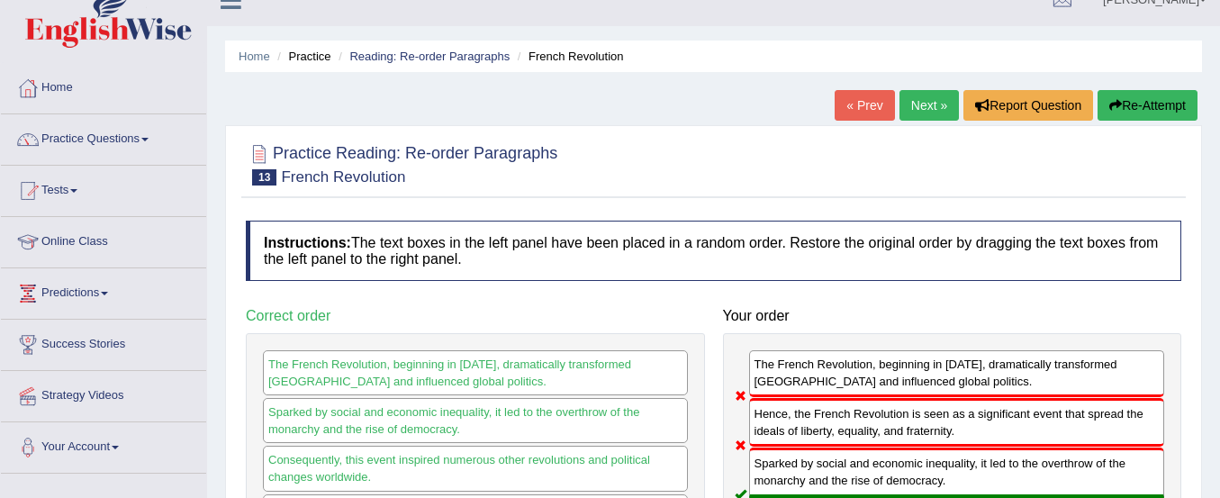
click at [1146, 99] on button "Re-Attempt" at bounding box center [1148, 105] width 100 height 31
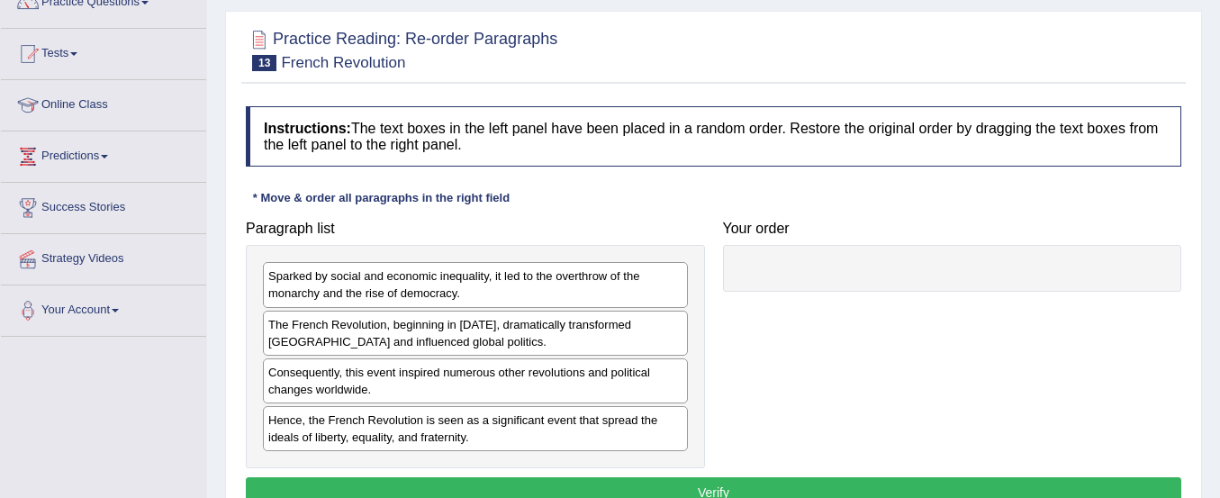
scroll to position [217, 0]
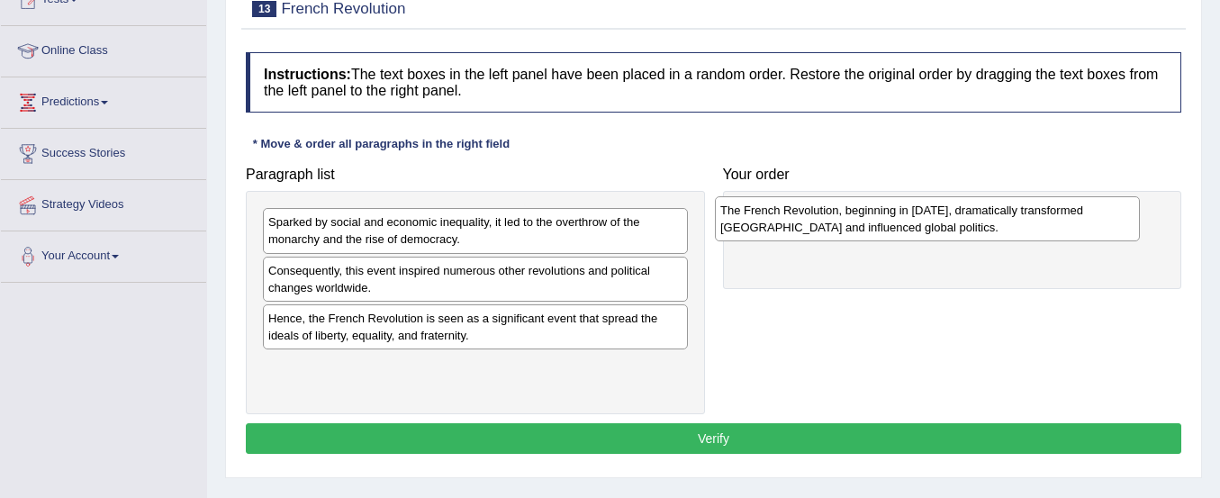
drag, startPoint x: 529, startPoint y: 291, endPoint x: 984, endPoint y: 231, distance: 459.7
click at [984, 231] on div "The French Revolution, beginning in 1789, dramatically transformed France and i…" at bounding box center [927, 218] width 425 height 45
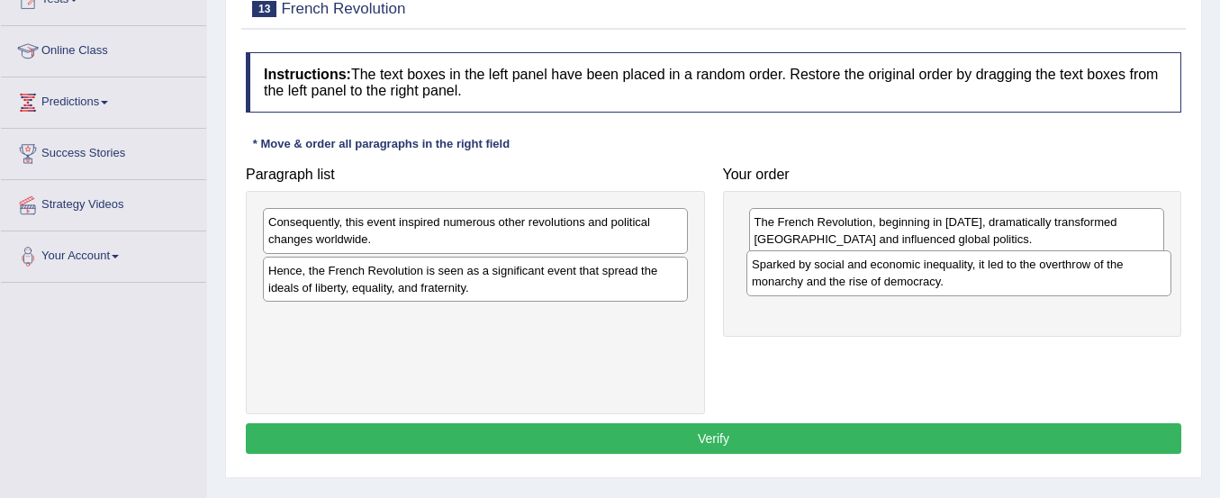
drag, startPoint x: 587, startPoint y: 232, endPoint x: 1071, endPoint y: 275, distance: 485.5
click at [1071, 275] on div "Sparked by social and economic inequality, it led to the overthrow of the monar…" at bounding box center [959, 272] width 425 height 45
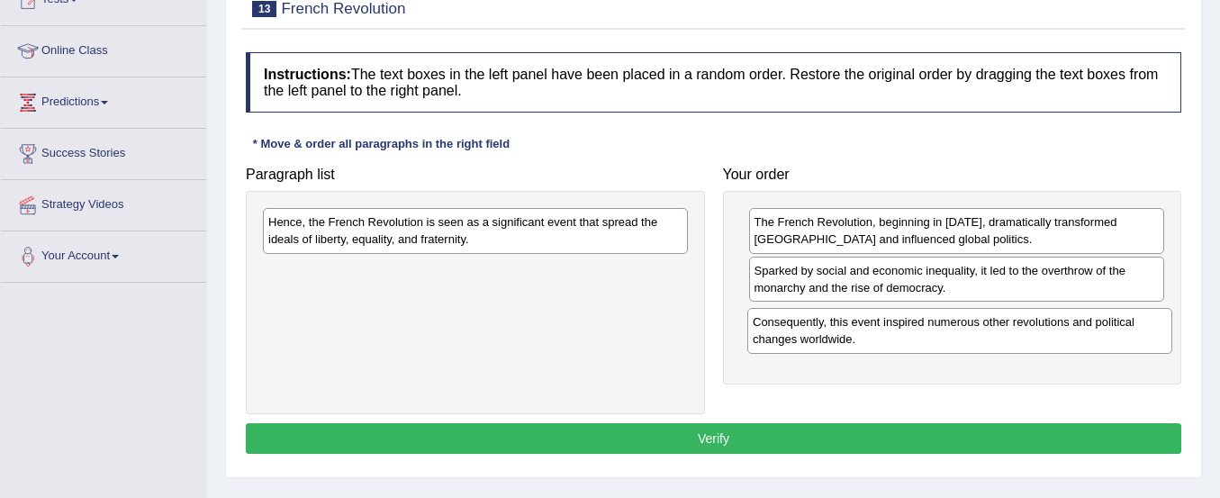
drag, startPoint x: 534, startPoint y: 246, endPoint x: 1021, endPoint y: 345, distance: 497.2
click at [1021, 345] on div "Consequently, this event inspired numerous other revolutions and political chan…" at bounding box center [960, 330] width 425 height 45
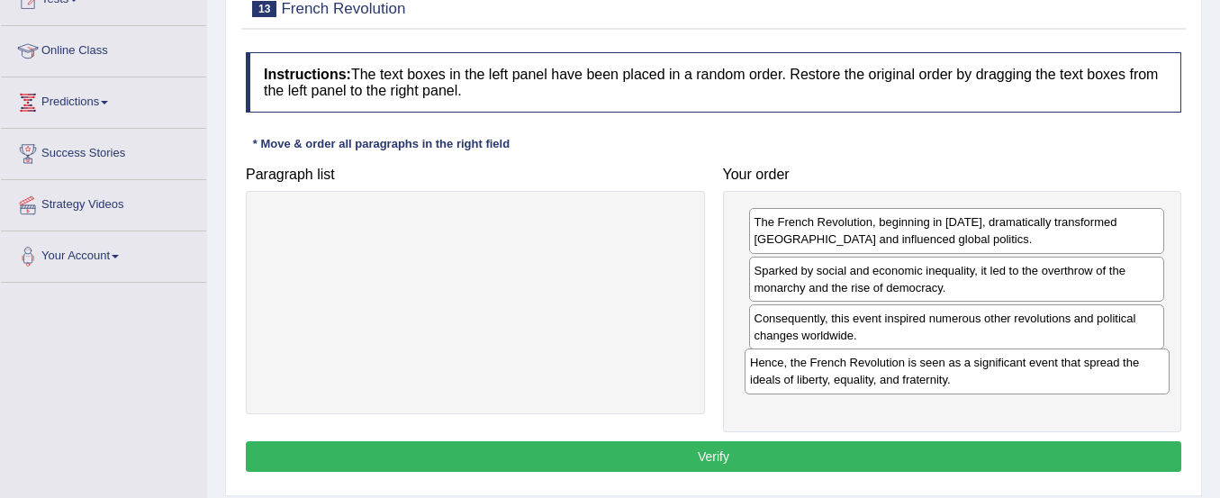
drag, startPoint x: 564, startPoint y: 243, endPoint x: 1047, endPoint y: 384, distance: 502.8
click at [1047, 384] on div "Hence, the French Revolution is seen as a significant event that spread the ide…" at bounding box center [957, 371] width 425 height 45
click at [955, 461] on button "Verify" at bounding box center [714, 456] width 936 height 31
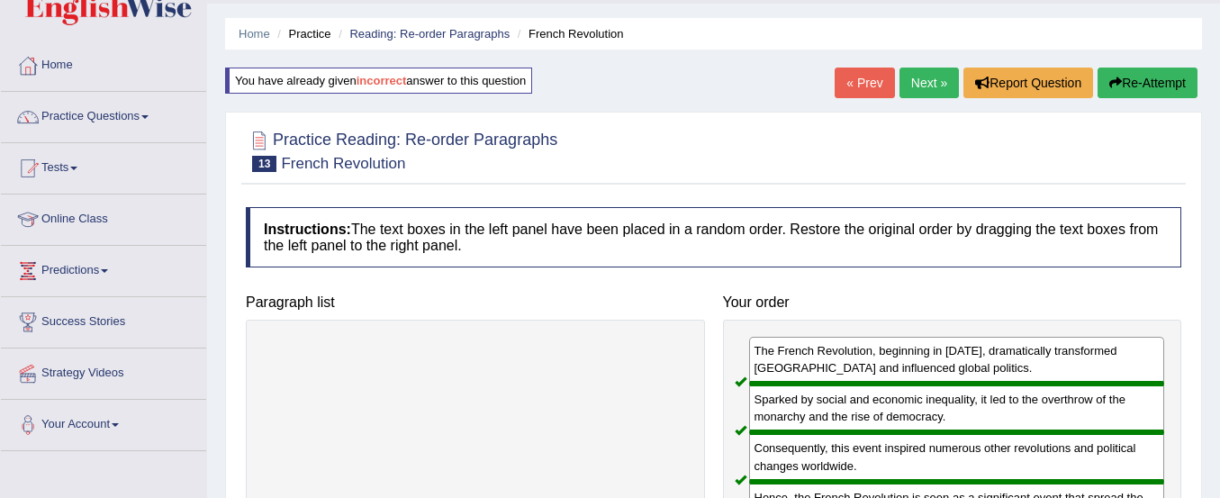
scroll to position [48, 0]
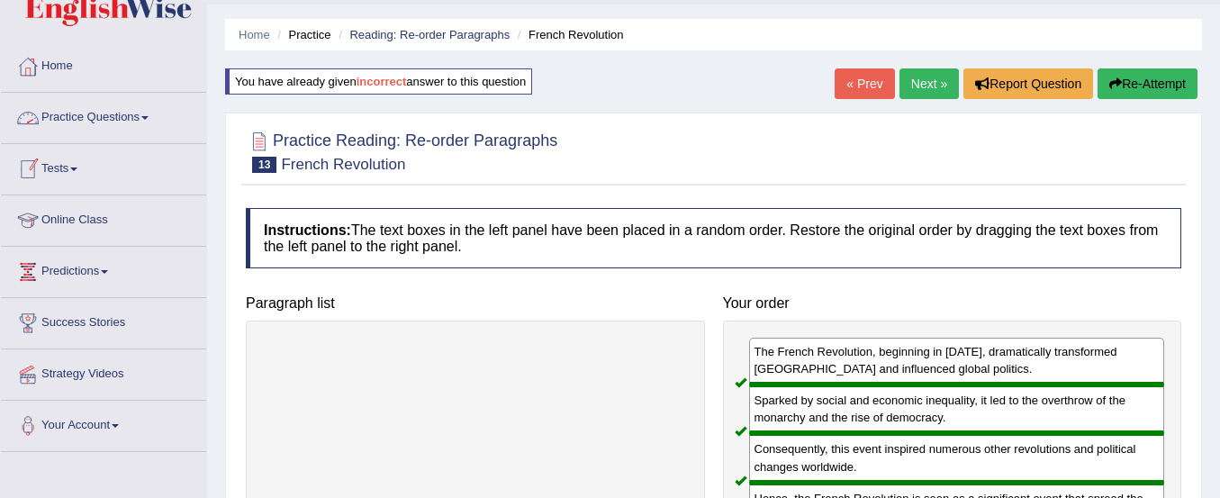
click at [120, 122] on link "Practice Questions" at bounding box center [103, 115] width 205 height 45
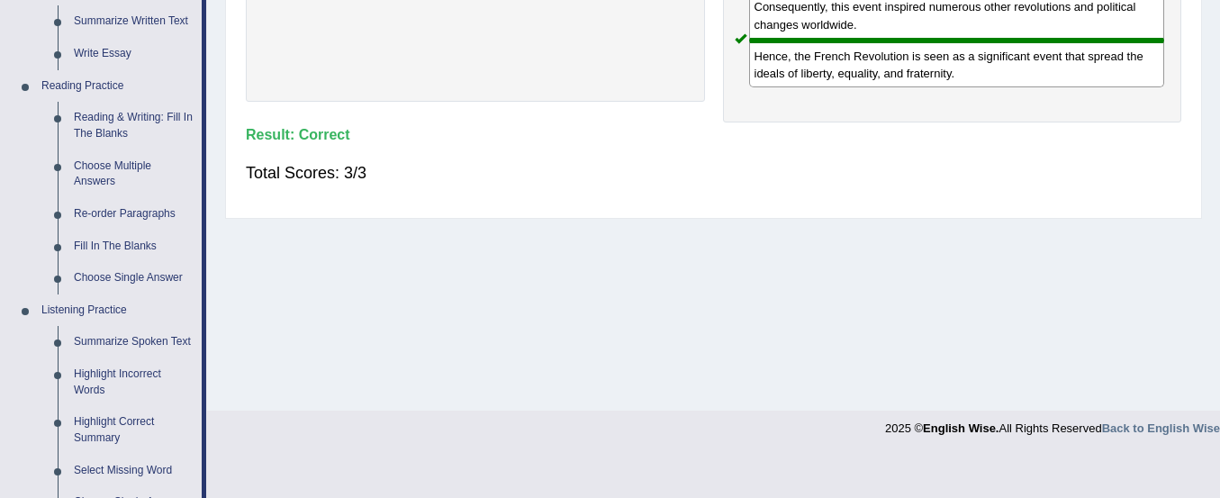
scroll to position [492, 0]
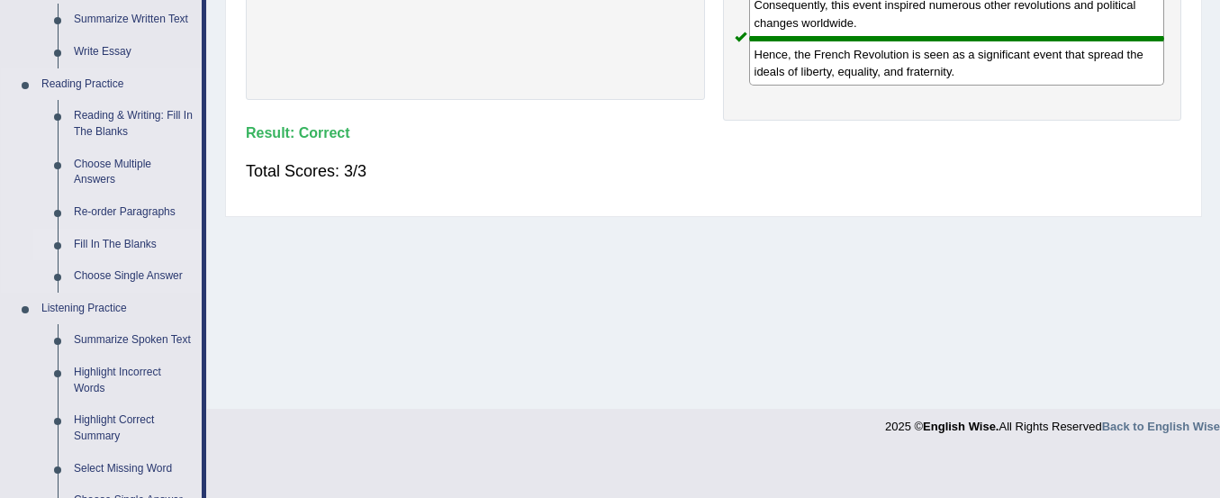
click at [121, 238] on link "Fill In The Blanks" at bounding box center [134, 245] width 136 height 32
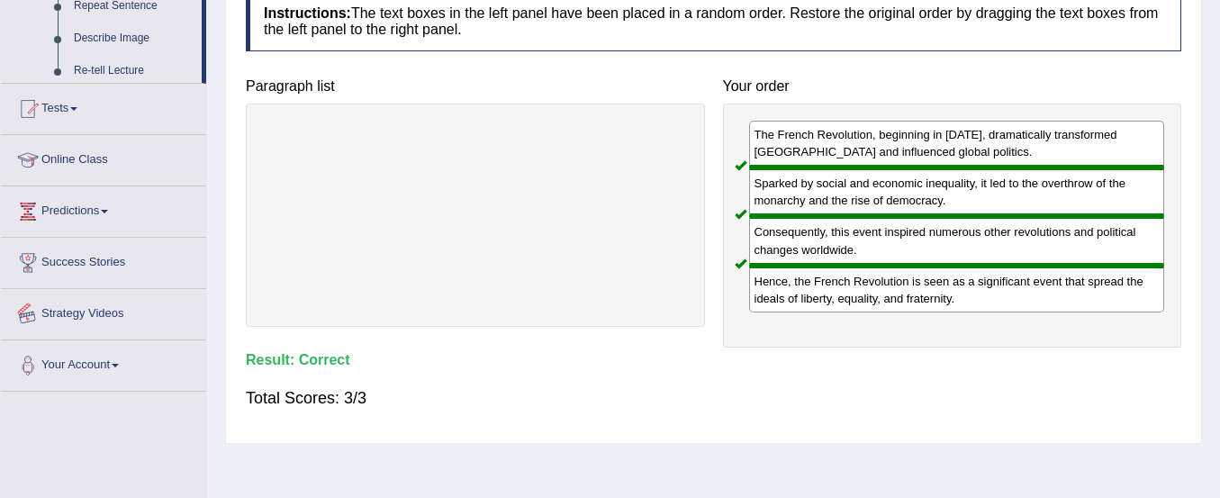
scroll to position [448, 0]
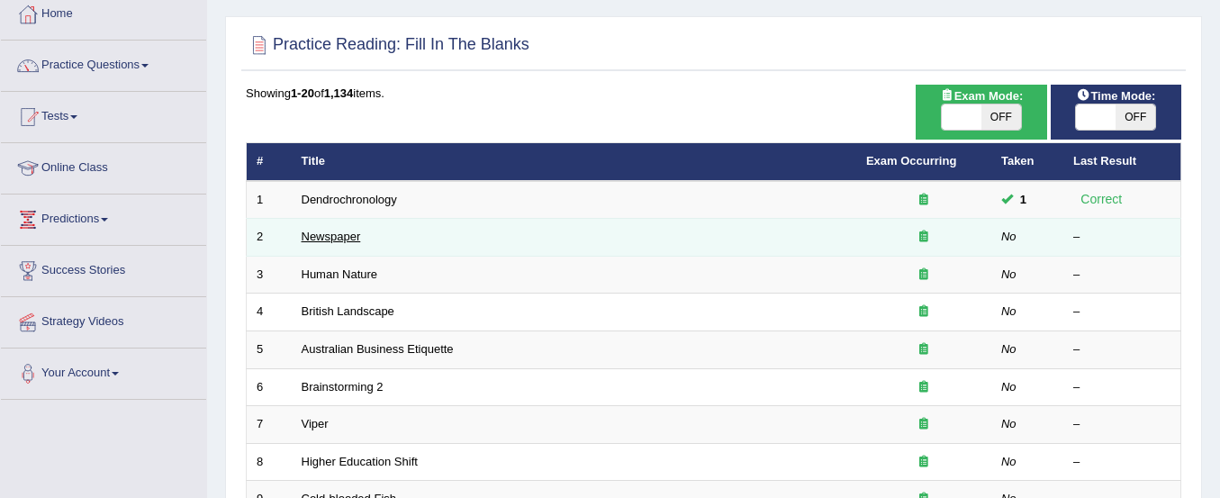
click at [319, 238] on link "Newspaper" at bounding box center [331, 237] width 59 height 14
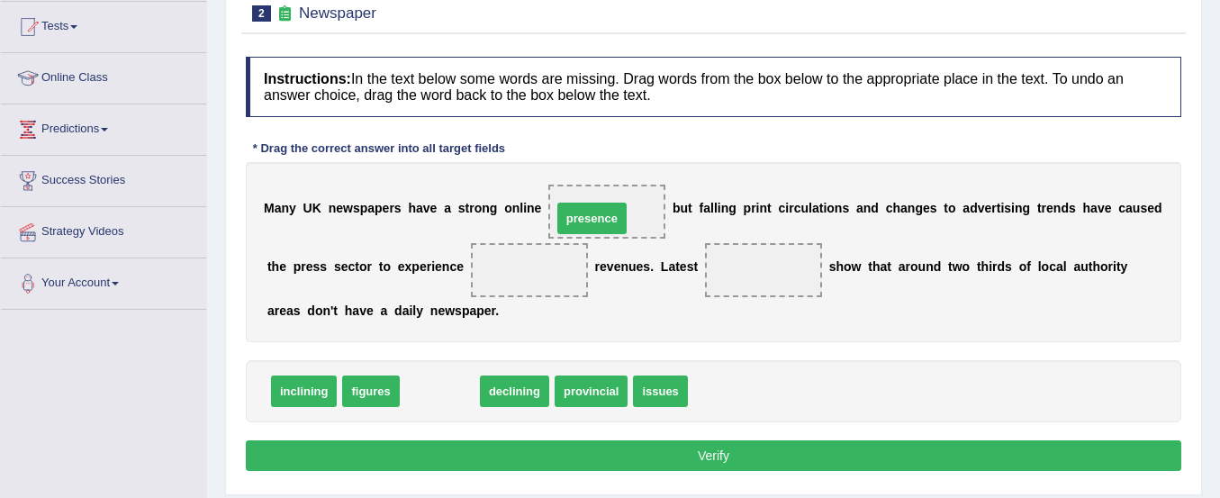
drag, startPoint x: 427, startPoint y: 389, endPoint x: 579, endPoint y: 216, distance: 230.4
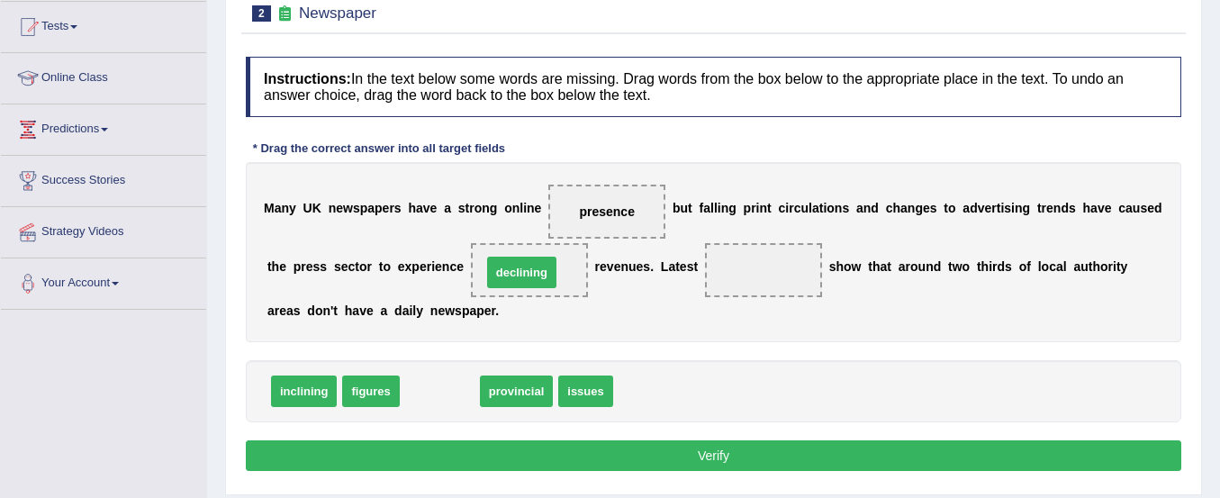
drag, startPoint x: 435, startPoint y: 393, endPoint x: 517, endPoint y: 273, distance: 145.1
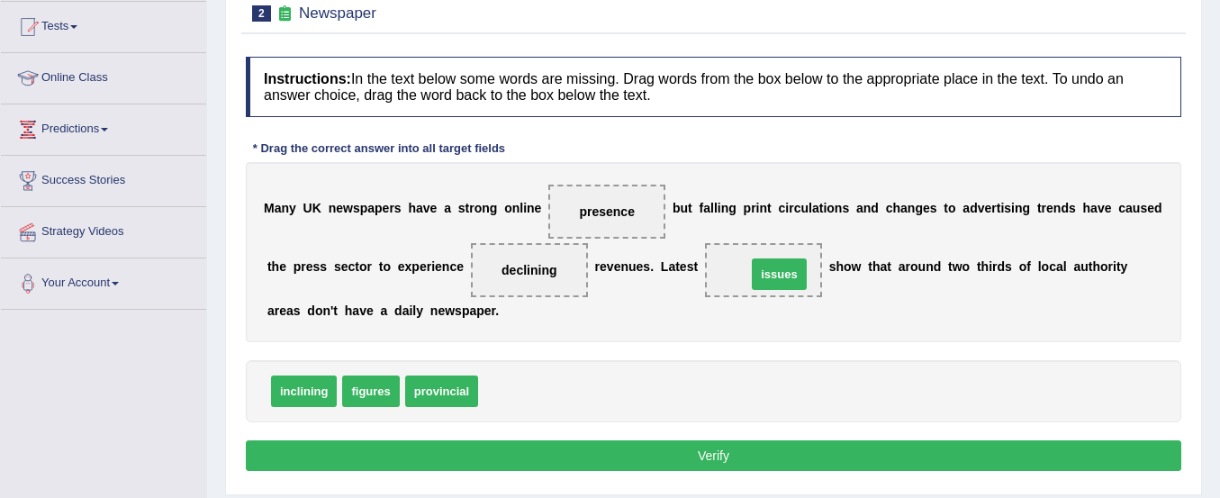
drag, startPoint x: 514, startPoint y: 389, endPoint x: 783, endPoint y: 269, distance: 293.9
click at [725, 449] on button "Verify" at bounding box center [714, 455] width 936 height 31
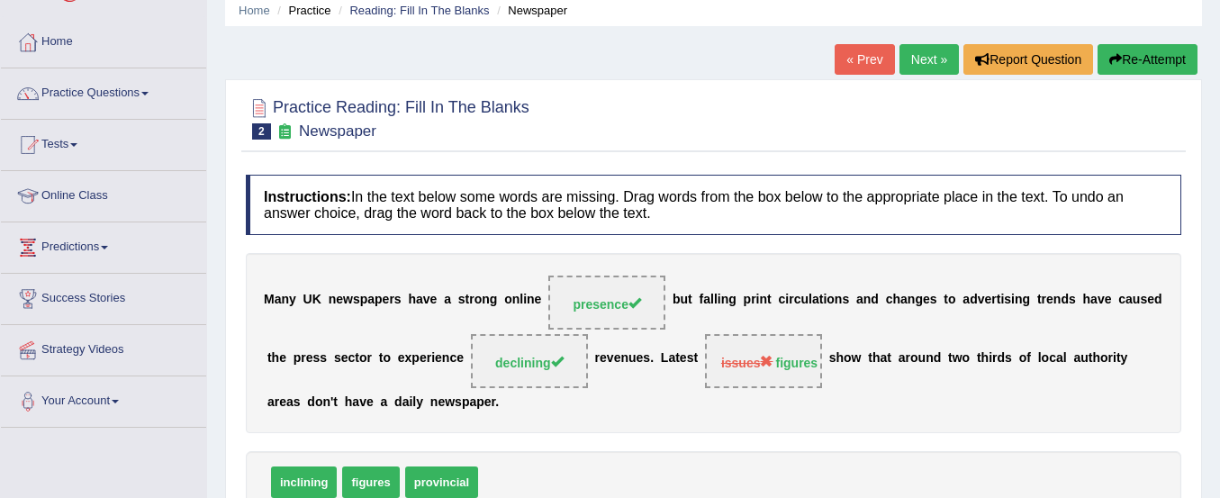
scroll to position [71, 0]
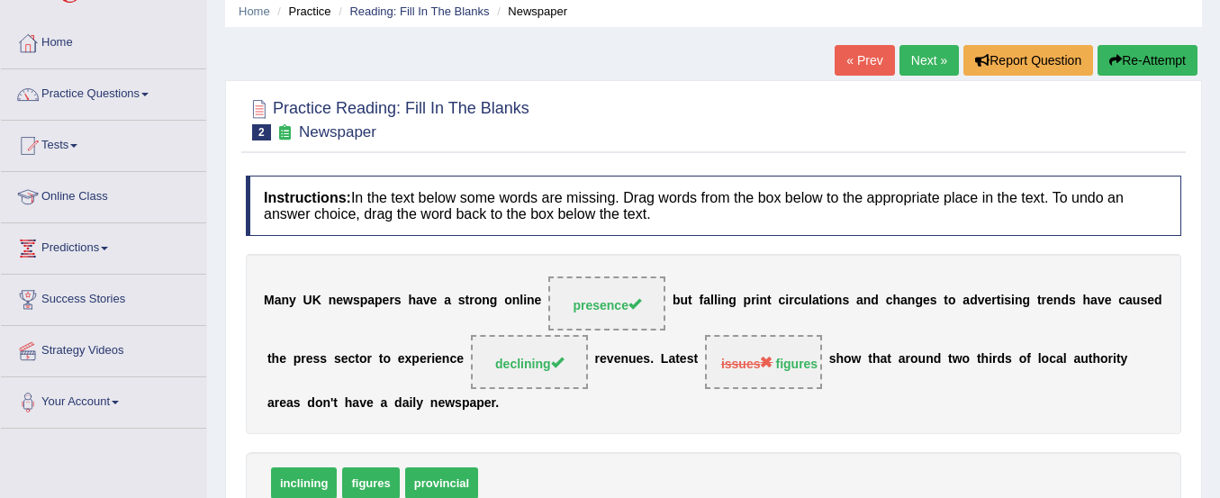
click at [1132, 61] on button "Re-Attempt" at bounding box center [1148, 60] width 100 height 31
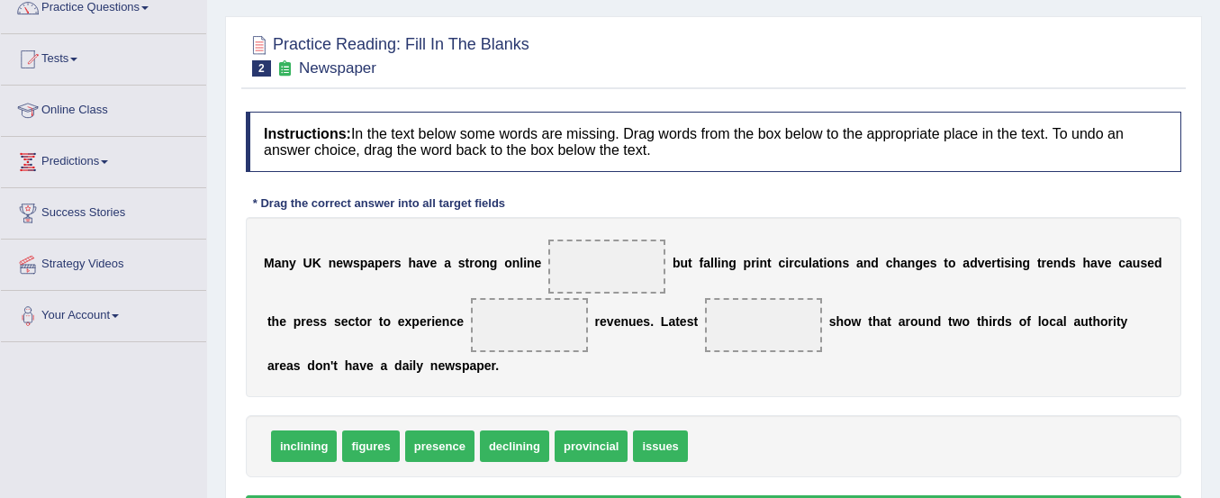
scroll to position [196, 0]
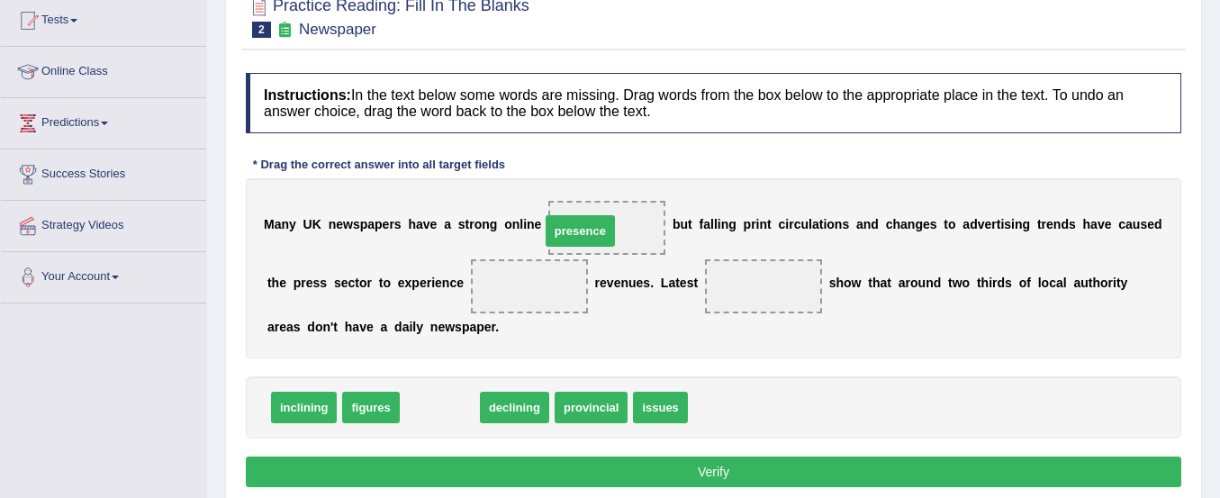
drag, startPoint x: 450, startPoint y: 412, endPoint x: 592, endPoint y: 235, distance: 226.2
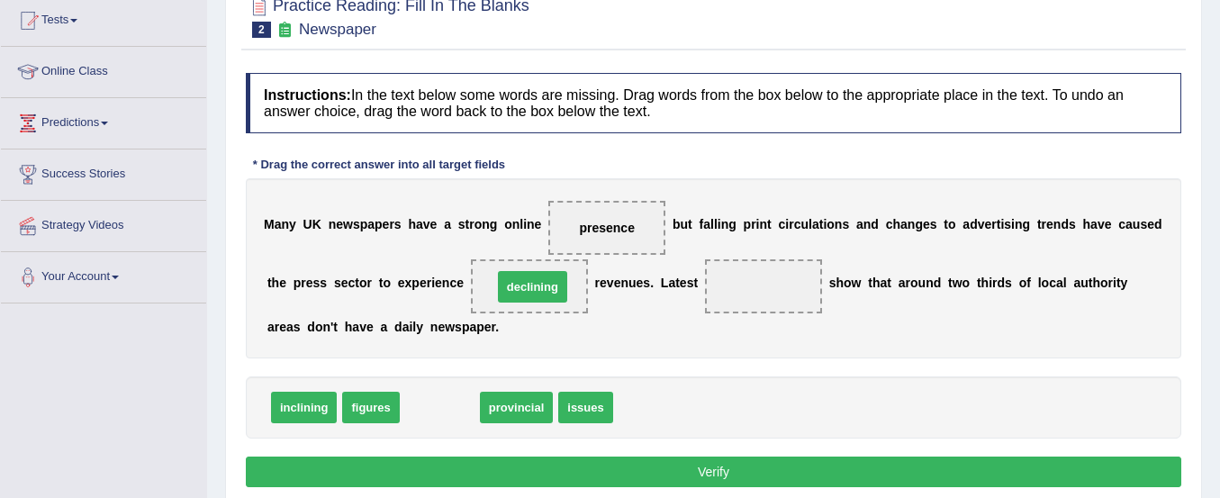
drag, startPoint x: 434, startPoint y: 408, endPoint x: 527, endPoint y: 288, distance: 151.5
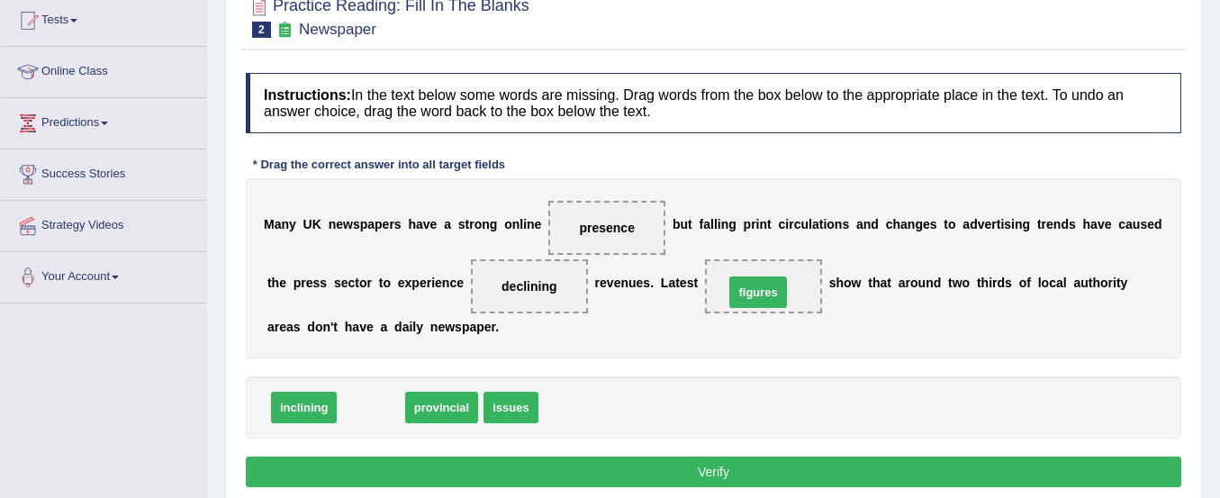
drag, startPoint x: 367, startPoint y: 407, endPoint x: 755, endPoint y: 292, distance: 404.1
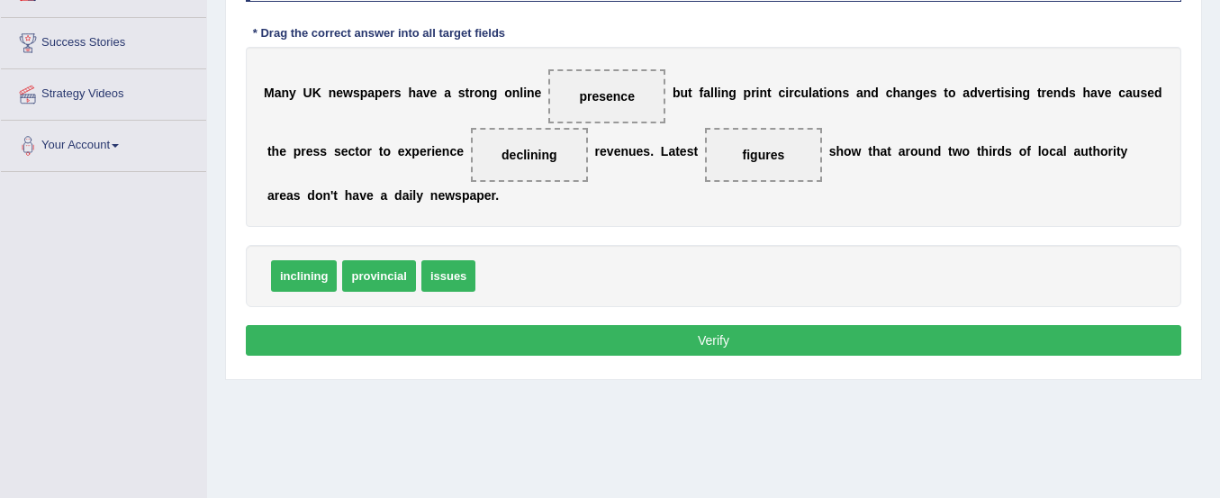
scroll to position [329, 0]
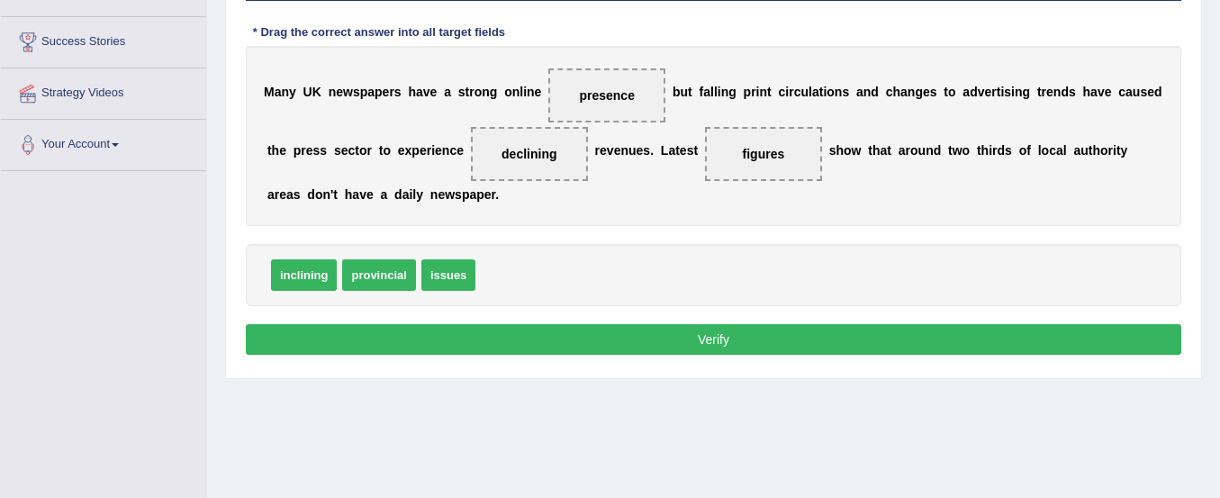
click at [752, 341] on button "Verify" at bounding box center [714, 339] width 936 height 31
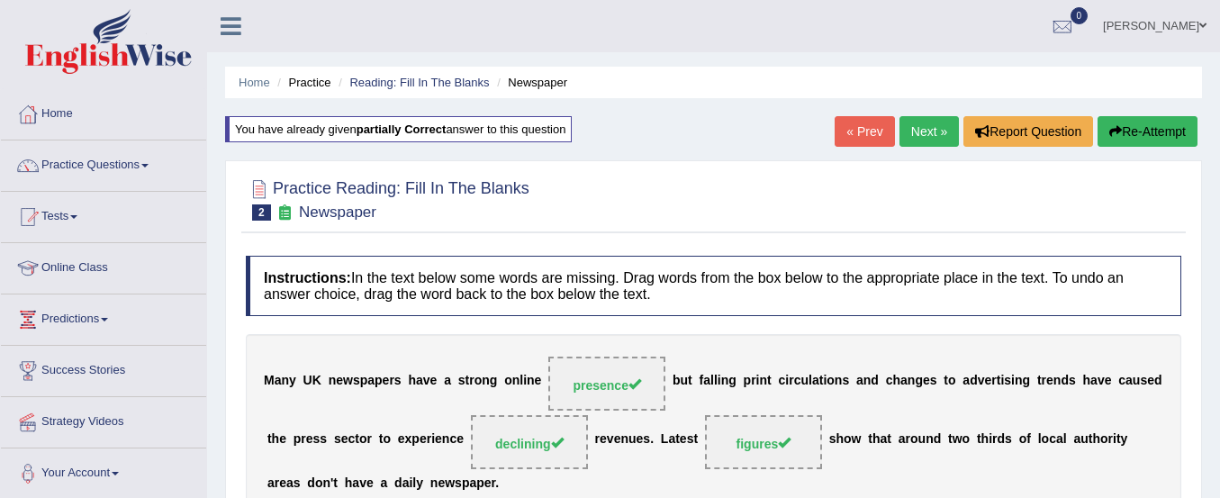
scroll to position [59, 0]
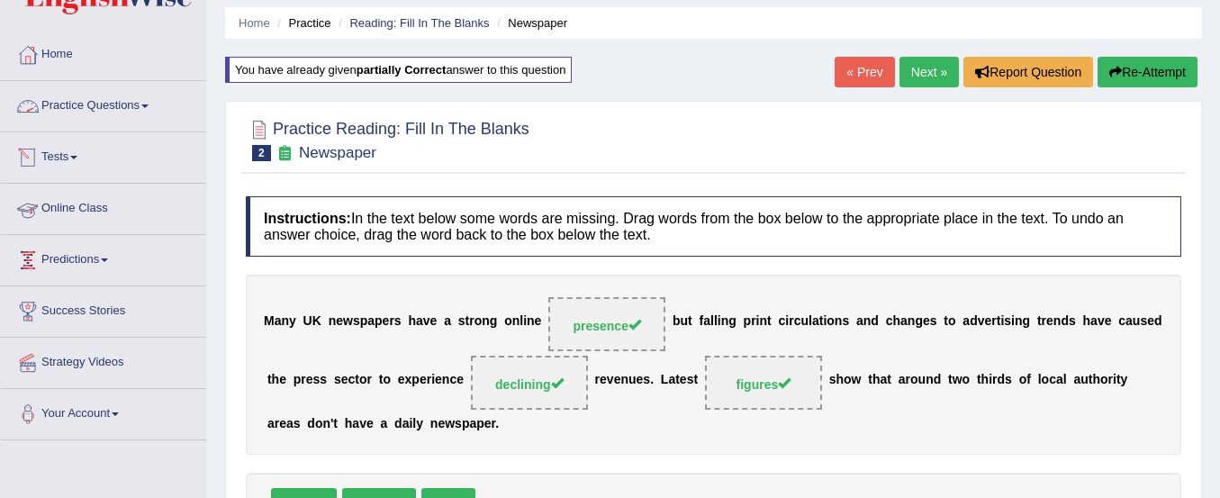
click at [106, 104] on link "Practice Questions" at bounding box center [103, 103] width 205 height 45
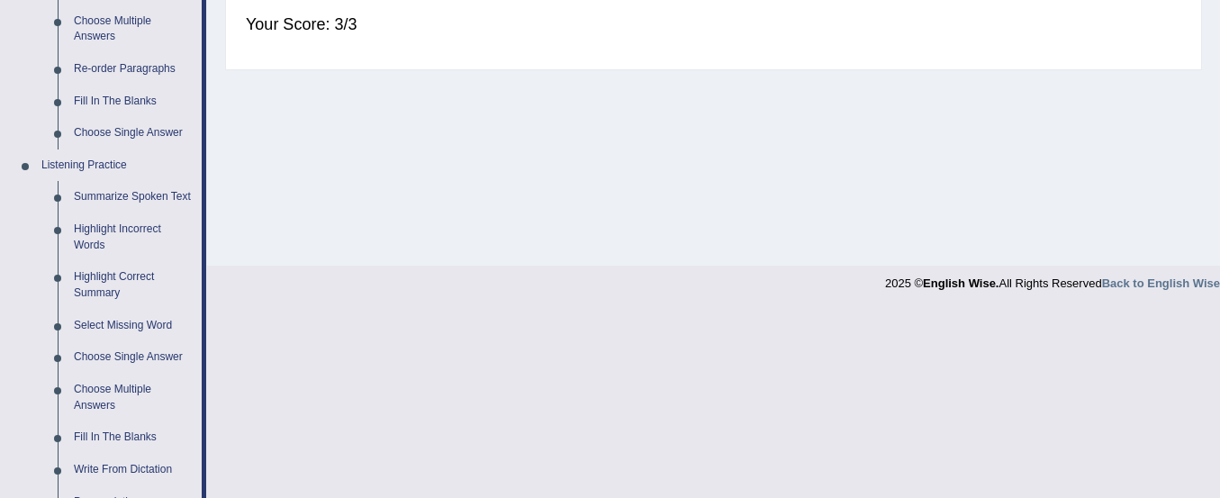
scroll to position [636, 0]
click at [112, 223] on link "Highlight Incorrect Words" at bounding box center [134, 237] width 136 height 48
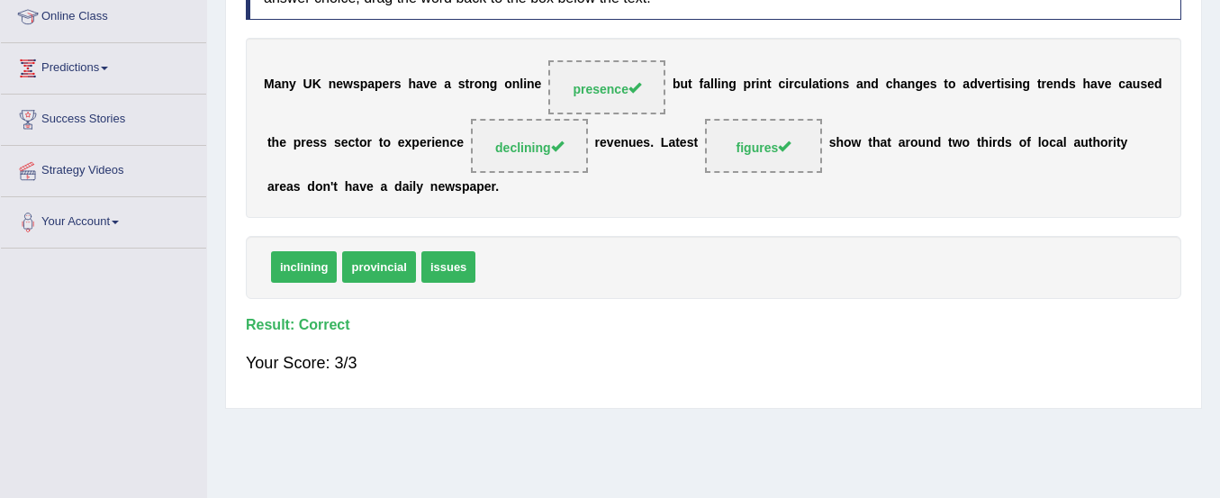
scroll to position [448, 0]
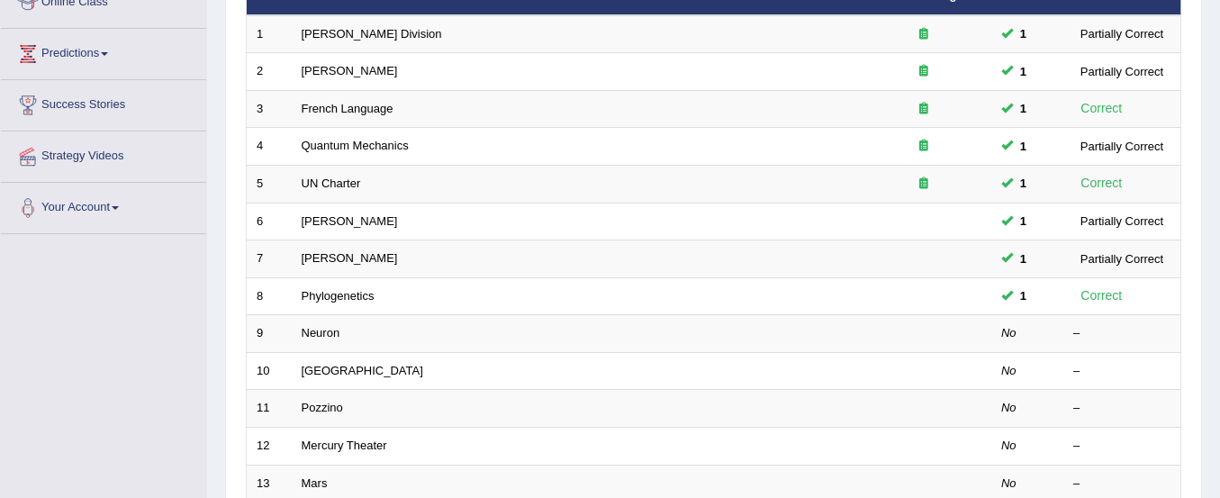
scroll to position [331, 0]
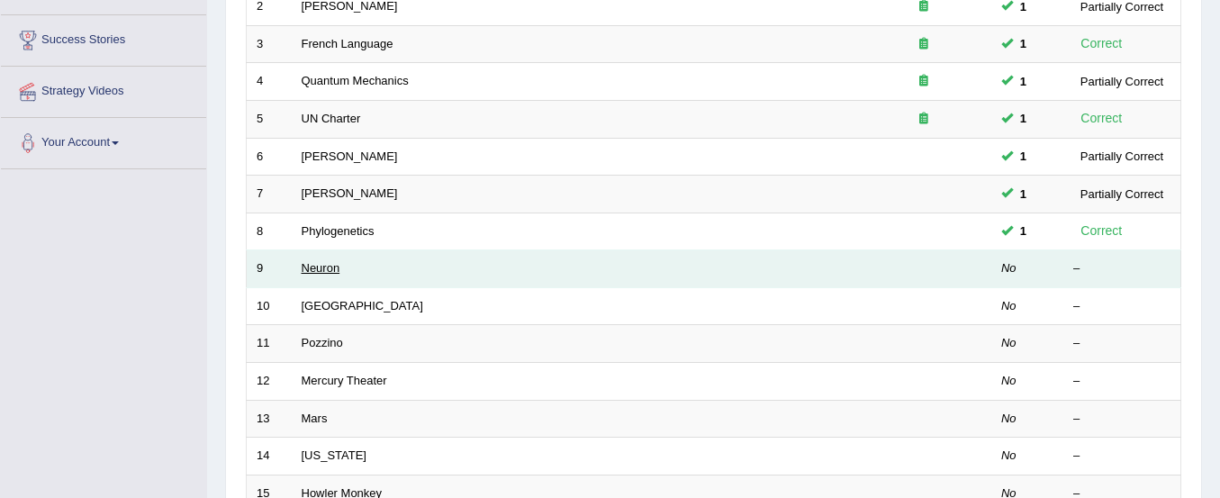
click at [312, 272] on link "Neuron" at bounding box center [321, 268] width 39 height 14
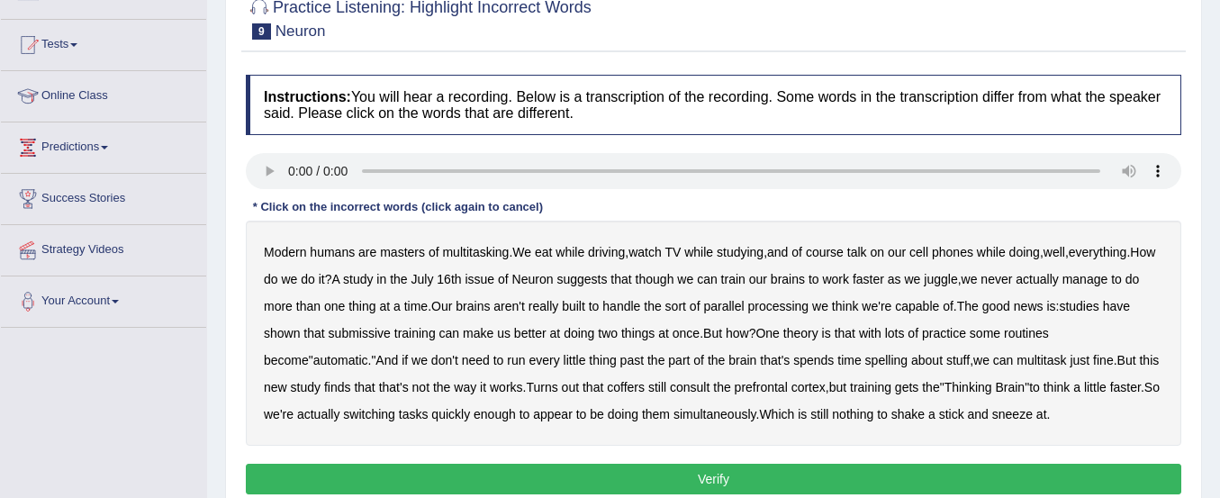
scroll to position [217, 0]
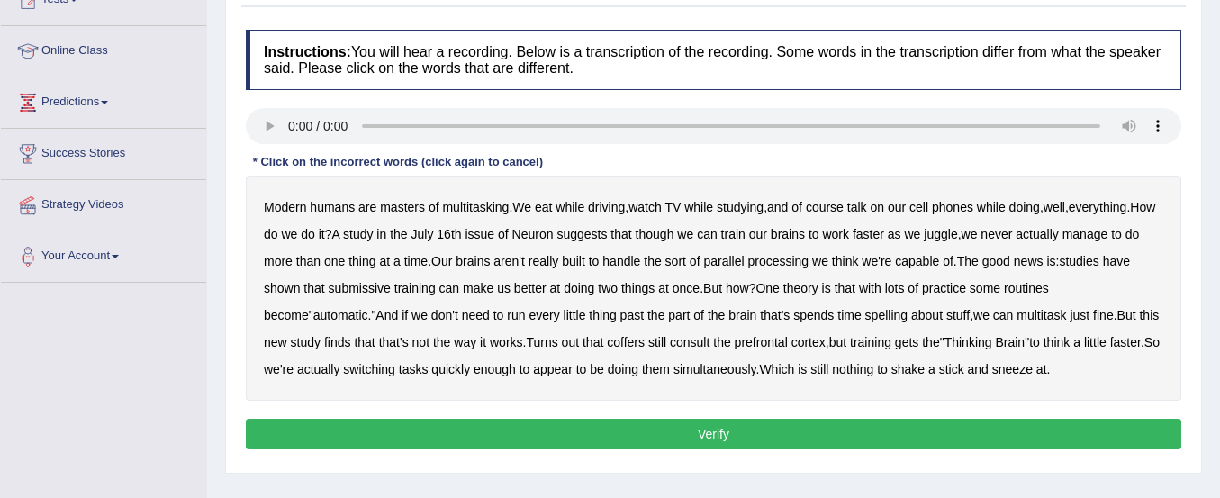
click at [1037, 210] on b "doing" at bounding box center [1025, 207] width 31 height 14
click at [349, 291] on b "submissive" at bounding box center [360, 288] width 62 height 14
click at [621, 318] on b "past" at bounding box center [632, 315] width 23 height 14
click at [889, 431] on button "Verify" at bounding box center [714, 434] width 936 height 31
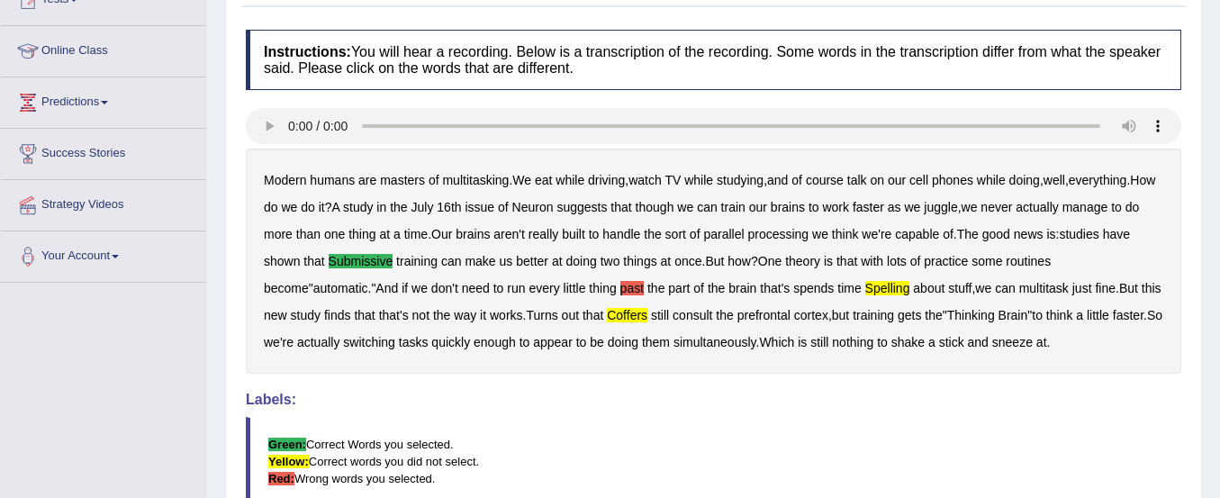
click at [889, 431] on blockquote "Green: Correct Words you selected. Yellow: Correct words you did not select. Re…" at bounding box center [714, 461] width 936 height 89
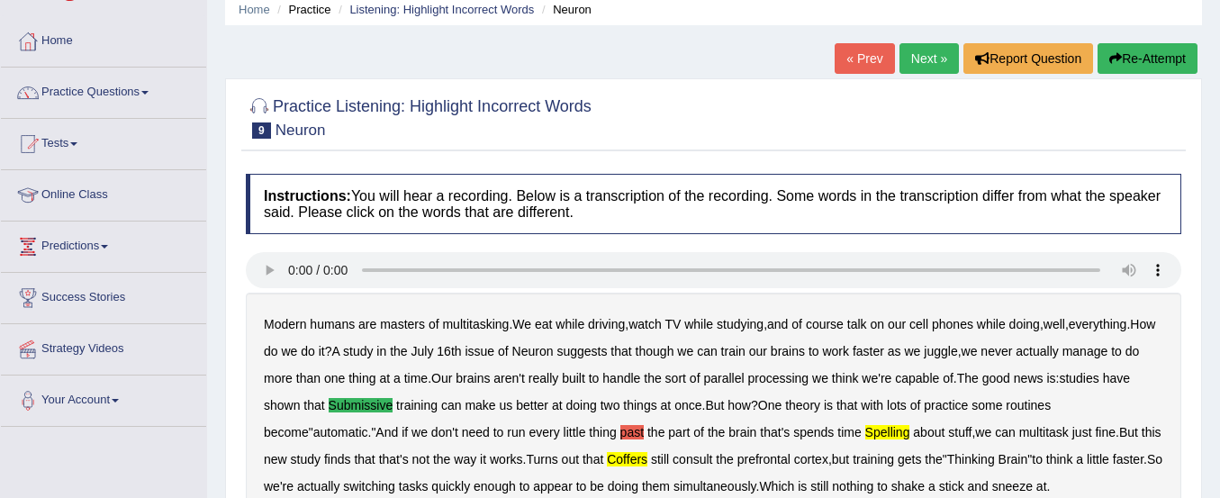
scroll to position [70, 0]
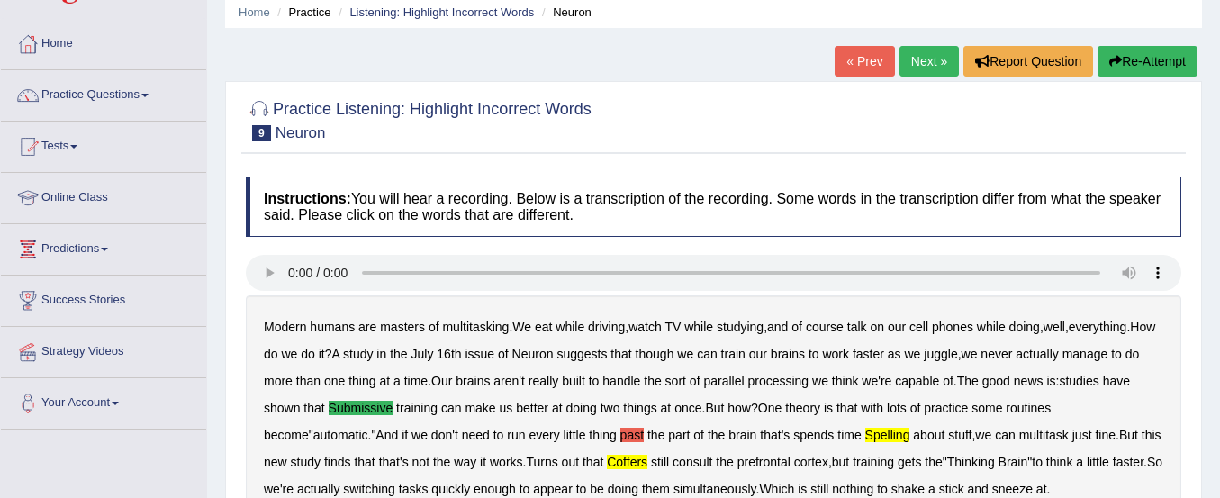
click at [1154, 62] on button "Re-Attempt" at bounding box center [1148, 61] width 100 height 31
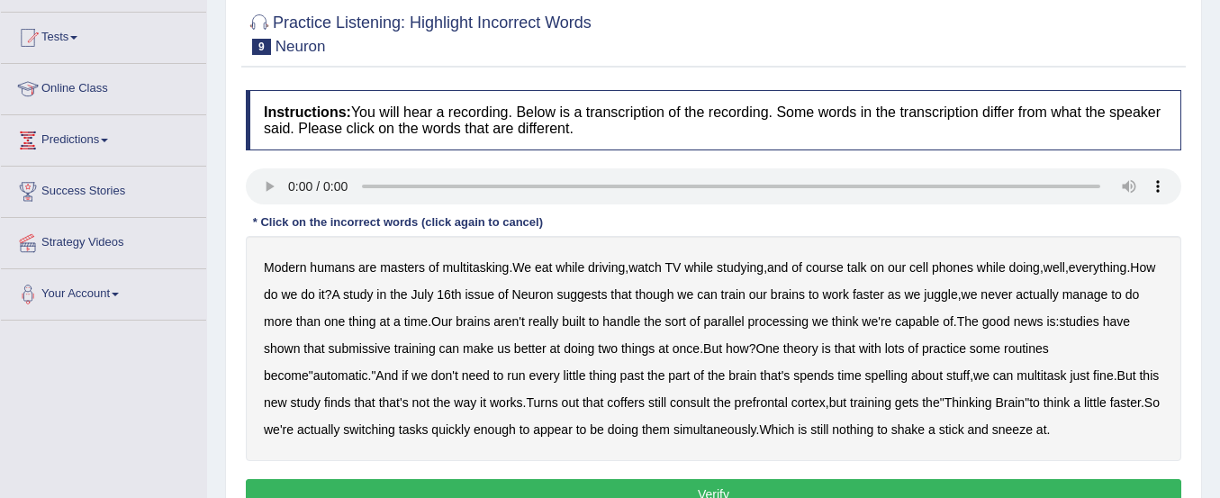
scroll to position [183, 0]
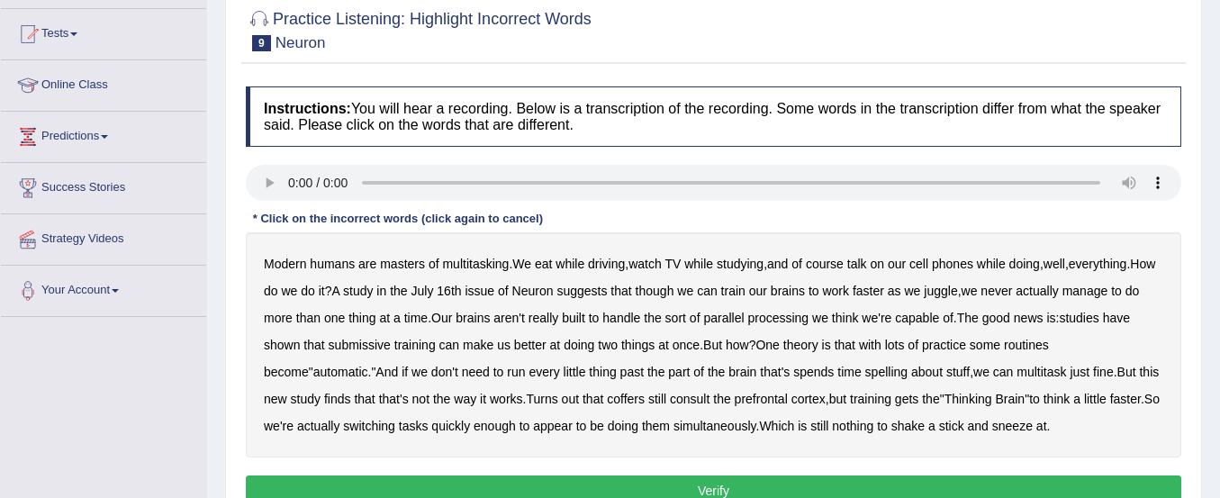
click at [359, 349] on b "submissive" at bounding box center [360, 345] width 62 height 14
click at [866, 370] on b "spelling" at bounding box center [887, 372] width 42 height 14
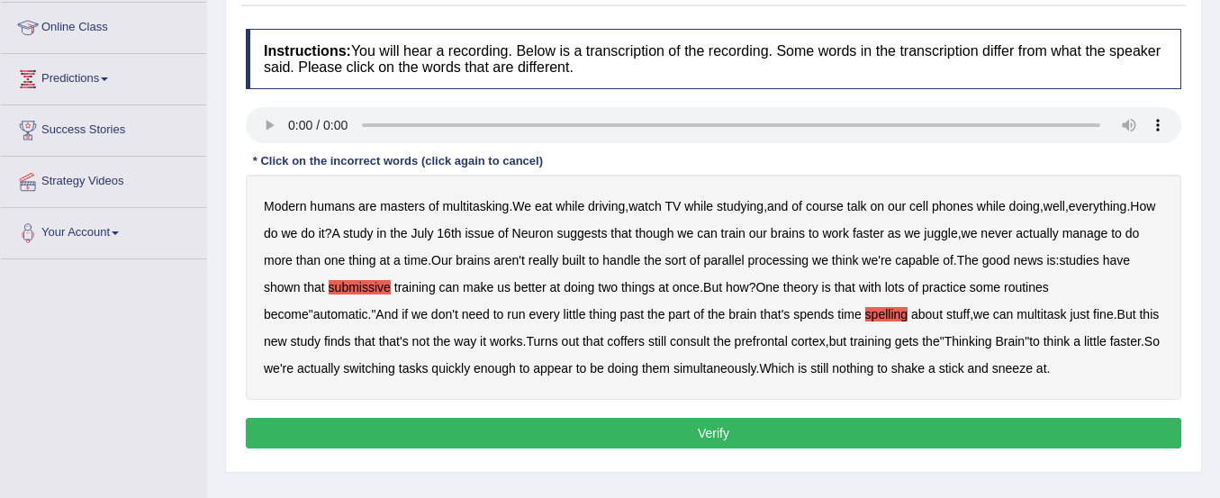
scroll to position [246, 0]
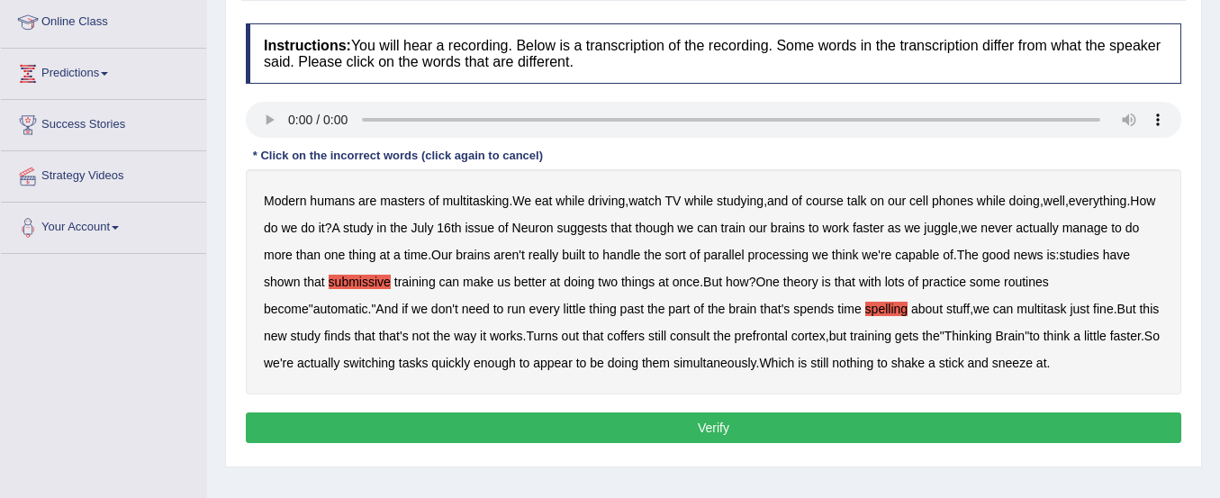
click at [607, 337] on b "coffers" at bounding box center [626, 336] width 38 height 14
click at [636, 422] on button "Verify" at bounding box center [714, 428] width 936 height 31
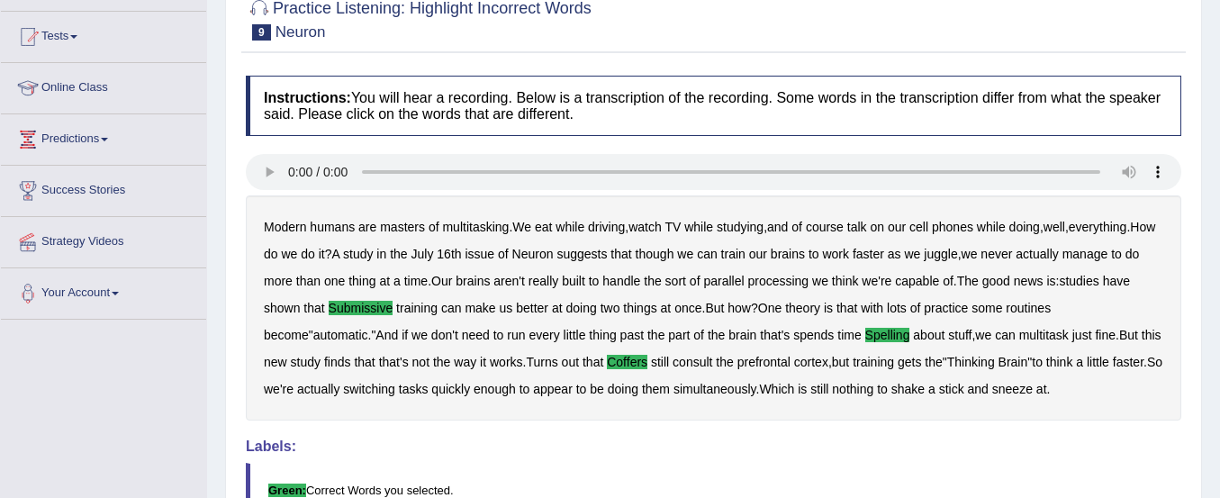
scroll to position [0, 0]
